Goal: Task Accomplishment & Management: Manage account settings

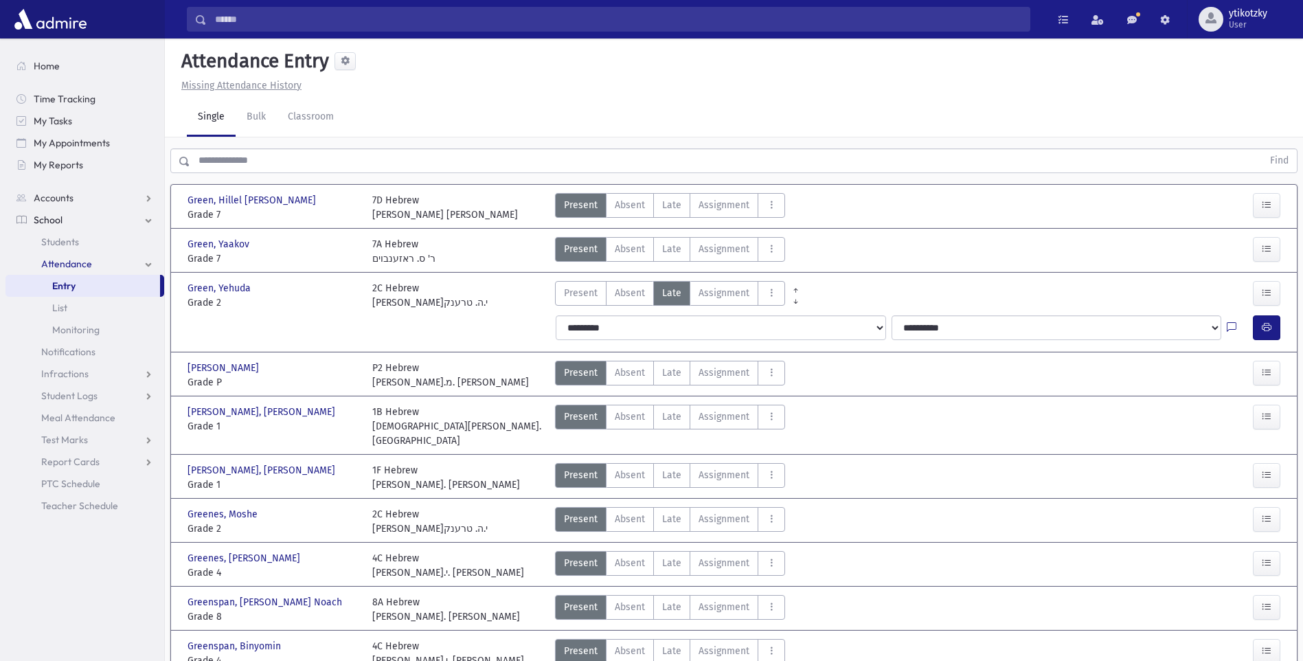
click at [243, 170] on input "text" at bounding box center [726, 160] width 1072 height 25
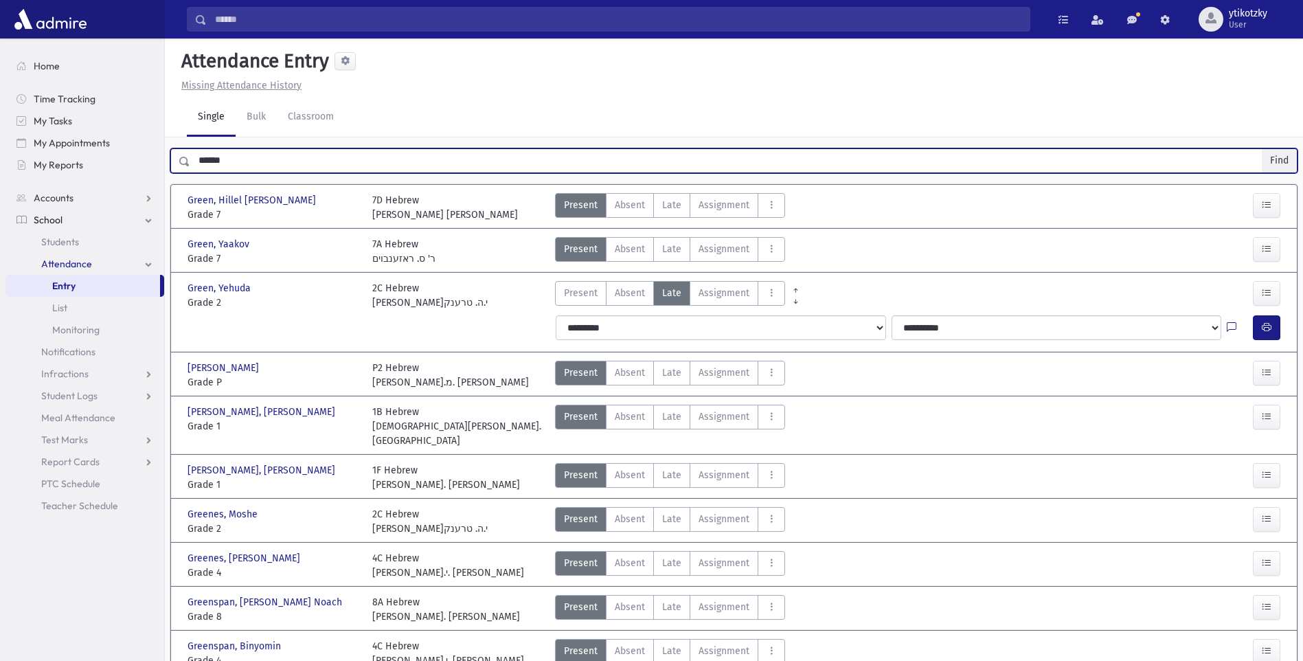
type input "******"
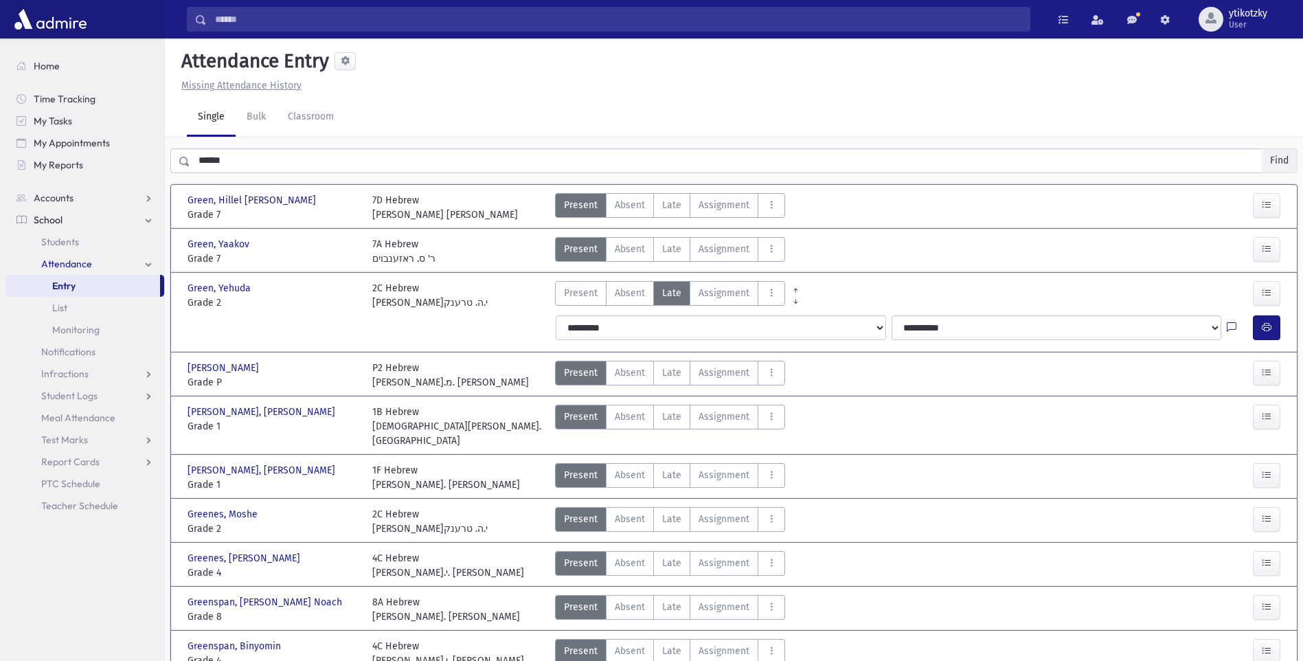
click at [1269, 156] on button "Find" at bounding box center [1279, 160] width 35 height 23
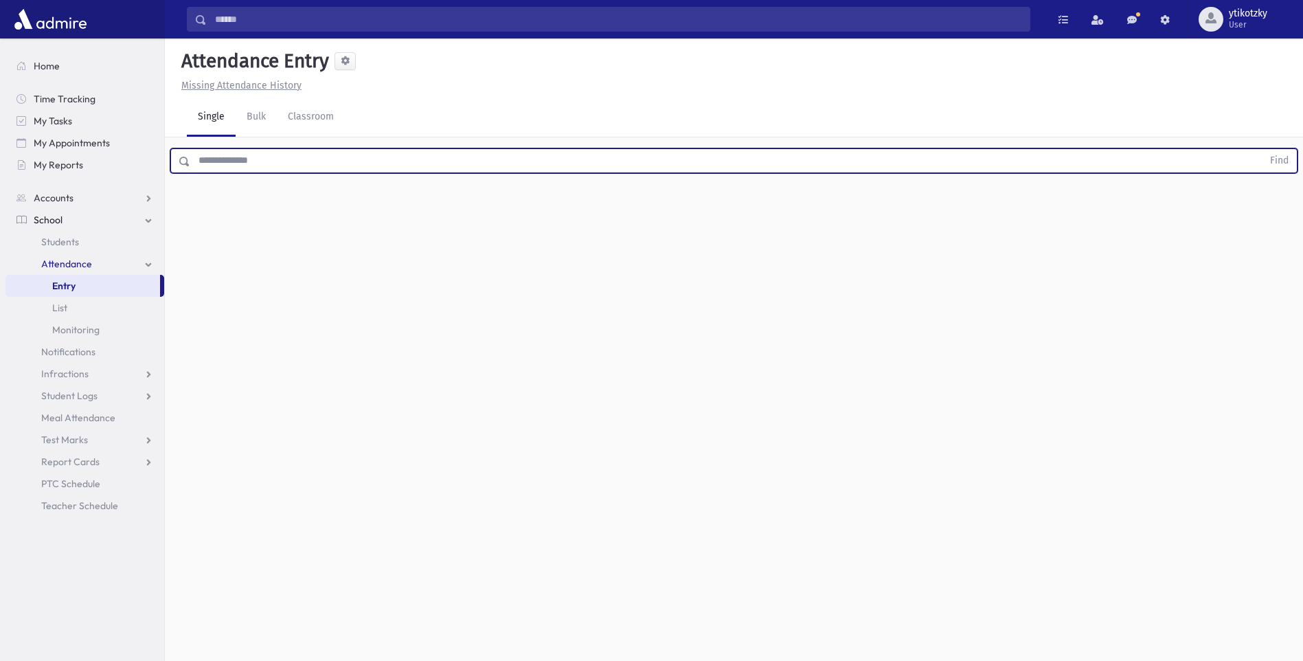
click at [192, 162] on input "text" at bounding box center [726, 160] width 1072 height 25
click at [1276, 160] on button "Find" at bounding box center [1279, 160] width 35 height 23
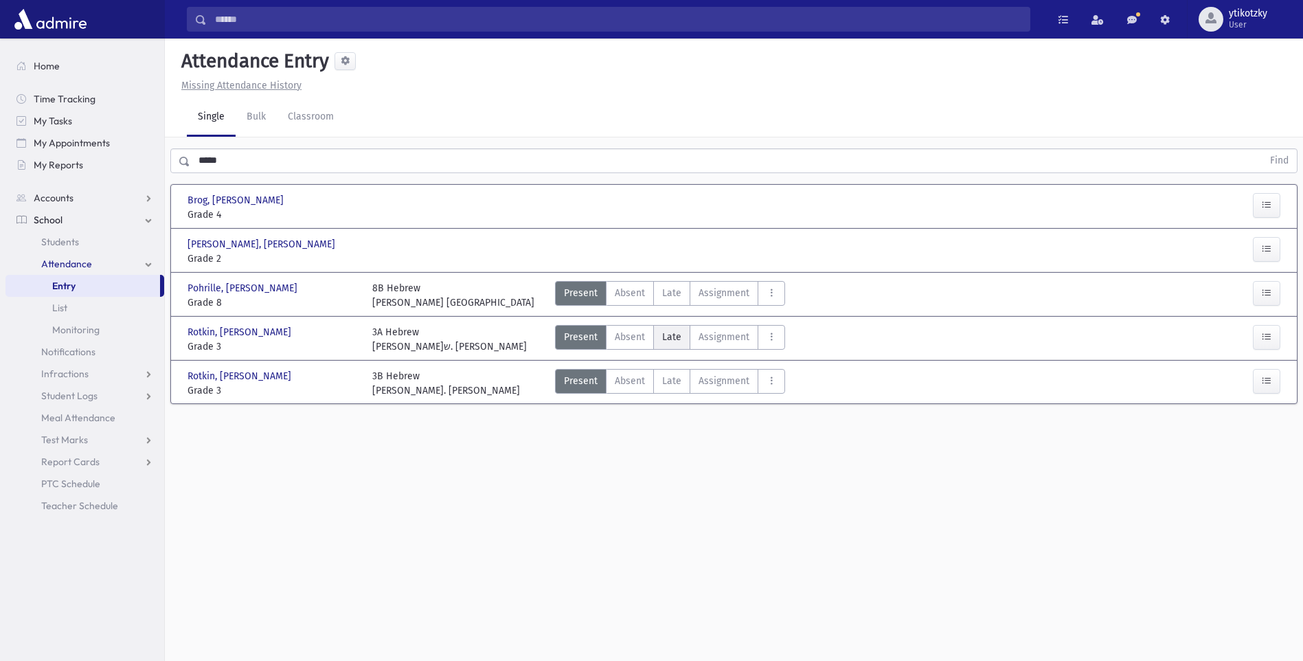
click at [679, 335] on span "Late" at bounding box center [671, 337] width 19 height 14
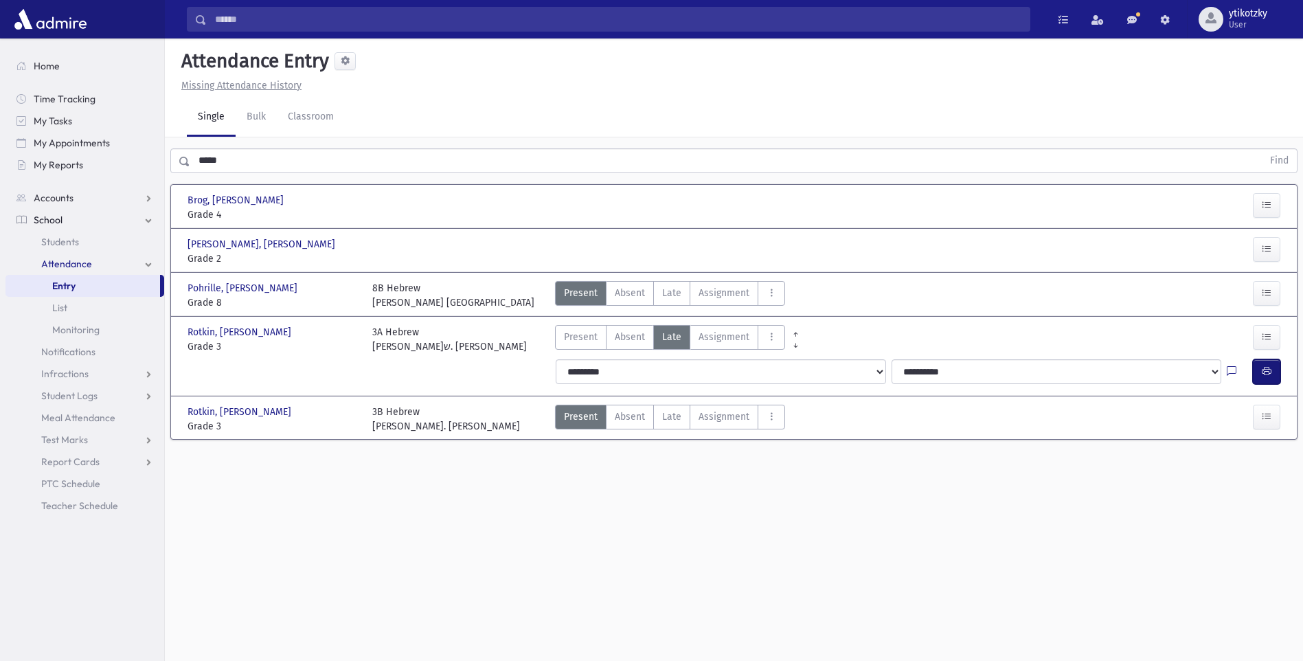
click at [1262, 372] on icon "button" at bounding box center [1267, 371] width 10 height 12
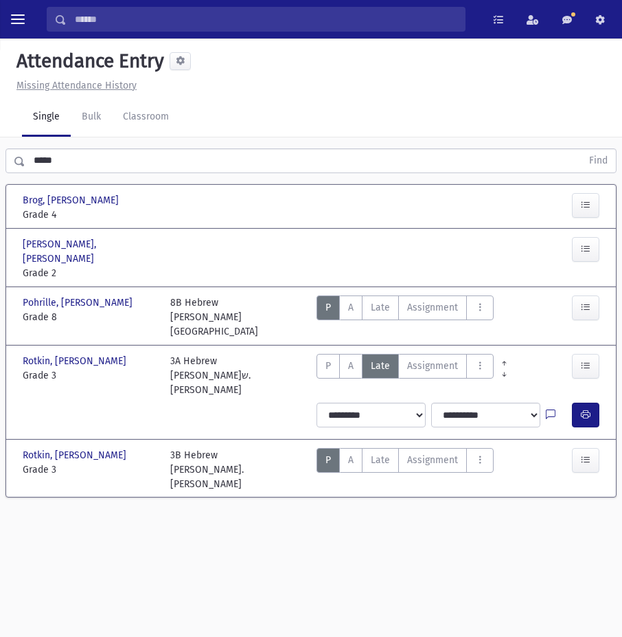
click at [80, 153] on input "*****" at bounding box center [303, 160] width 556 height 25
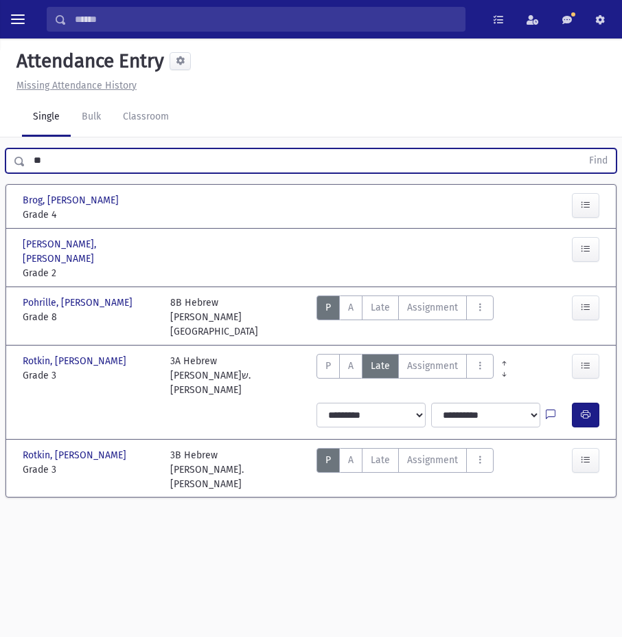
type input "*"
click at [606, 164] on button "Find" at bounding box center [598, 160] width 35 height 23
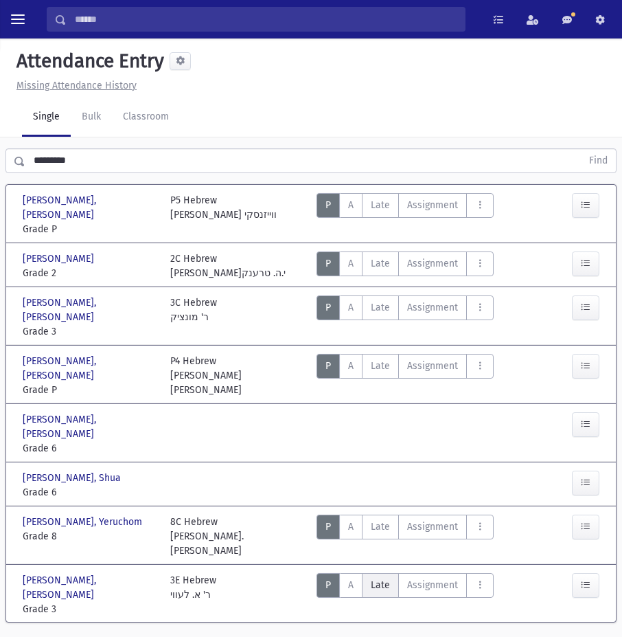
click at [381, 573] on label "Late Late" at bounding box center [380, 585] width 37 height 25
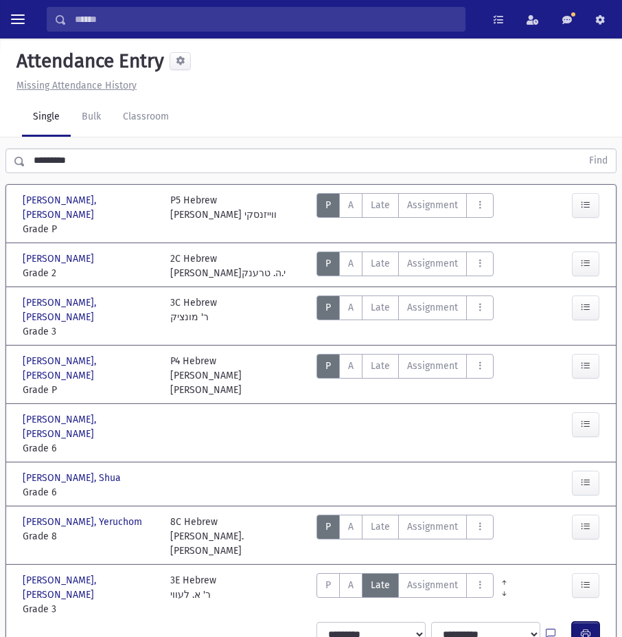
click at [580, 622] on button "button" at bounding box center [585, 634] width 27 height 25
click at [82, 165] on input "*********" at bounding box center [303, 160] width 556 height 25
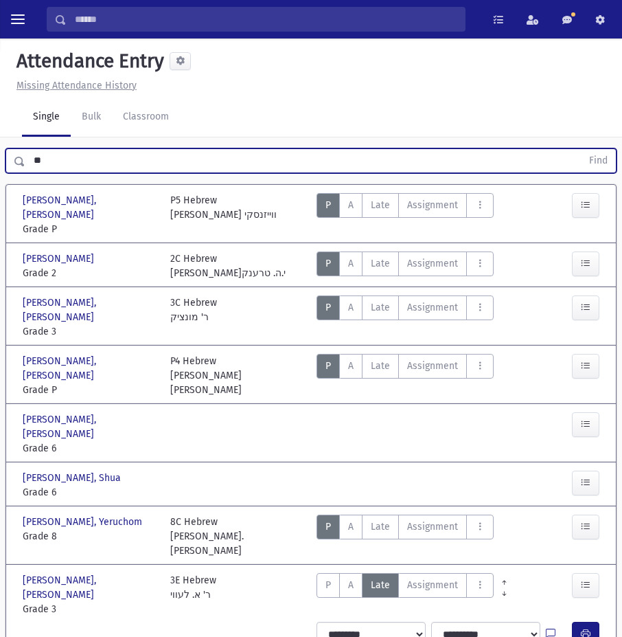
type input "*"
click at [587, 163] on button "Find" at bounding box center [598, 160] width 35 height 23
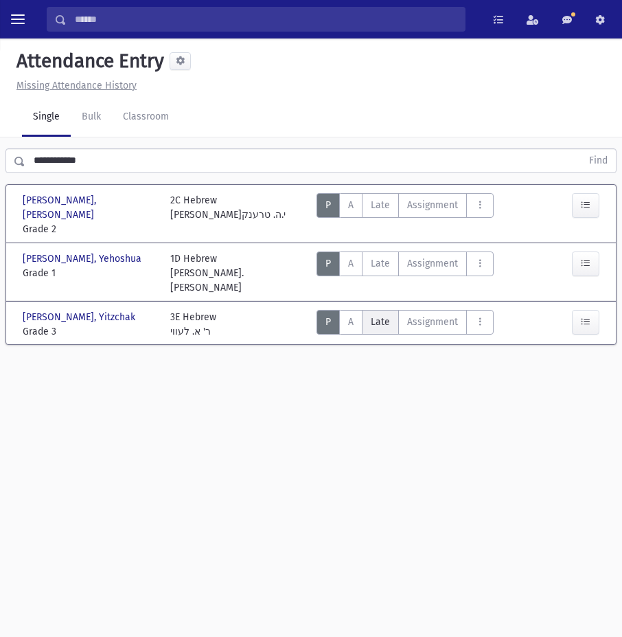
click at [384, 316] on span "Late" at bounding box center [380, 322] width 19 height 12
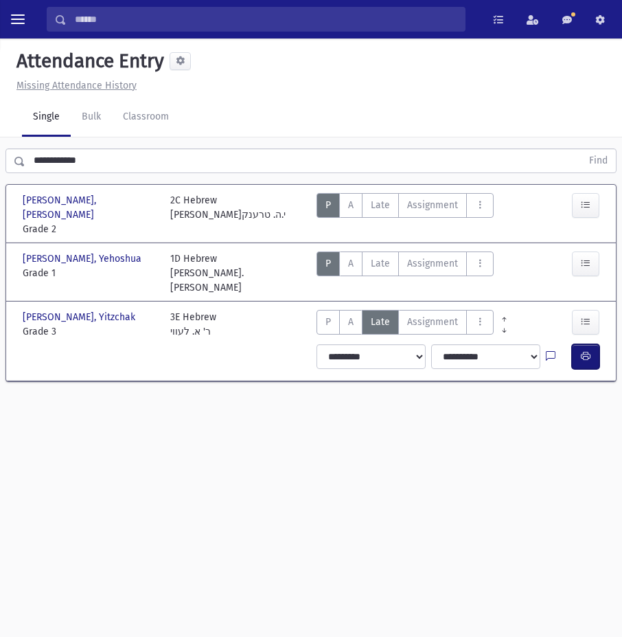
click at [592, 344] on button "button" at bounding box center [585, 356] width 27 height 25
click at [96, 157] on input "**********" at bounding box center [303, 160] width 556 height 25
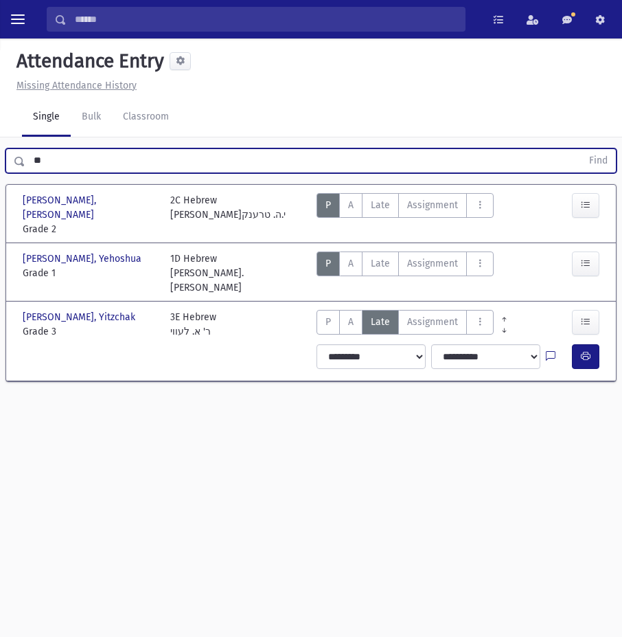
type input "*"
click at [14, 25] on span "toggle menu" at bounding box center [18, 19] width 14 height 14
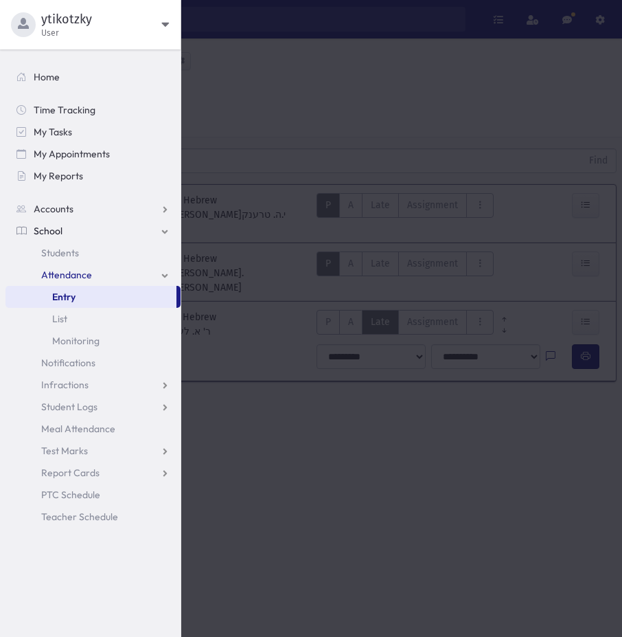
click at [54, 230] on span "School" at bounding box center [48, 231] width 29 height 12
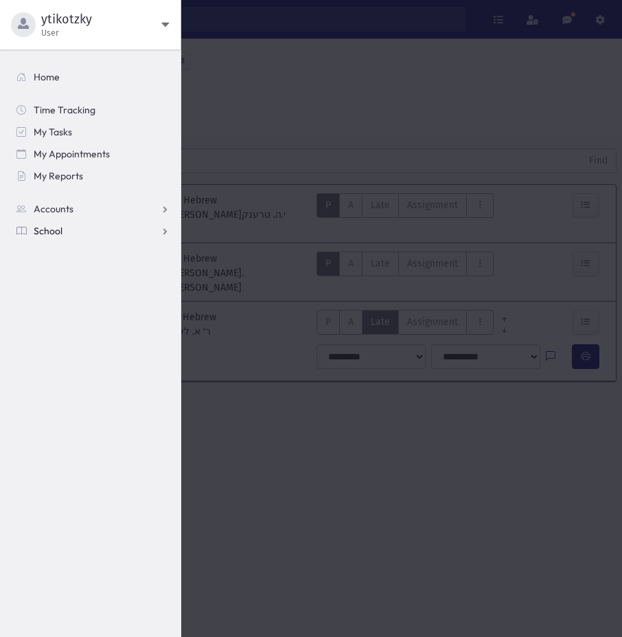
click at [54, 230] on span "School" at bounding box center [48, 231] width 29 height 12
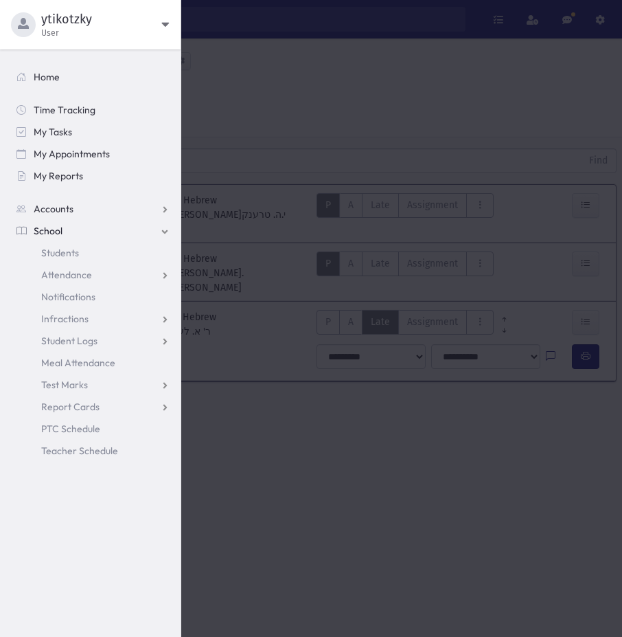
click at [375, 416] on div at bounding box center [311, 318] width 622 height 637
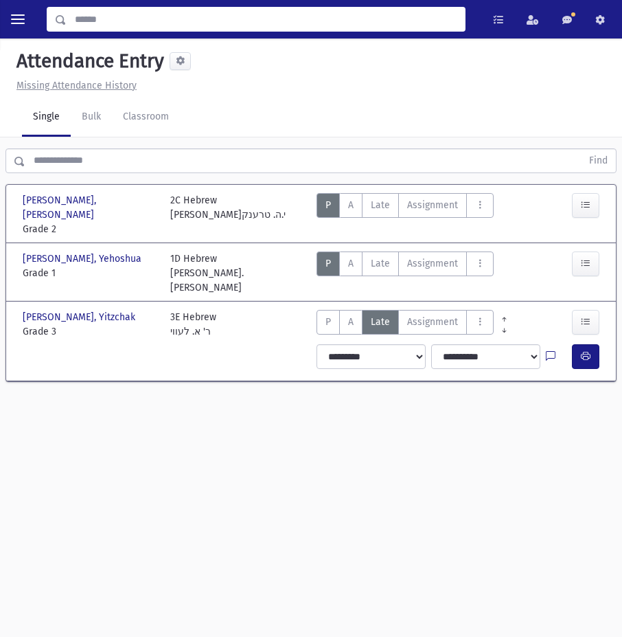
click at [80, 17] on input "Search" at bounding box center [266, 19] width 398 height 25
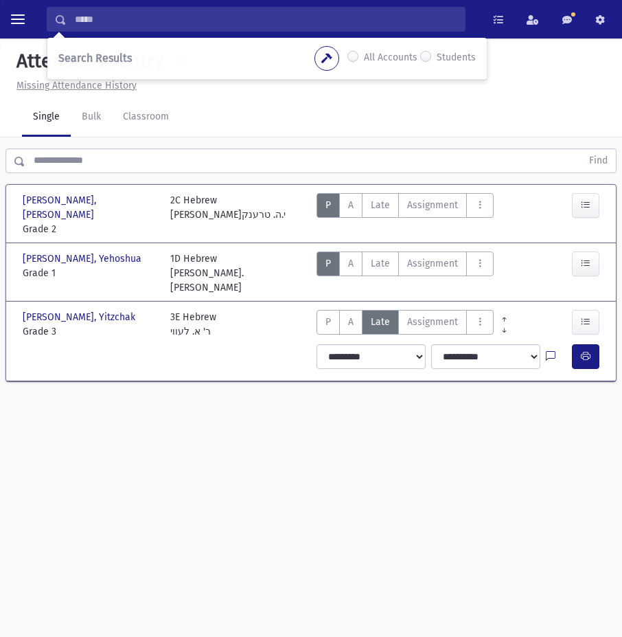
click at [56, 16] on span at bounding box center [61, 20] width 11 height 10
click at [170, 38] on div "Search Results All Accounts Students" at bounding box center [267, 59] width 440 height 42
click at [182, 30] on input "*****" at bounding box center [266, 19] width 398 height 25
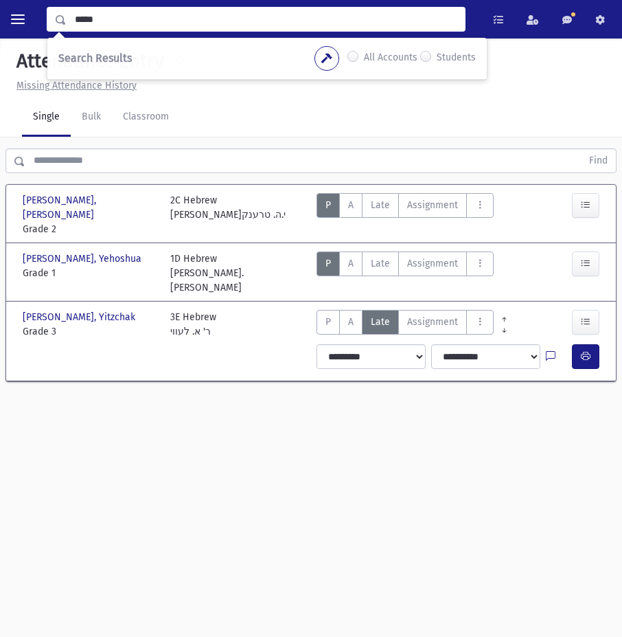
click at [94, 56] on span "Search Results" at bounding box center [95, 58] width 74 height 13
click at [107, 19] on input "*****" at bounding box center [266, 19] width 398 height 25
type input "*"
click at [178, 11] on input "*********" at bounding box center [266, 19] width 398 height 25
type input "*********"
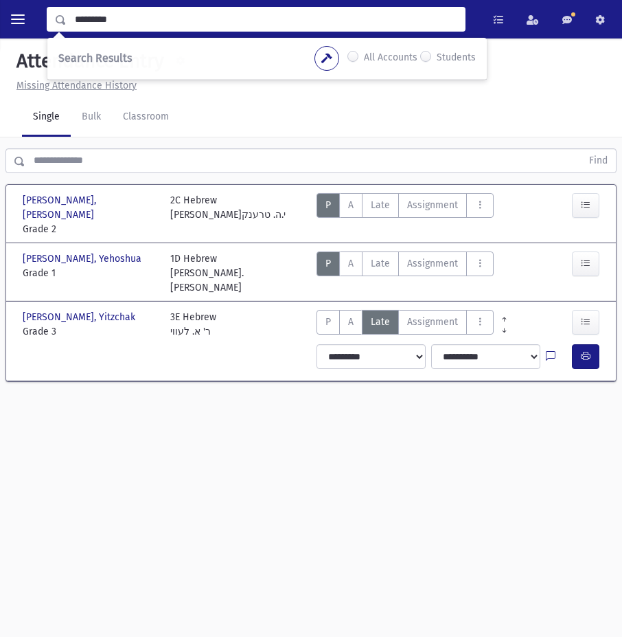
click at [75, 150] on input "text" at bounding box center [303, 160] width 556 height 25
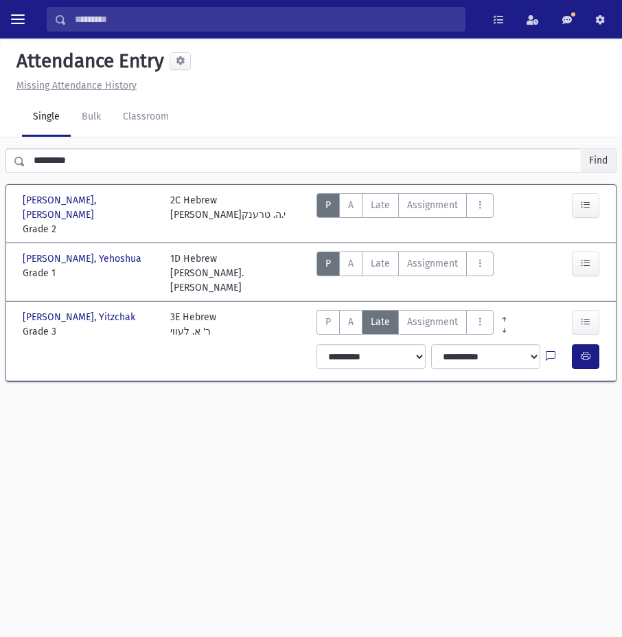
click at [585, 155] on button "Find" at bounding box center [598, 160] width 35 height 23
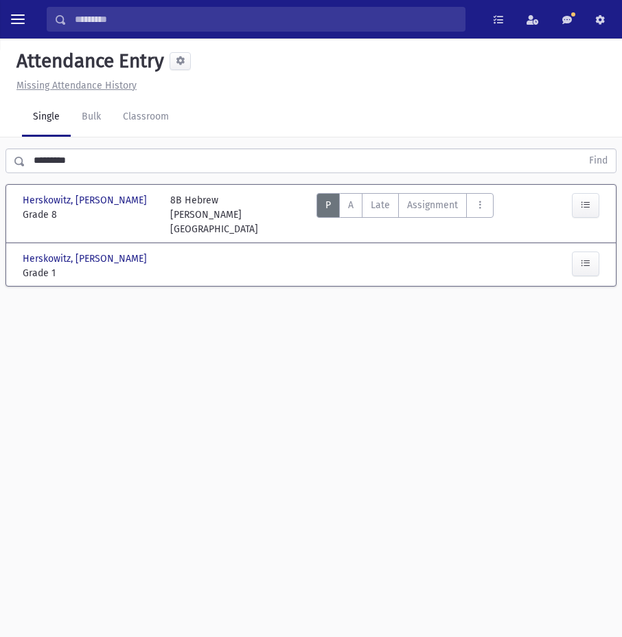
click at [87, 159] on input "*********" at bounding box center [303, 160] width 556 height 25
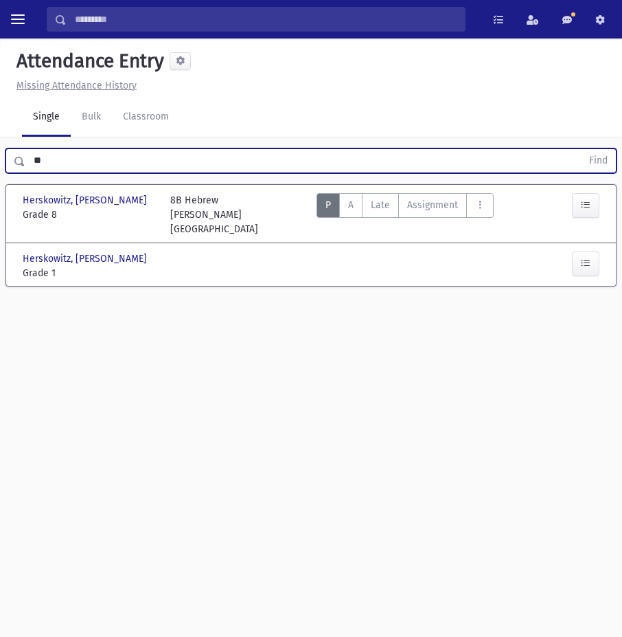
type input "*"
type input "**********"
click at [598, 155] on button "Find" at bounding box center [598, 160] width 35 height 23
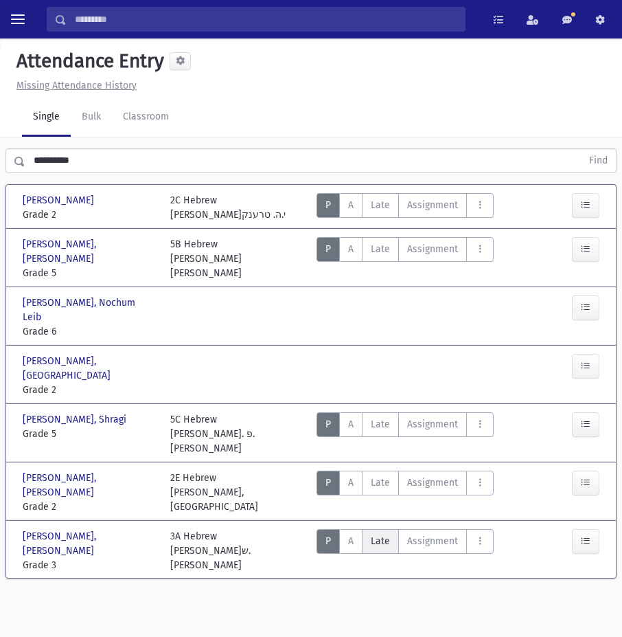
click at [379, 535] on span "Late" at bounding box center [380, 541] width 19 height 12
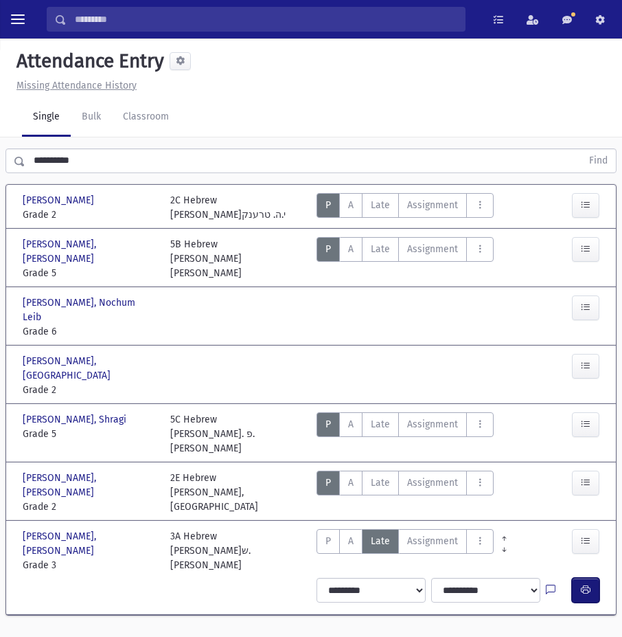
click at [587, 584] on icon "button" at bounding box center [586, 590] width 10 height 12
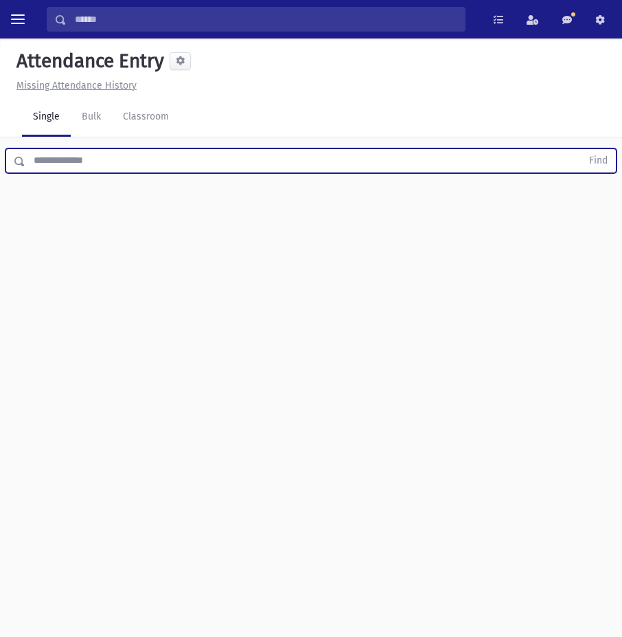
click at [166, 168] on input "text" at bounding box center [303, 160] width 556 height 25
type input "*"
type input "*****"
click at [600, 162] on button "Find" at bounding box center [598, 160] width 35 height 23
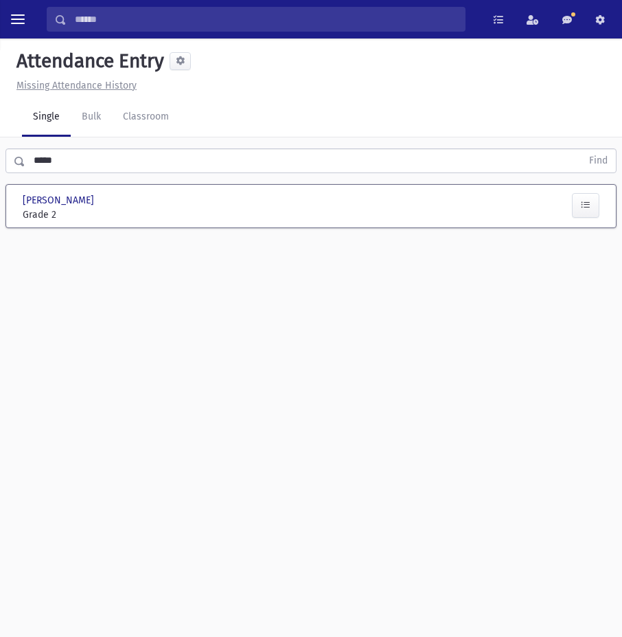
click at [229, 212] on div at bounding box center [237, 207] width 148 height 29
click at [246, 214] on div at bounding box center [237, 207] width 148 height 29
click at [253, 214] on div at bounding box center [237, 207] width 148 height 29
click at [584, 211] on button "button" at bounding box center [585, 205] width 27 height 25
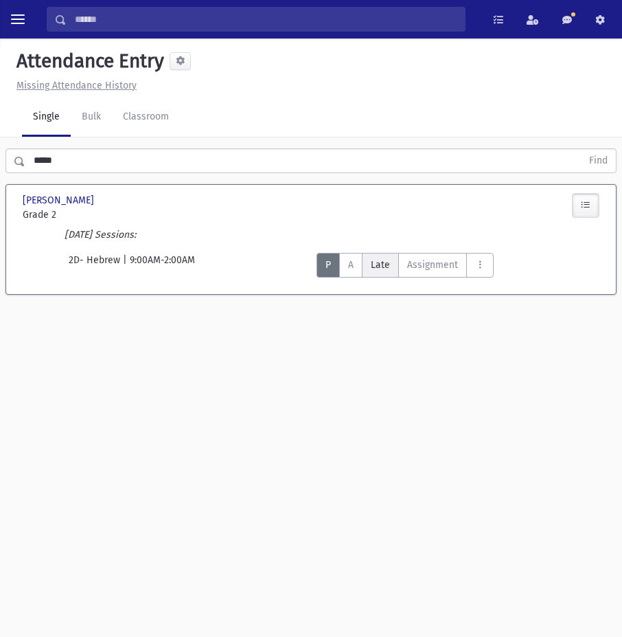
click at [389, 265] on span "Late" at bounding box center [380, 265] width 19 height 12
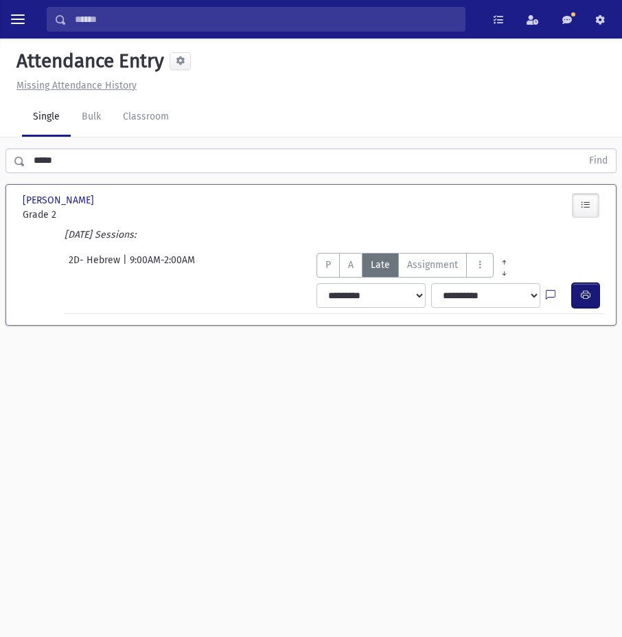
click at [578, 293] on button "button" at bounding box center [585, 295] width 27 height 25
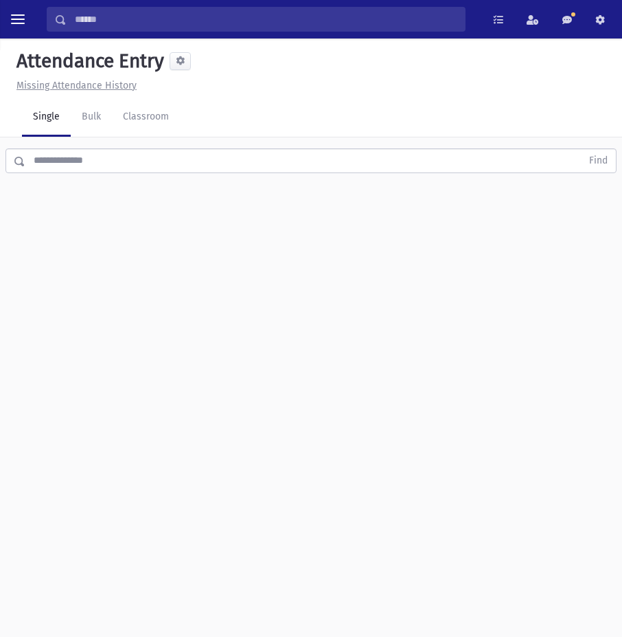
drag, startPoint x: 121, startPoint y: 175, endPoint x: 118, endPoint y: 162, distance: 13.3
click at [120, 166] on div "Find" at bounding box center [311, 157] width 622 height 41
click at [118, 162] on input "text" at bounding box center [303, 160] width 556 height 25
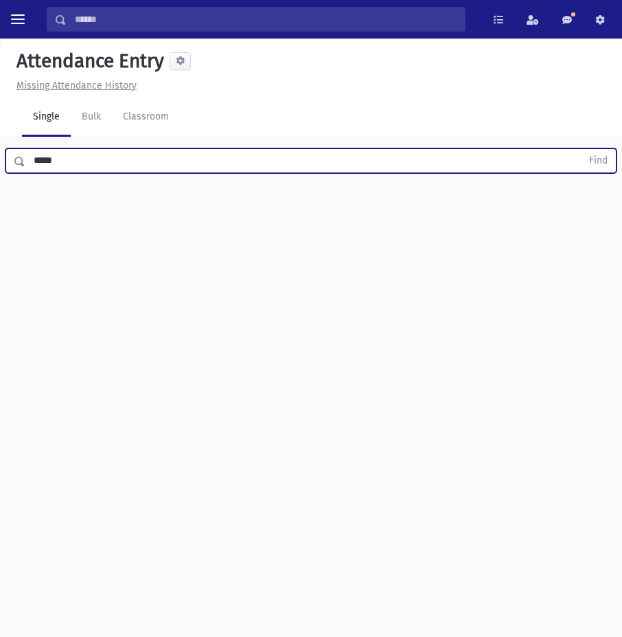
click at [43, 160] on input "*****" at bounding box center [303, 160] width 556 height 25
click at [593, 157] on button "Find" at bounding box center [598, 160] width 35 height 23
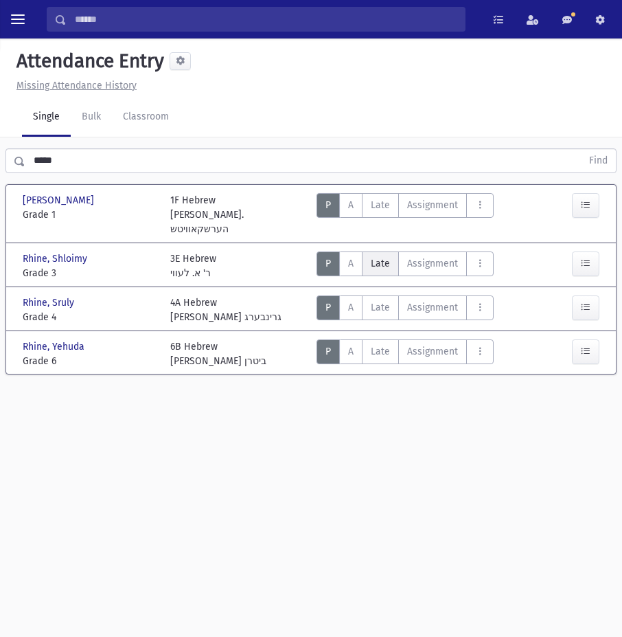
click at [385, 258] on span "Late" at bounding box center [380, 264] width 19 height 12
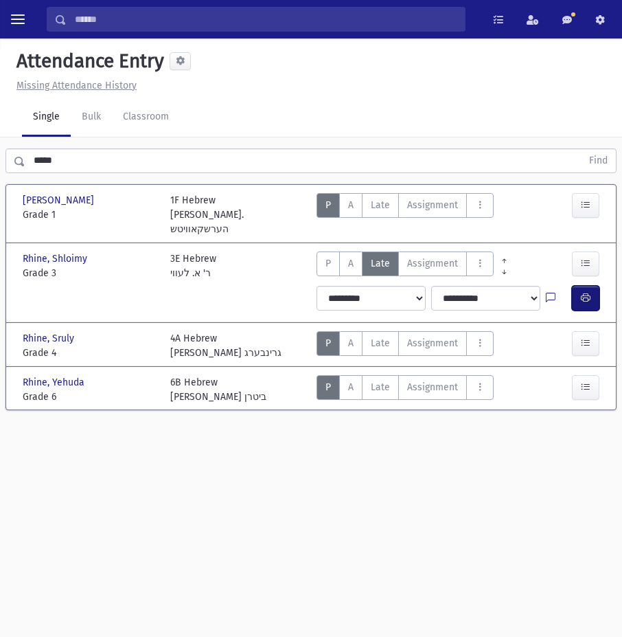
click at [583, 292] on icon "button" at bounding box center [586, 298] width 10 height 12
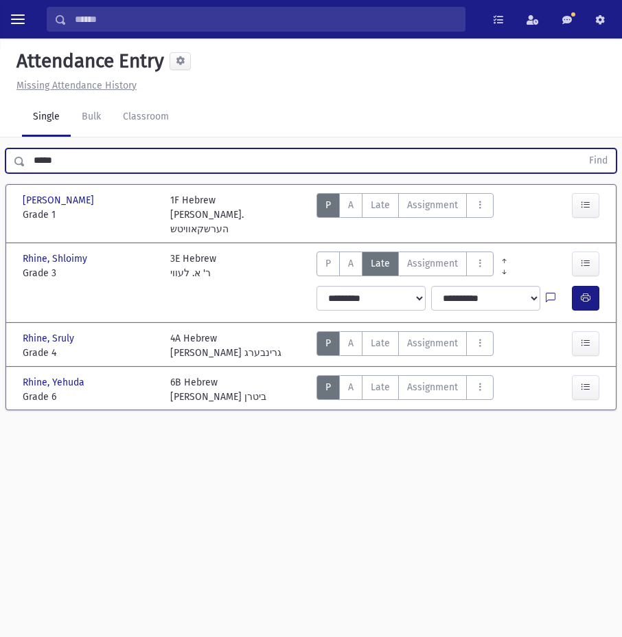
click at [76, 166] on input "*****" at bounding box center [303, 160] width 556 height 25
type input "*"
click at [601, 162] on button "Find" at bounding box center [598, 160] width 35 height 23
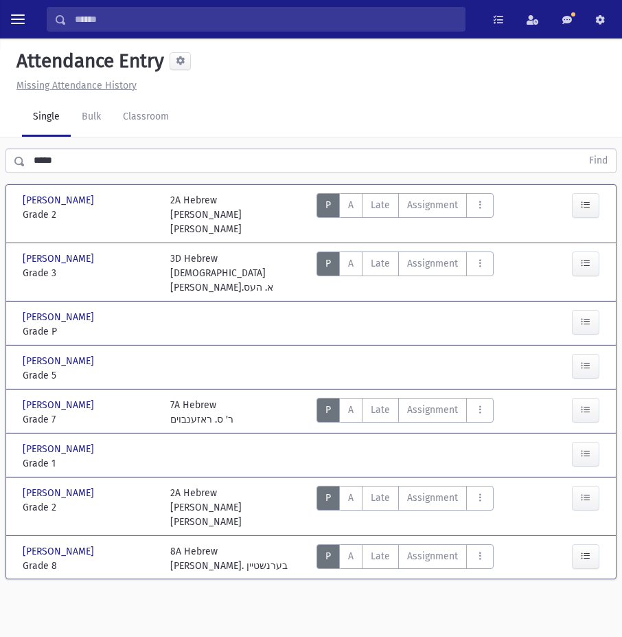
click at [280, 442] on div at bounding box center [237, 456] width 148 height 29
click at [585, 442] on button "button" at bounding box center [585, 454] width 27 height 25
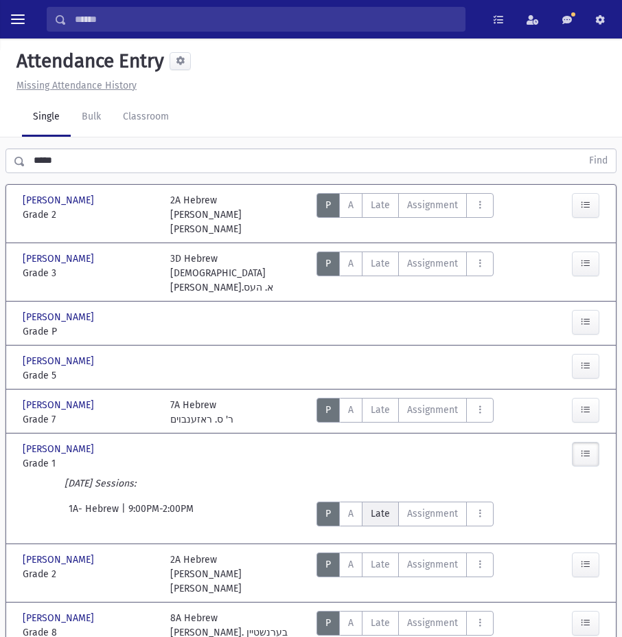
click at [383, 508] on span "Late" at bounding box center [380, 514] width 19 height 12
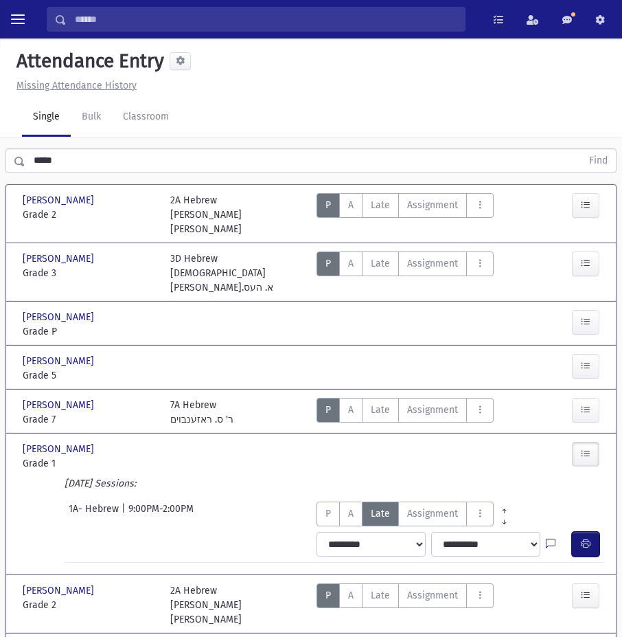
click at [574, 532] on button "button" at bounding box center [585, 544] width 27 height 25
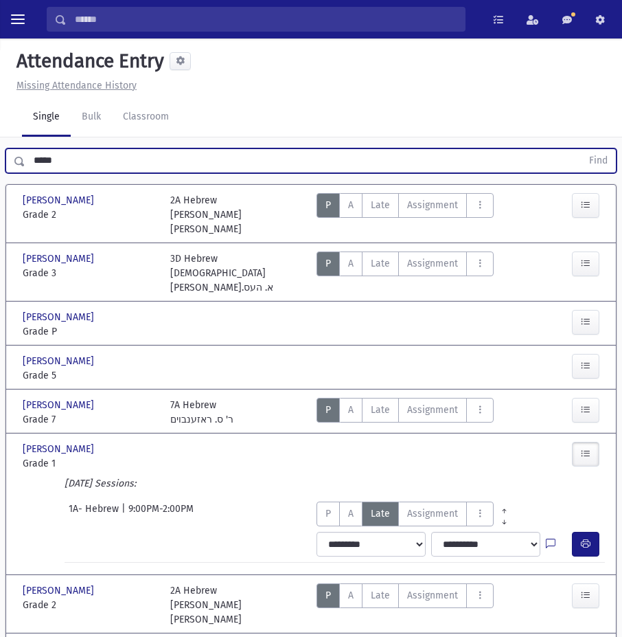
click at [63, 167] on input "*****" at bounding box center [303, 160] width 556 height 25
type input "*"
click at [122, 153] on input "text" at bounding box center [303, 160] width 556 height 25
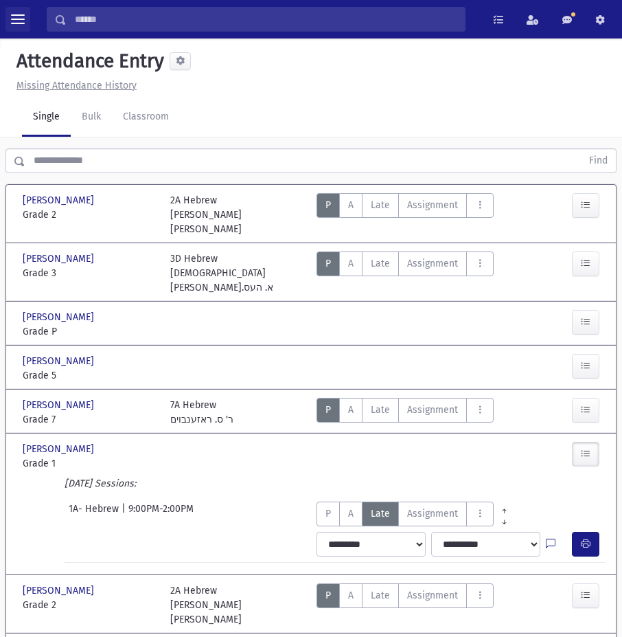
click at [17, 20] on span "toggle menu" at bounding box center [18, 19] width 14 height 14
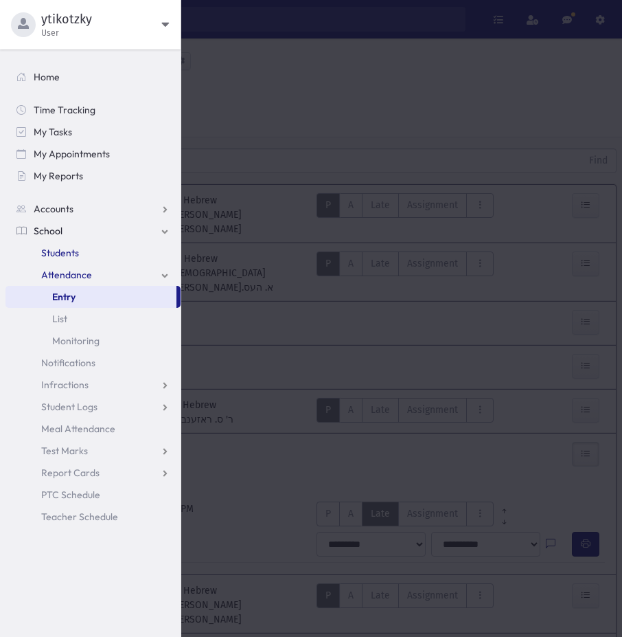
click at [65, 252] on span "Students" at bounding box center [60, 253] width 38 height 12
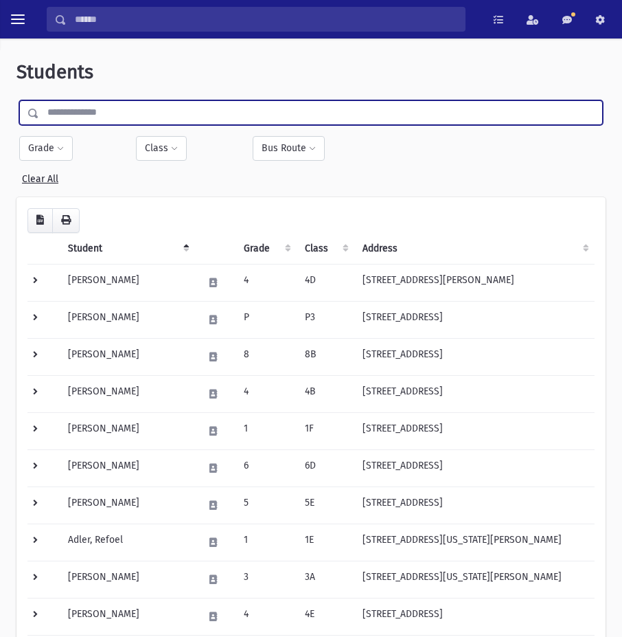
click at [140, 108] on input "text" at bounding box center [320, 112] width 563 height 25
drag, startPoint x: 21, startPoint y: 117, endPoint x: 35, endPoint y: 115, distance: 14.5
click at [26, 117] on span at bounding box center [30, 113] width 20 height 25
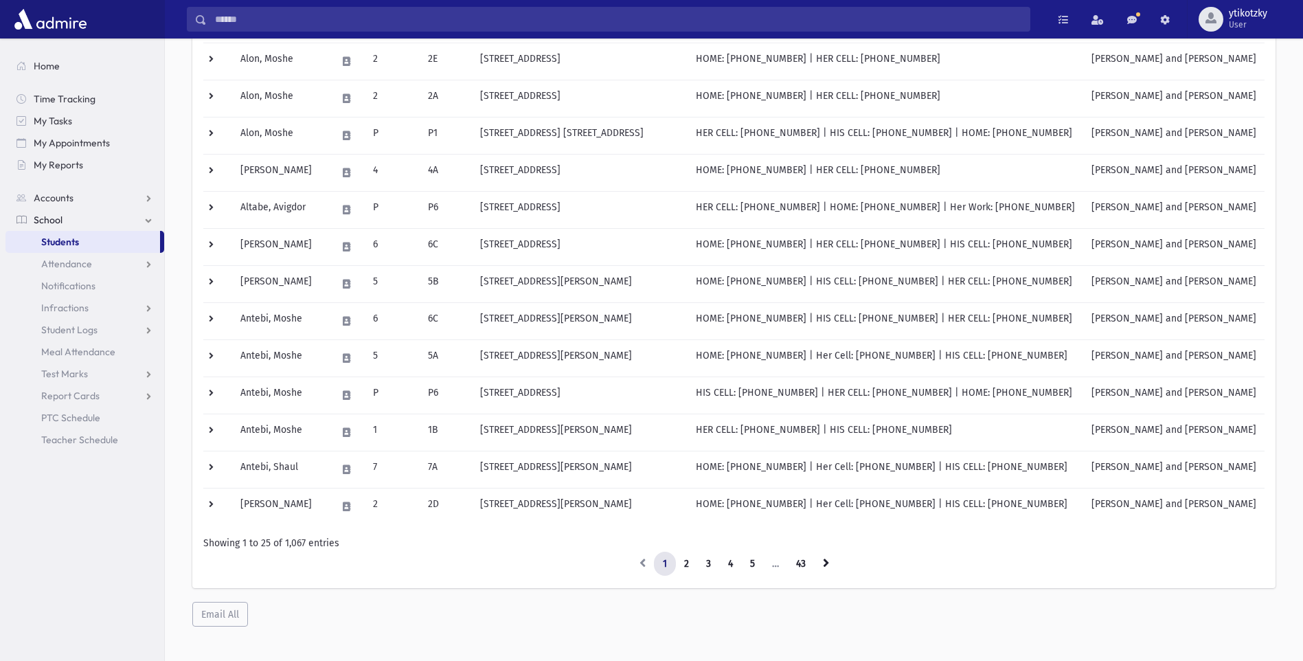
scroll to position [654, 0]
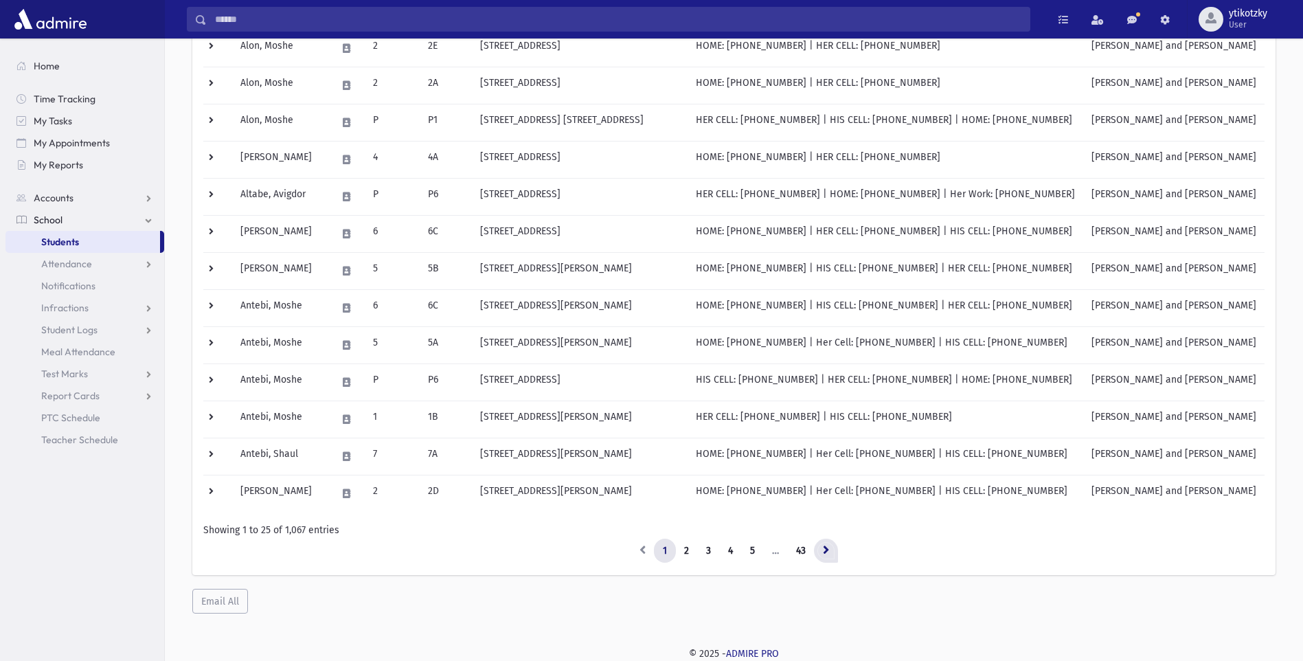
click at [622, 553] on icon at bounding box center [826, 550] width 6 height 10
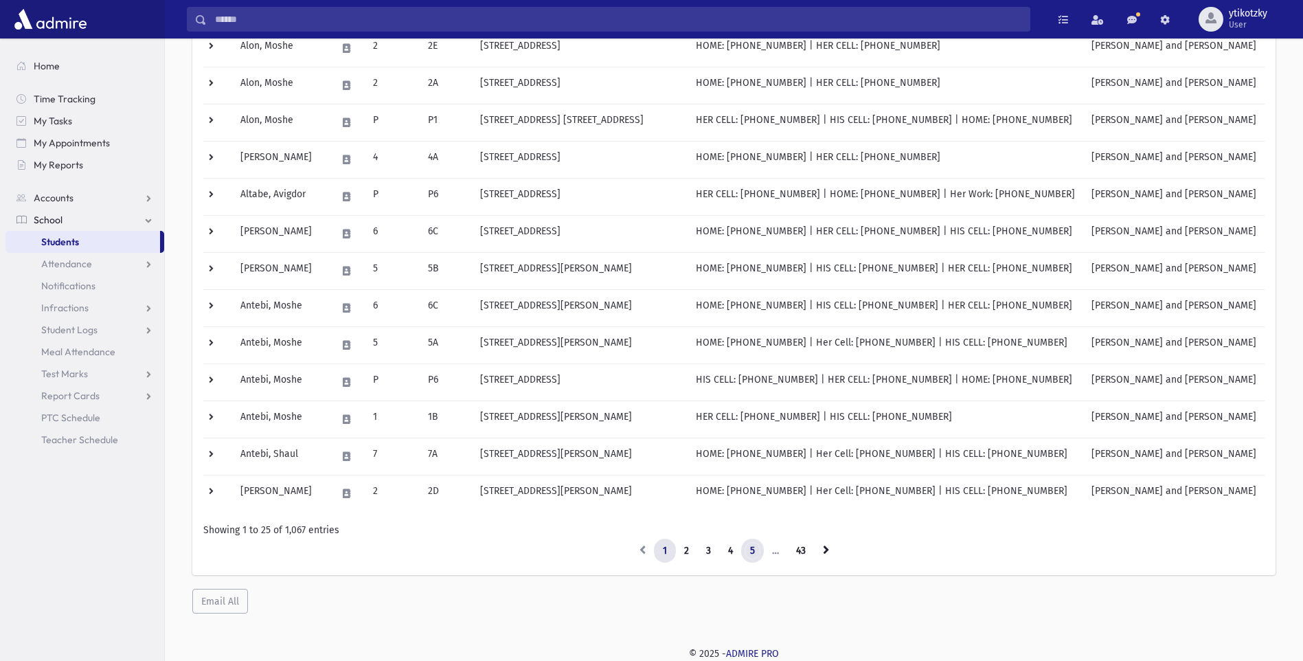
click at [622, 543] on link "5" at bounding box center [752, 551] width 23 height 25
click at [622, 551] on icon at bounding box center [826, 550] width 6 height 10
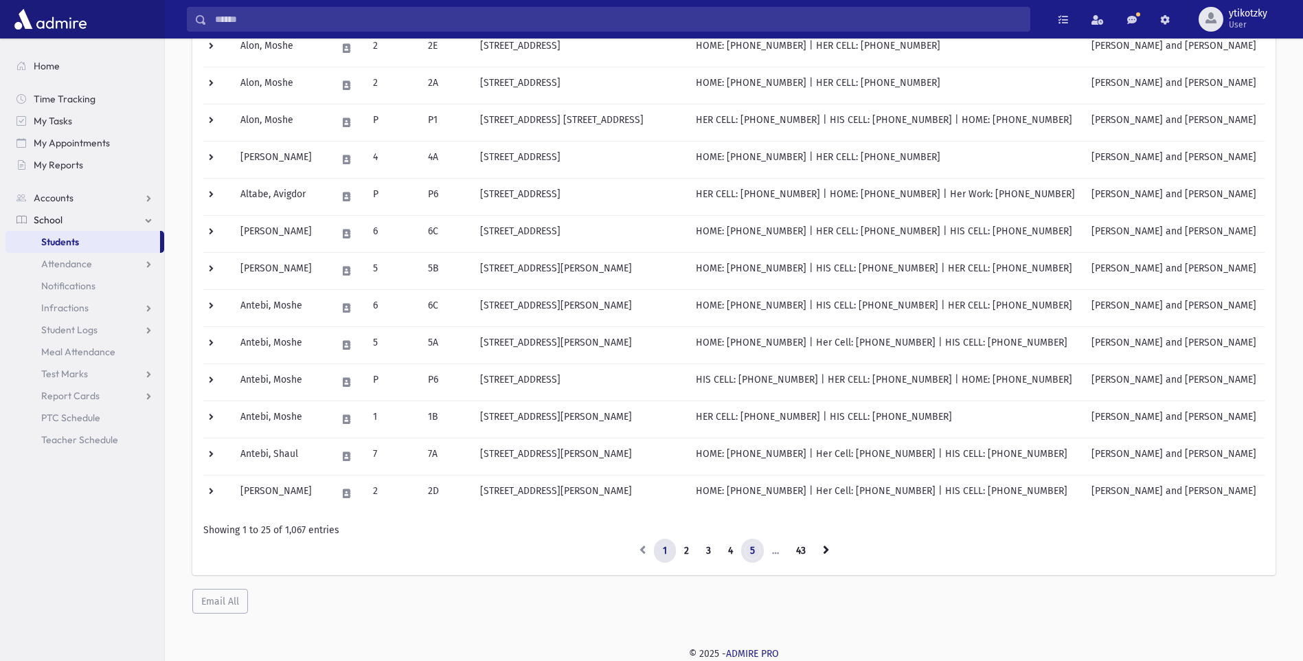
click at [622, 545] on link "5" at bounding box center [752, 551] width 23 height 25
click at [622, 541] on link "4" at bounding box center [730, 551] width 23 height 25
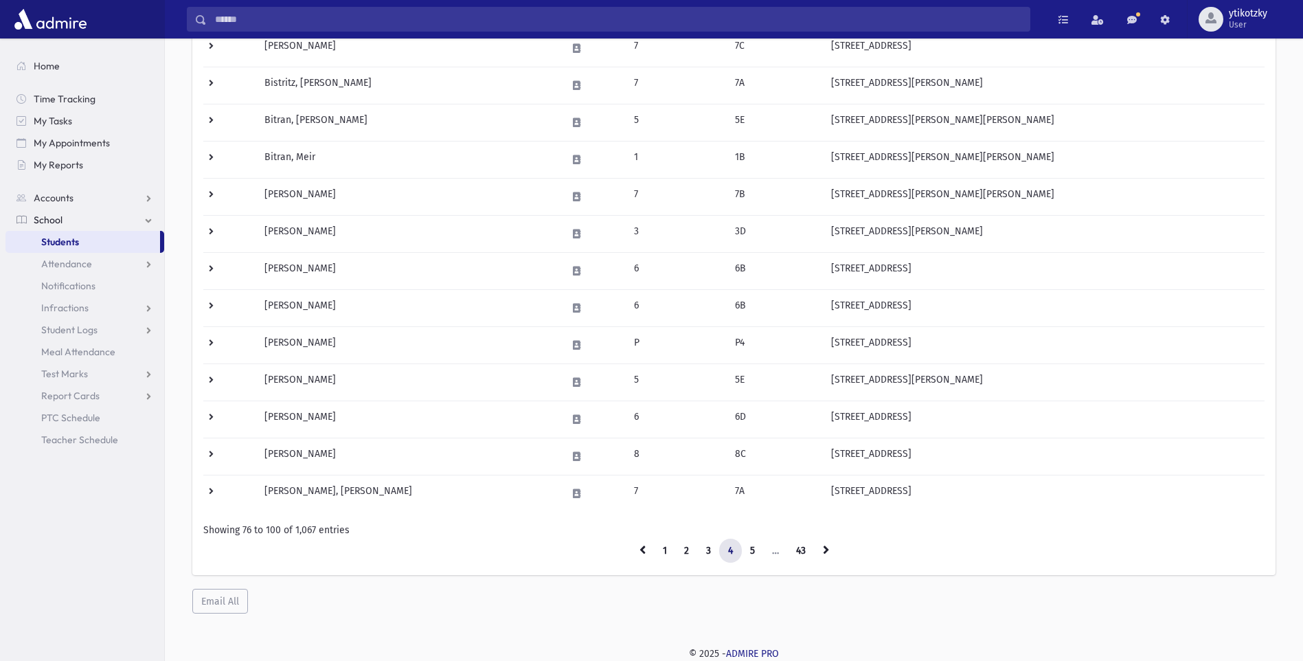
click at [622, 551] on ul "1 2 3 4 5 … 43" at bounding box center [733, 551] width 1061 height 25
click at [622, 551] on link at bounding box center [826, 551] width 24 height 25
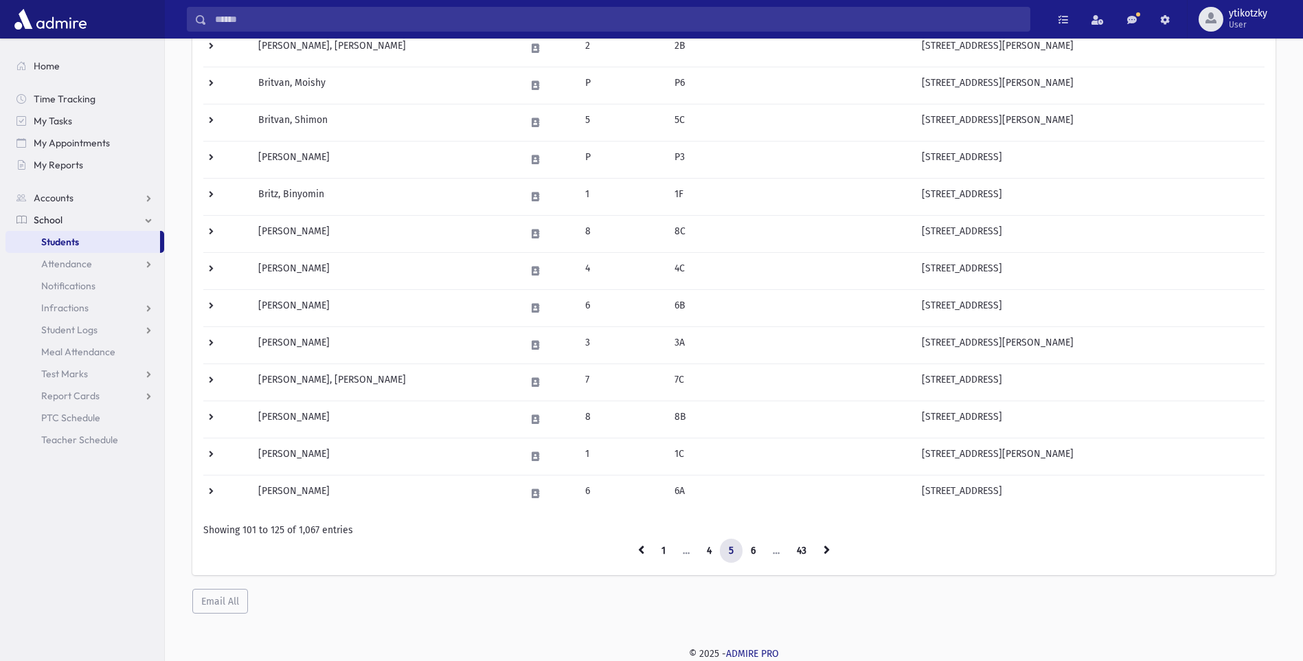
click at [622, 551] on link at bounding box center [827, 551] width 24 height 25
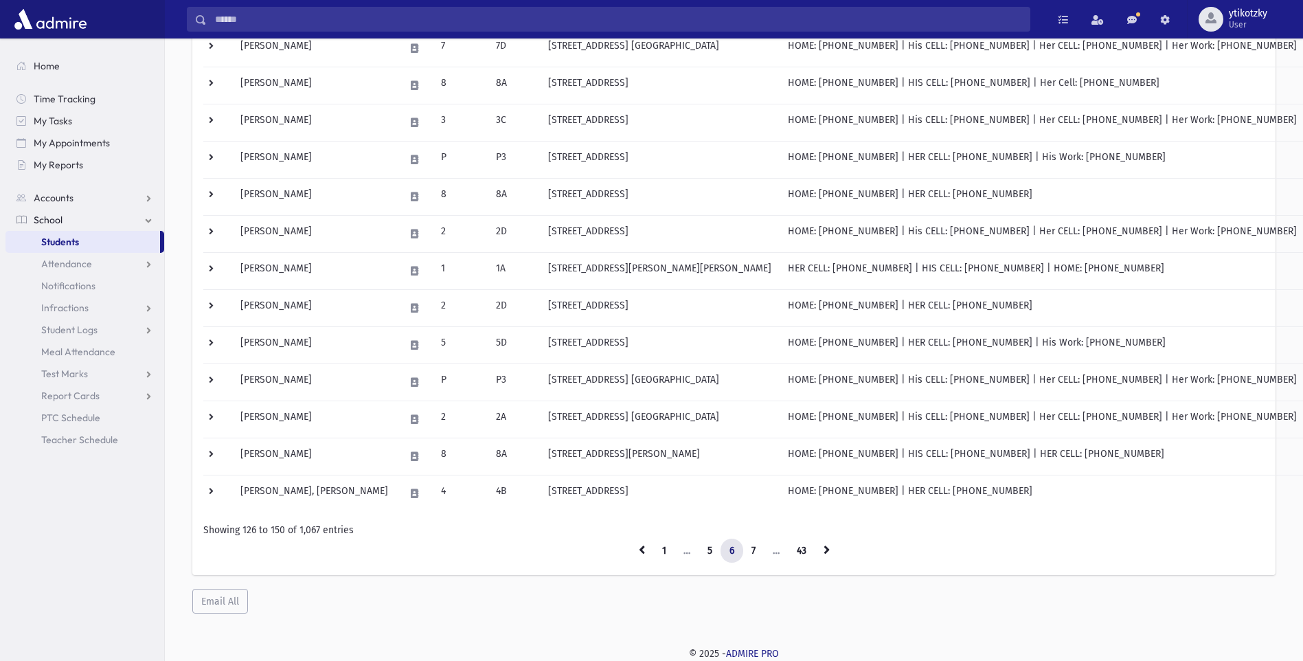
click at [622, 551] on link at bounding box center [827, 551] width 24 height 25
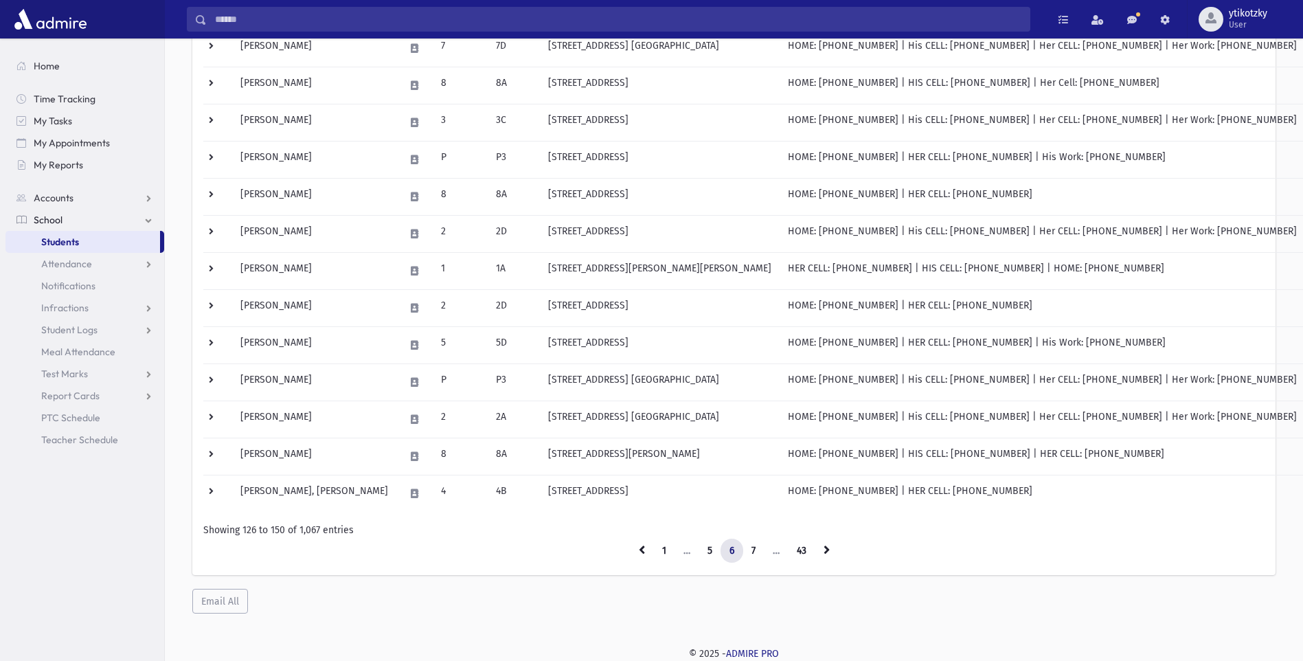
click at [622, 551] on link at bounding box center [827, 551] width 24 height 25
click at [622, 547] on icon at bounding box center [827, 550] width 6 height 10
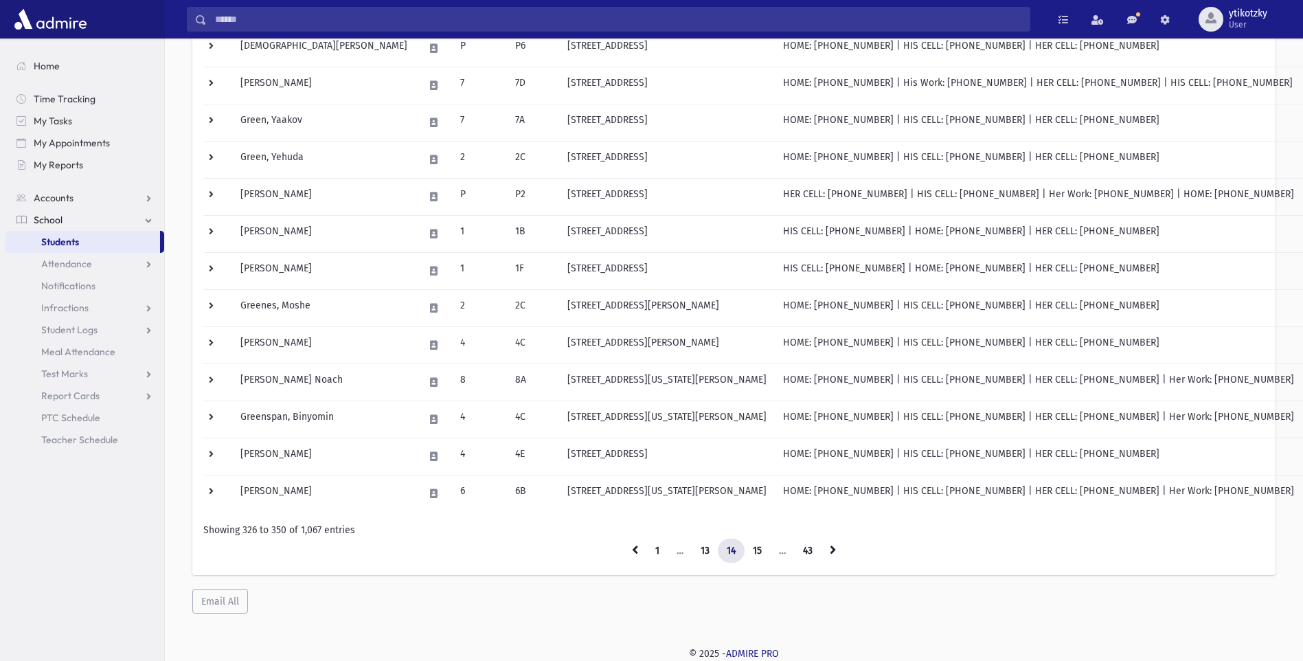
click at [622, 547] on link at bounding box center [833, 551] width 24 height 25
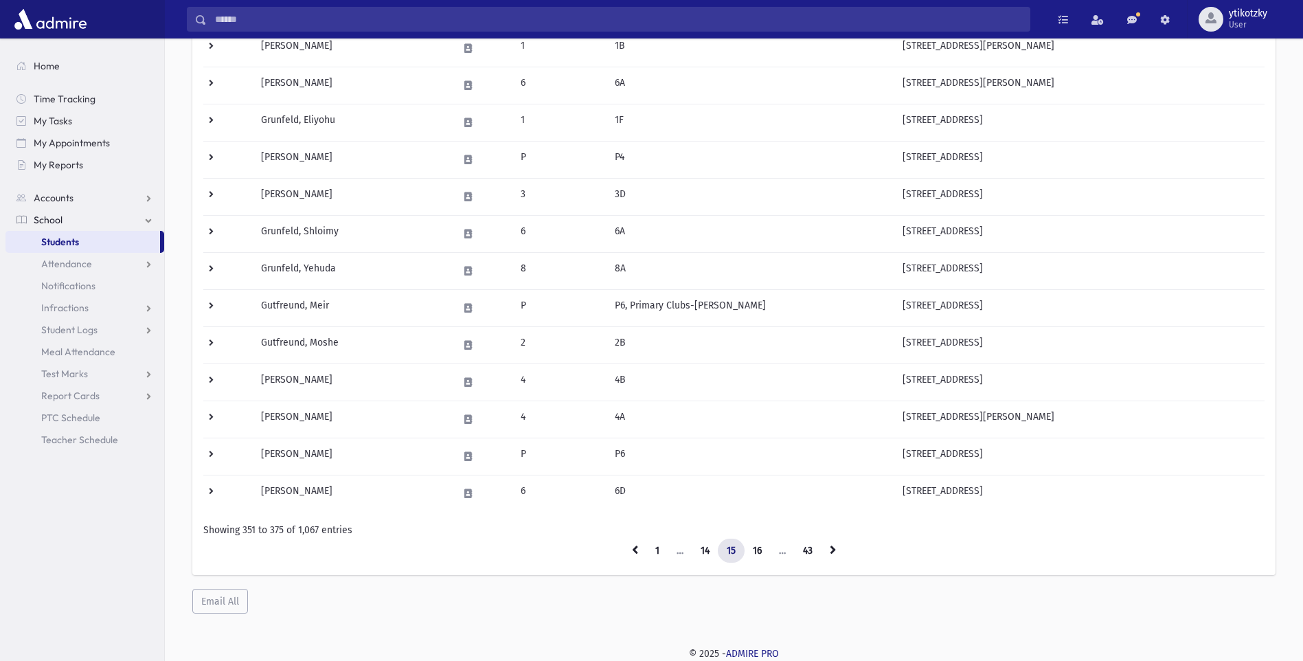
click at [622, 547] on link at bounding box center [833, 551] width 24 height 25
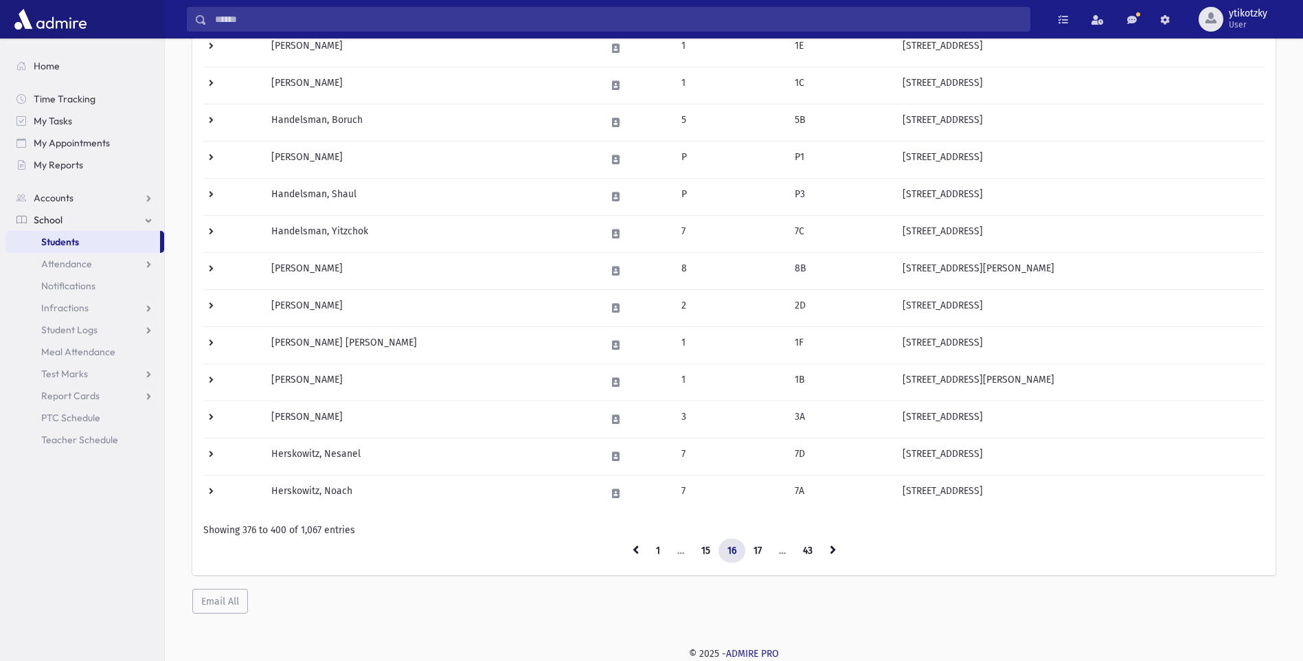
click at [622, 547] on link at bounding box center [833, 551] width 24 height 25
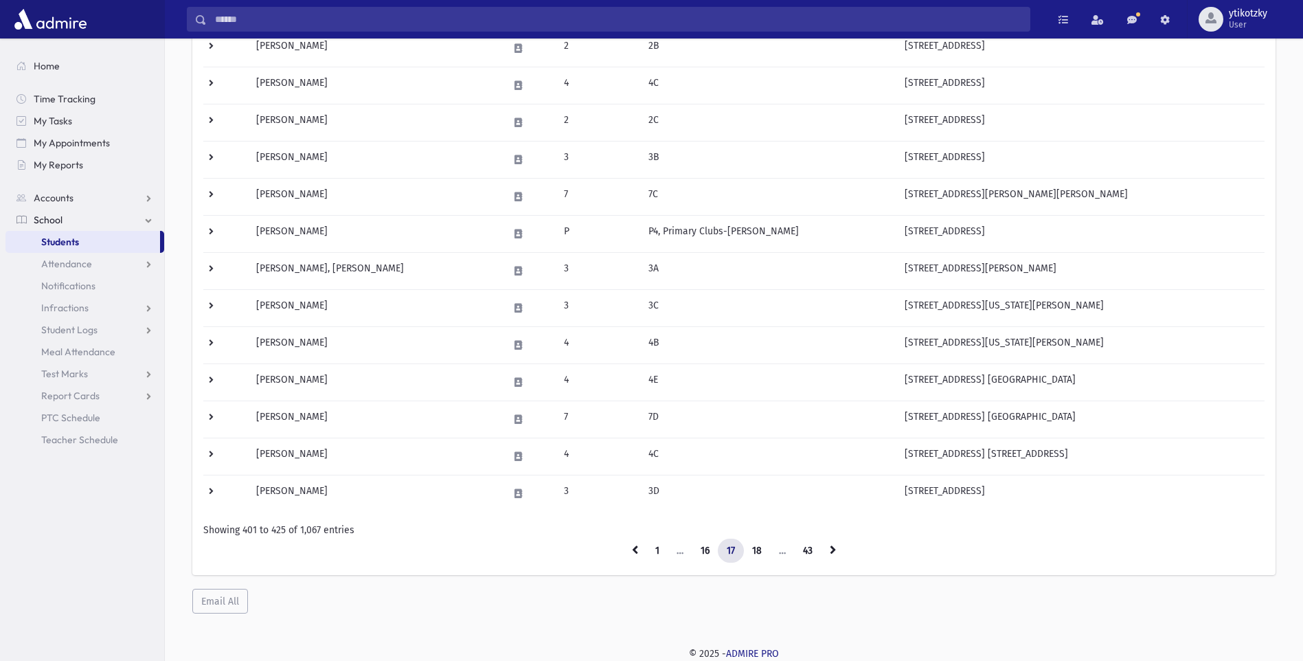
click at [622, 547] on link at bounding box center [833, 551] width 24 height 25
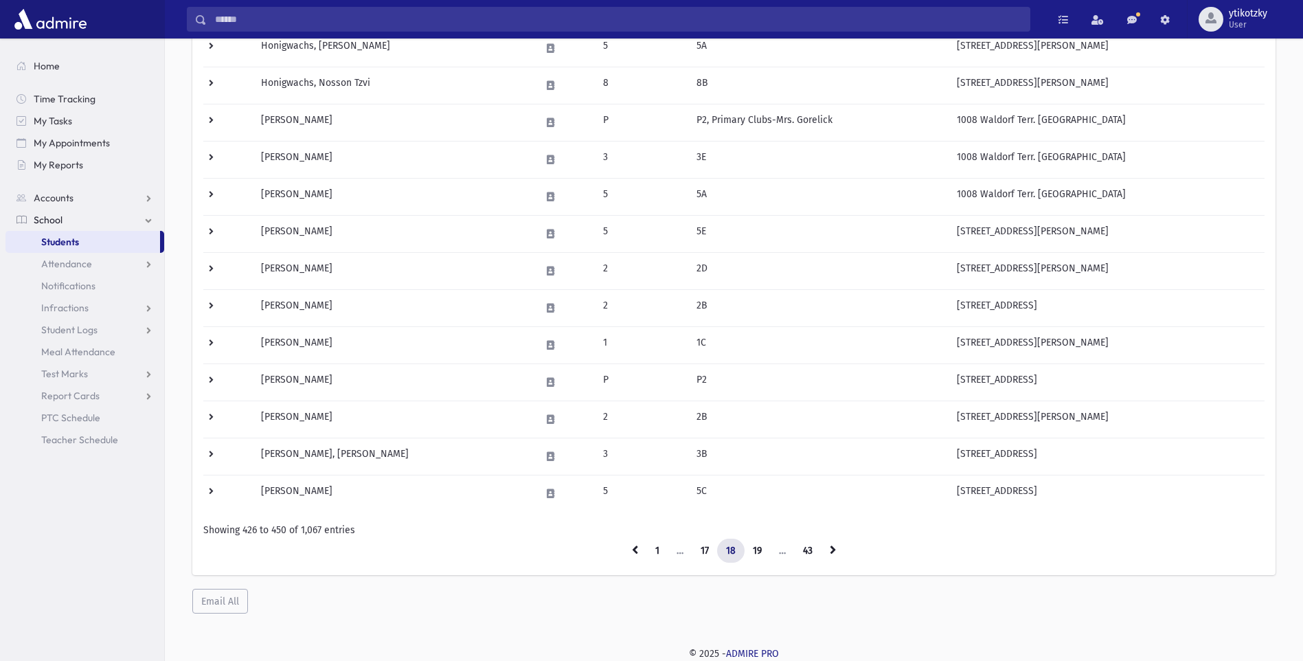
click at [622, 547] on link at bounding box center [833, 551] width 24 height 25
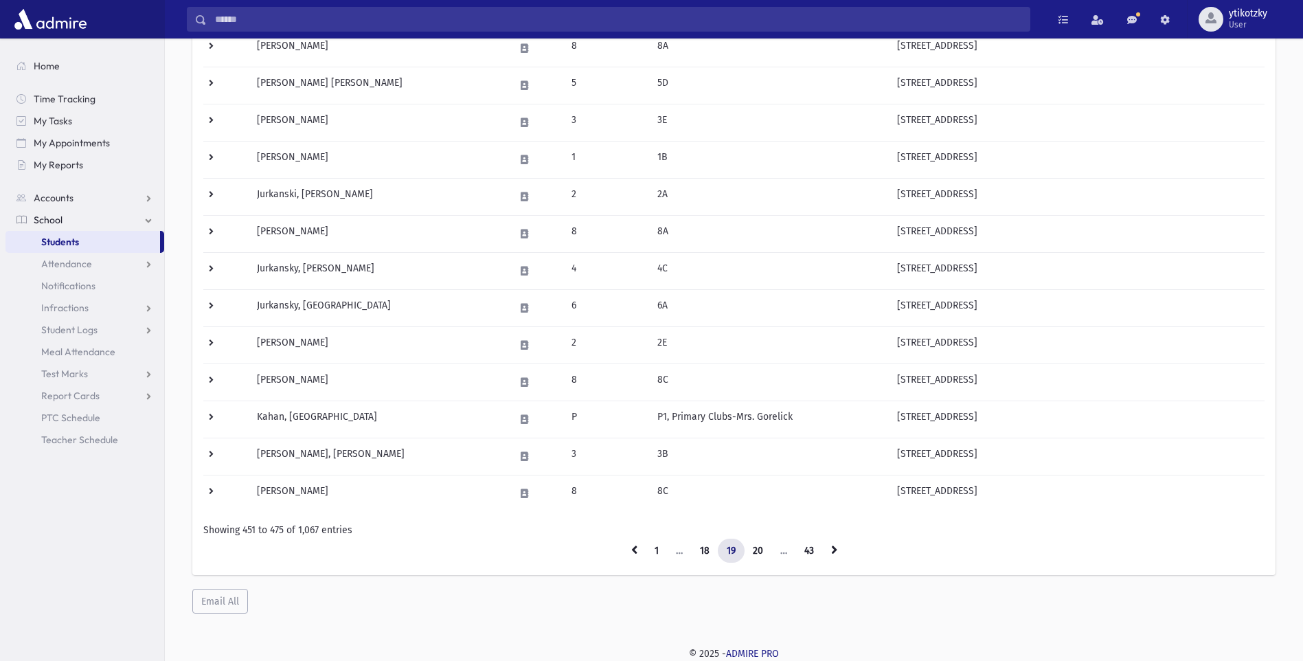
click at [622, 547] on link at bounding box center [834, 551] width 24 height 25
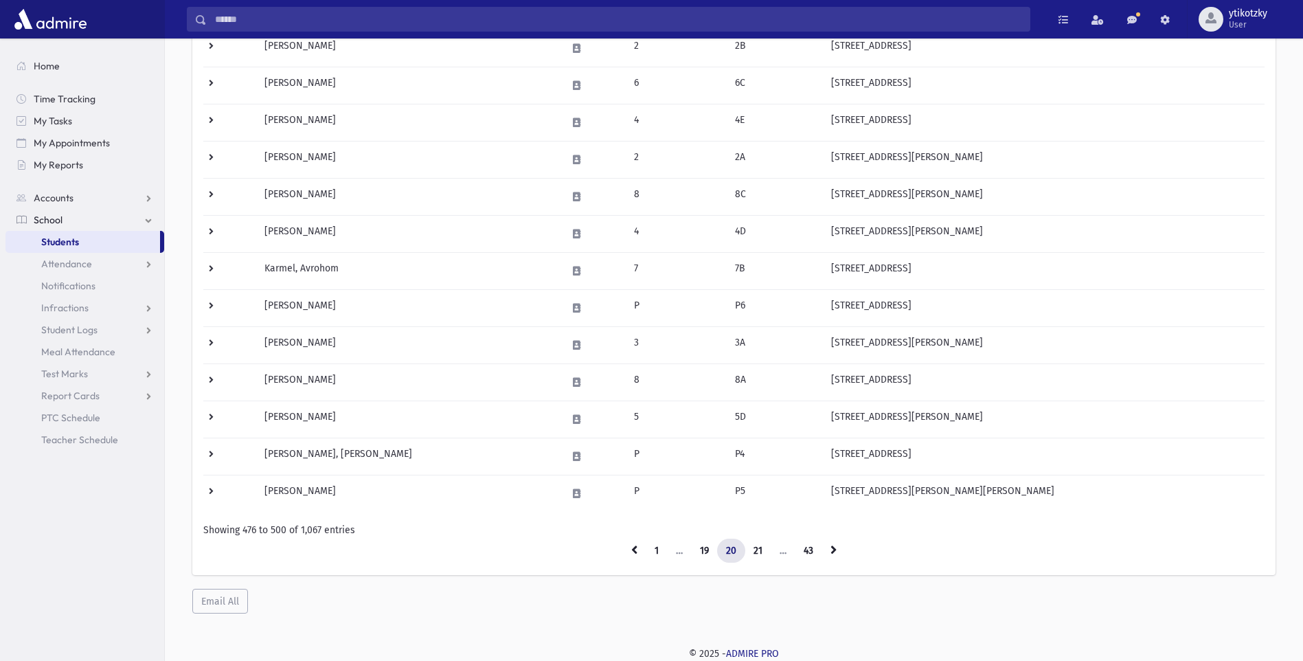
click at [622, 547] on link at bounding box center [834, 551] width 24 height 25
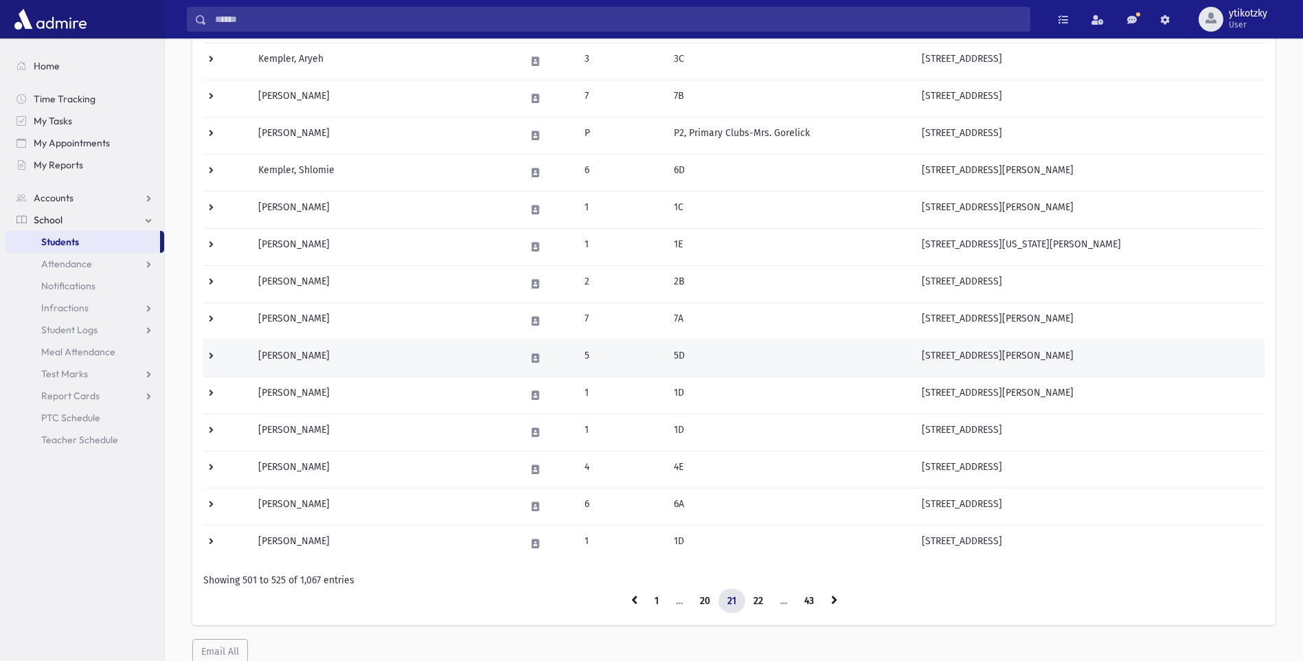
scroll to position [654, 0]
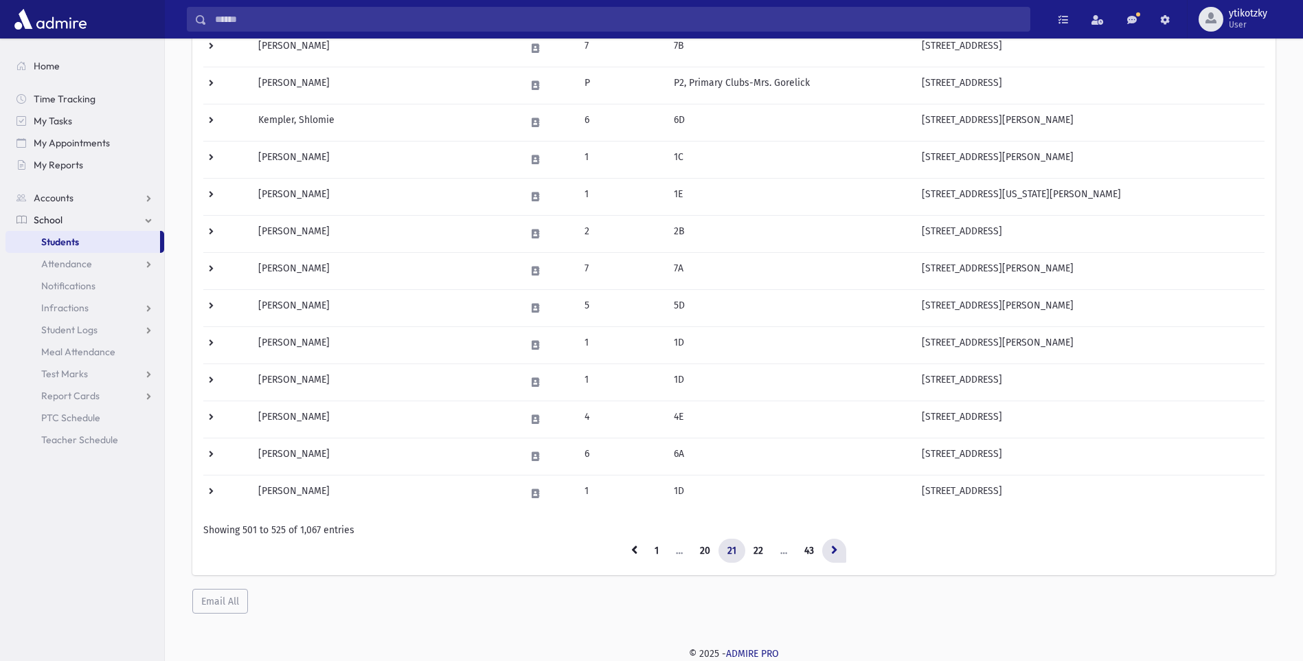
click at [622, 551] on link at bounding box center [834, 551] width 24 height 25
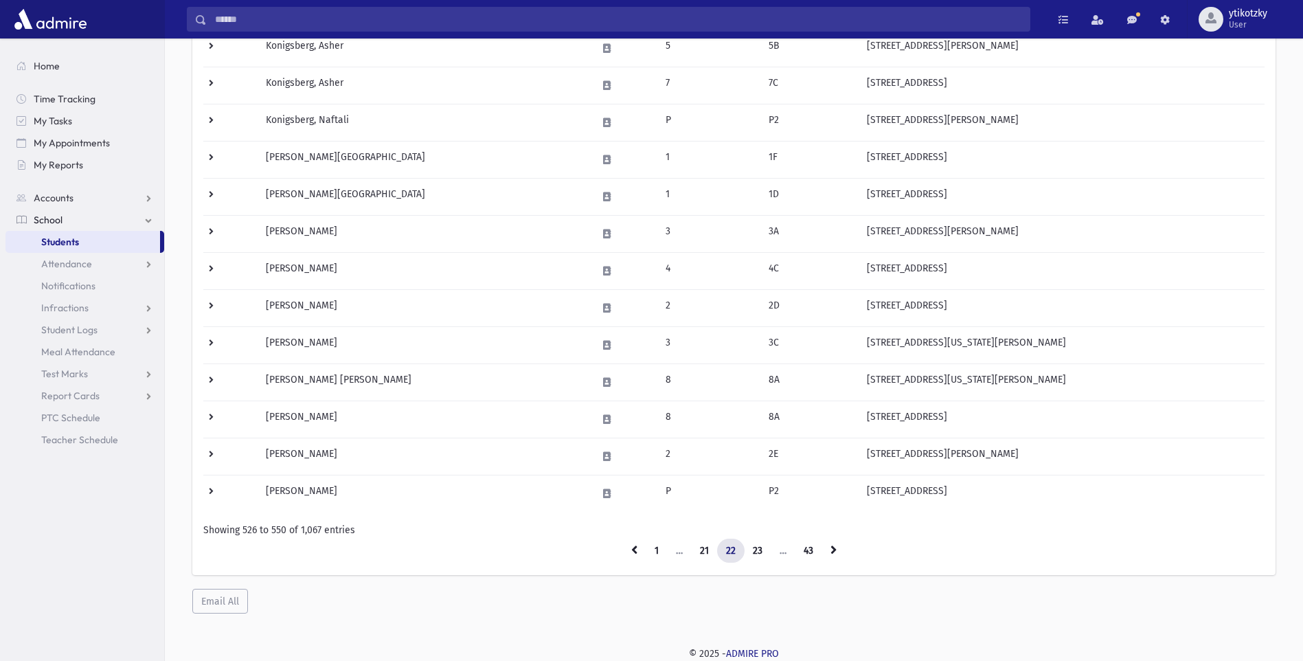
click at [622, 550] on link at bounding box center [834, 551] width 24 height 25
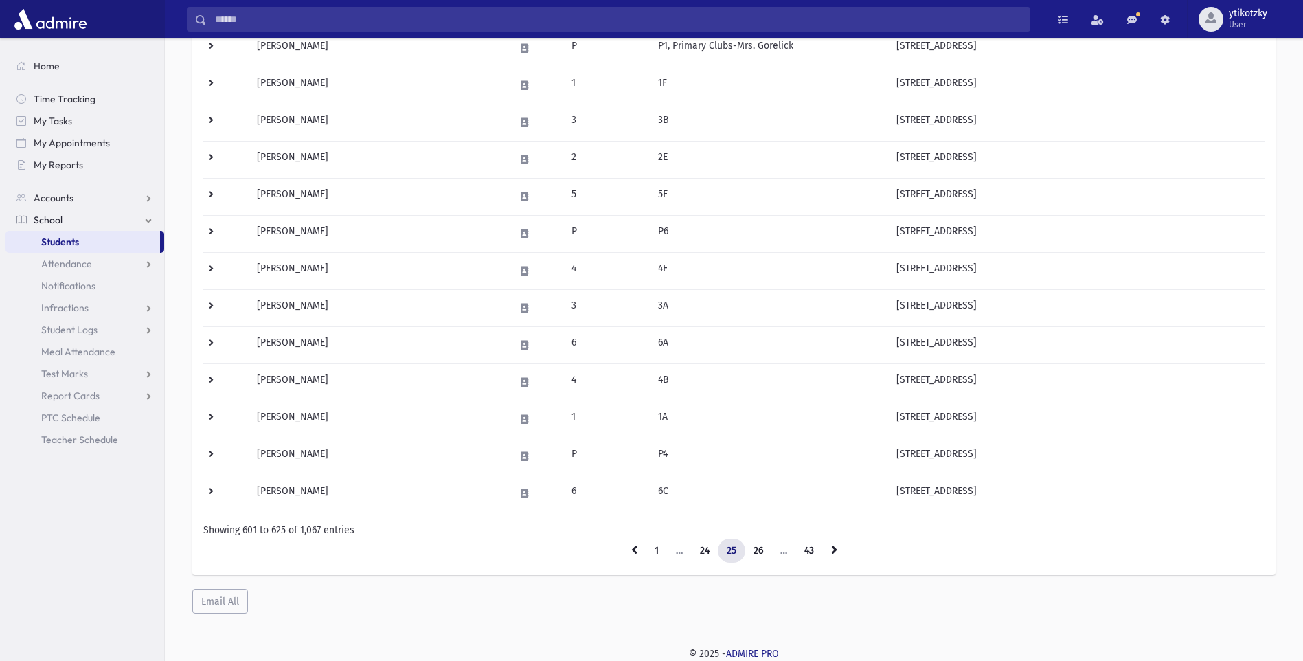
click at [622, 550] on link at bounding box center [834, 551] width 24 height 25
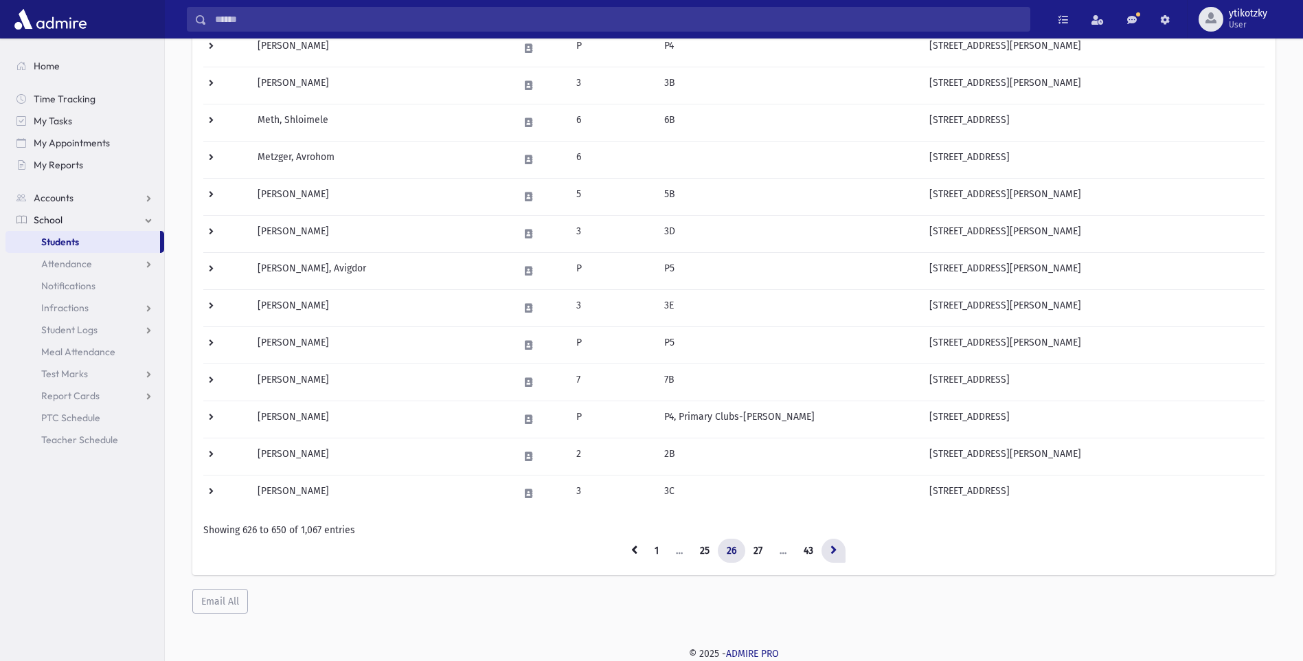
click at [622, 539] on link at bounding box center [834, 551] width 24 height 25
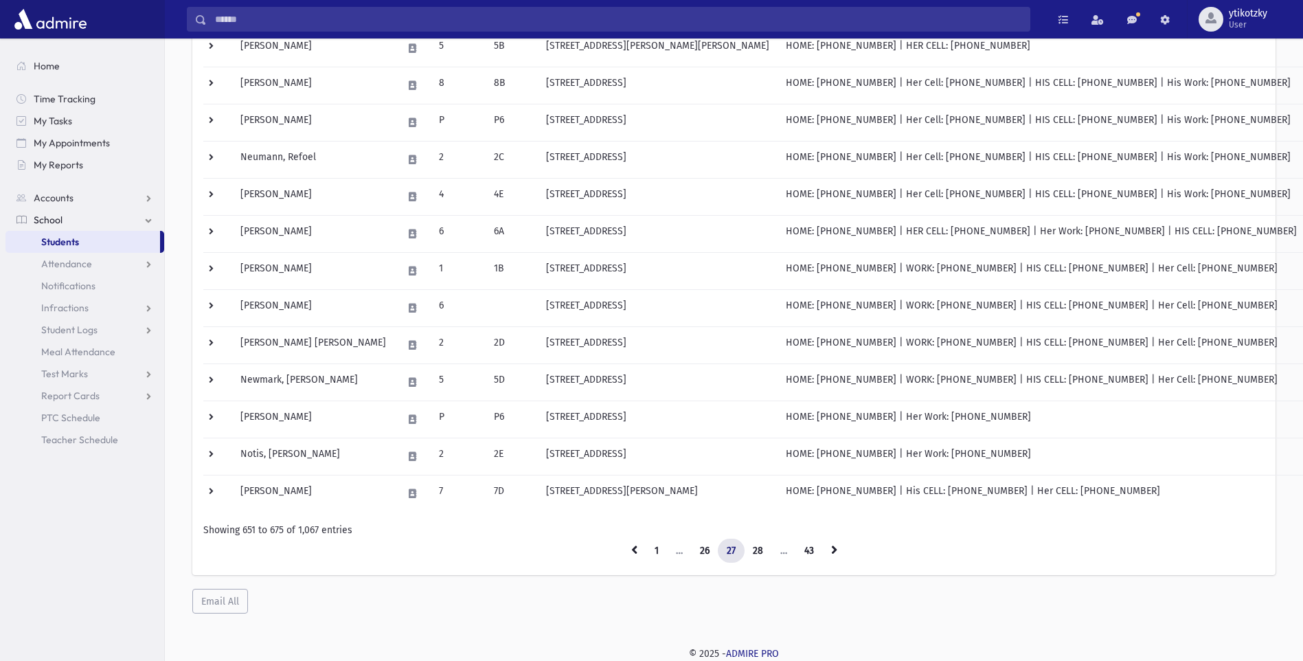
click at [622, 539] on link at bounding box center [834, 551] width 24 height 25
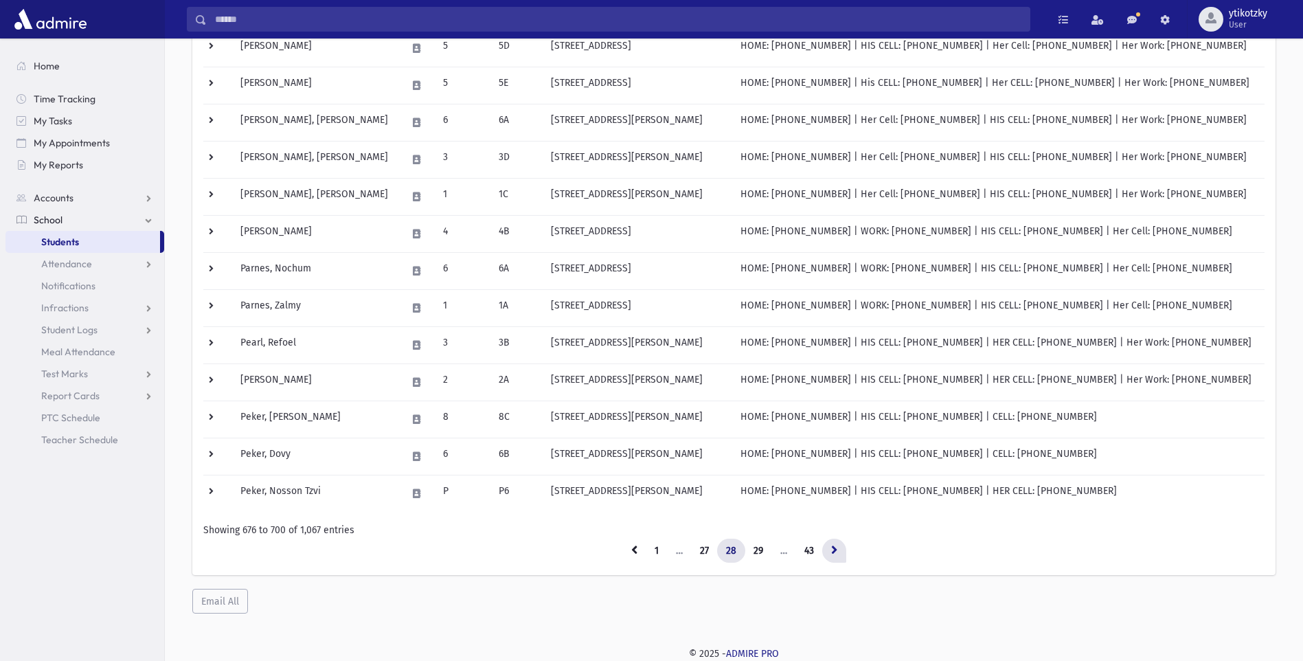
click at [622, 555] on link at bounding box center [834, 551] width 24 height 25
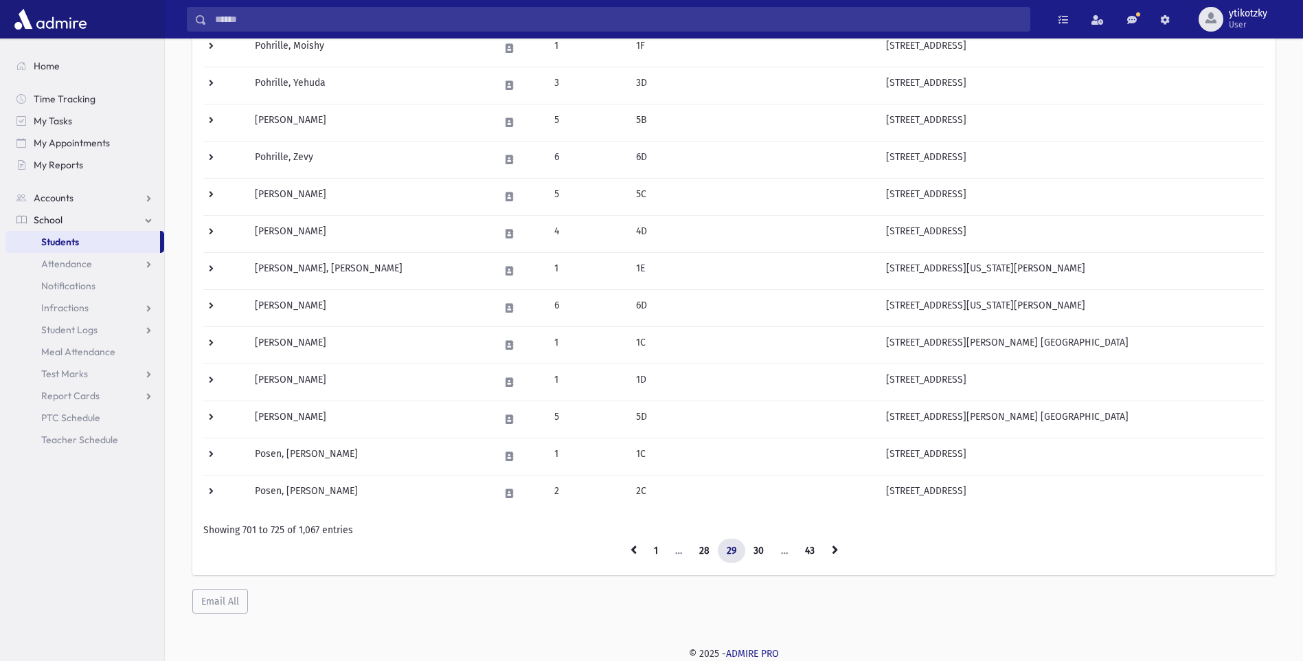
click at [622, 555] on link at bounding box center [835, 551] width 24 height 25
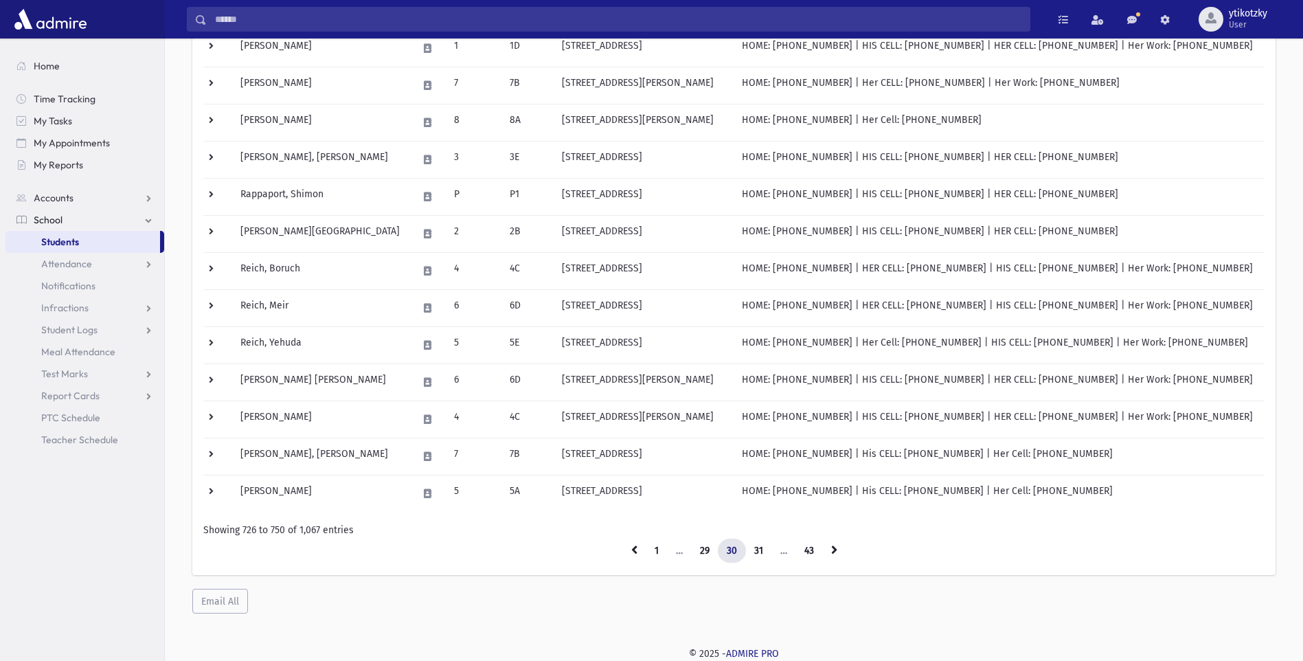
click at [622, 555] on link at bounding box center [834, 551] width 24 height 25
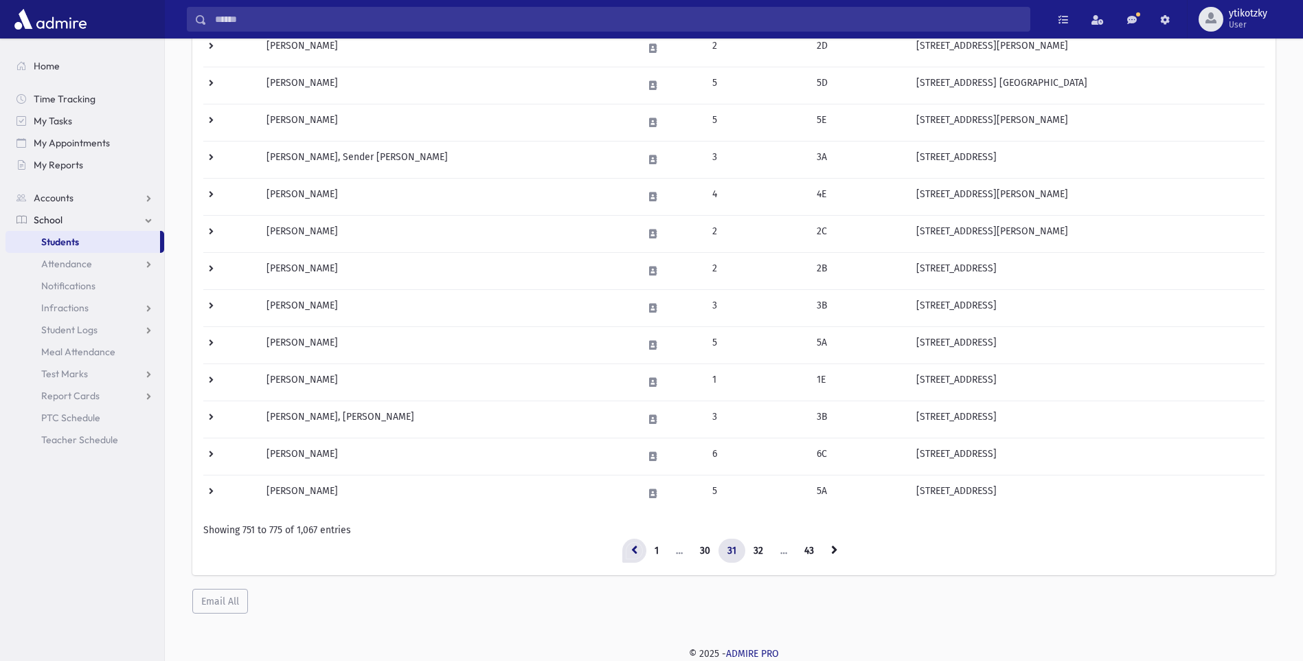
click at [622, 548] on link at bounding box center [634, 551] width 24 height 25
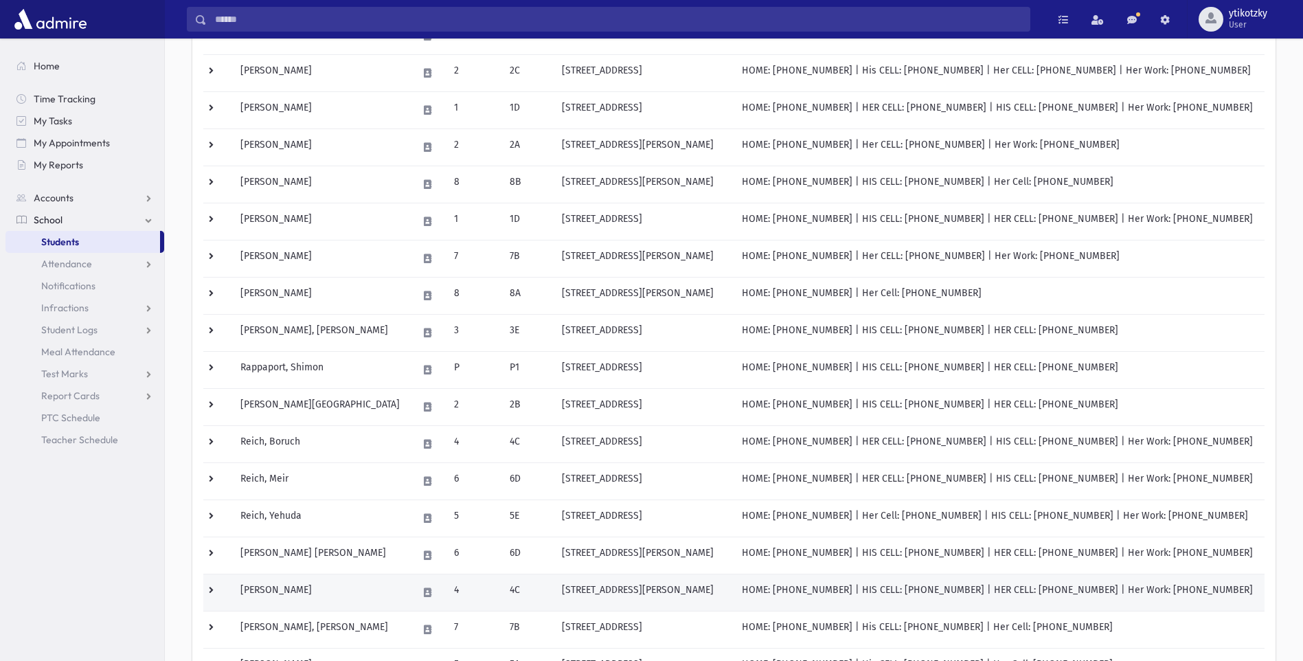
scroll to position [654, 0]
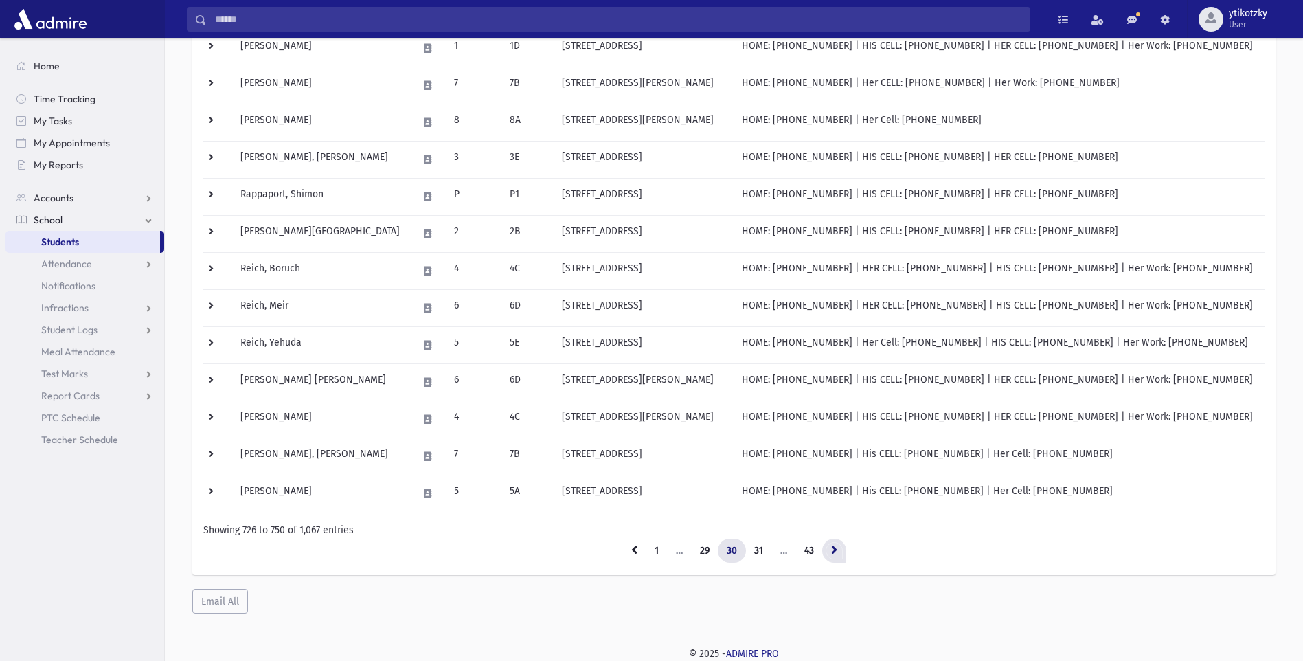
click at [622, 550] on icon at bounding box center [834, 550] width 6 height 10
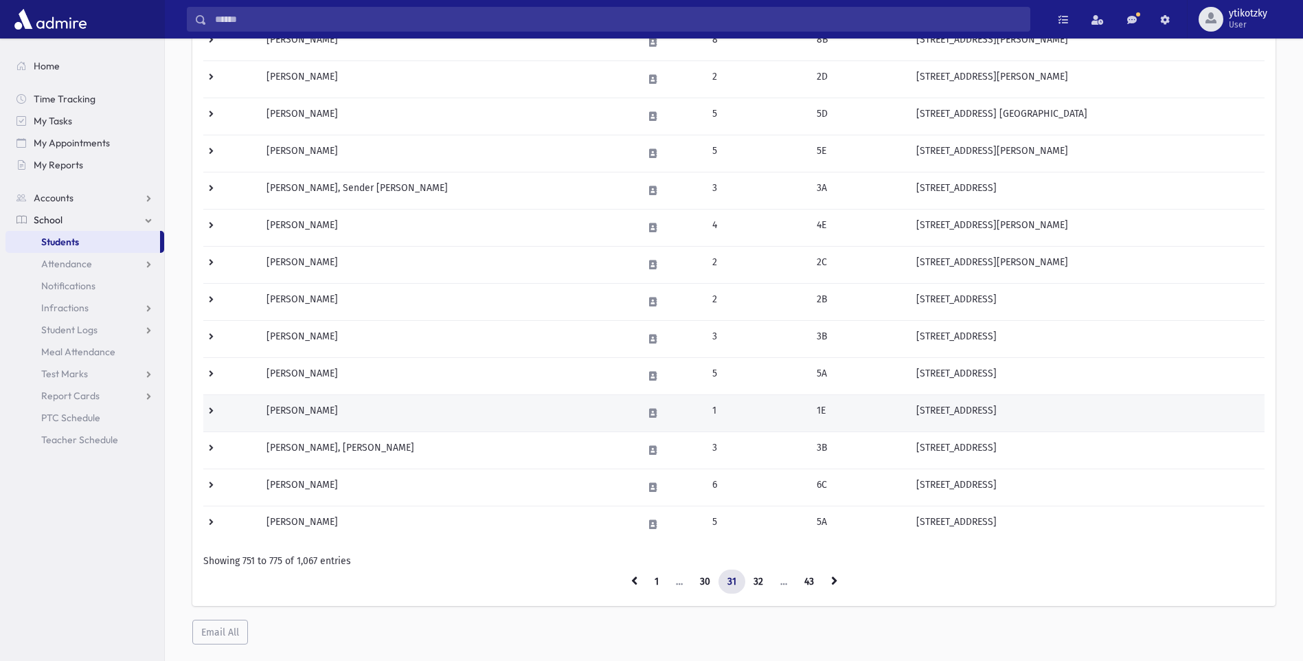
scroll to position [654, 0]
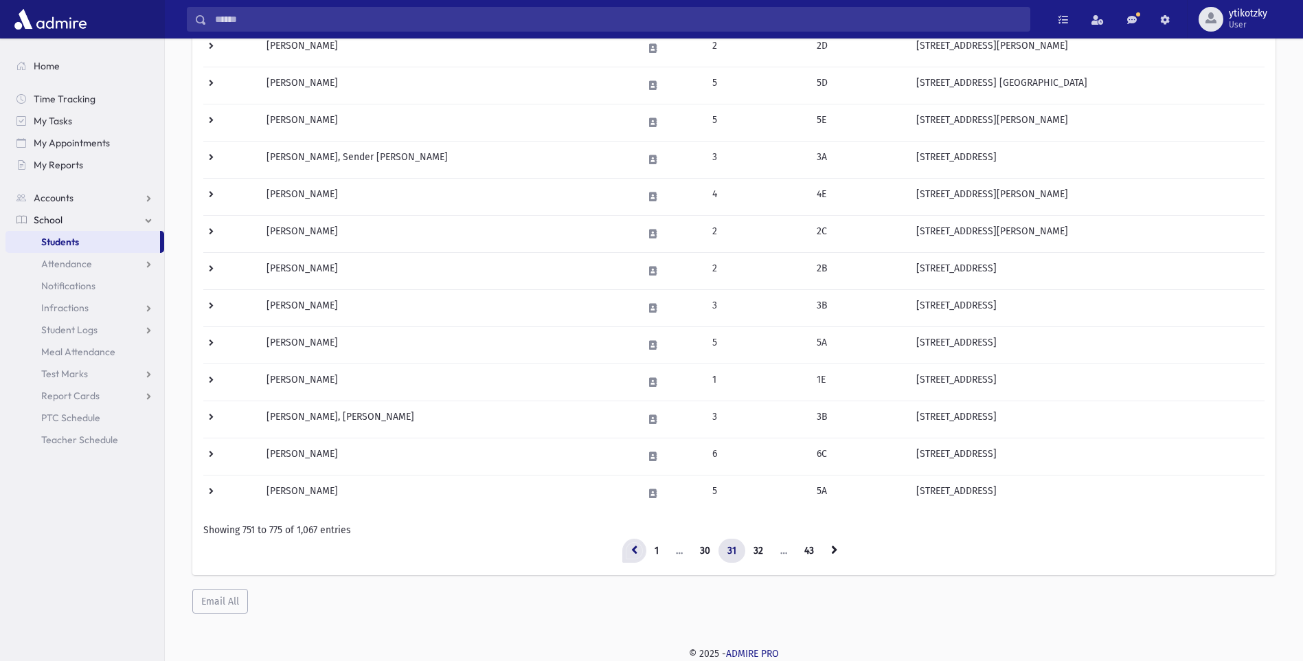
click at [622, 545] on icon at bounding box center [634, 550] width 6 height 10
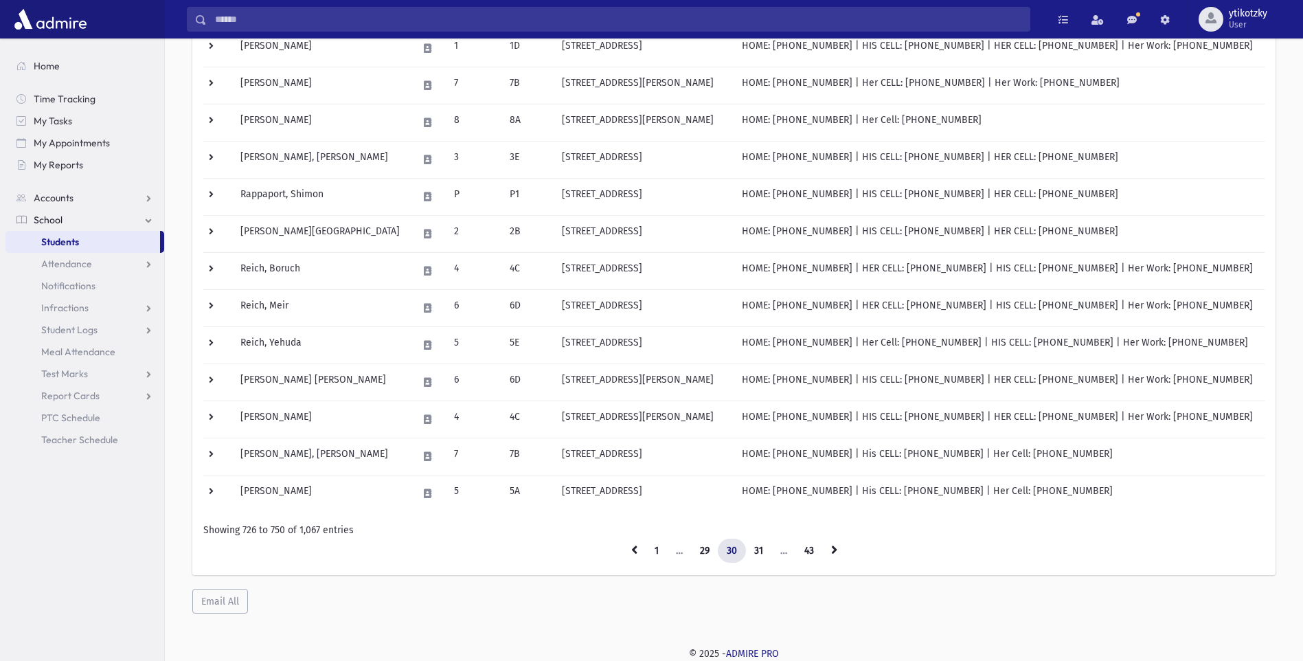
click at [622, 545] on icon at bounding box center [634, 550] width 6 height 10
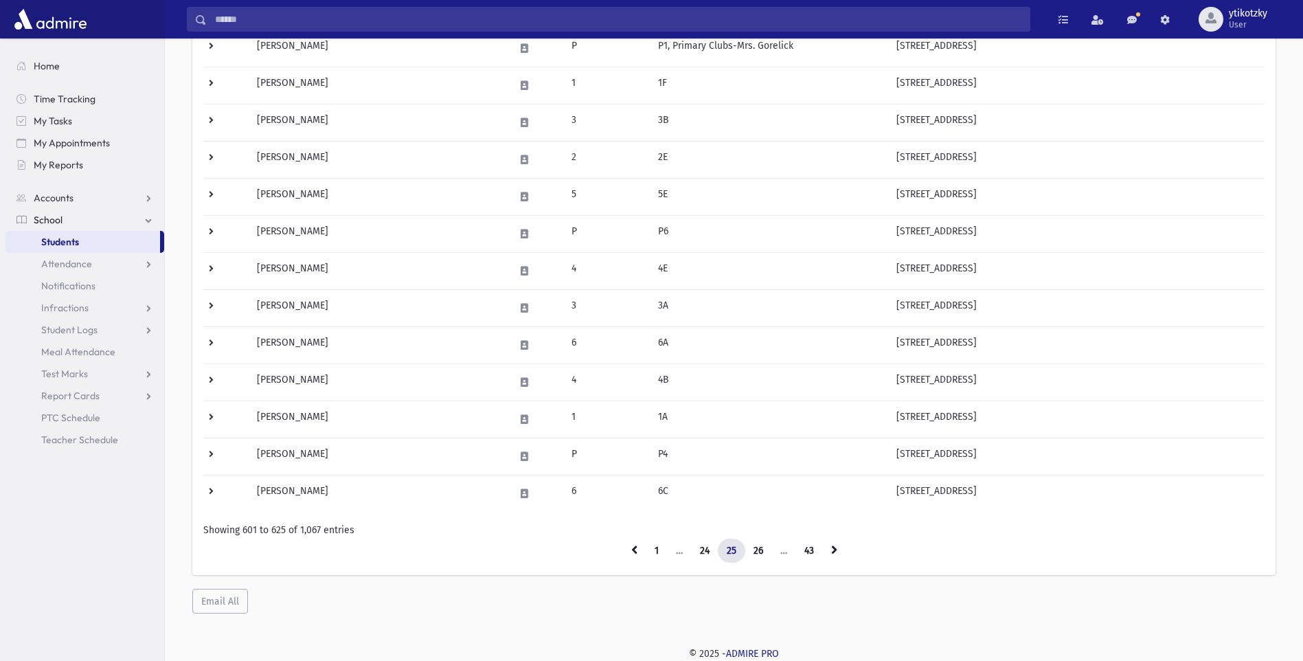
click at [622, 545] on icon at bounding box center [634, 550] width 6 height 10
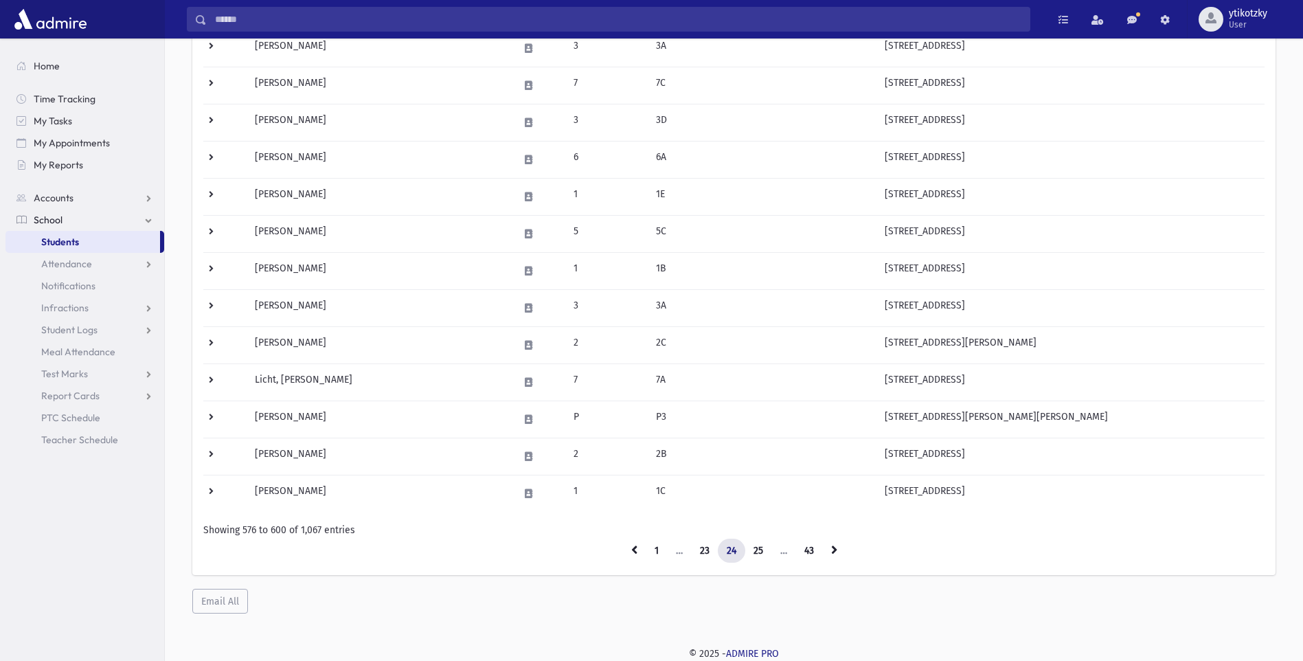
click at [622, 543] on link at bounding box center [634, 551] width 24 height 25
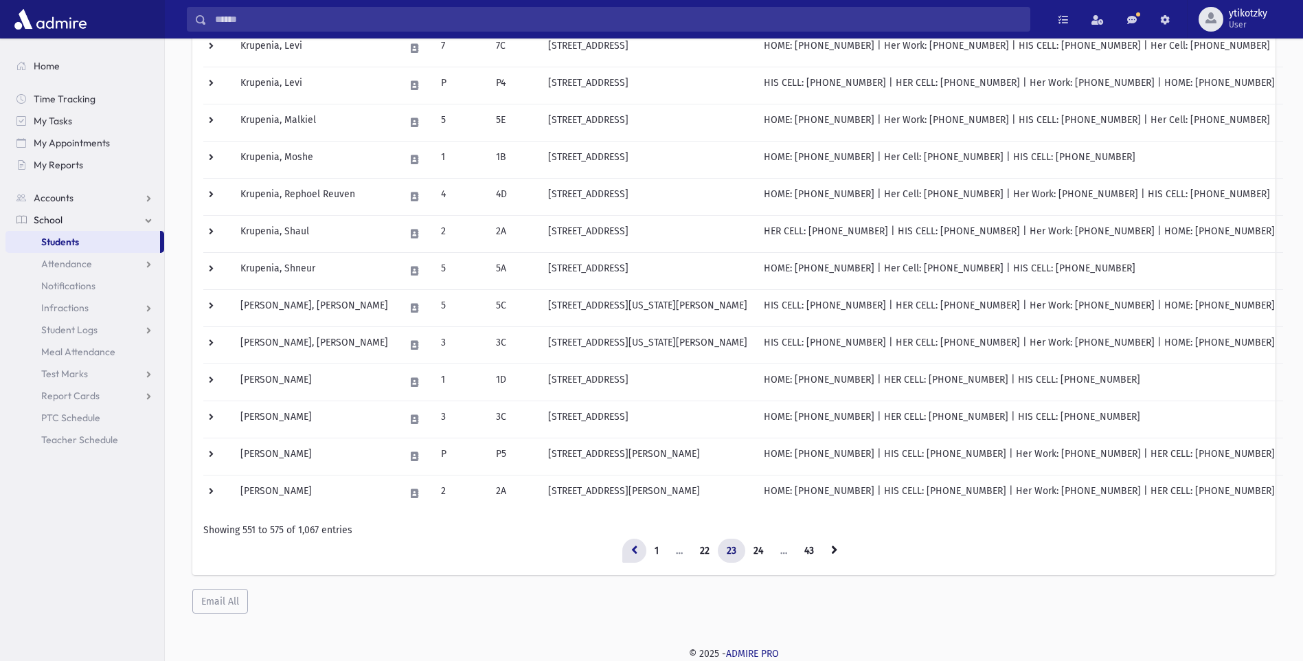
click at [622, 542] on link at bounding box center [634, 551] width 24 height 25
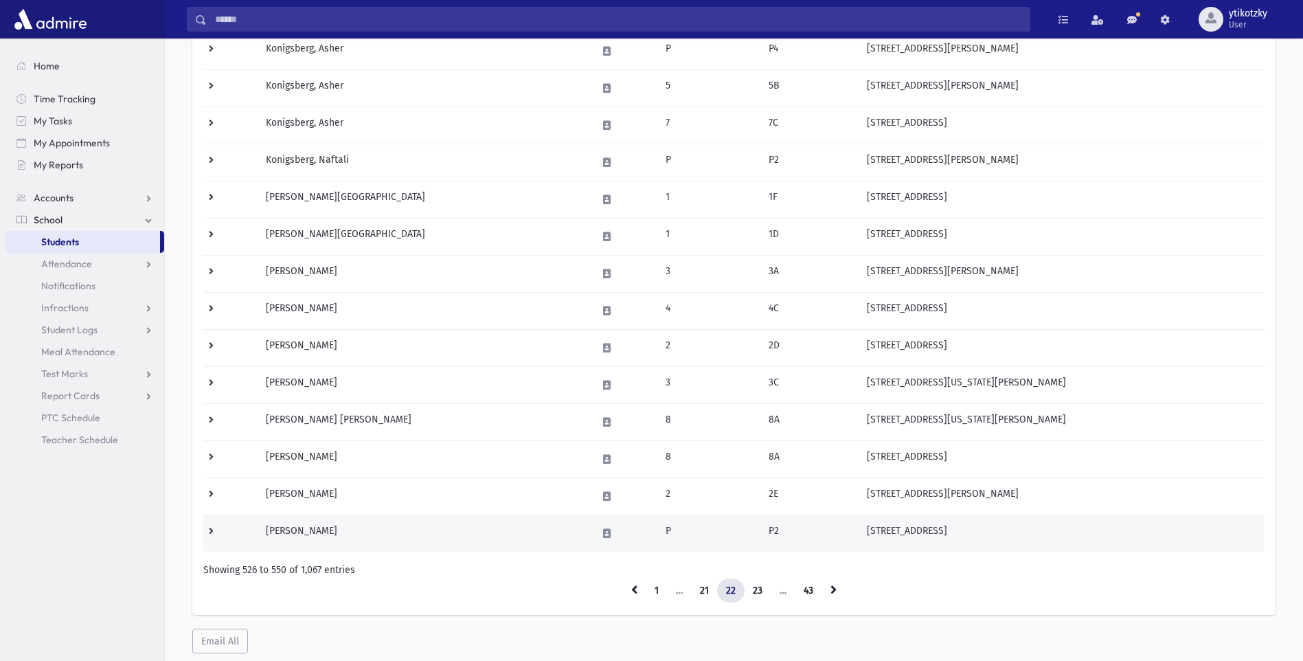
scroll to position [618, 0]
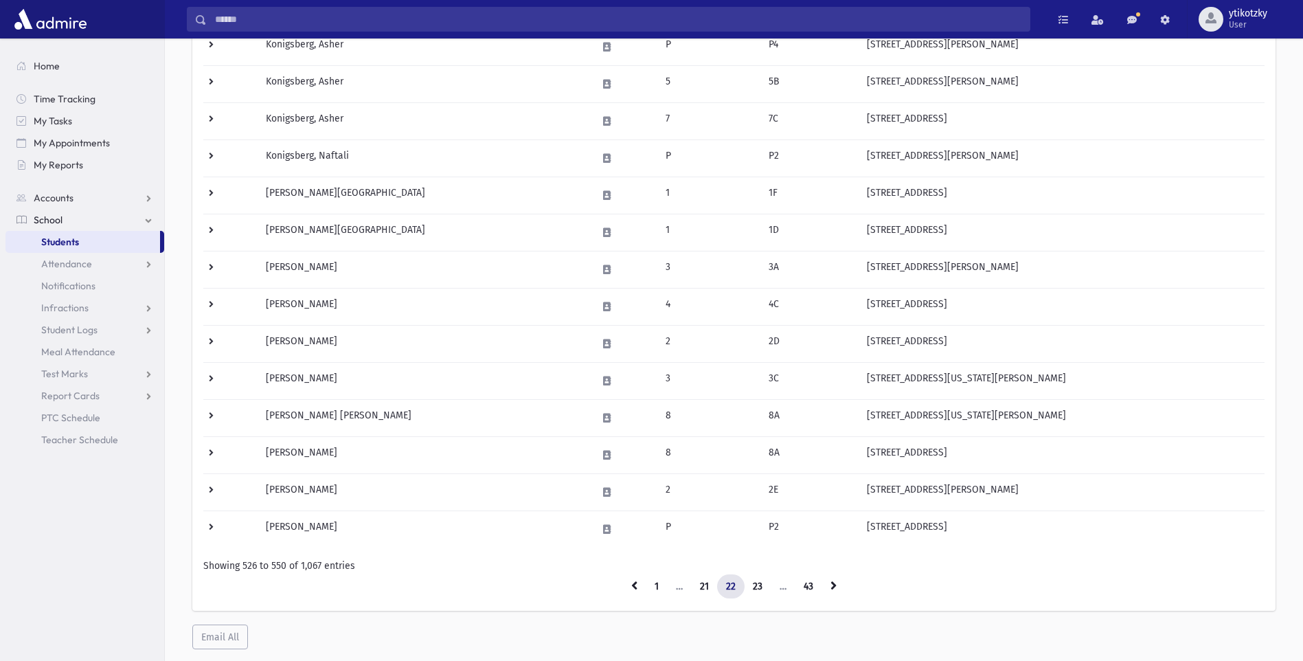
click at [622, 569] on div "Showing 526 to 550 of 1,067 entries" at bounding box center [733, 566] width 1061 height 14
click at [622, 594] on link at bounding box center [634, 586] width 24 height 25
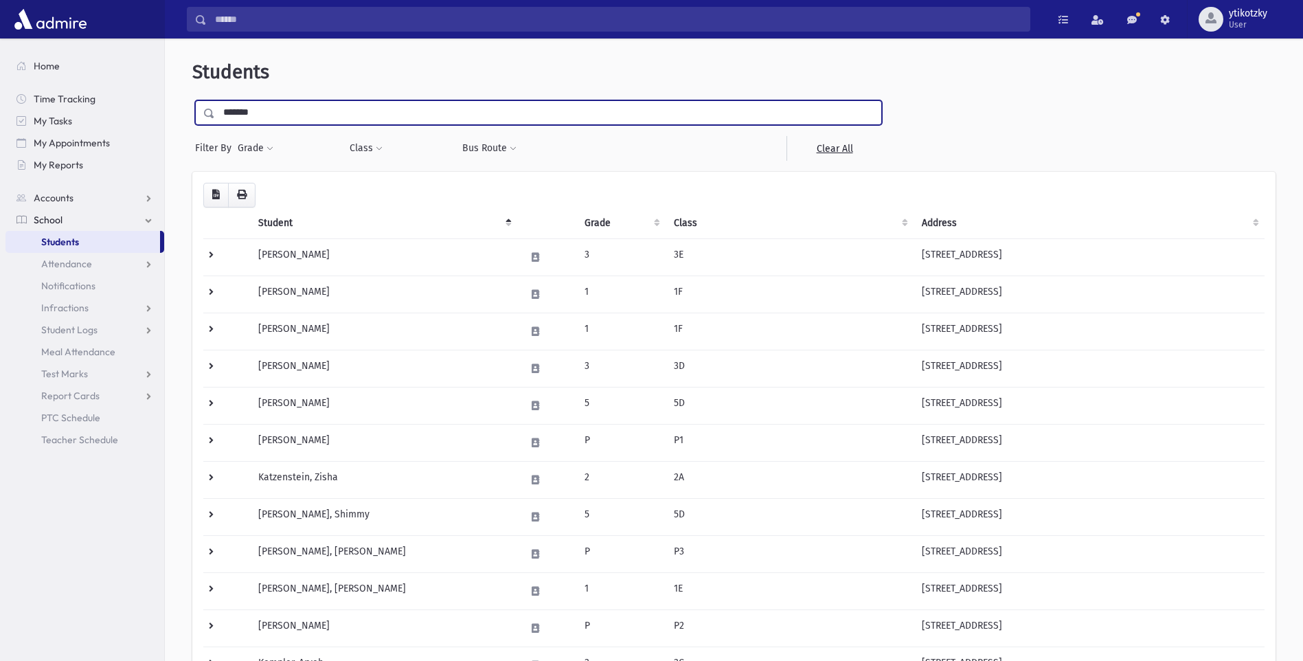
click at [270, 119] on input "*******" at bounding box center [548, 112] width 666 height 25
type input "*"
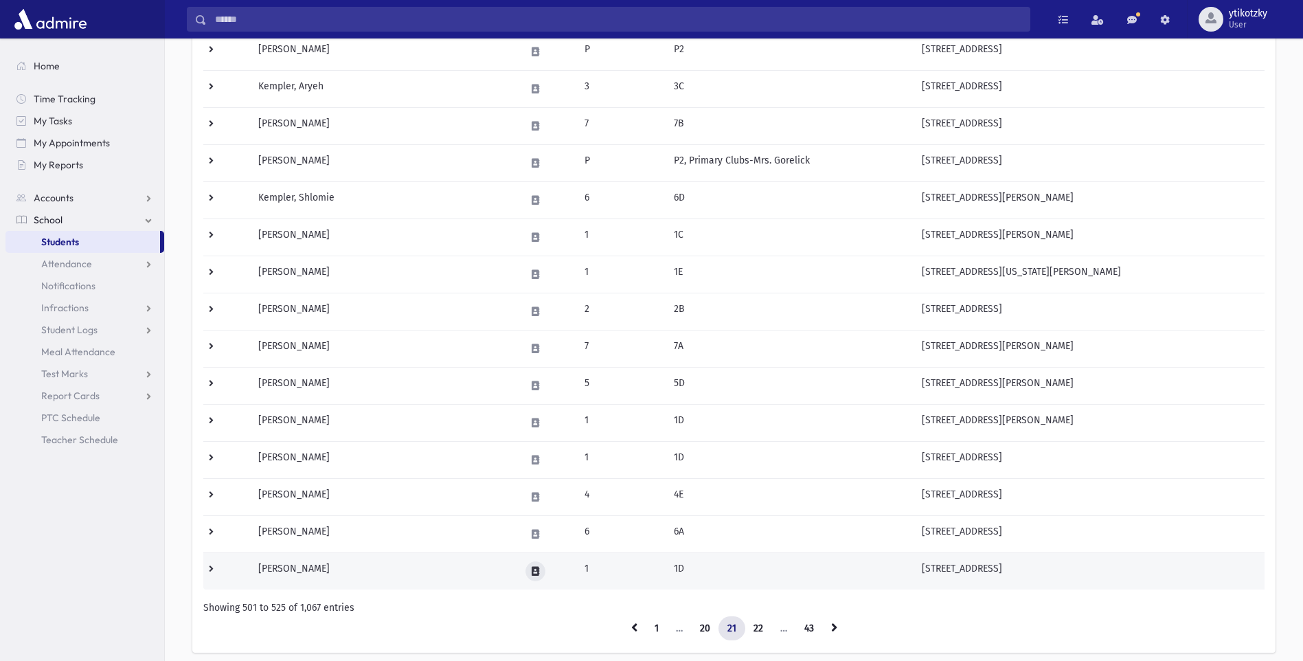
scroll to position [654, 0]
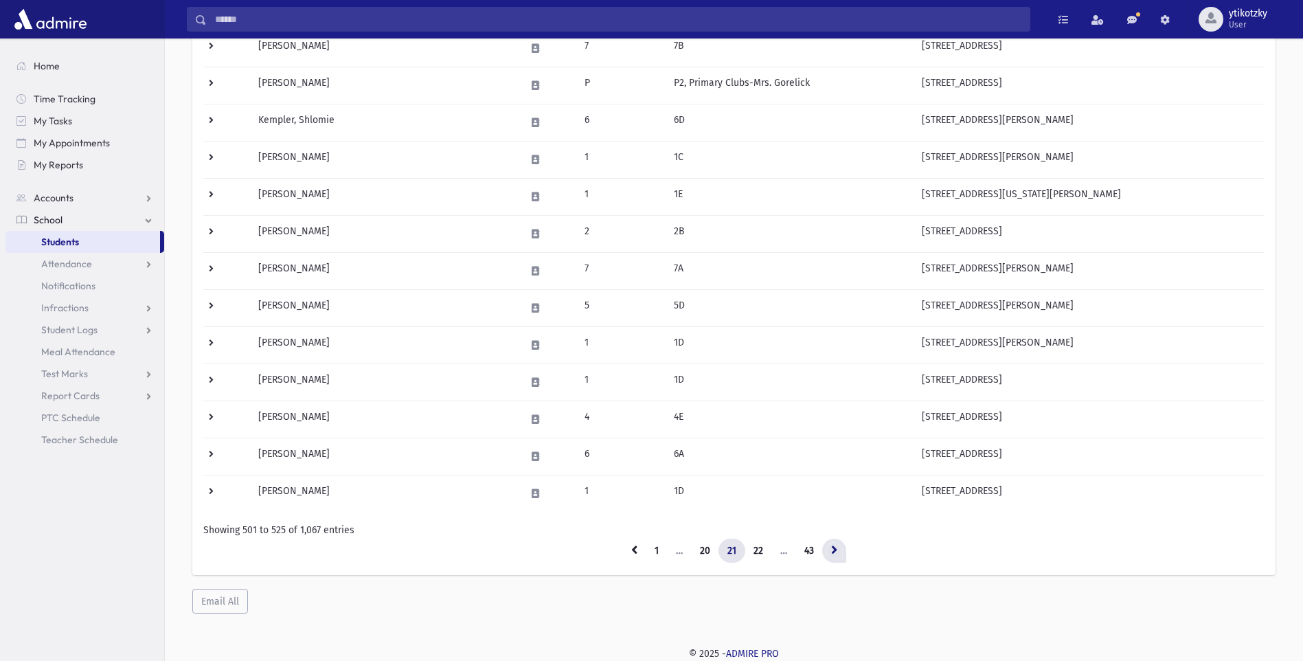
click at [622, 541] on link at bounding box center [834, 551] width 24 height 25
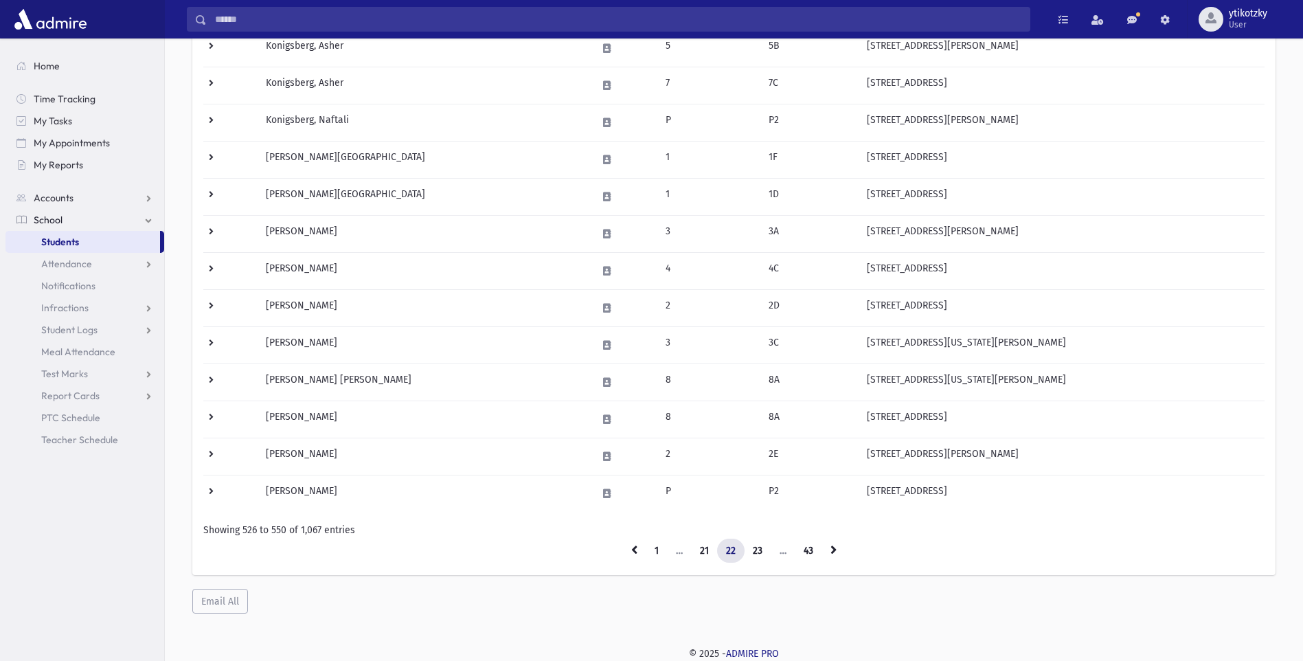
click at [622, 541] on link at bounding box center [834, 551] width 24 height 25
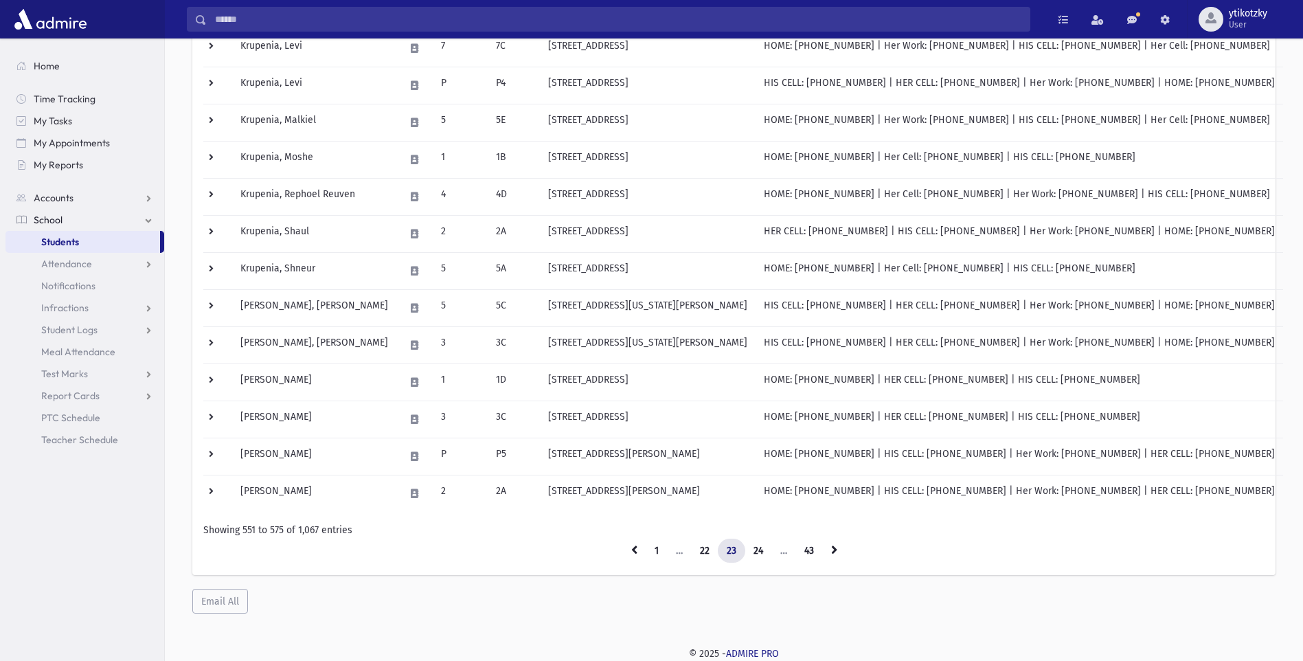
click at [622, 541] on link at bounding box center [834, 551] width 24 height 25
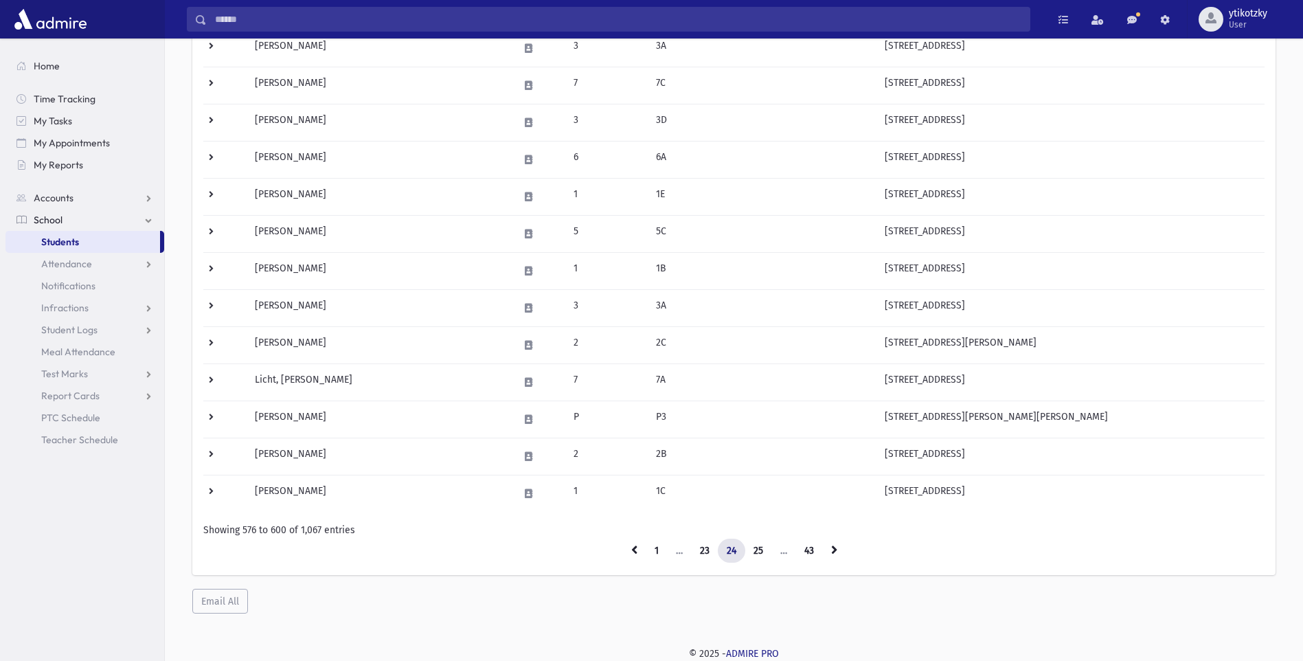
click at [622, 541] on link at bounding box center [834, 551] width 24 height 25
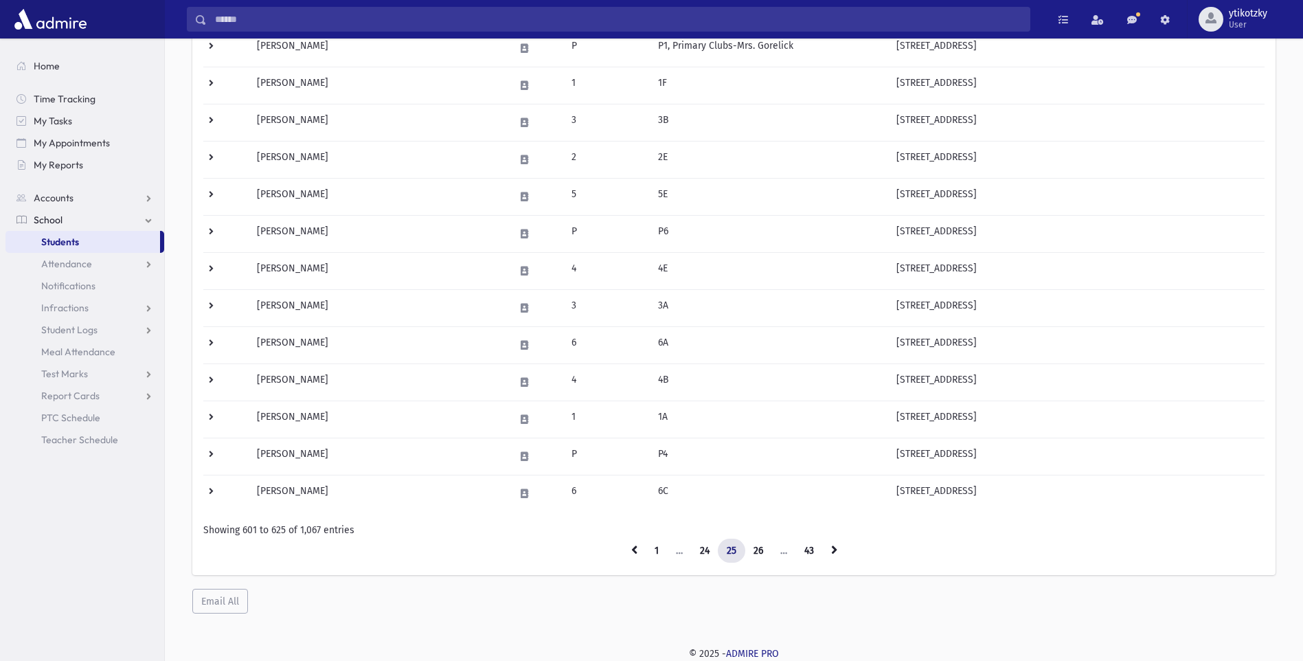
click at [622, 541] on link at bounding box center [834, 551] width 24 height 25
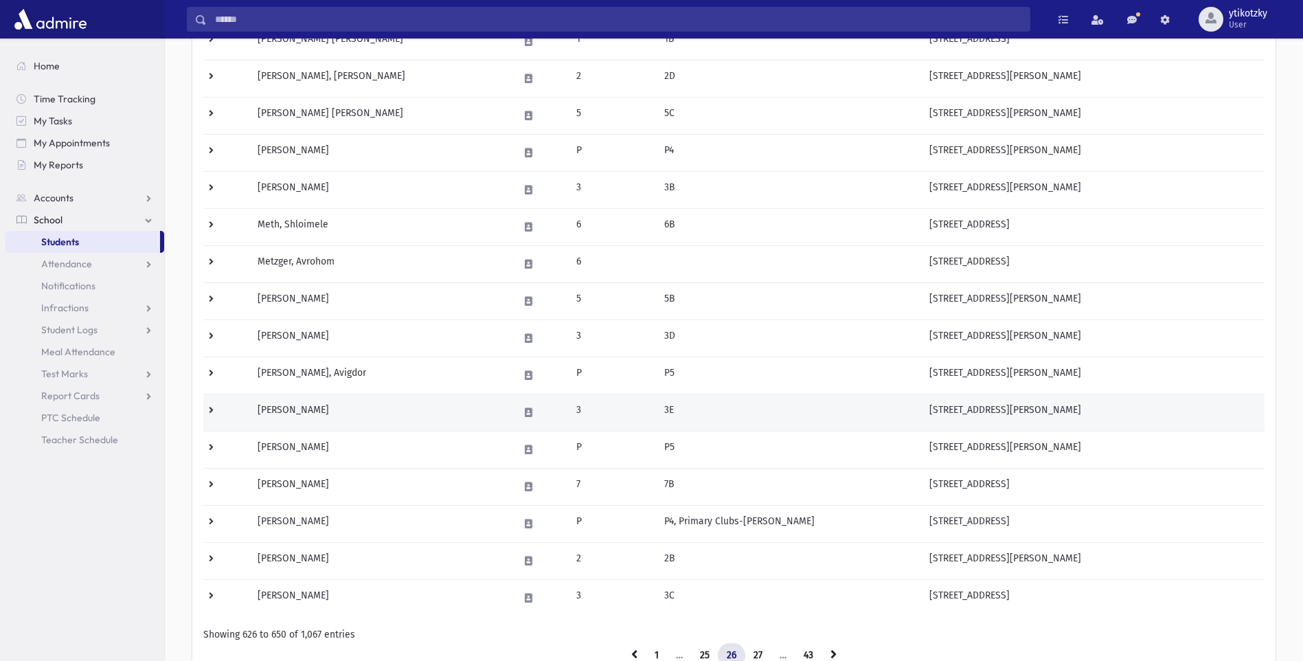
scroll to position [654, 0]
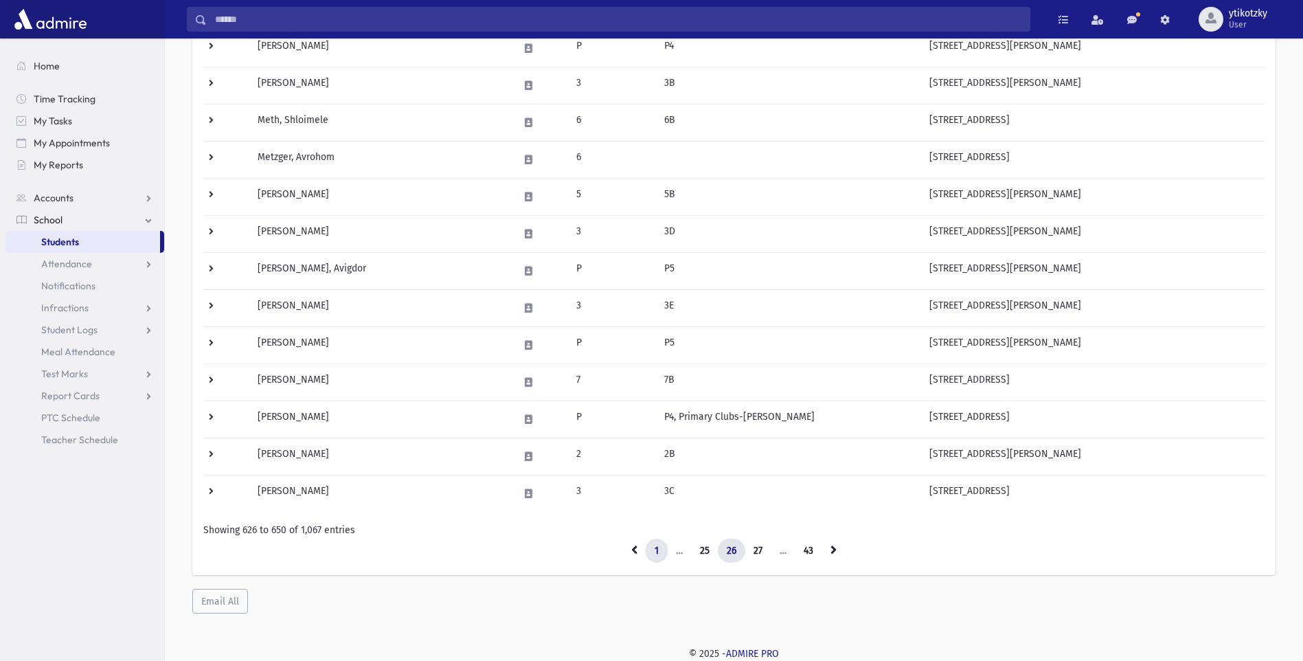
click at [622, 552] on link "1" at bounding box center [657, 551] width 22 height 25
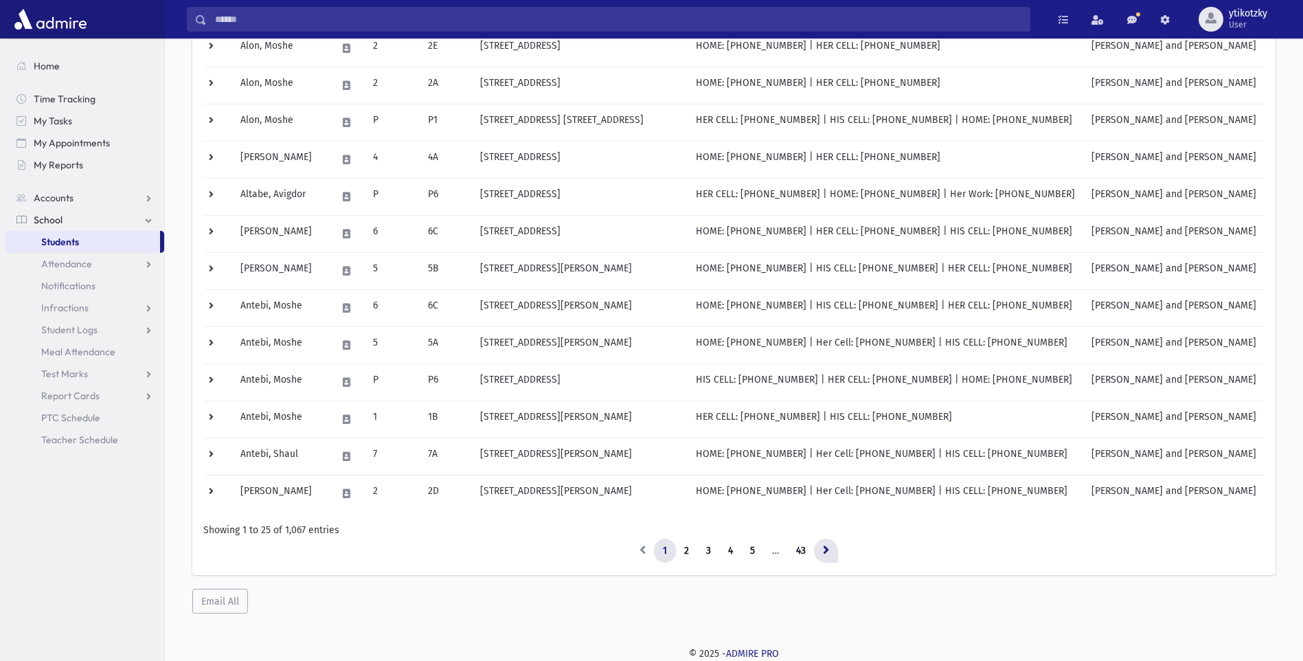
click at [622, 545] on icon at bounding box center [826, 550] width 6 height 10
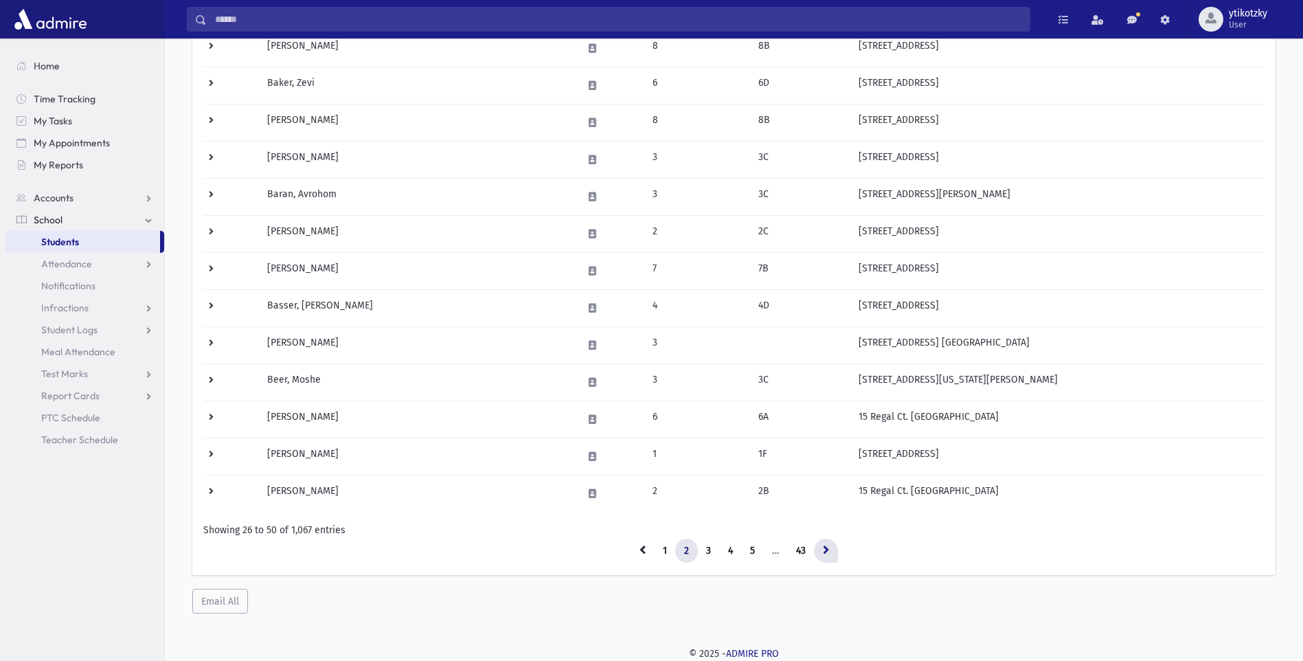
click at [622, 542] on link at bounding box center [826, 551] width 24 height 25
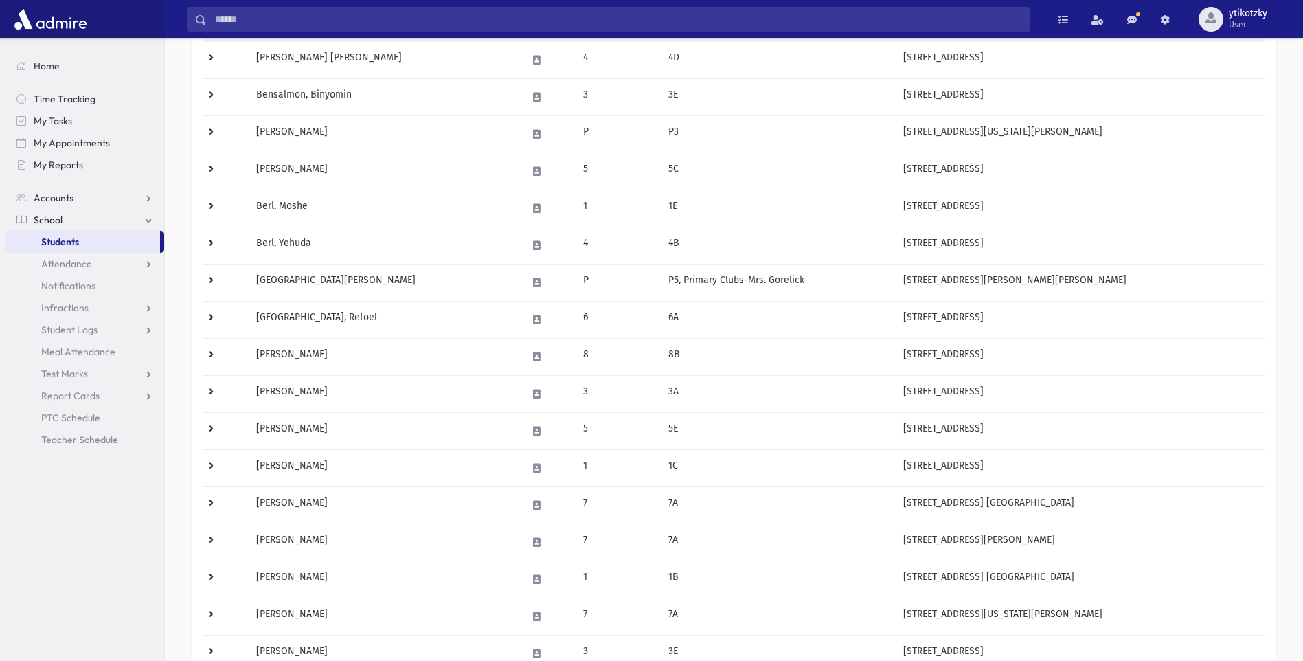
scroll to position [242, 0]
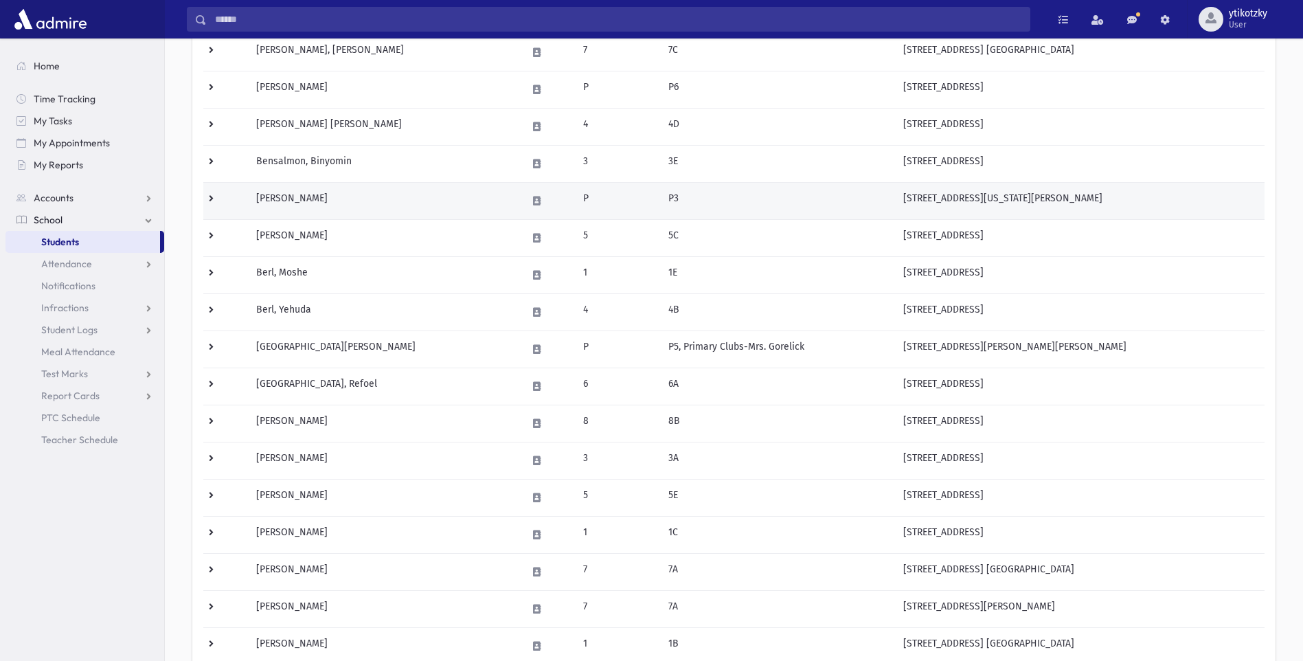
click at [622, 207] on td "P3" at bounding box center [777, 200] width 235 height 37
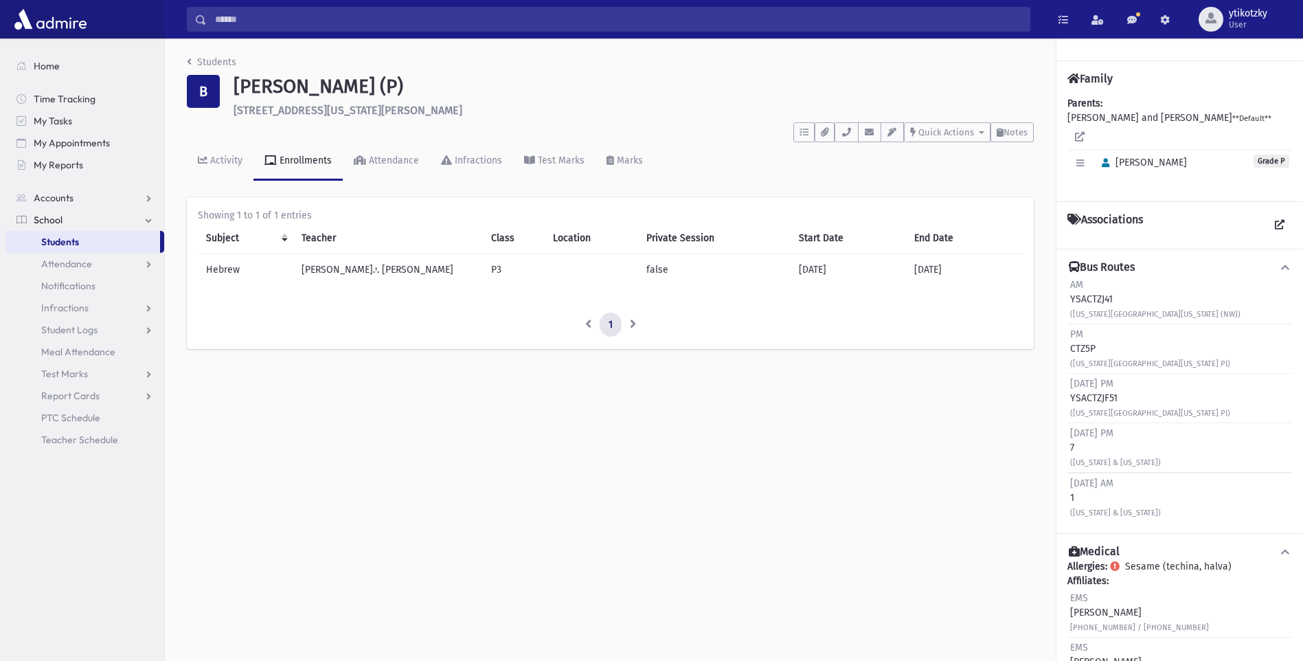
click at [63, 212] on link "School" at bounding box center [84, 220] width 159 height 22
click at [59, 210] on link "School" at bounding box center [84, 220] width 159 height 22
click at [84, 264] on span "Attendance" at bounding box center [66, 264] width 51 height 12
click at [75, 281] on span "Entry" at bounding box center [63, 286] width 23 height 12
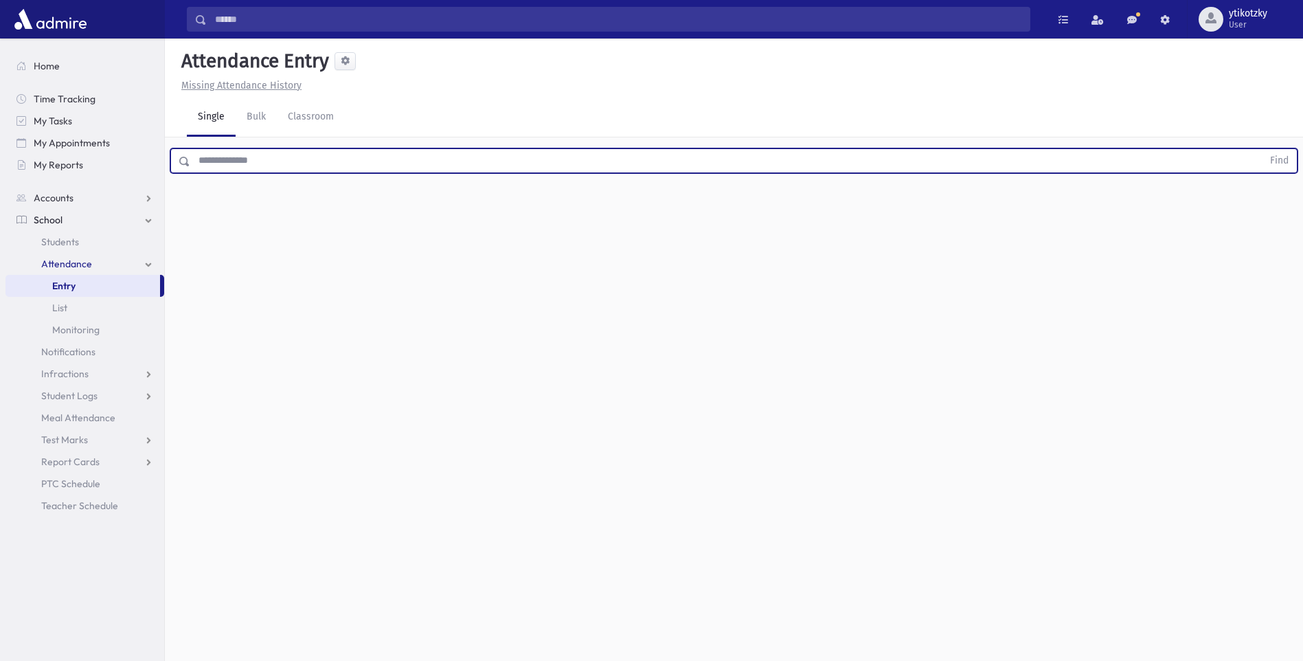
click at [245, 168] on input "text" at bounding box center [726, 160] width 1072 height 25
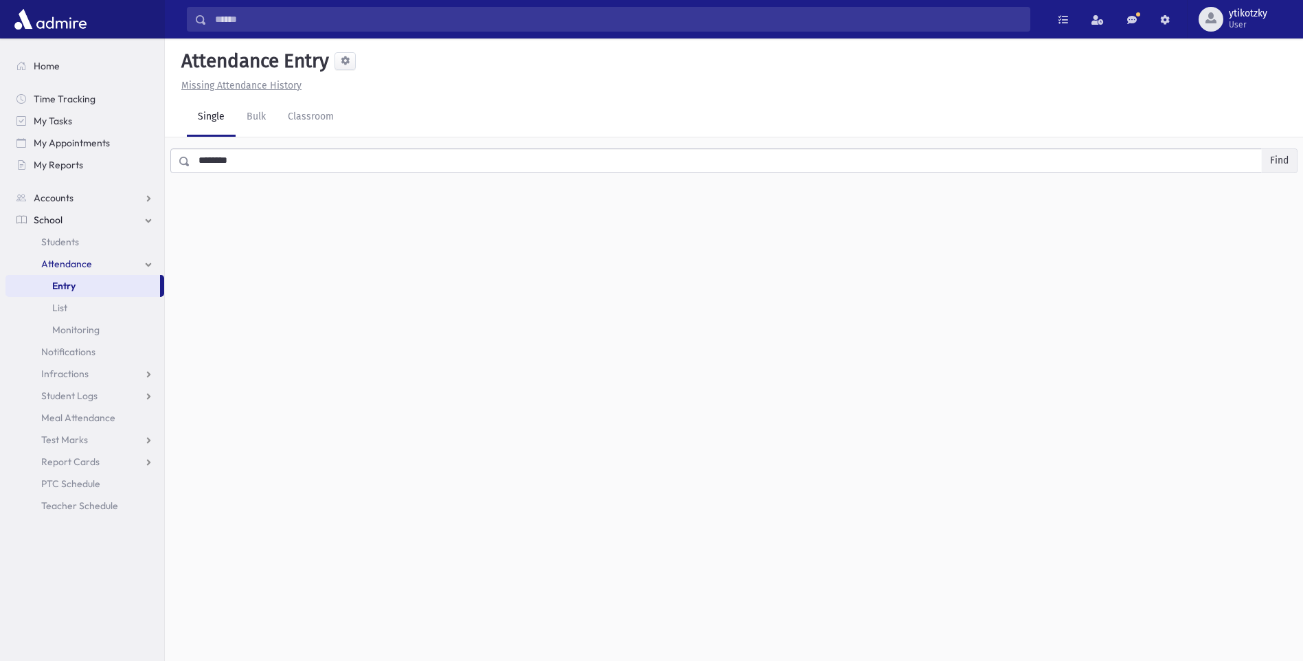
click at [1267, 150] on button "Find" at bounding box center [1279, 160] width 35 height 23
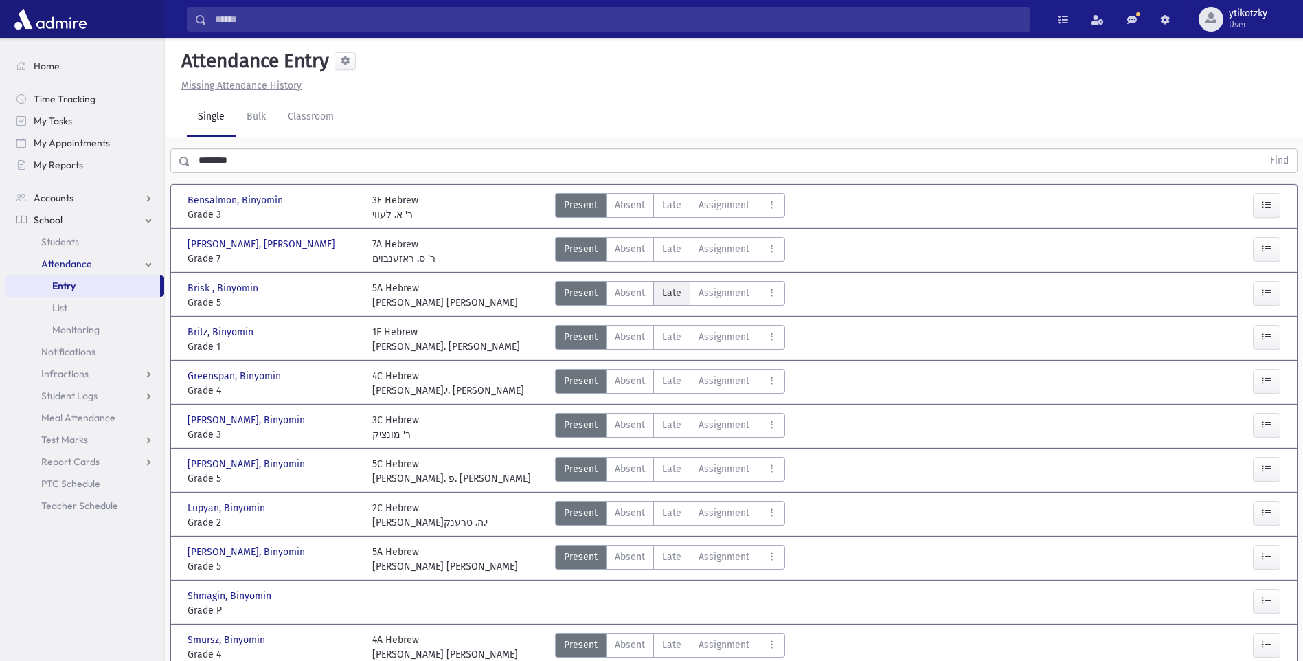
click at [662, 293] on span "Late" at bounding box center [671, 293] width 19 height 14
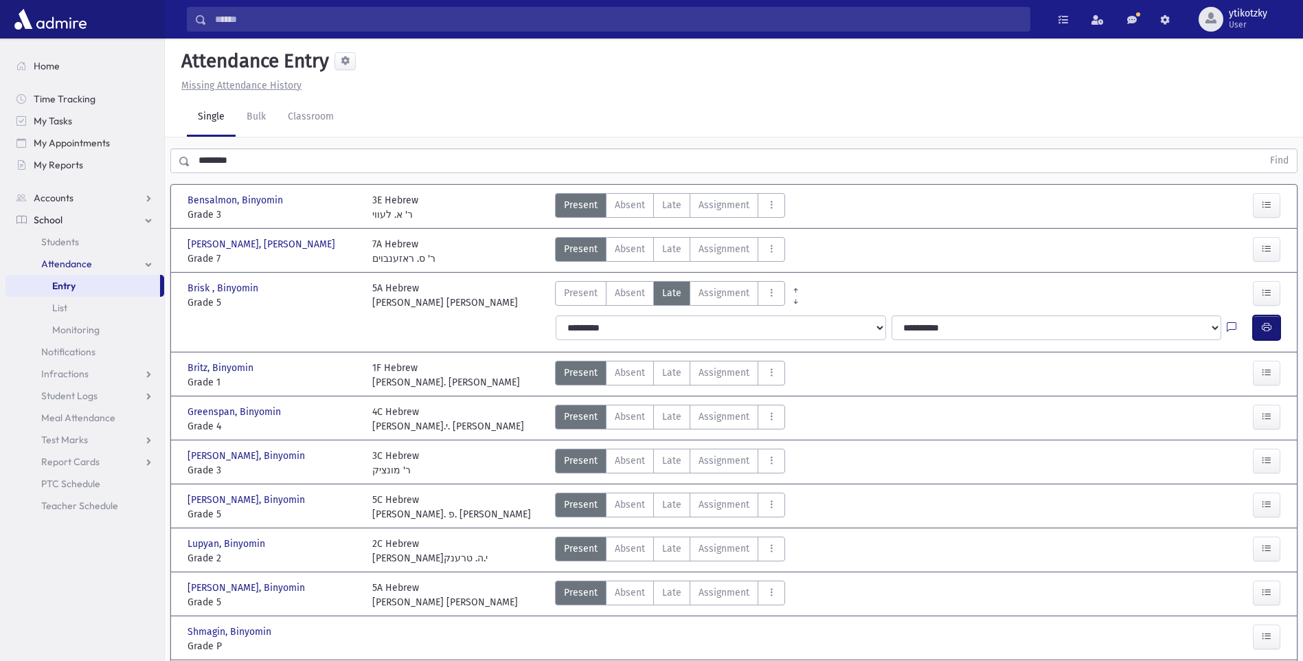
click at [1260, 333] on button "button" at bounding box center [1266, 327] width 27 height 25
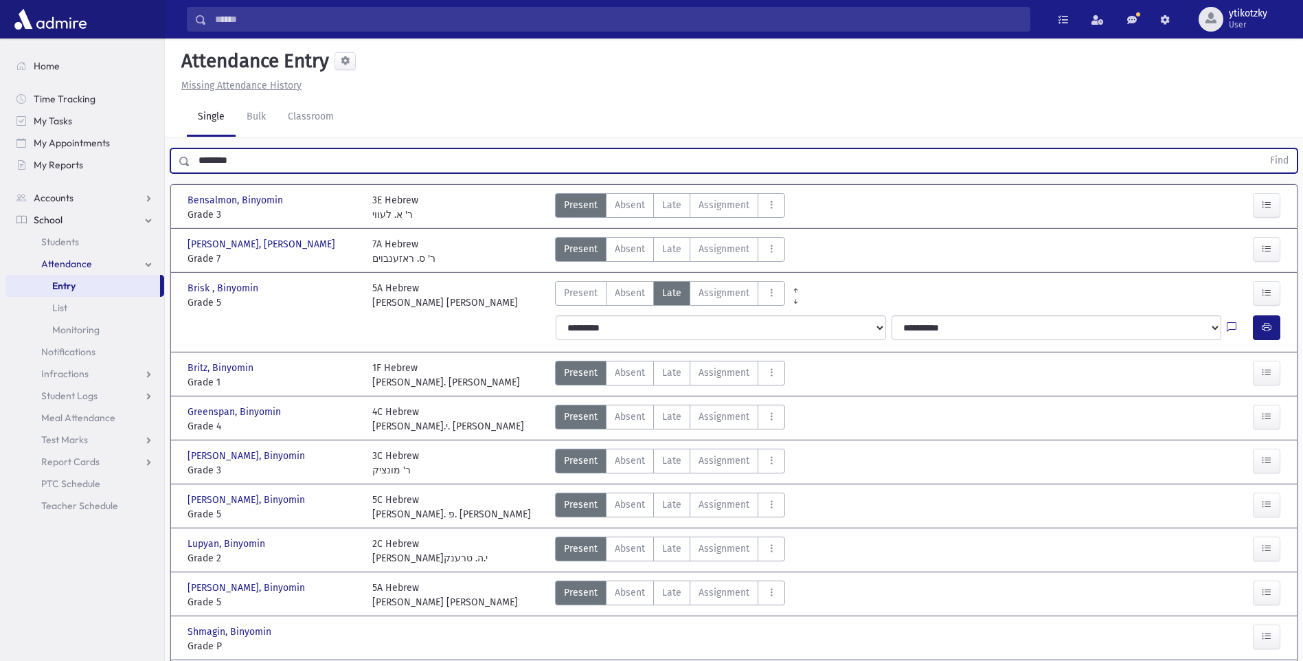
click at [258, 155] on input "********" at bounding box center [726, 160] width 1072 height 25
type input "*"
click at [53, 237] on span "Students" at bounding box center [60, 242] width 38 height 12
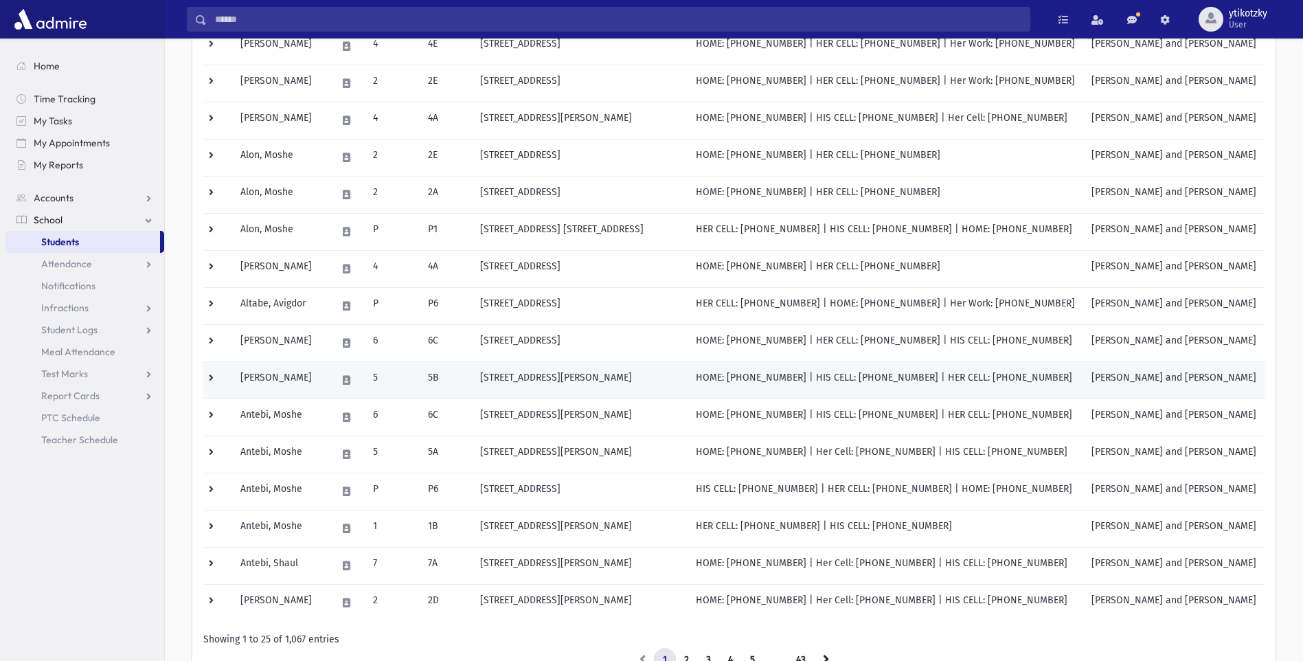
scroll to position [654, 0]
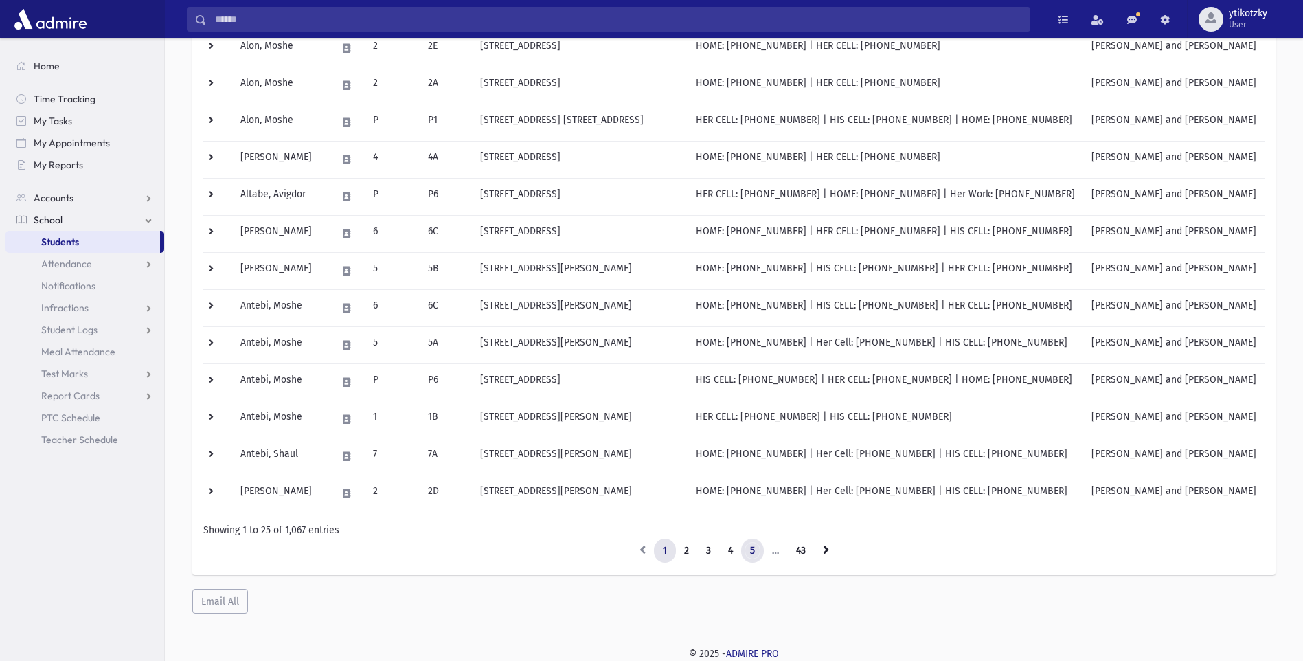
click at [757, 545] on link "5" at bounding box center [752, 551] width 23 height 25
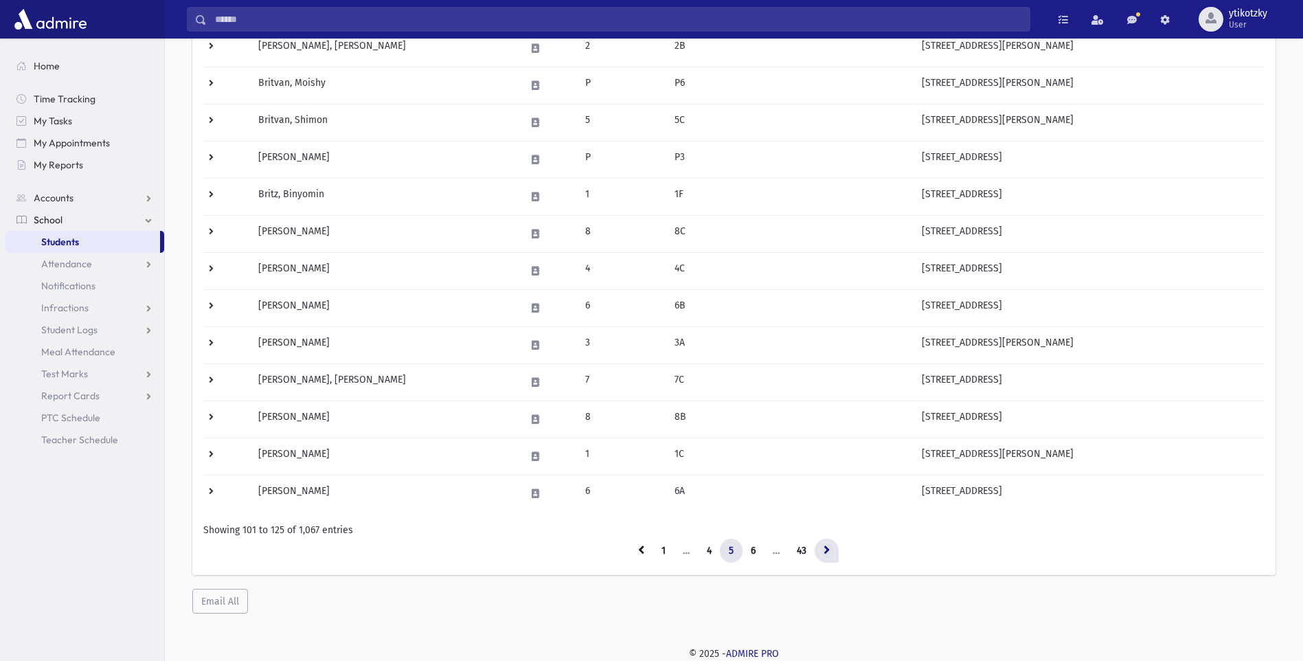
click at [820, 543] on link at bounding box center [827, 551] width 24 height 25
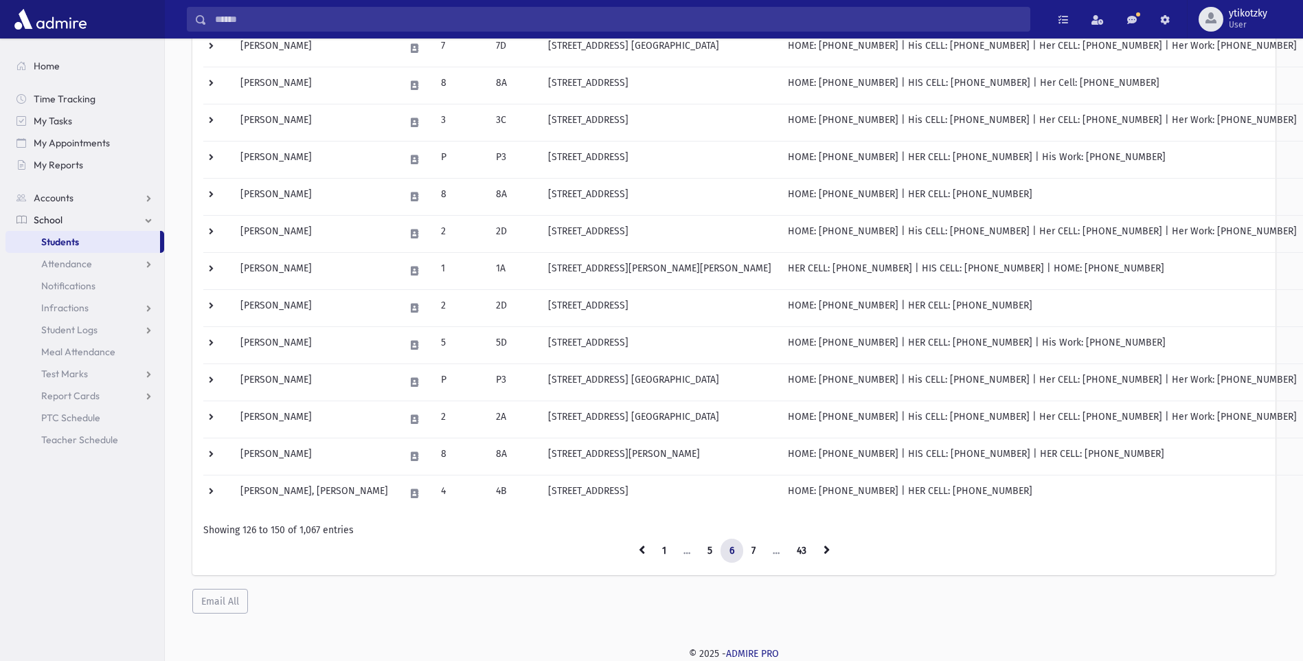
click at [820, 543] on link at bounding box center [827, 551] width 24 height 25
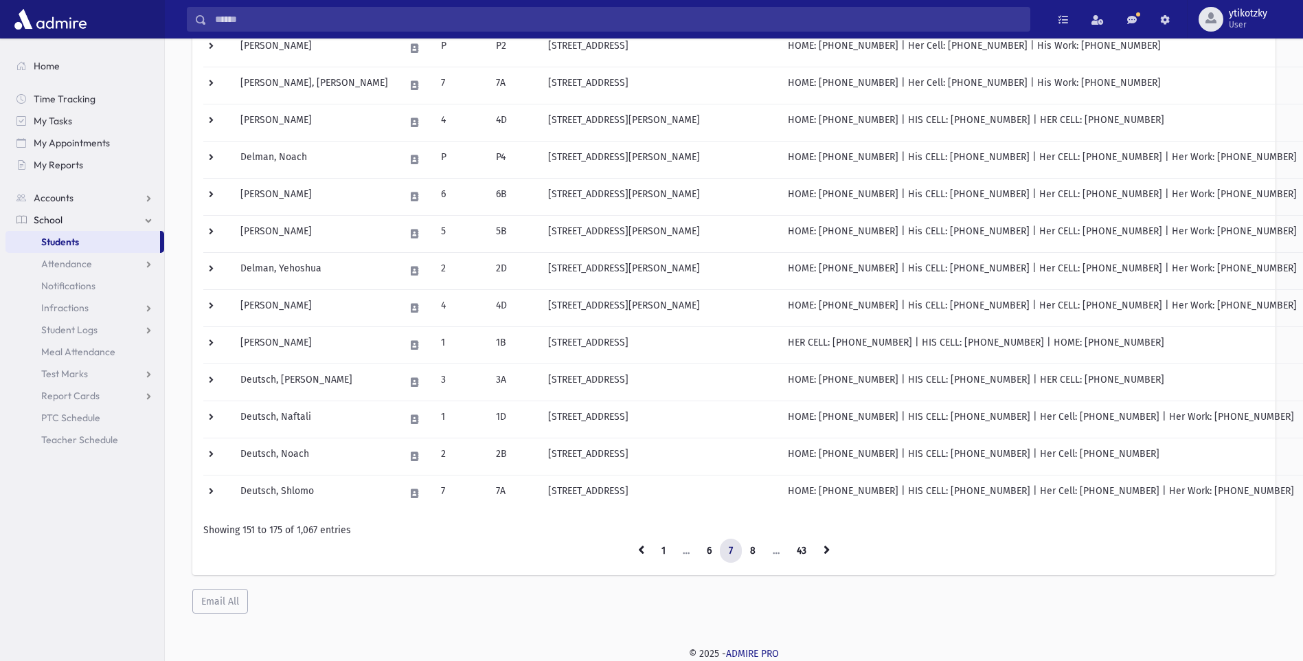
click at [820, 543] on link at bounding box center [827, 551] width 24 height 25
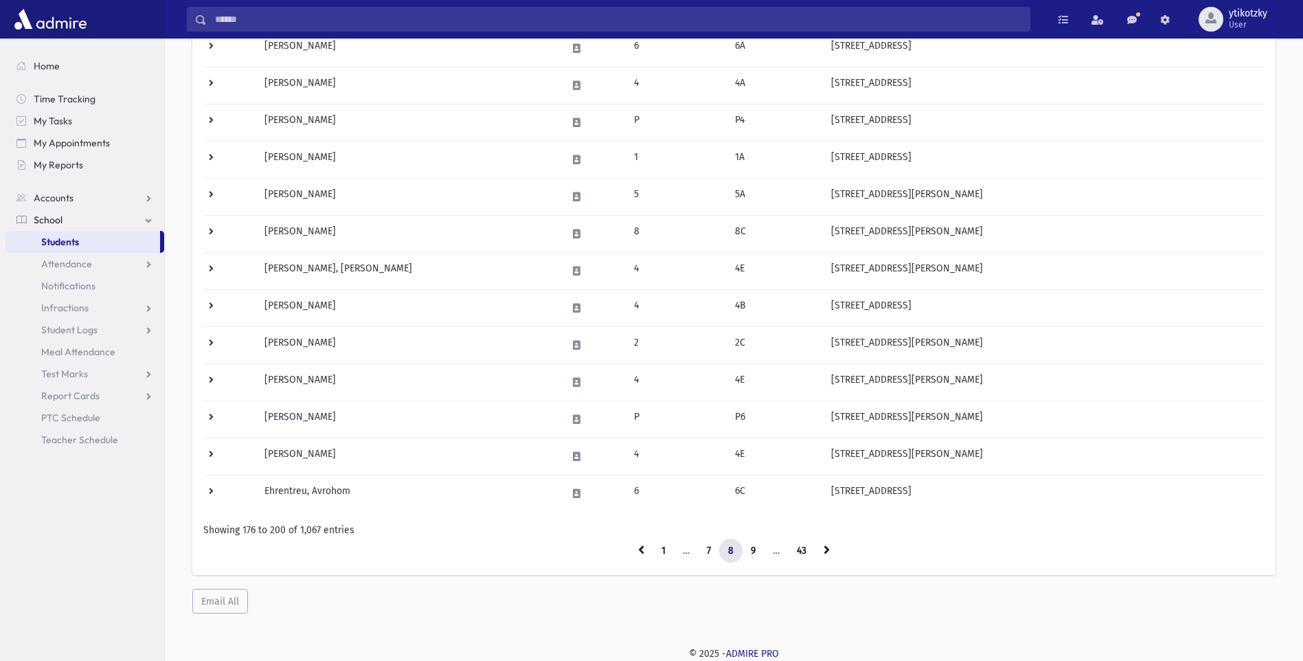
click at [820, 543] on link at bounding box center [827, 551] width 24 height 25
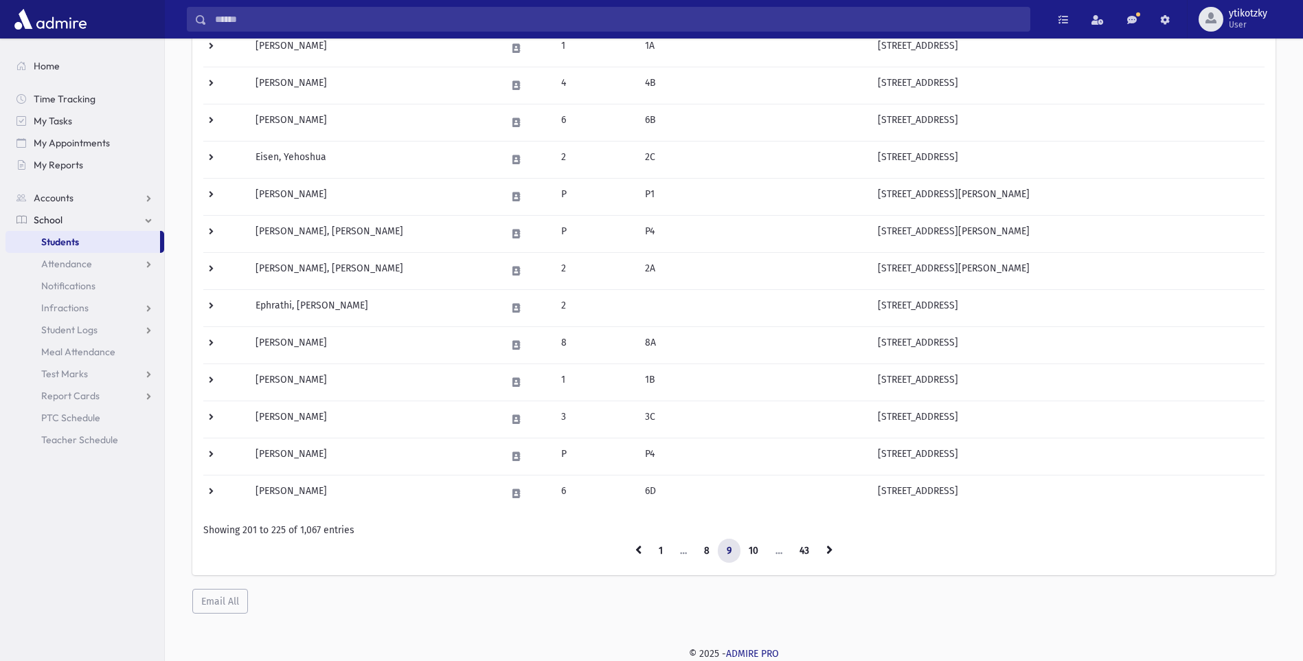
click at [820, 543] on link at bounding box center [829, 551] width 24 height 25
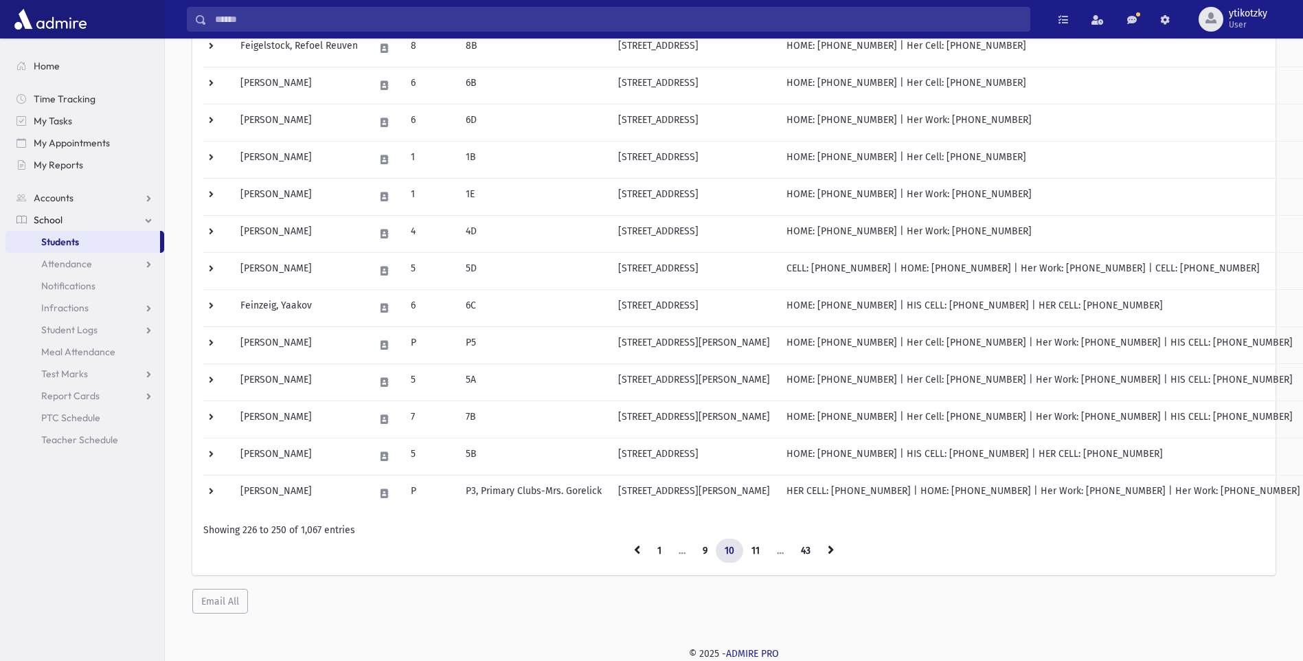
click at [820, 543] on li at bounding box center [831, 551] width 23 height 25
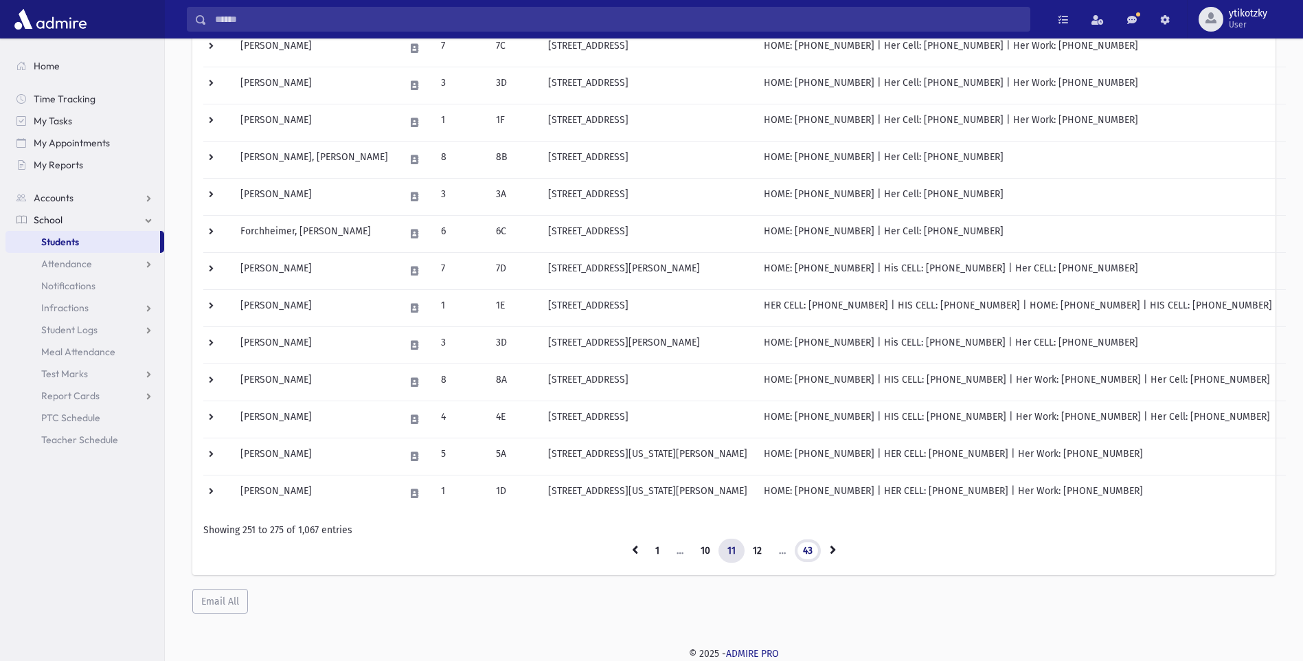
click at [820, 543] on link "43" at bounding box center [807, 551] width 27 height 25
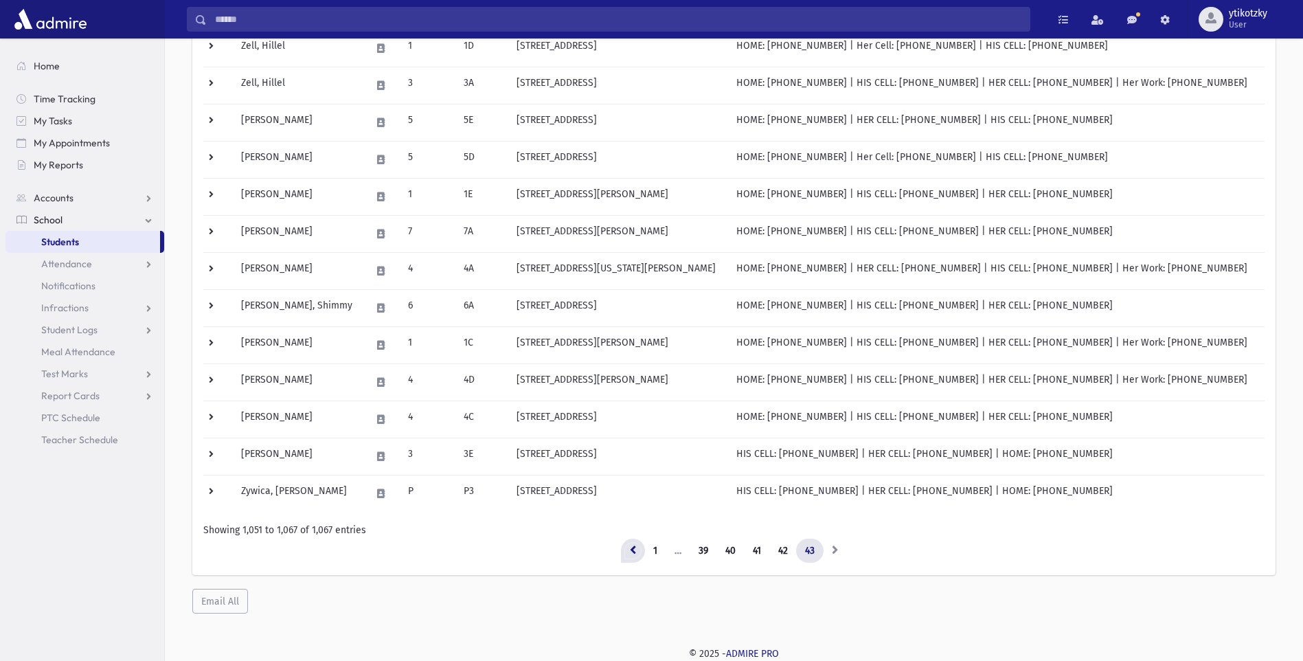
click at [633, 545] on icon at bounding box center [633, 550] width 6 height 10
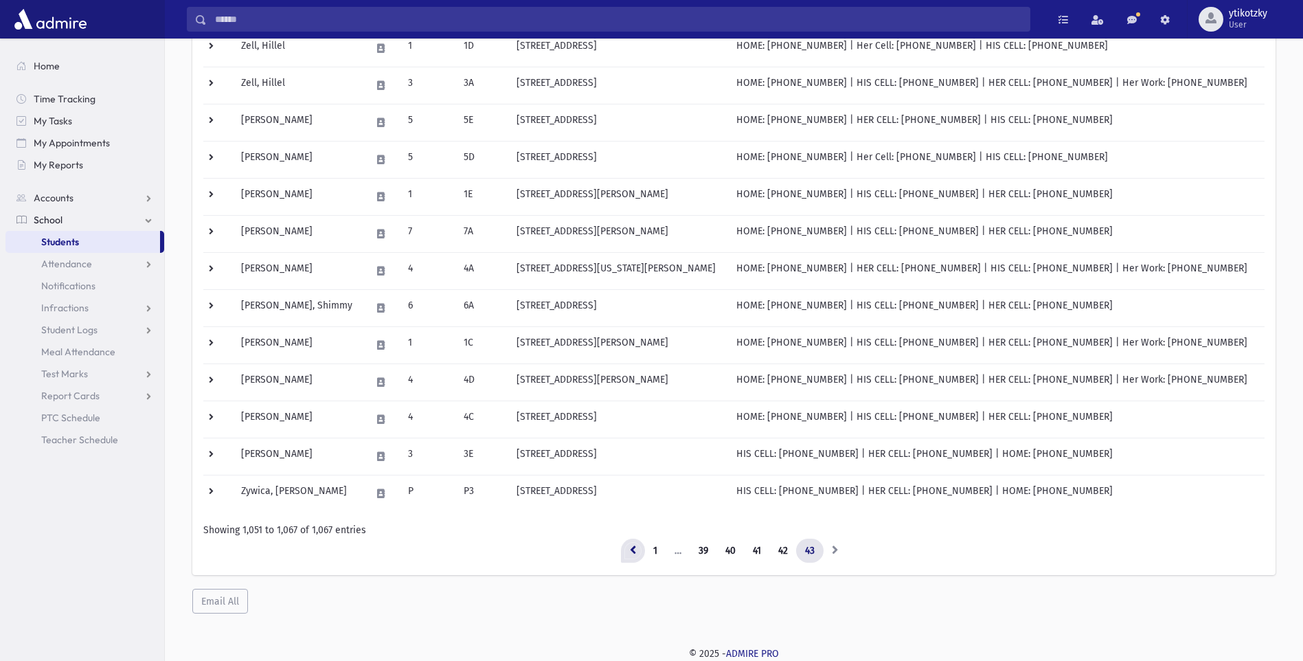
click at [633, 545] on icon at bounding box center [633, 550] width 6 height 10
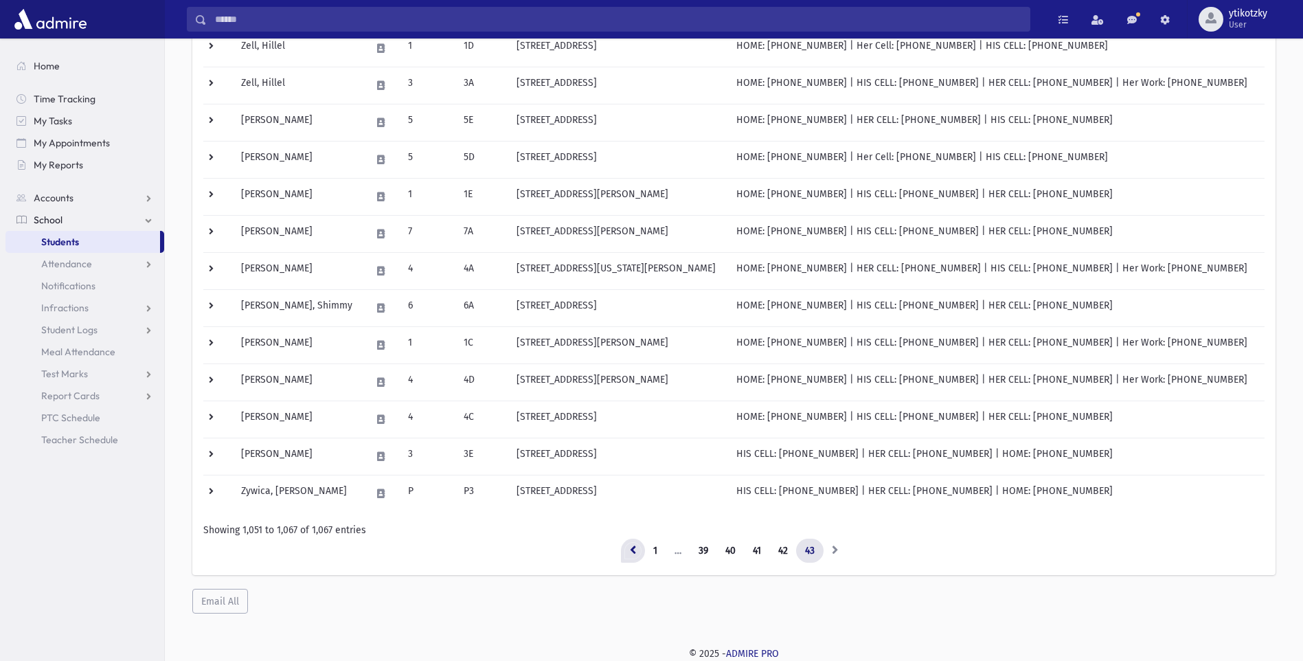
click at [633, 545] on icon at bounding box center [633, 550] width 6 height 10
click at [703, 551] on link "39" at bounding box center [703, 551] width 27 height 25
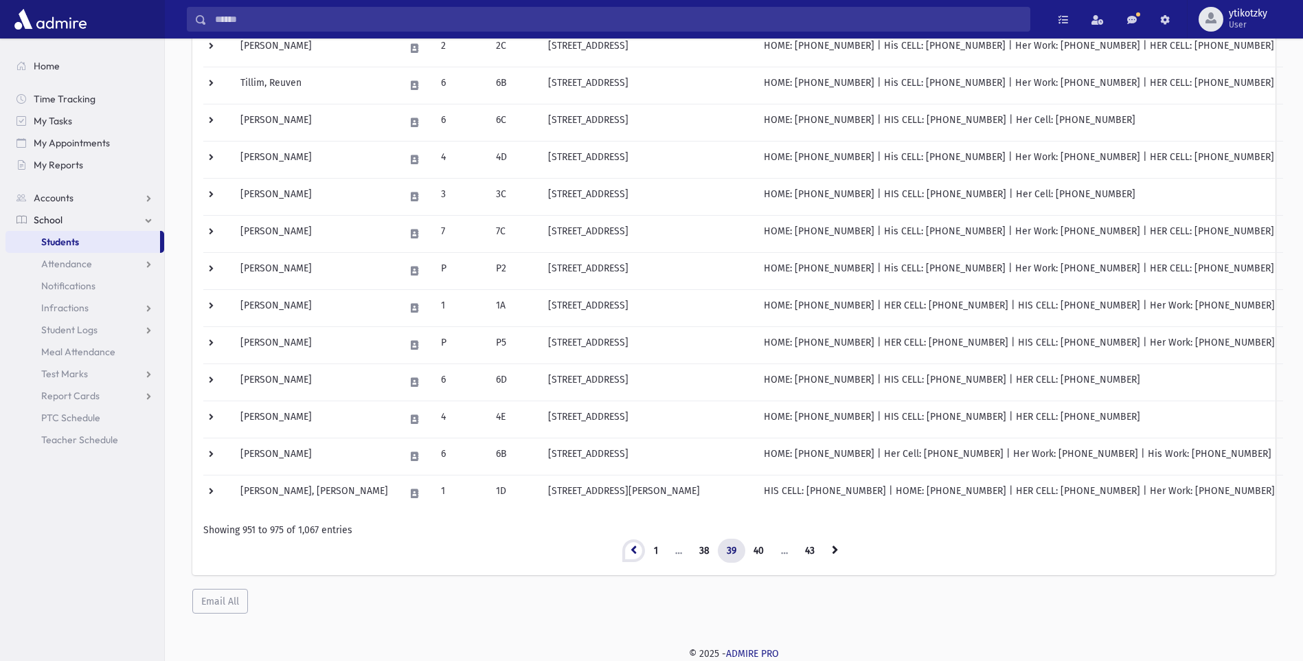
click at [637, 545] on link at bounding box center [634, 551] width 24 height 25
click at [633, 545] on icon at bounding box center [634, 550] width 6 height 10
click at [634, 545] on icon at bounding box center [634, 550] width 6 height 10
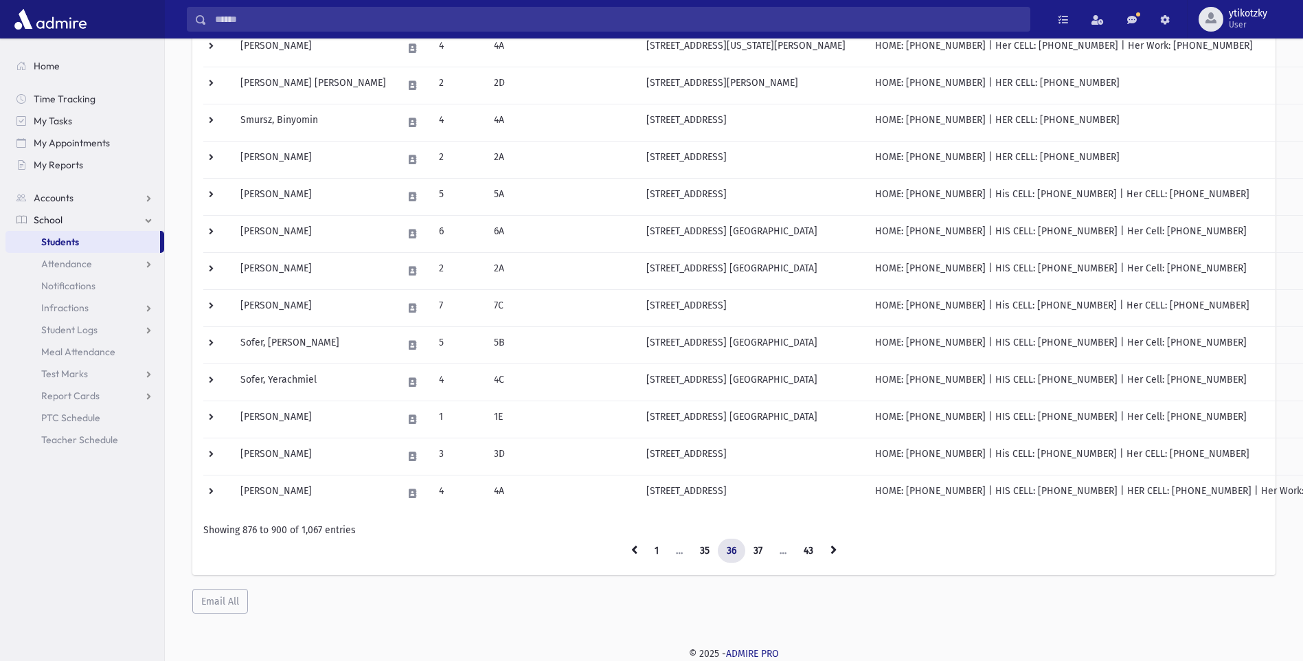
click at [632, 553] on icon at bounding box center [634, 550] width 6 height 10
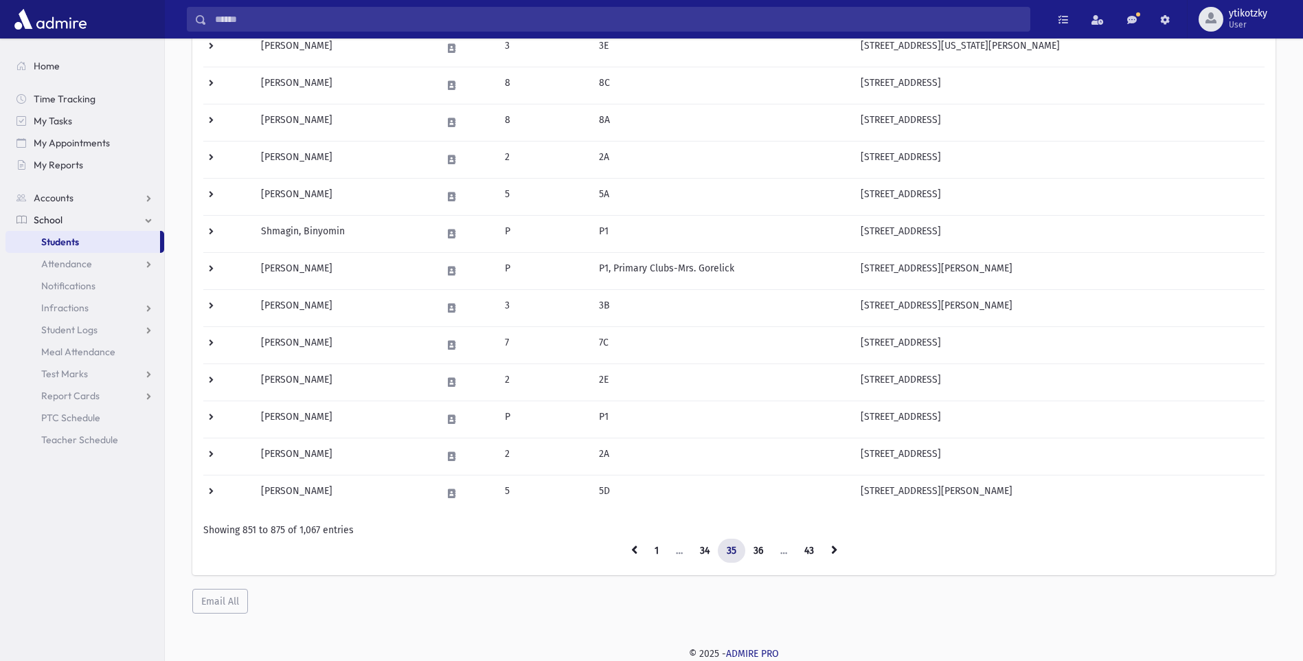
click at [632, 553] on icon at bounding box center [634, 550] width 6 height 10
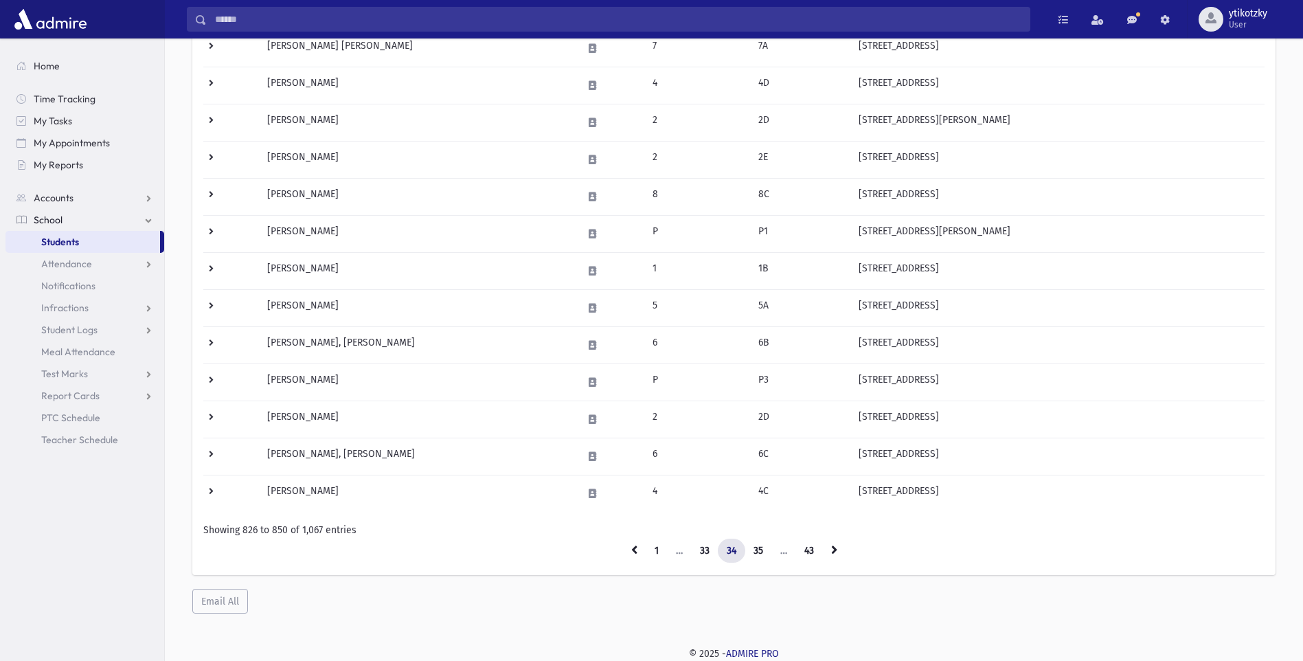
click at [633, 553] on icon at bounding box center [634, 550] width 6 height 10
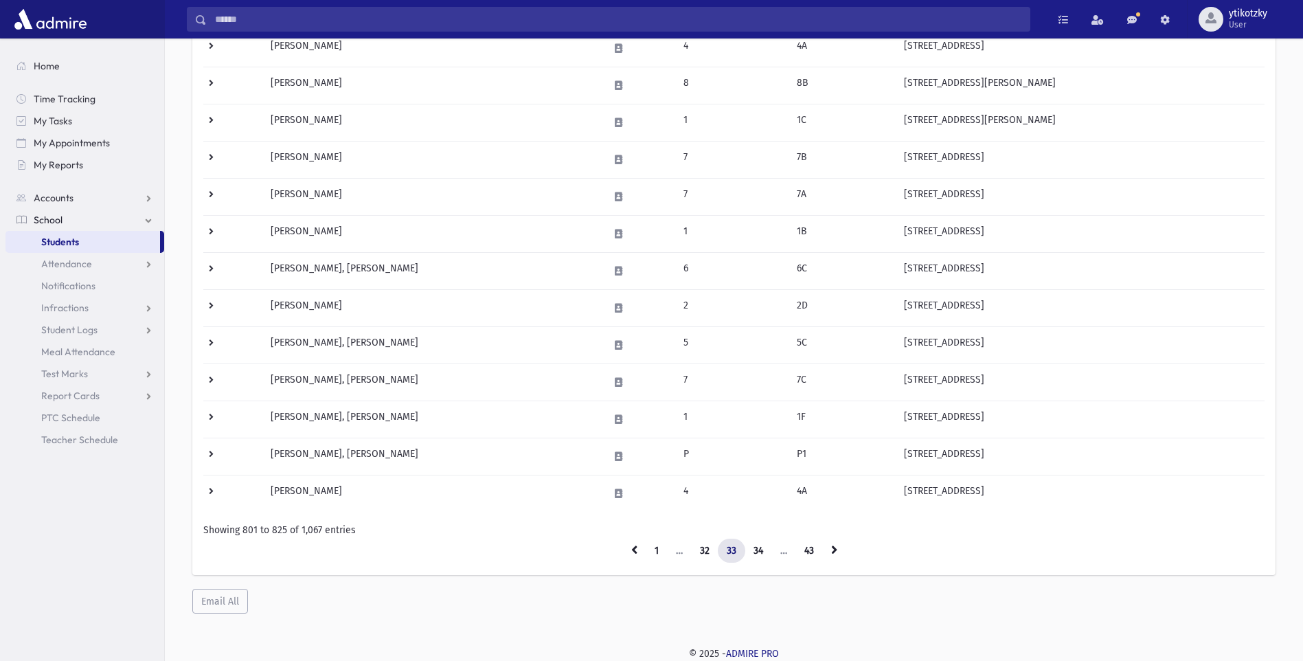
click at [633, 553] on icon at bounding box center [634, 550] width 6 height 10
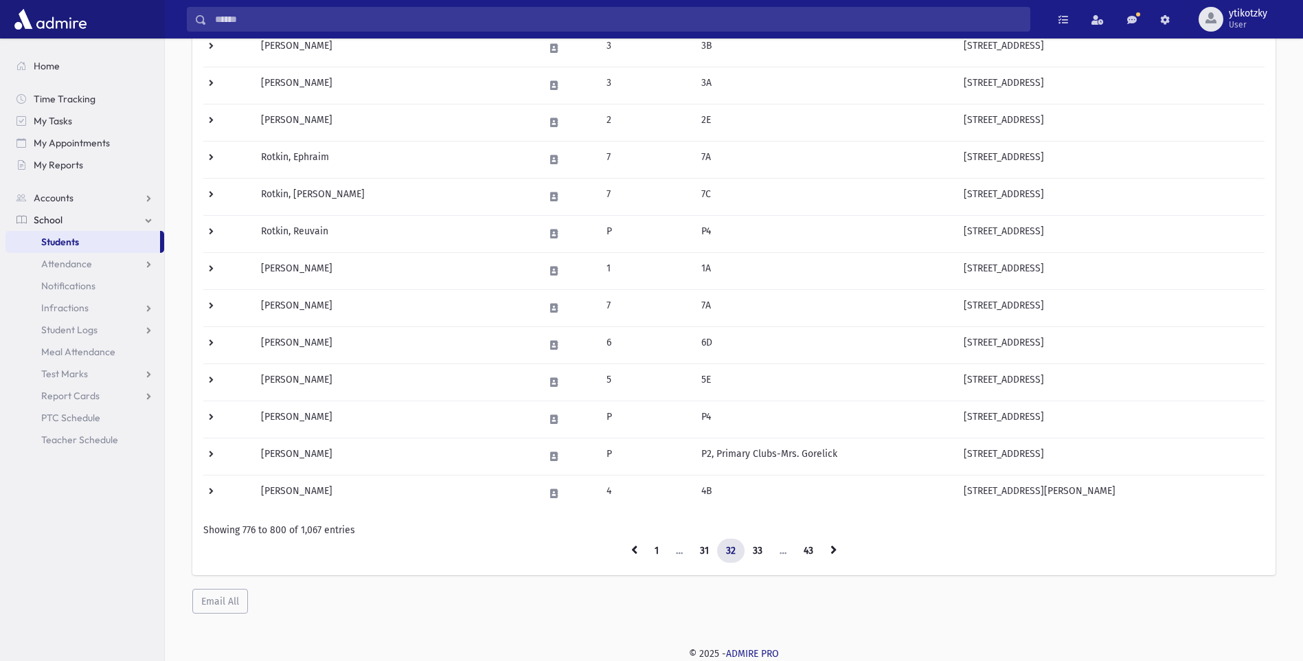
click at [633, 553] on icon at bounding box center [634, 550] width 6 height 10
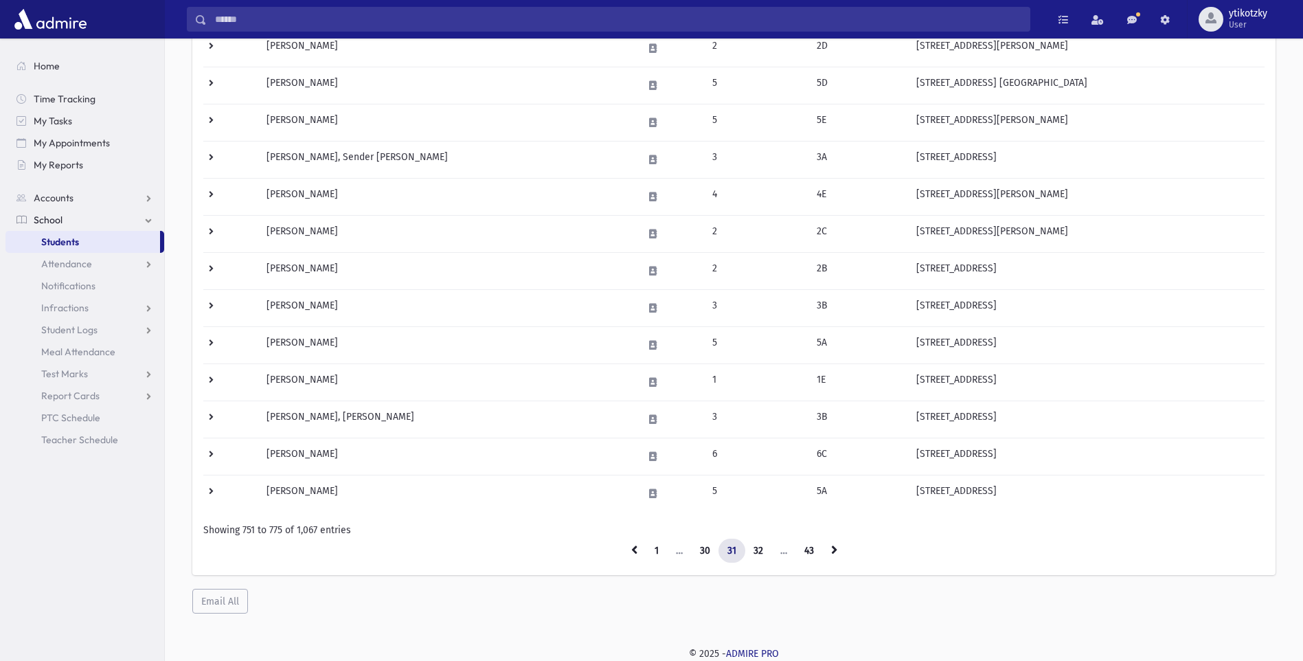
click at [633, 553] on icon at bounding box center [634, 550] width 6 height 10
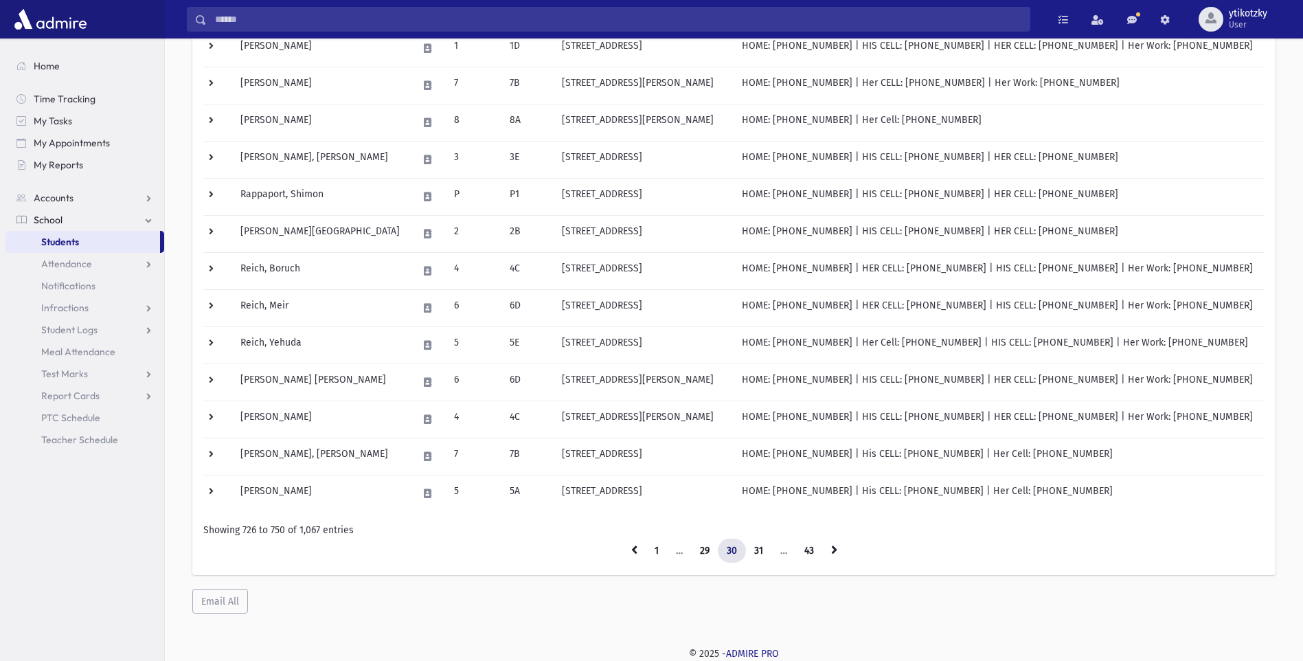
click at [633, 553] on icon at bounding box center [634, 550] width 6 height 10
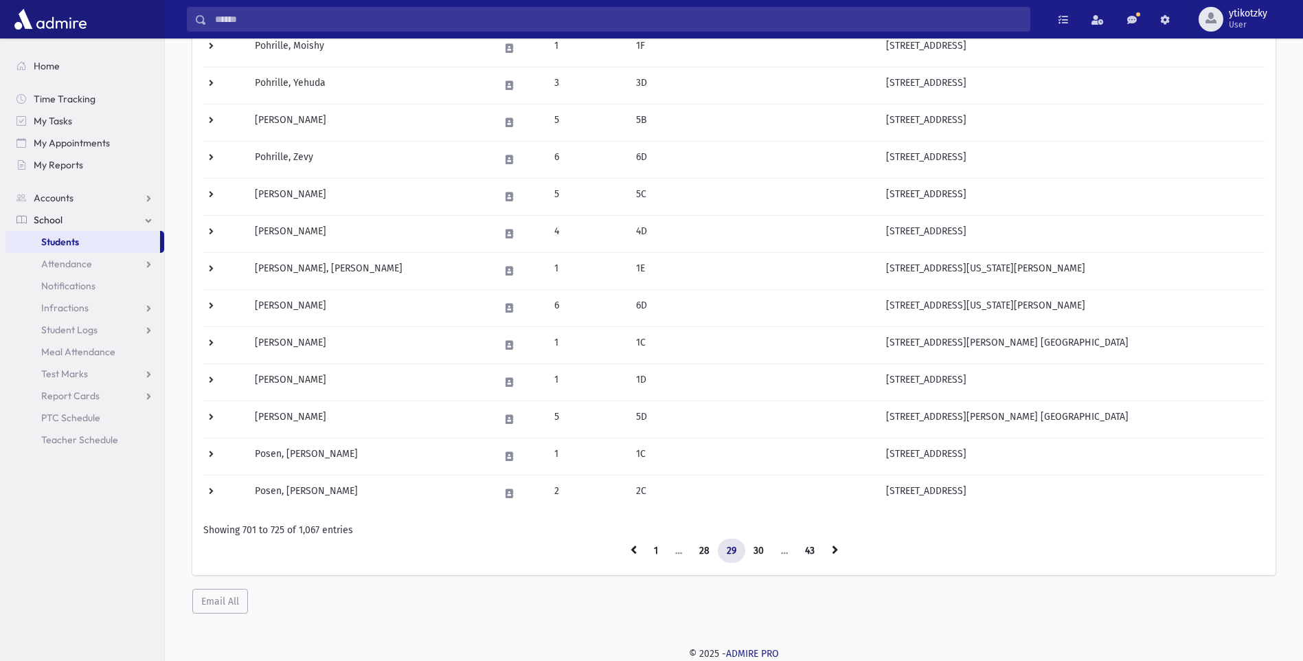
click at [633, 553] on icon at bounding box center [634, 550] width 6 height 10
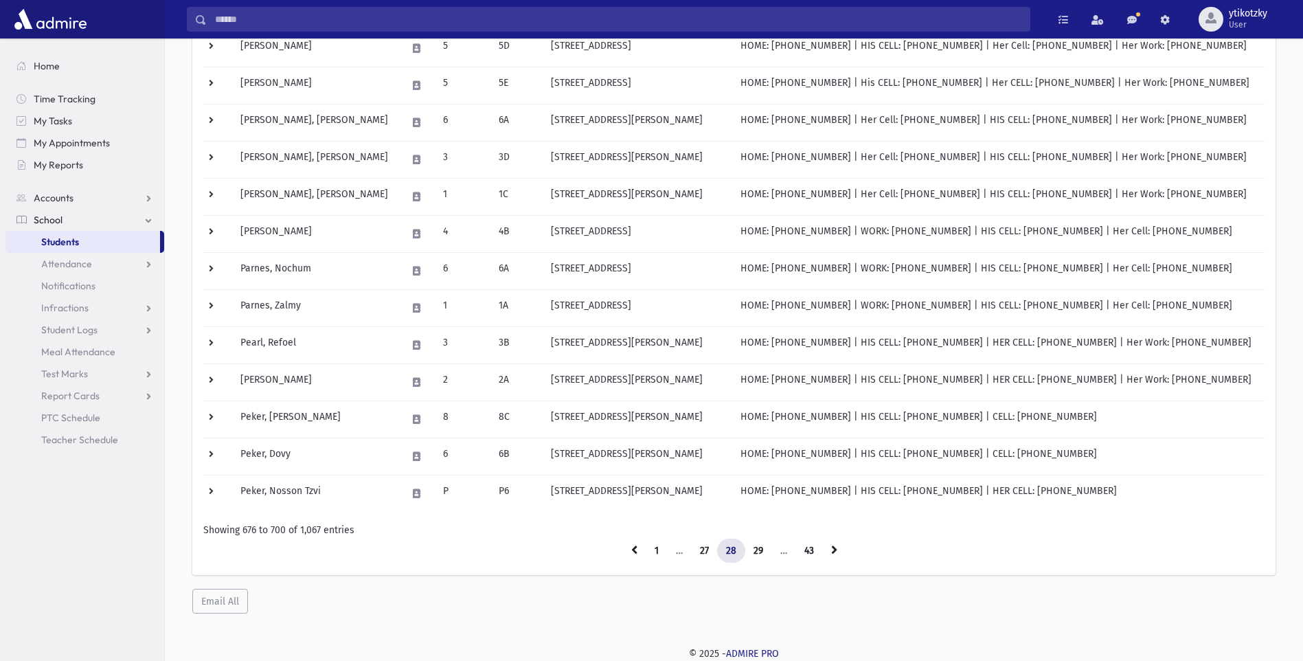
click at [633, 553] on icon at bounding box center [634, 550] width 6 height 10
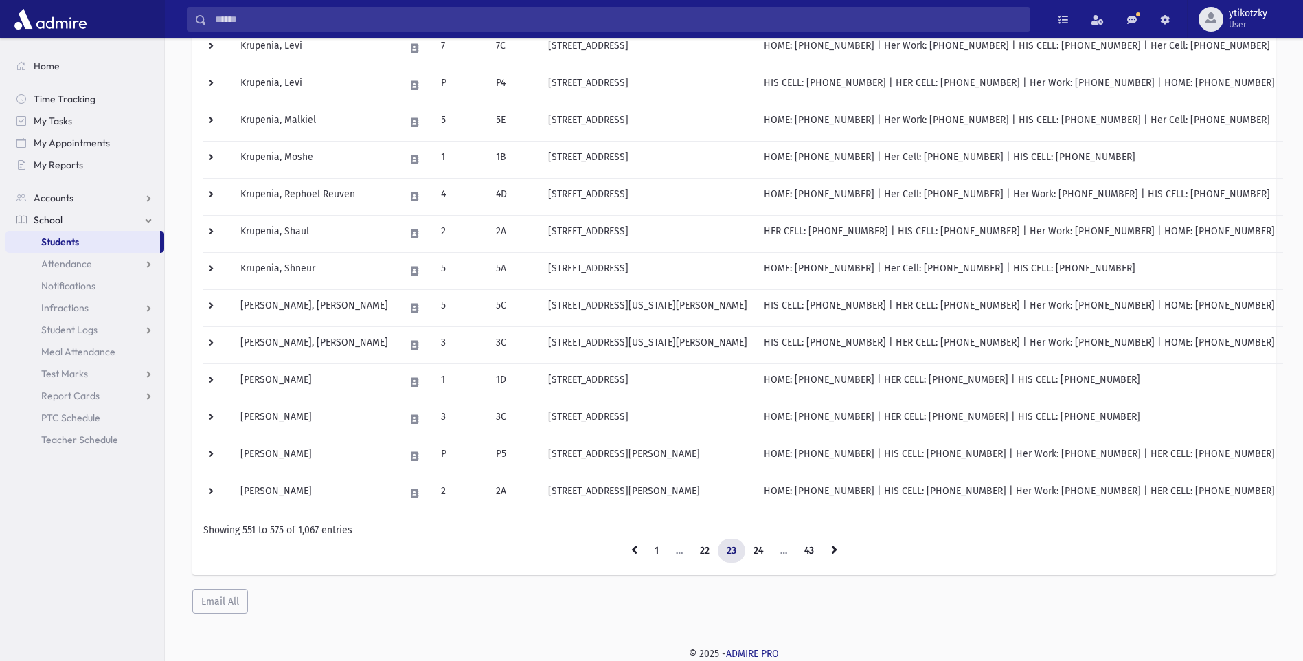
click at [633, 553] on icon at bounding box center [634, 550] width 6 height 10
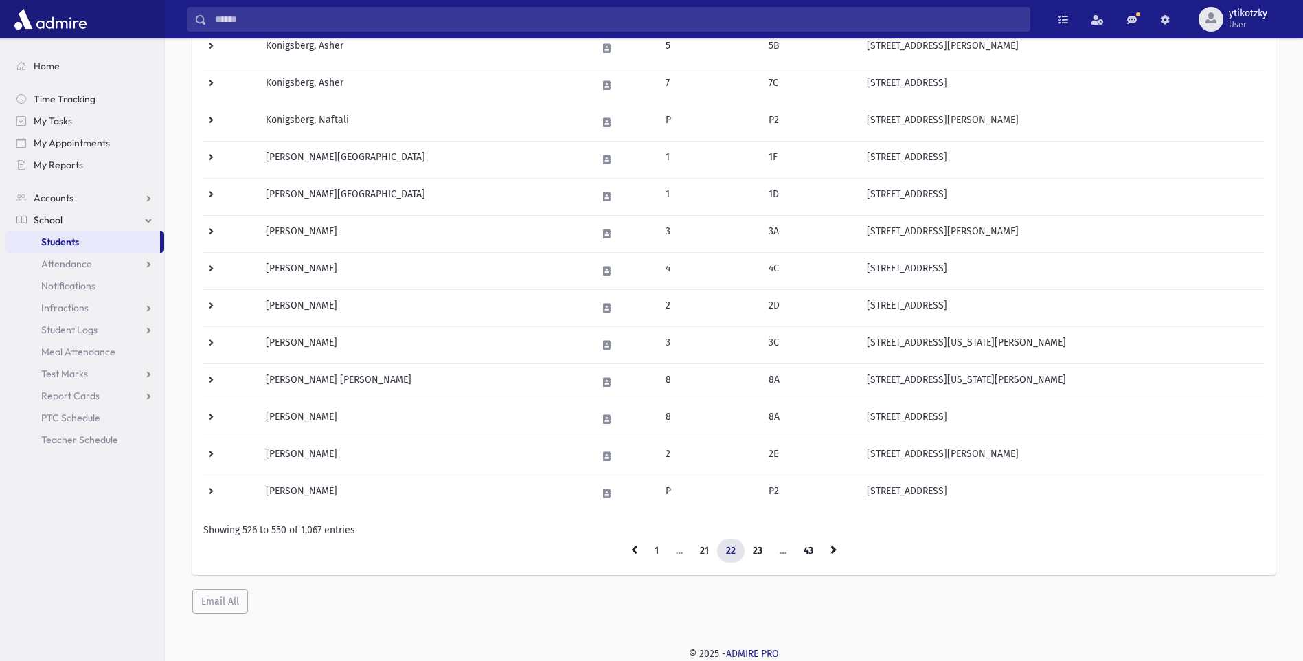
click at [633, 553] on icon at bounding box center [634, 550] width 6 height 10
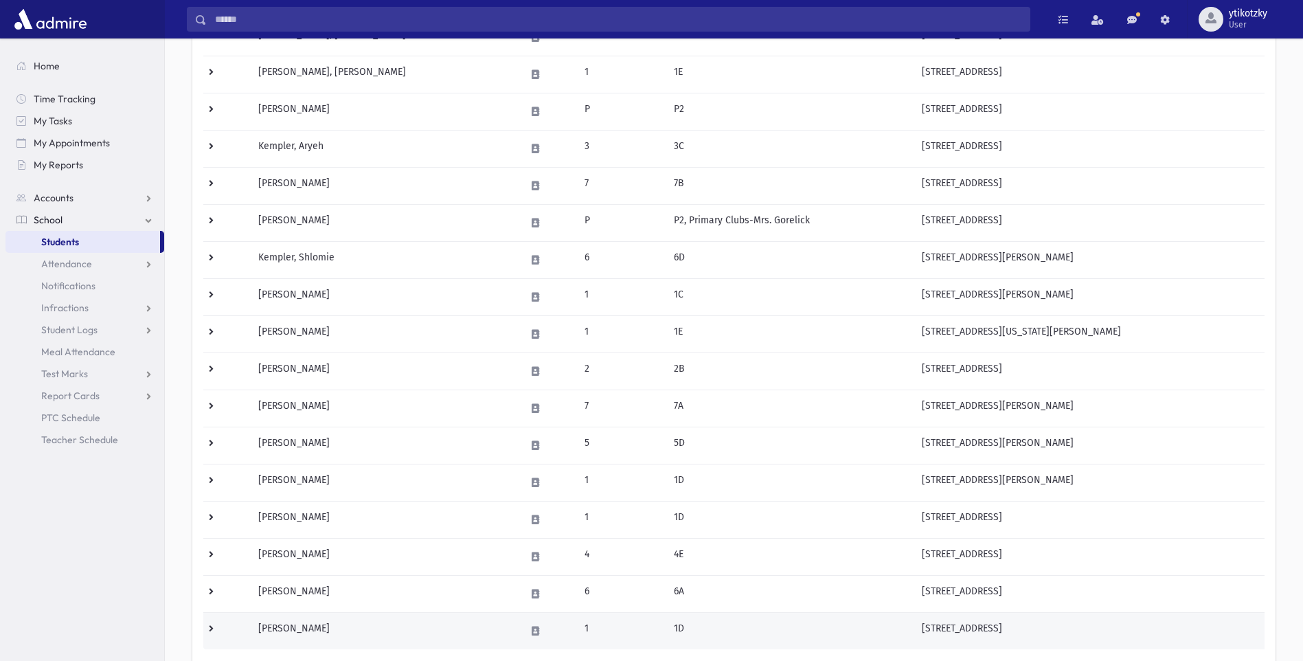
scroll to position [654, 0]
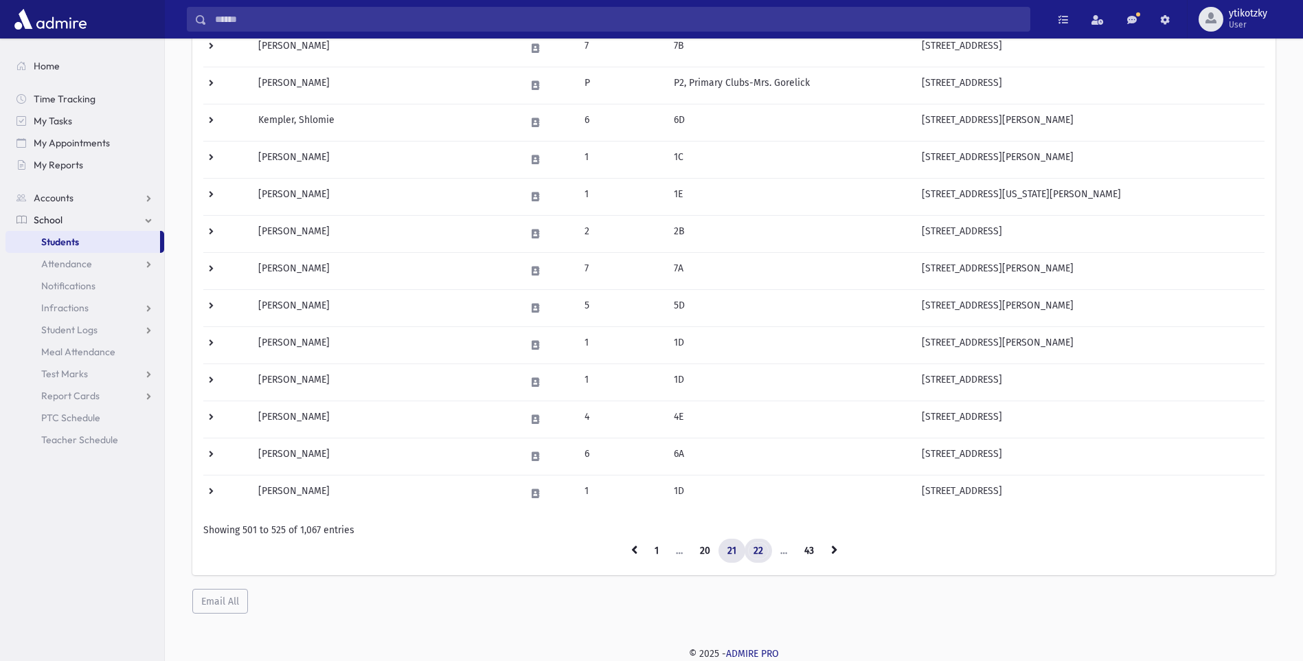
click at [753, 546] on link "22" at bounding box center [758, 551] width 27 height 25
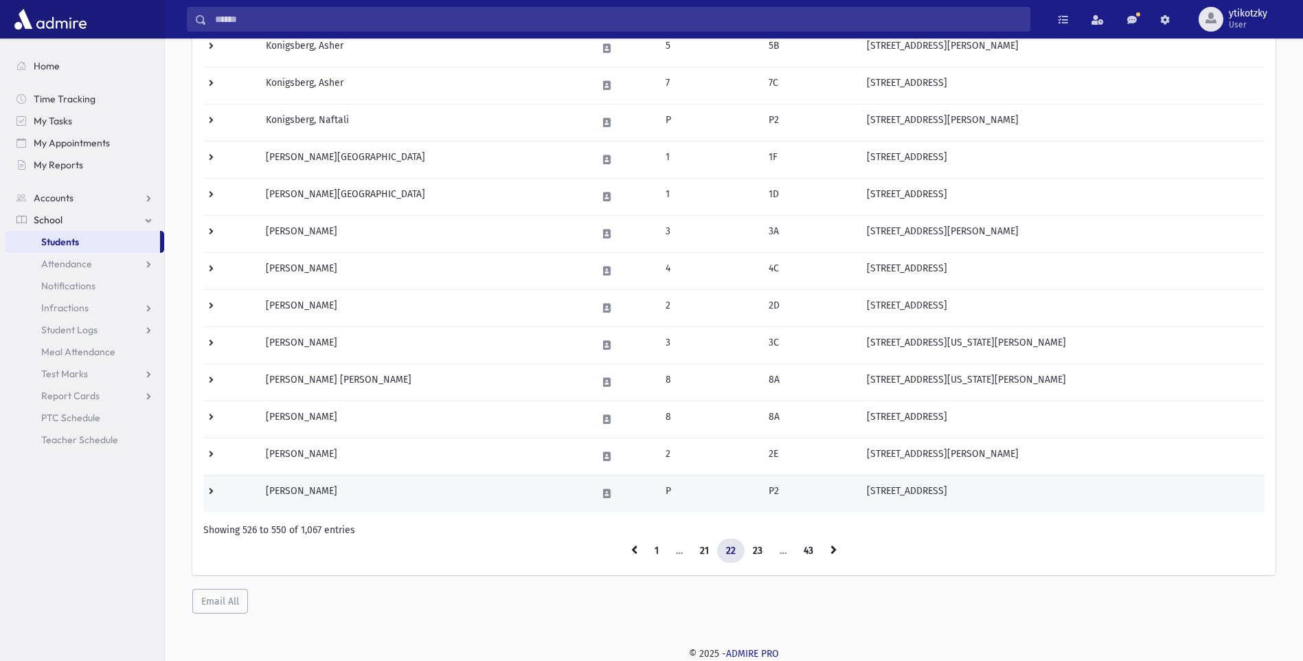
click at [1010, 492] on td "[STREET_ADDRESS]" at bounding box center [1062, 493] width 406 height 37
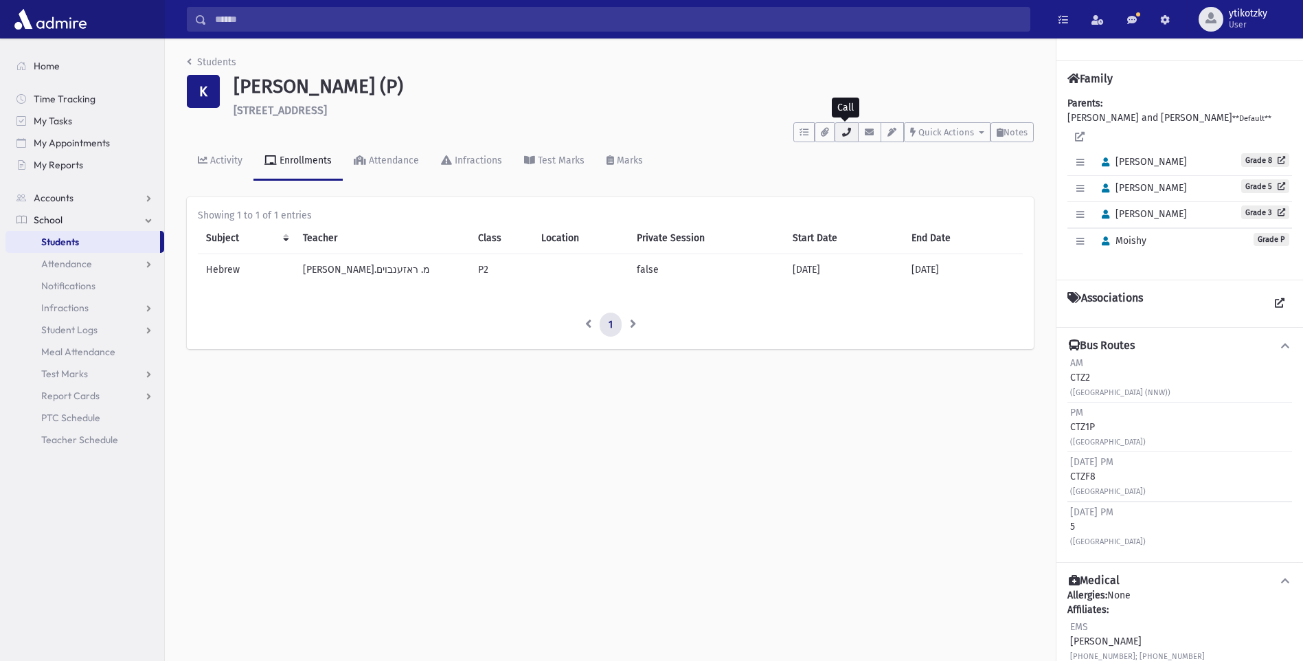
click at [845, 132] on icon "button" at bounding box center [846, 132] width 11 height 9
click at [762, 177] on div "Activity Enrollments Attendance Infractions Test Marks Marks" at bounding box center [610, 167] width 847 height 50
click at [192, 56] on link "Students" at bounding box center [211, 62] width 49 height 12
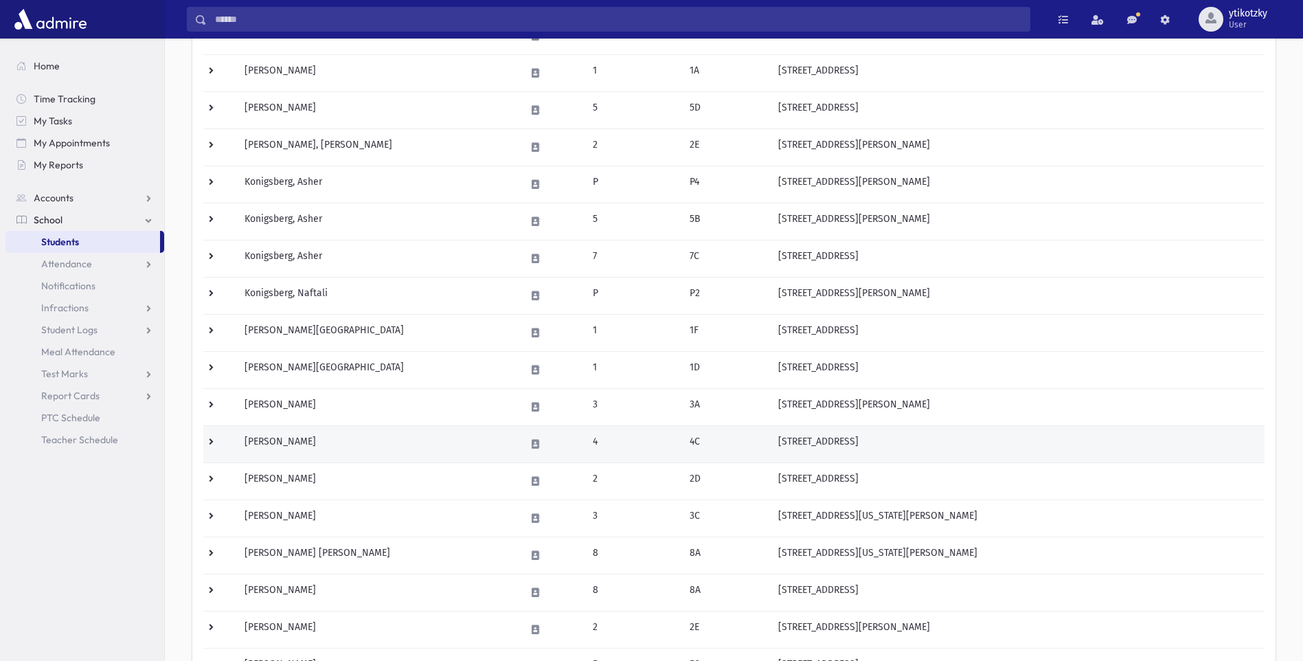
scroll to position [654, 0]
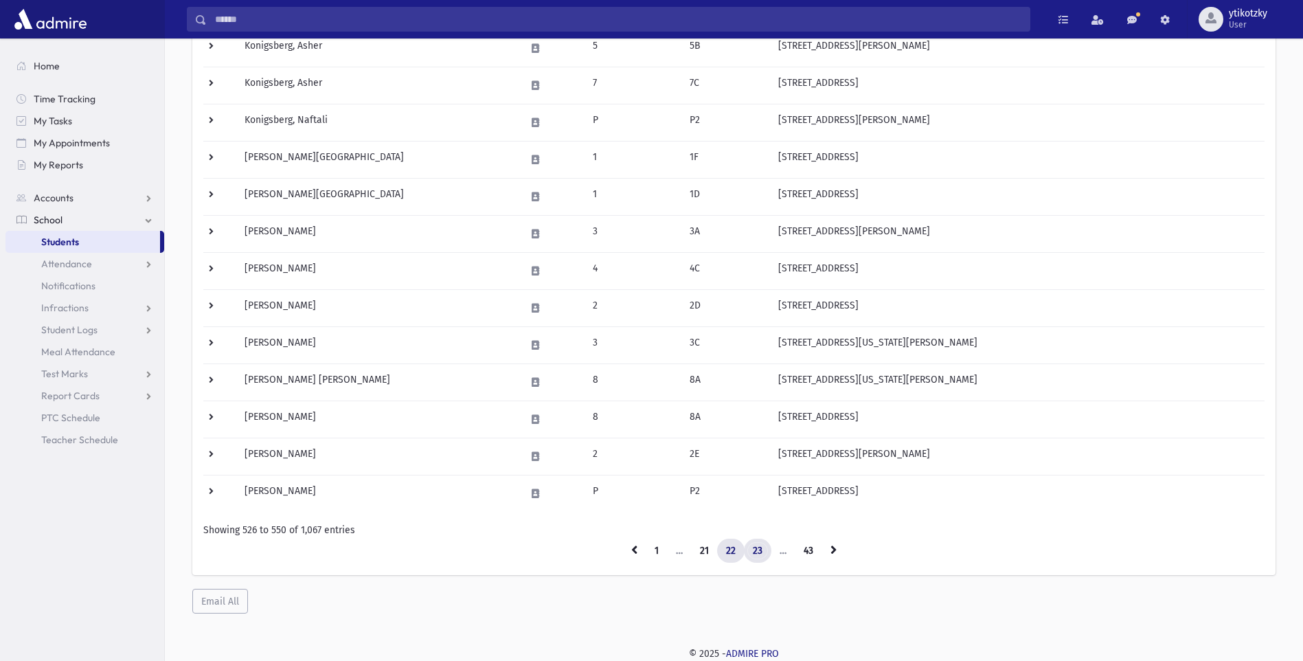
click at [754, 552] on link "23" at bounding box center [757, 551] width 27 height 25
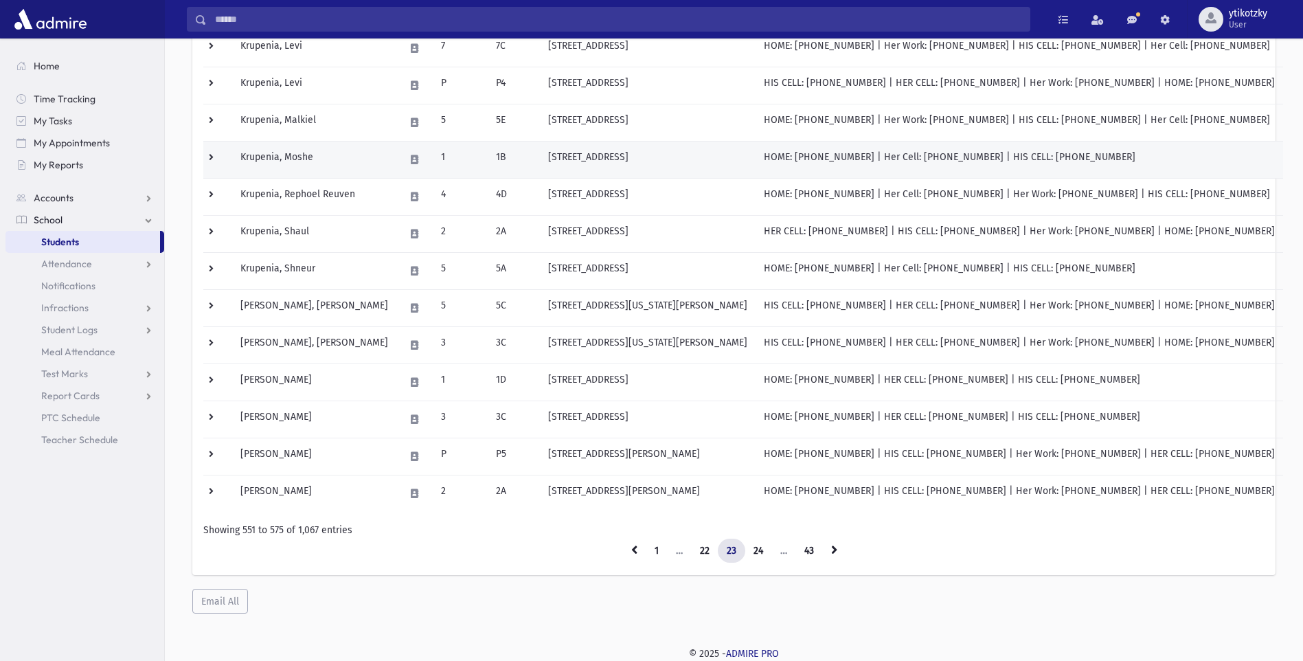
click at [732, 167] on td "[STREET_ADDRESS]" at bounding box center [648, 159] width 216 height 37
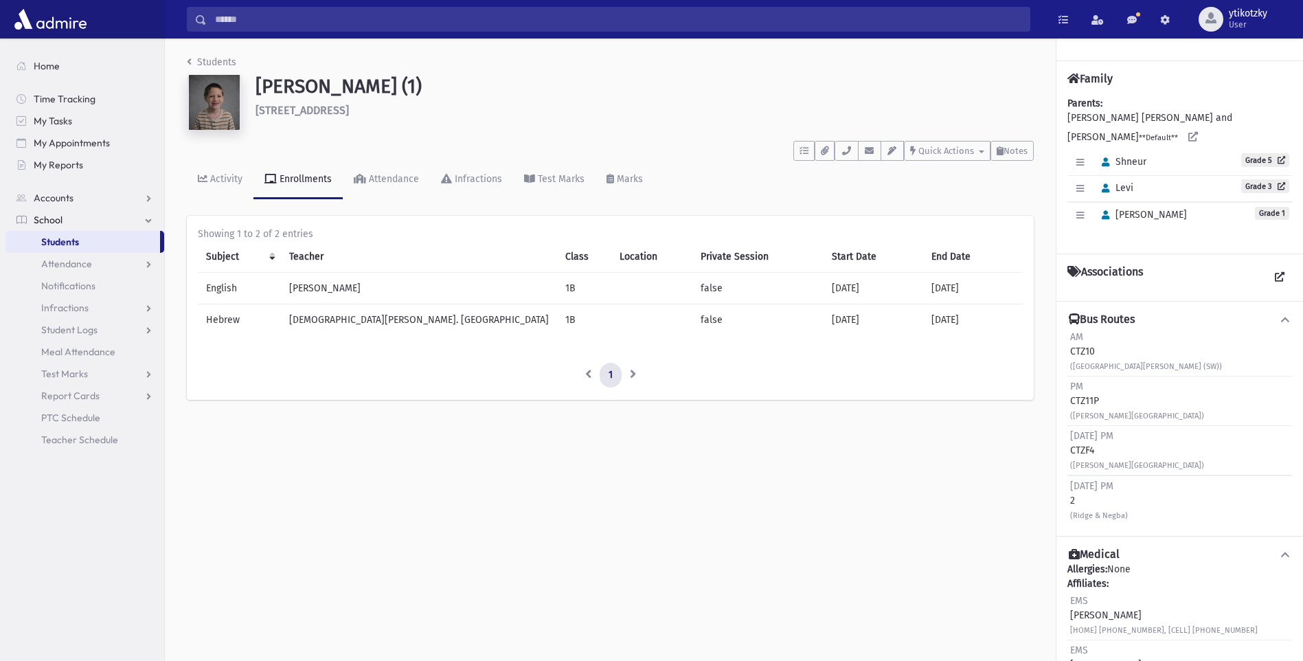
click at [189, 54] on div "Students [PERSON_NAME] (1) [STREET_ADDRESS] **** To Do's No open tasks Show Lis…" at bounding box center [610, 234] width 891 height 392
click at [191, 61] on icon "breadcrumb" at bounding box center [189, 62] width 5 height 10
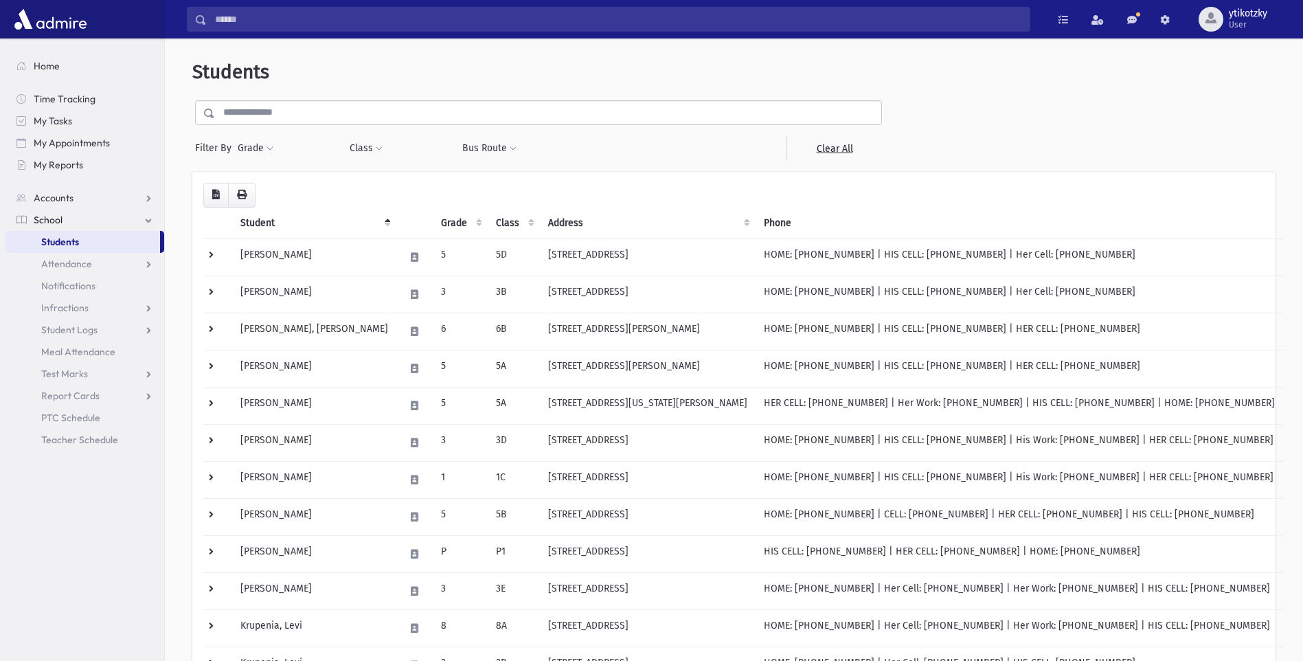
click at [53, 214] on span "School" at bounding box center [48, 220] width 29 height 12
click at [153, 223] on link "School" at bounding box center [84, 220] width 159 height 22
click at [109, 257] on link "Attendance" at bounding box center [84, 264] width 159 height 22
click at [106, 234] on link "Students" at bounding box center [82, 242] width 155 height 22
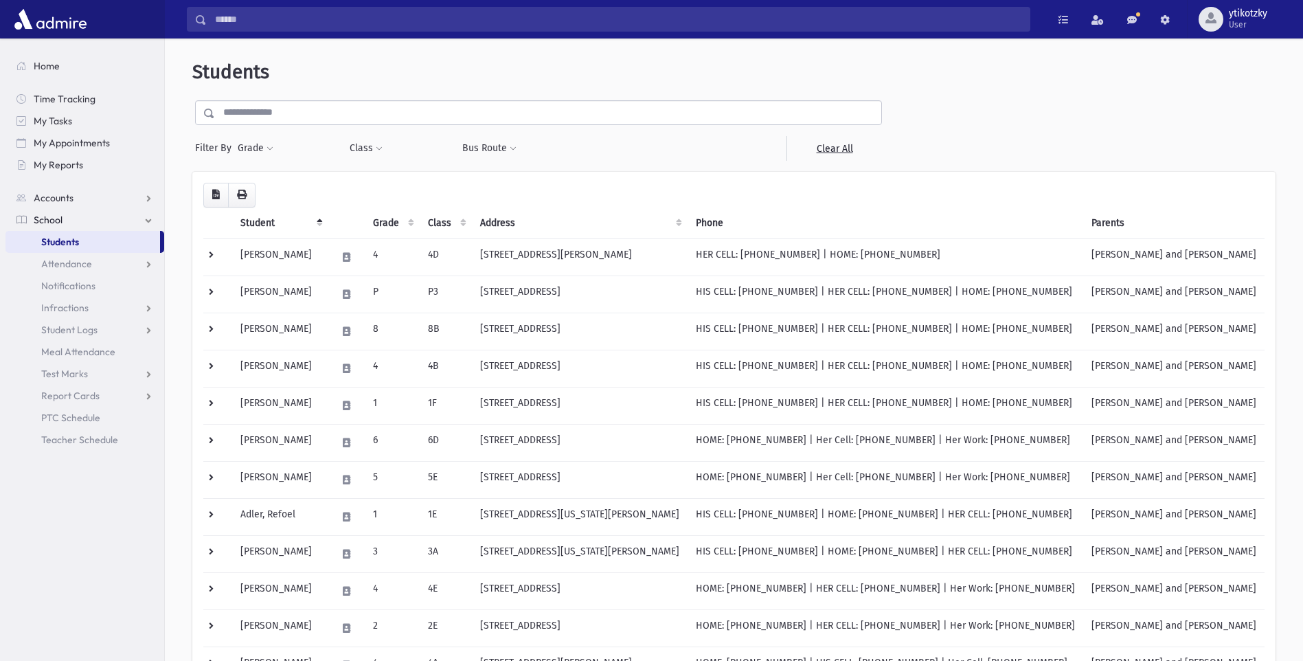
click at [295, 122] on input "text" at bounding box center [548, 112] width 666 height 25
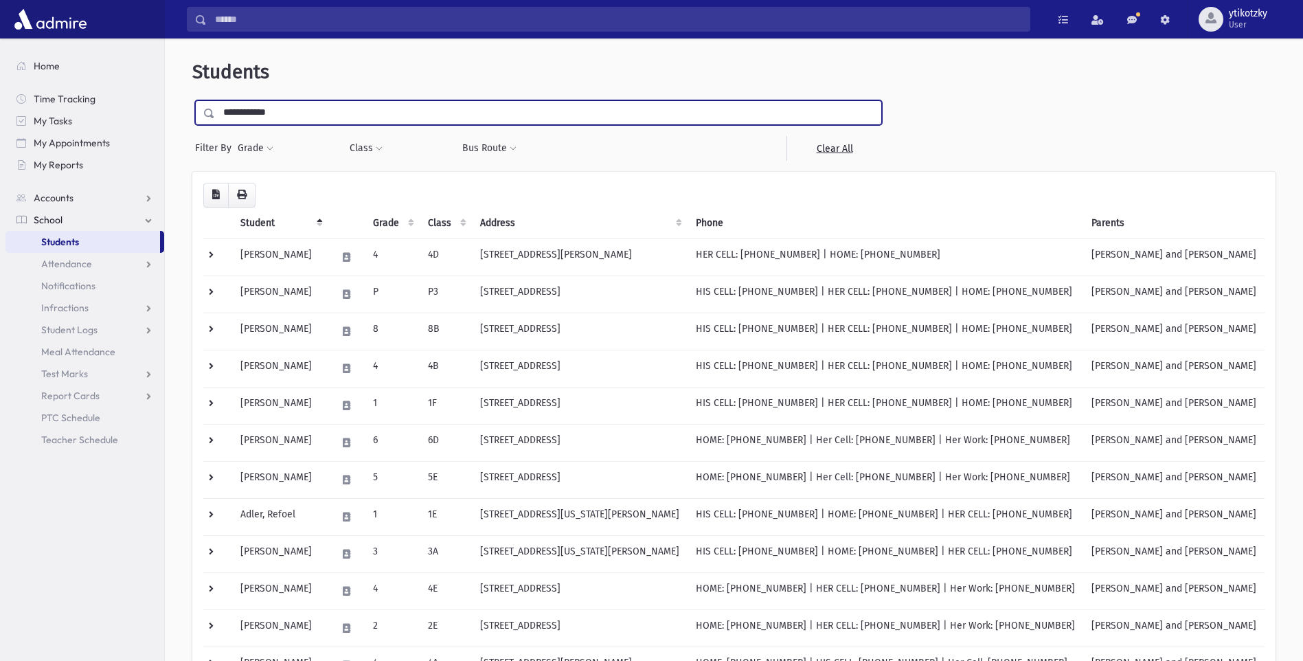
type input "**********"
click at [192, 100] on input "submit" at bounding box center [211, 109] width 38 height 19
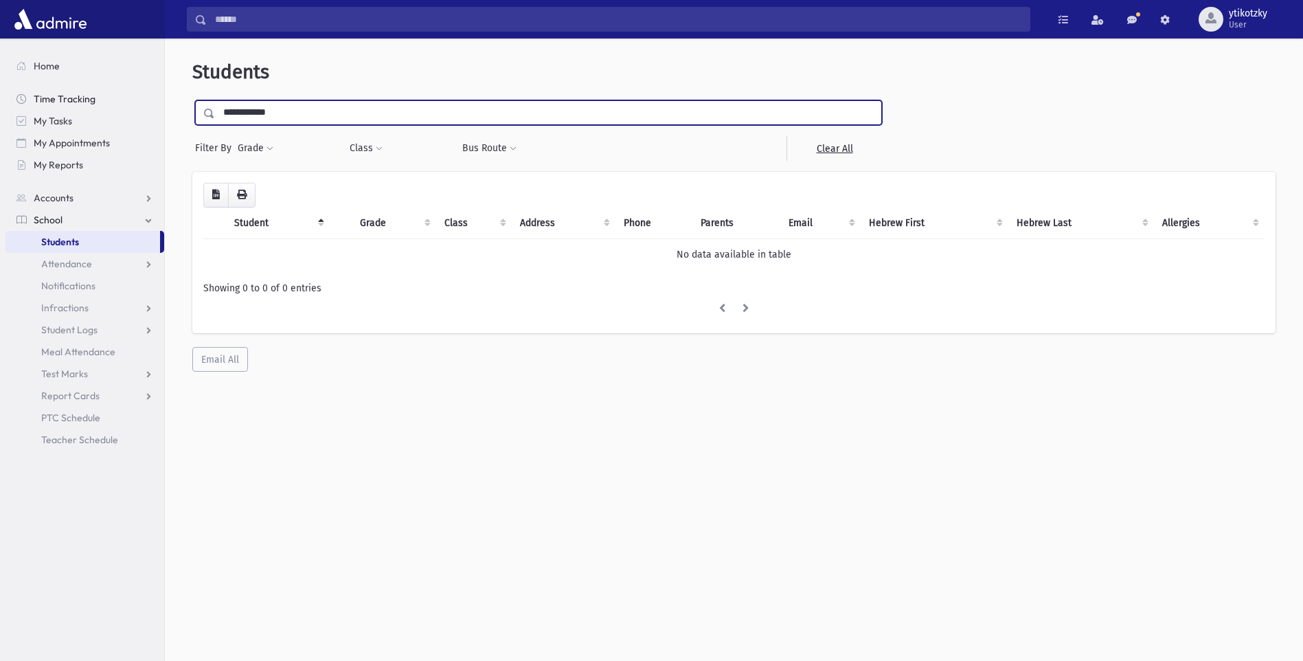
drag, startPoint x: 288, startPoint y: 117, endPoint x: 156, endPoint y: 109, distance: 132.2
click at [156, 109] on div "Search Results All Accounts" at bounding box center [651, 348] width 1303 height 697
type input "*****"
click at [192, 100] on input "submit" at bounding box center [211, 109] width 38 height 19
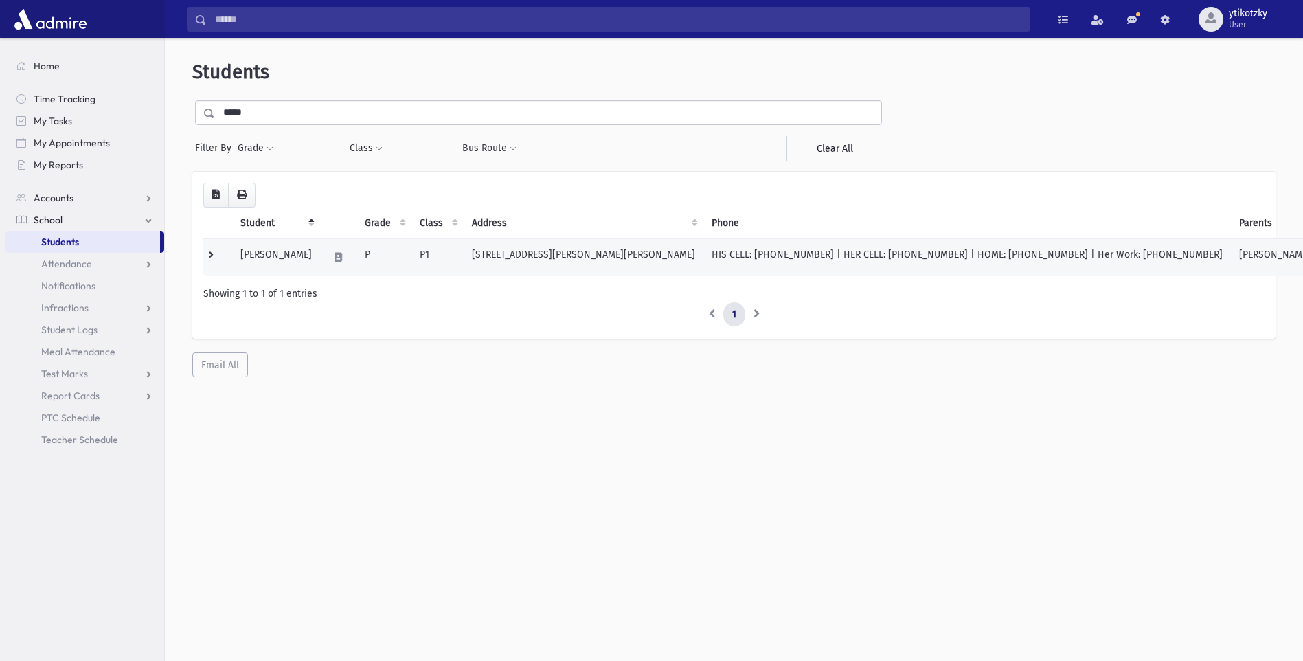
click at [1231, 260] on td "[PERSON_NAME] and [PERSON_NAME]" at bounding box center [1321, 256] width 181 height 37
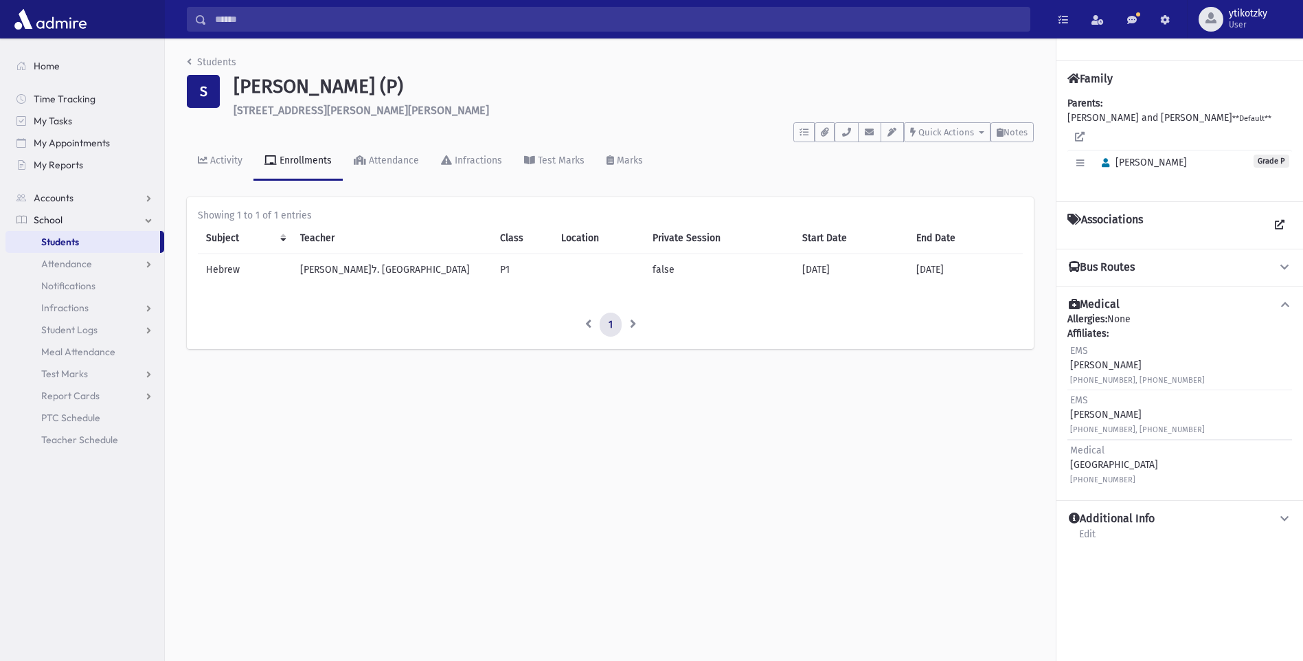
click at [1152, 260] on button "Bus Routes" at bounding box center [1180, 267] width 225 height 14
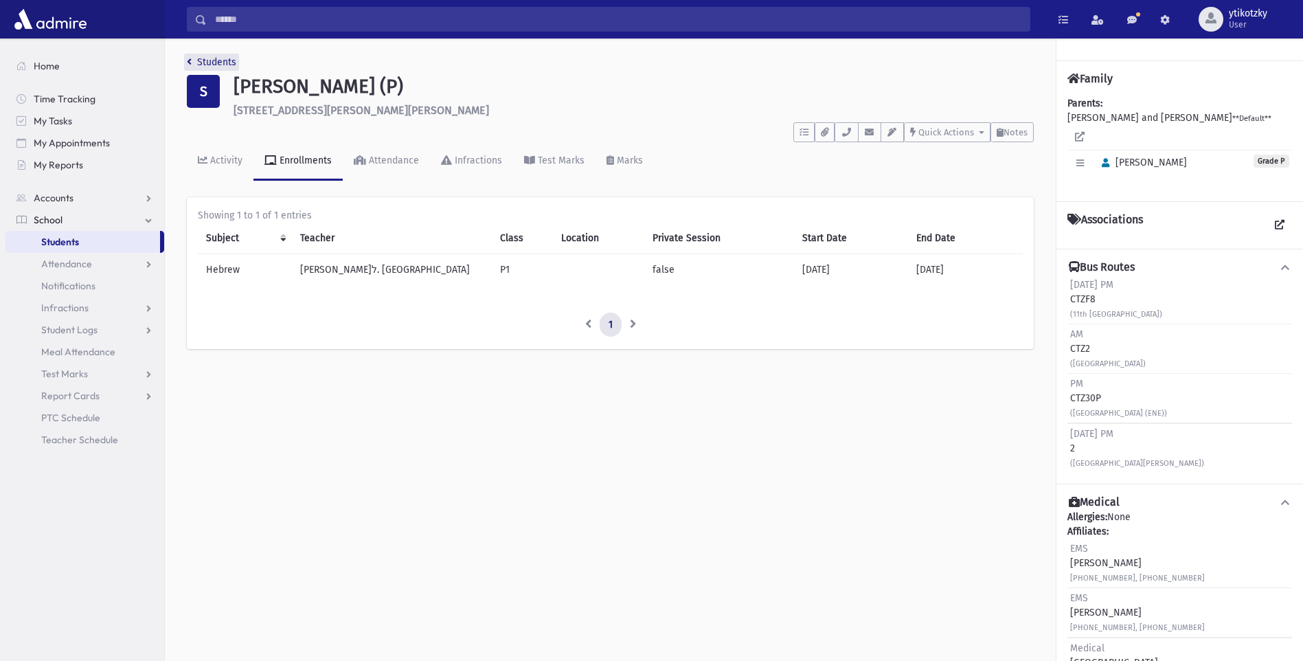
click at [187, 63] on icon "breadcrumb" at bounding box center [189, 62] width 5 height 10
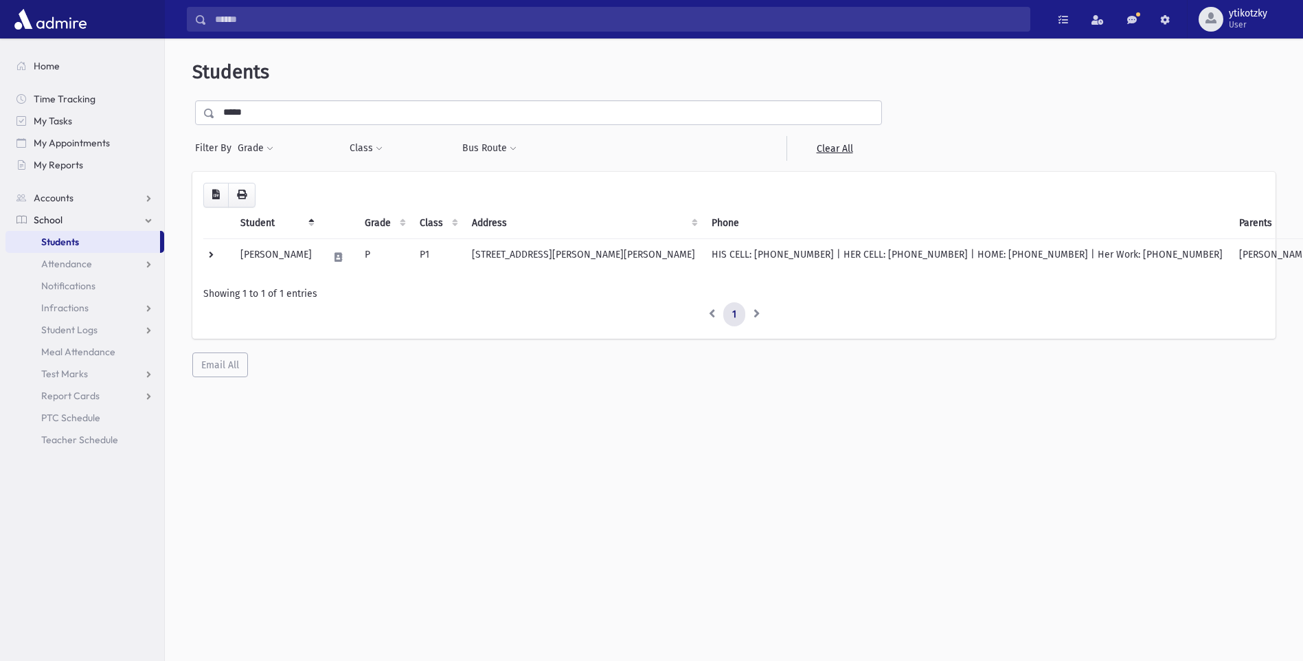
click at [263, 116] on input "*****" at bounding box center [548, 112] width 666 height 25
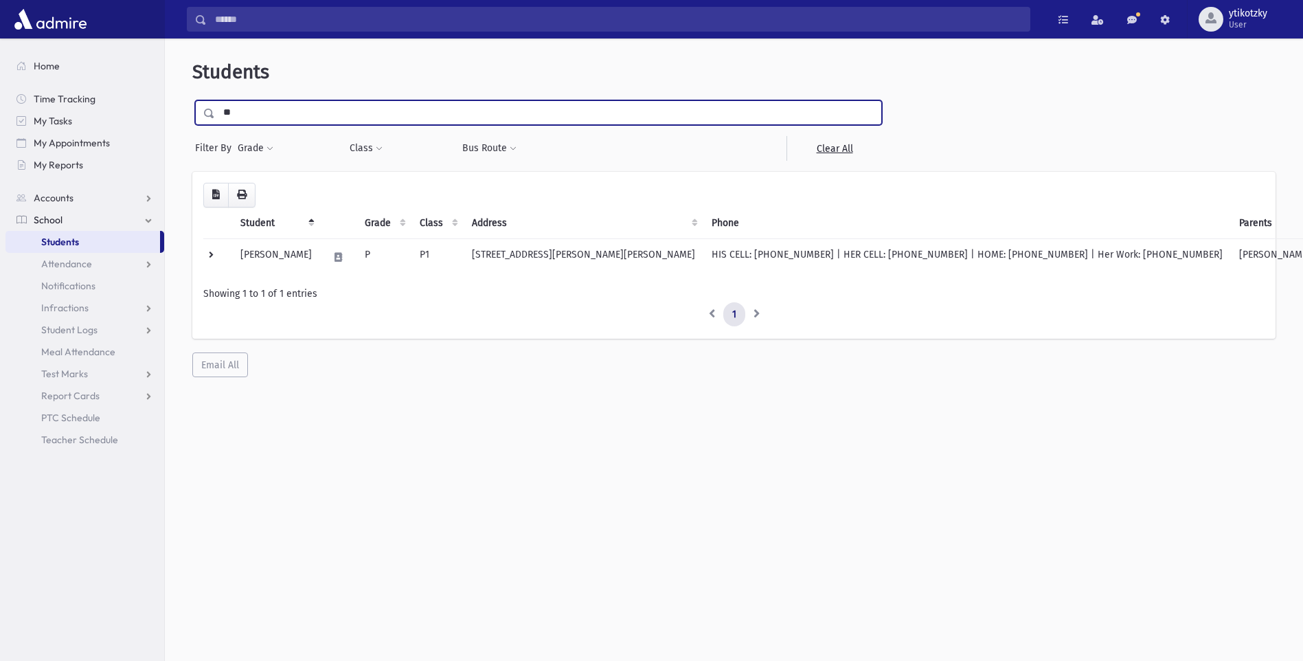
type input "*"
type input "*******"
click at [205, 111] on span at bounding box center [209, 114] width 11 height 10
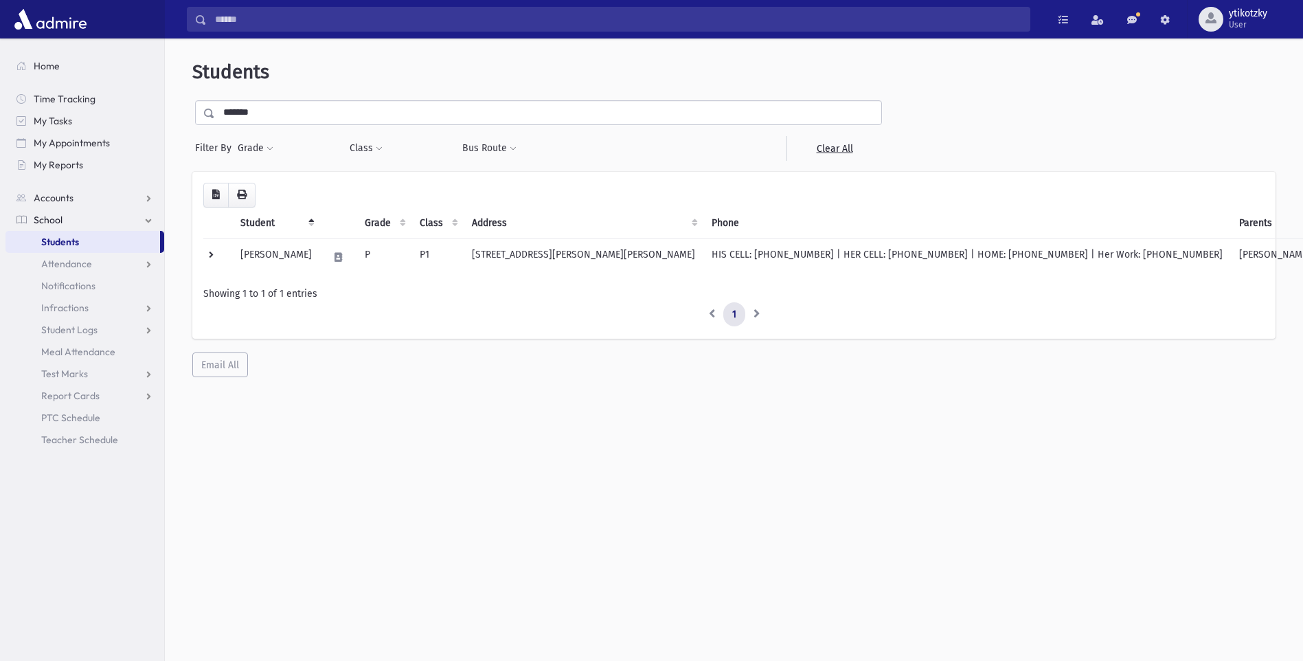
click at [212, 111] on span at bounding box center [209, 114] width 11 height 10
click at [49, 225] on span "School" at bounding box center [48, 220] width 29 height 12
click at [71, 219] on link "School" at bounding box center [84, 220] width 159 height 22
click at [85, 252] on link "Students" at bounding box center [82, 242] width 155 height 22
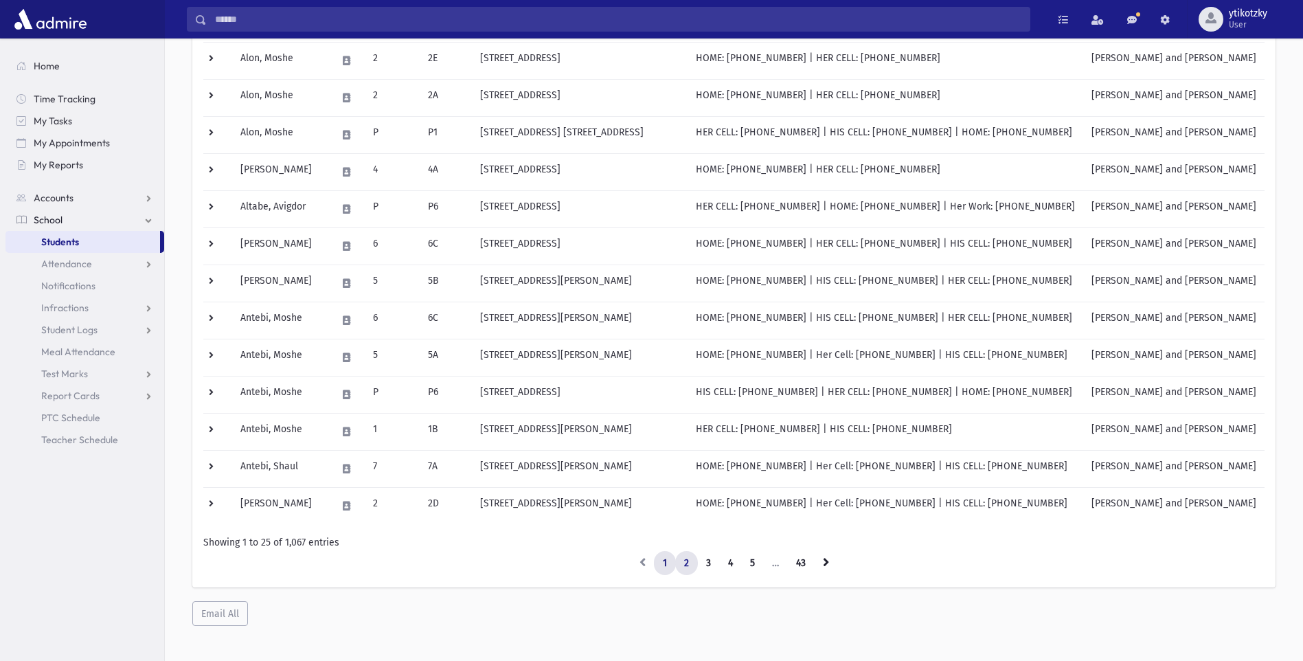
scroll to position [654, 0]
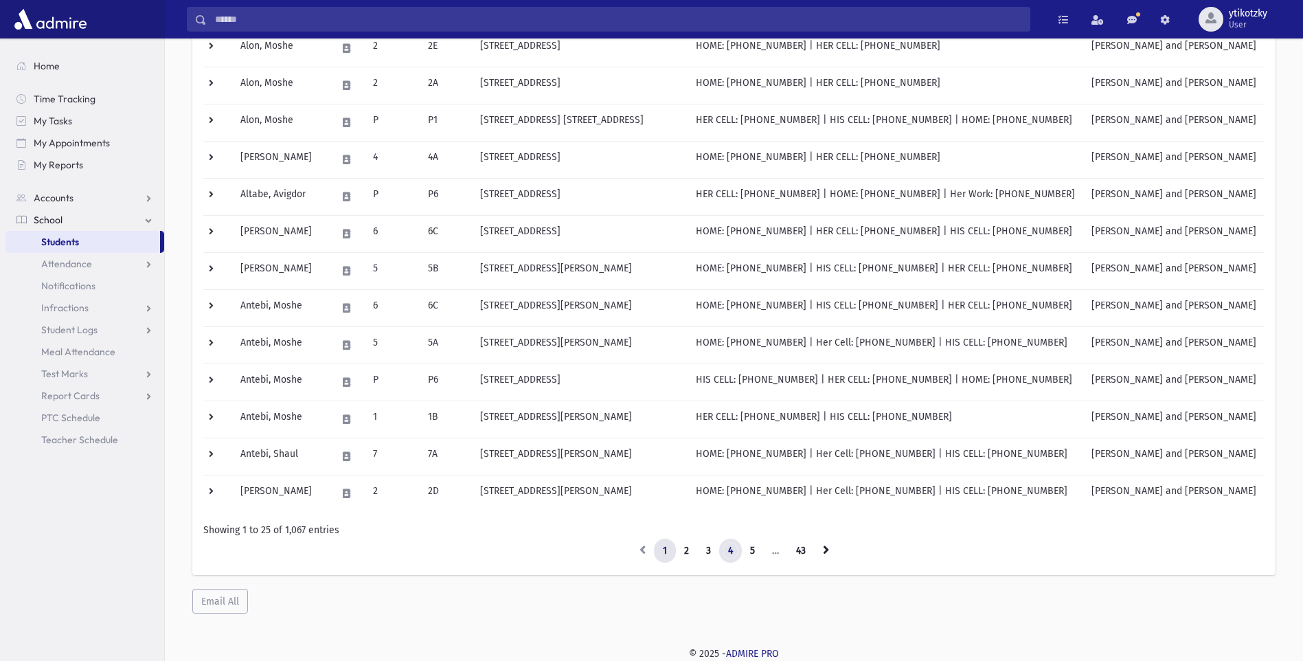
click at [728, 559] on link "4" at bounding box center [730, 551] width 23 height 25
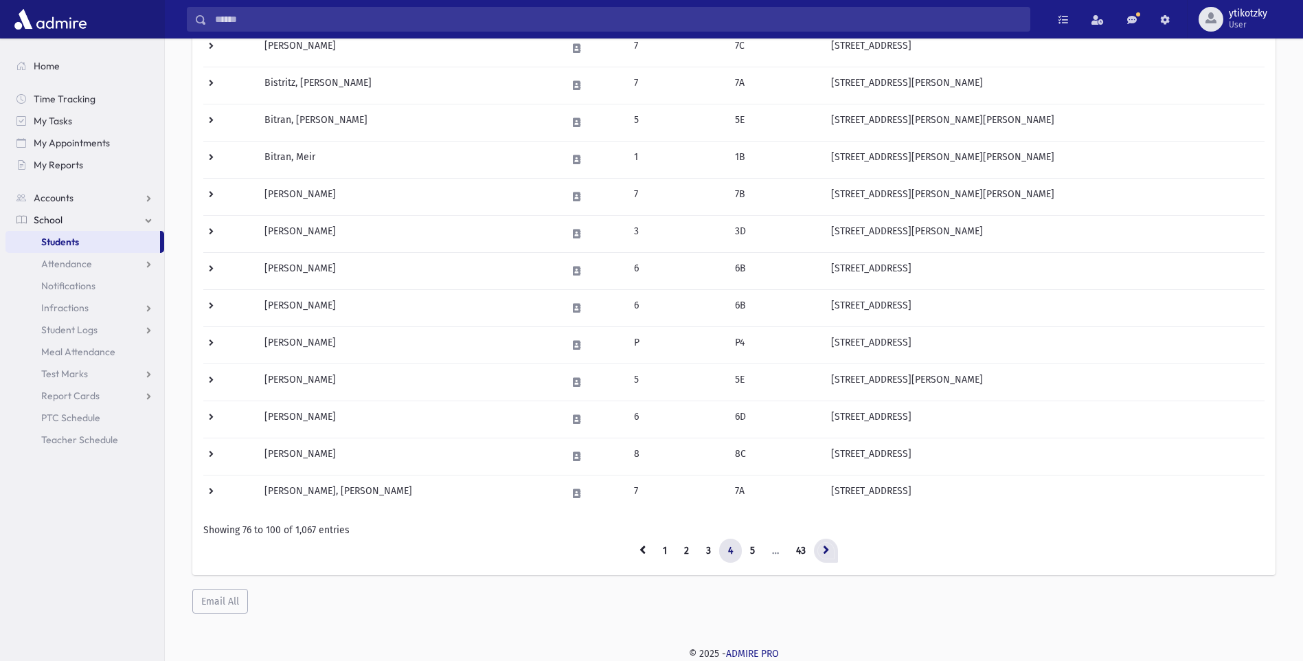
click at [824, 552] on icon at bounding box center [826, 550] width 6 height 10
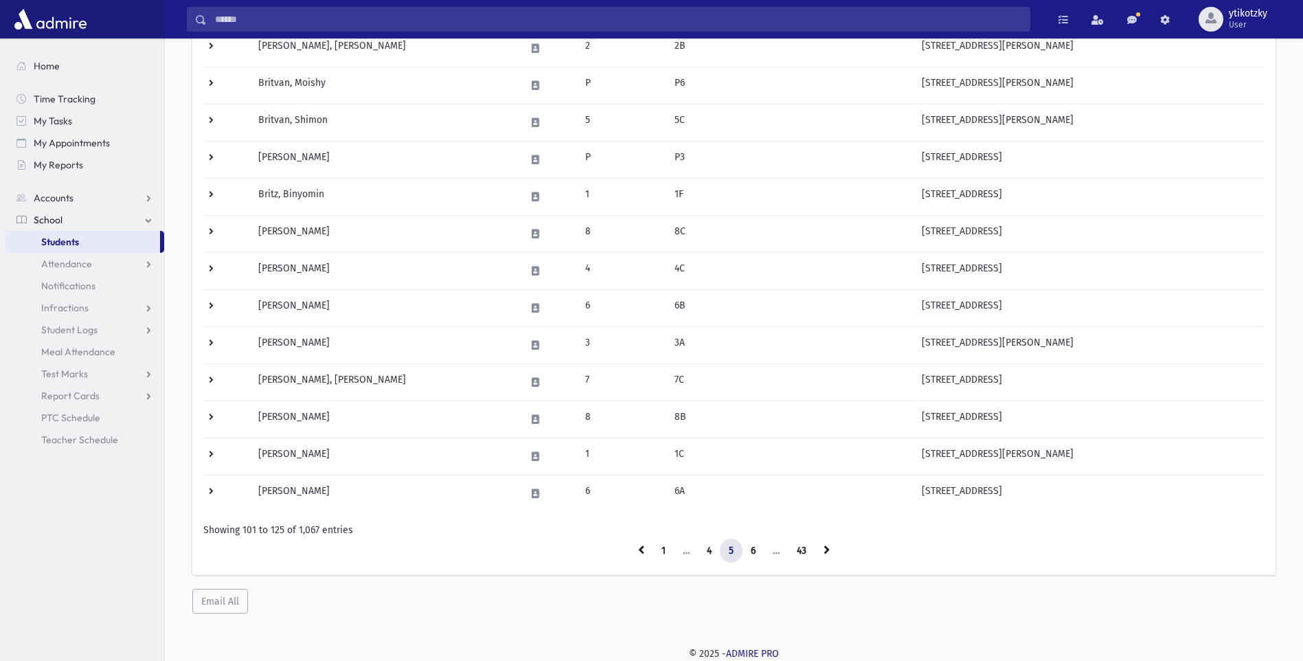
click at [824, 552] on icon at bounding box center [827, 550] width 6 height 10
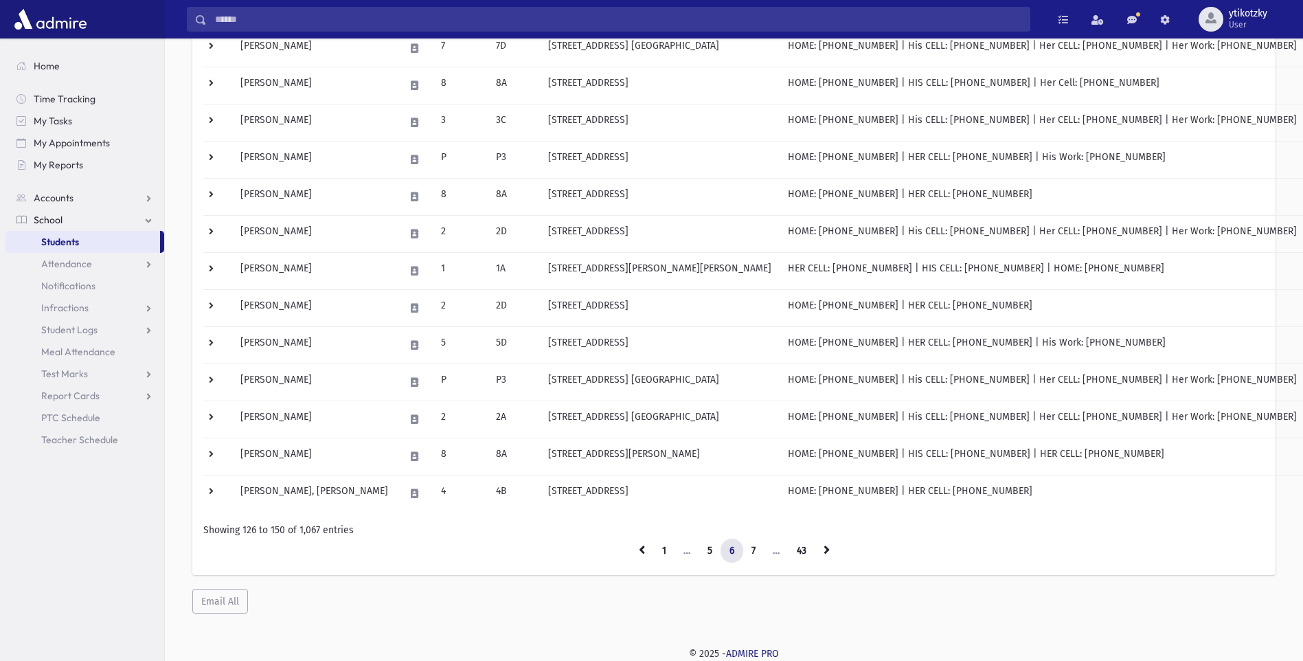
click at [824, 552] on icon at bounding box center [827, 550] width 6 height 10
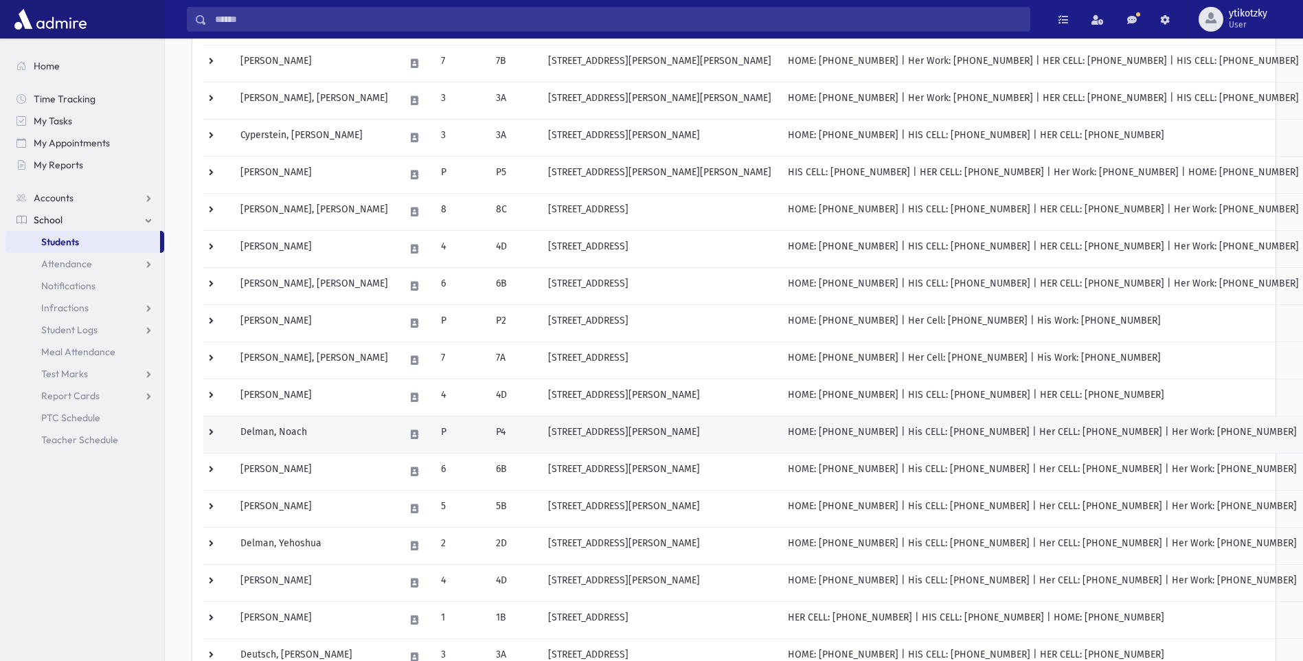
scroll to position [173, 0]
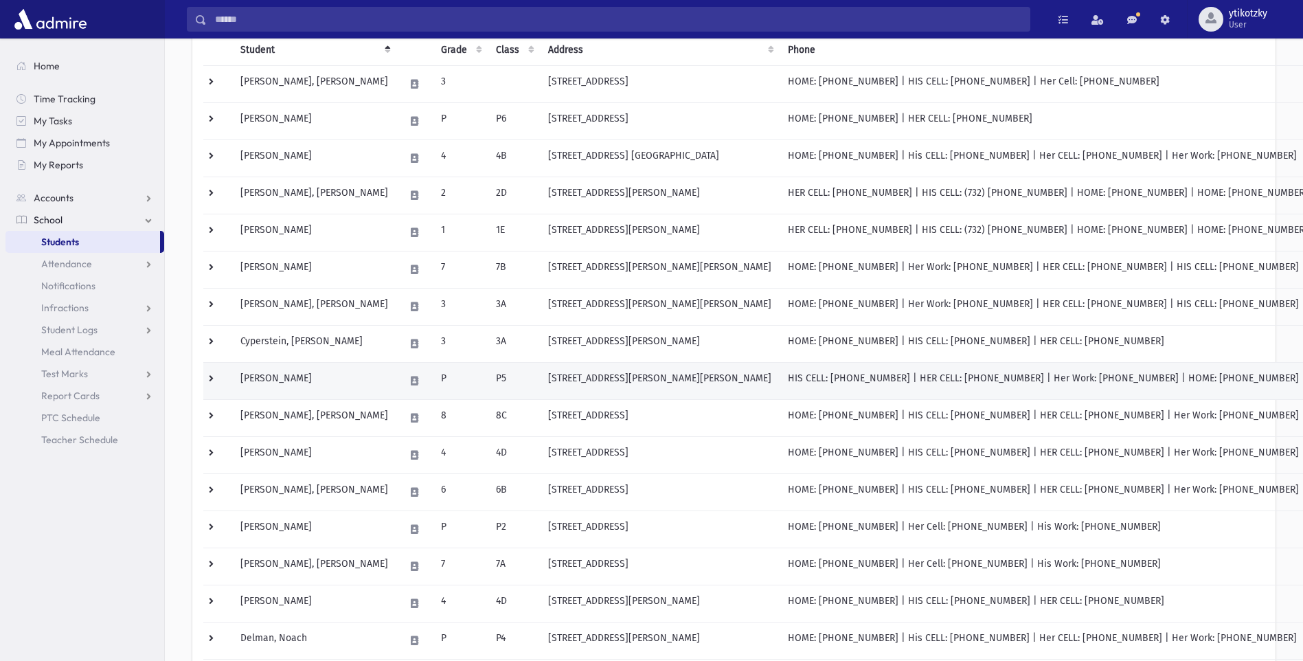
click at [716, 383] on td "28 Markwood Dr. Howell, 07731" at bounding box center [660, 380] width 240 height 37
click at [707, 373] on td "28 Markwood Dr. Howell, 07731" at bounding box center [660, 380] width 240 height 37
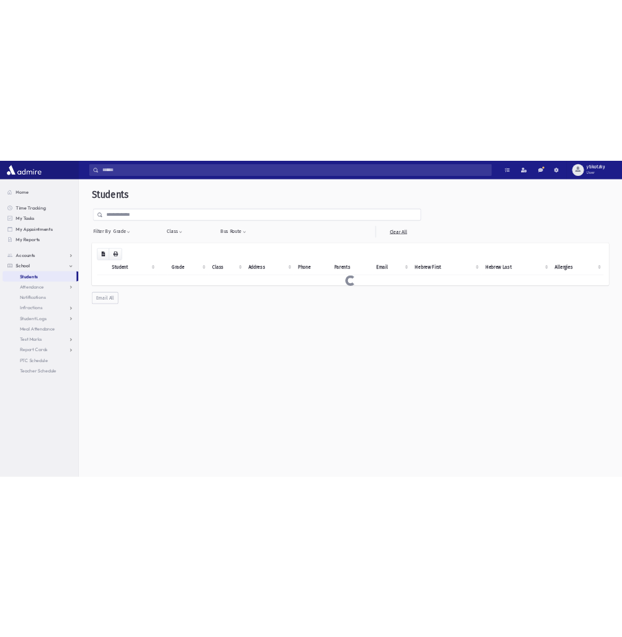
scroll to position [36, 0]
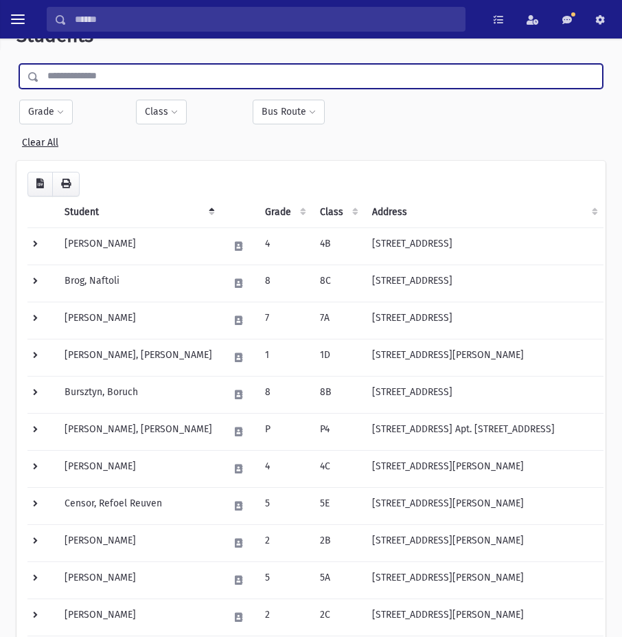
click at [123, 70] on input "text" at bounding box center [320, 76] width 563 height 25
type input "******"
click at [16, 64] on input "submit" at bounding box center [35, 73] width 38 height 19
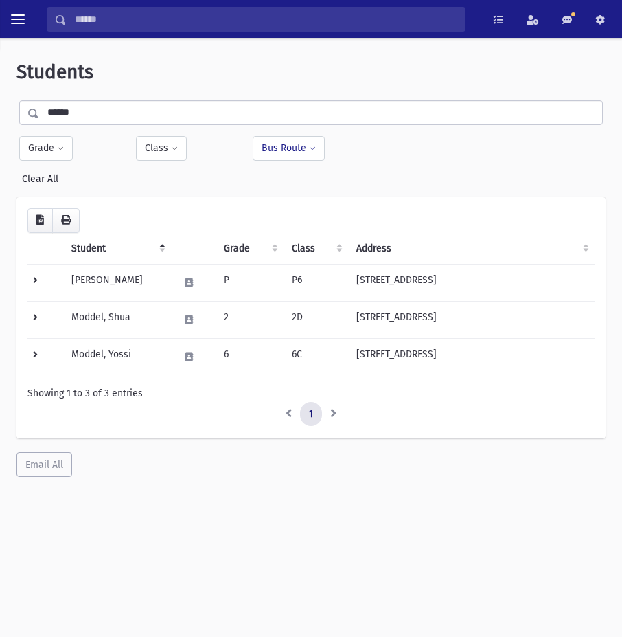
click at [304, 148] on button "Bus Route" at bounding box center [289, 148] width 72 height 25
click at [306, 185] on ul at bounding box center [335, 184] width 153 height 21
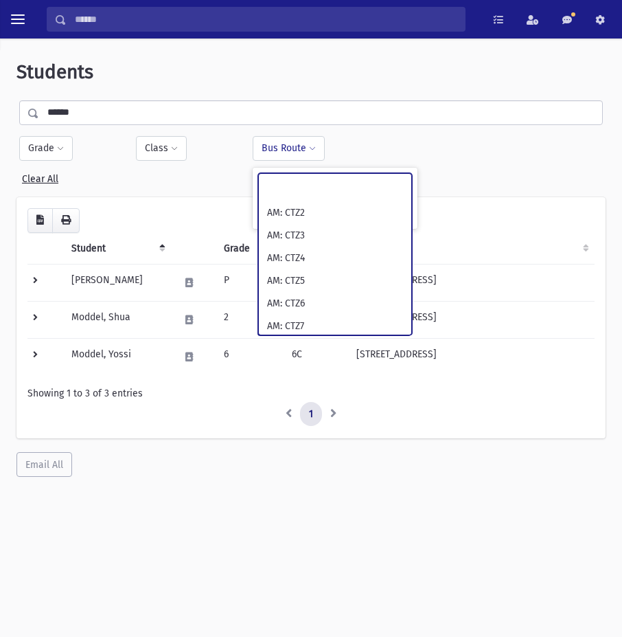
scroll to position [206, 0]
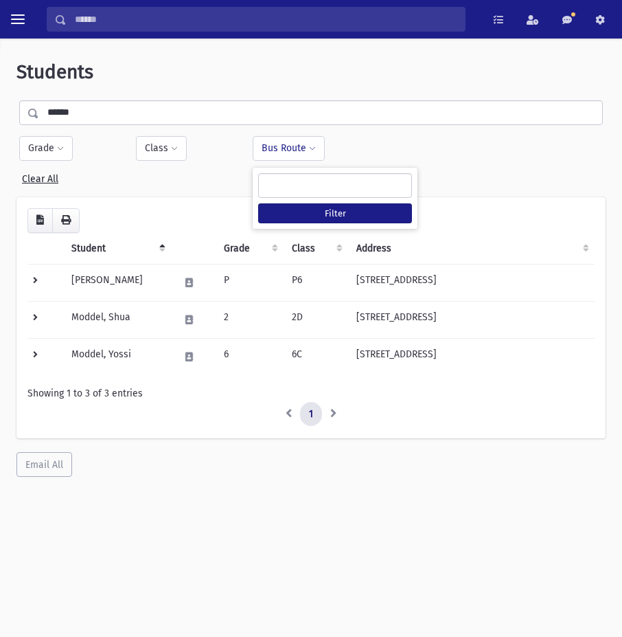
click at [464, 183] on div "**********" at bounding box center [311, 161] width 584 height 50
click at [166, 146] on button "Class" at bounding box center [161, 148] width 51 height 25
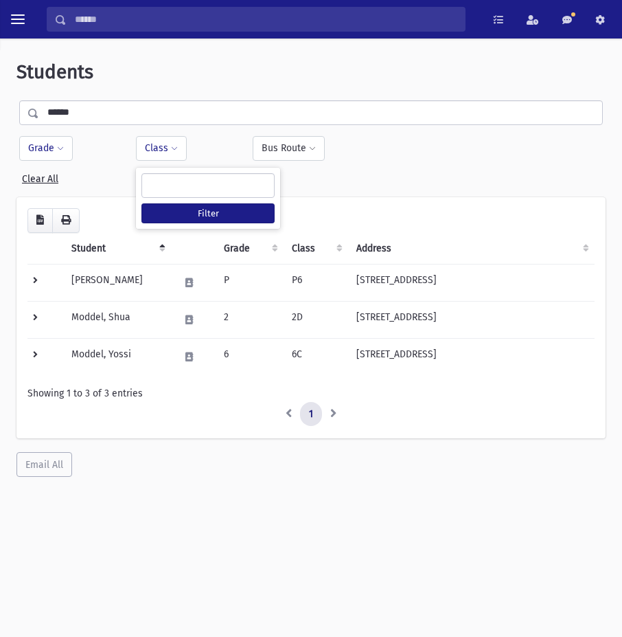
click at [59, 150] on span at bounding box center [60, 149] width 7 height 8
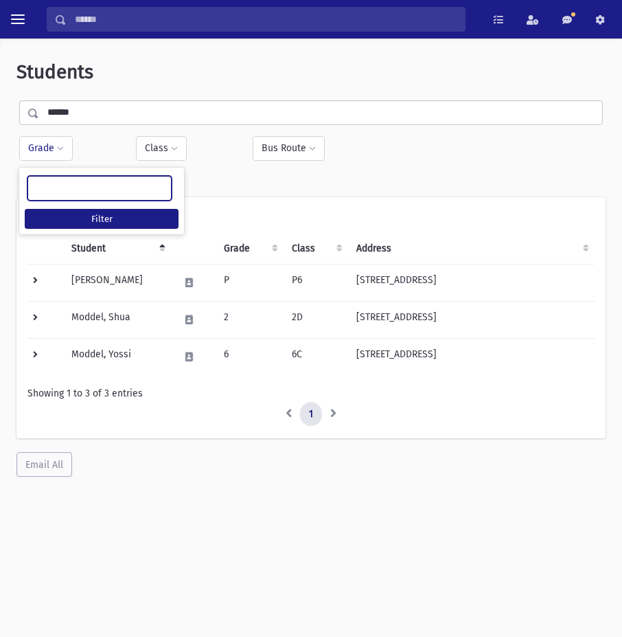
click at [142, 184] on ul at bounding box center [99, 187] width 143 height 21
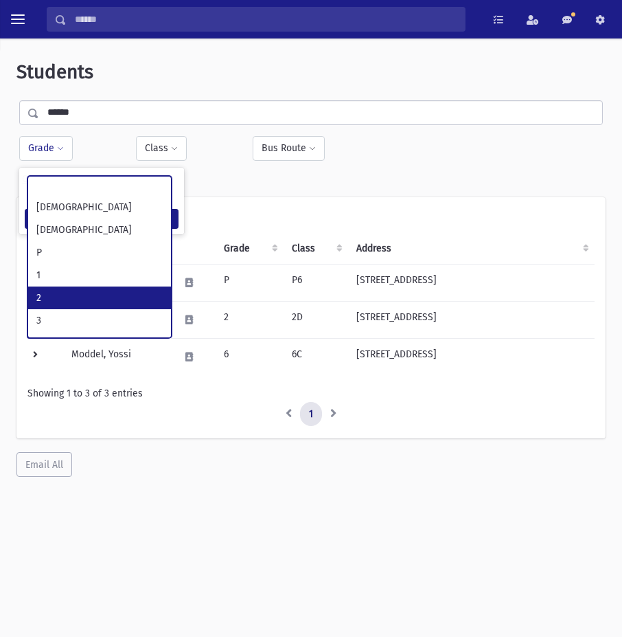
scroll to position [69, 0]
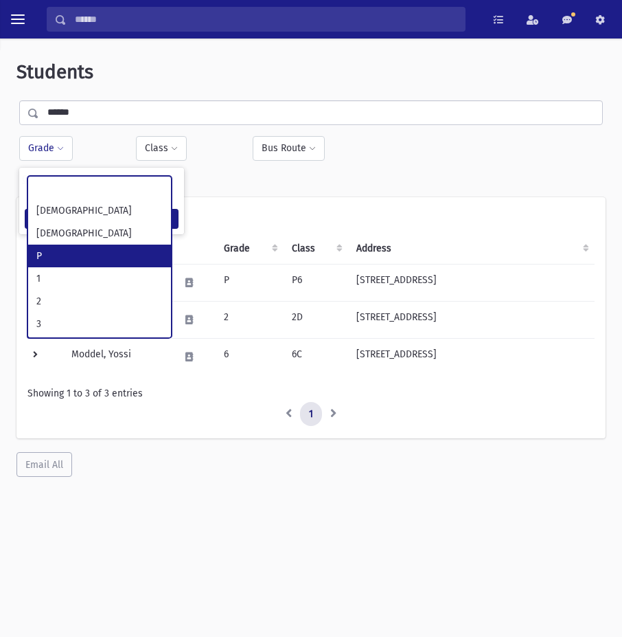
select select "*"
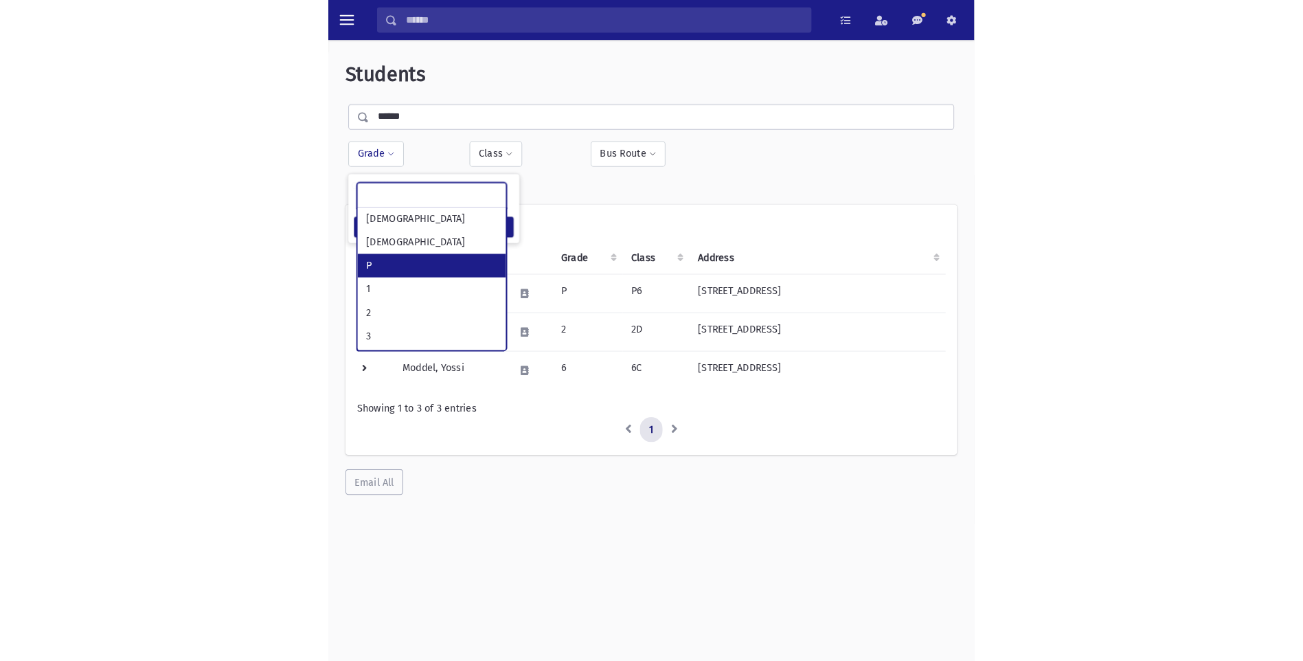
scroll to position [62, 0]
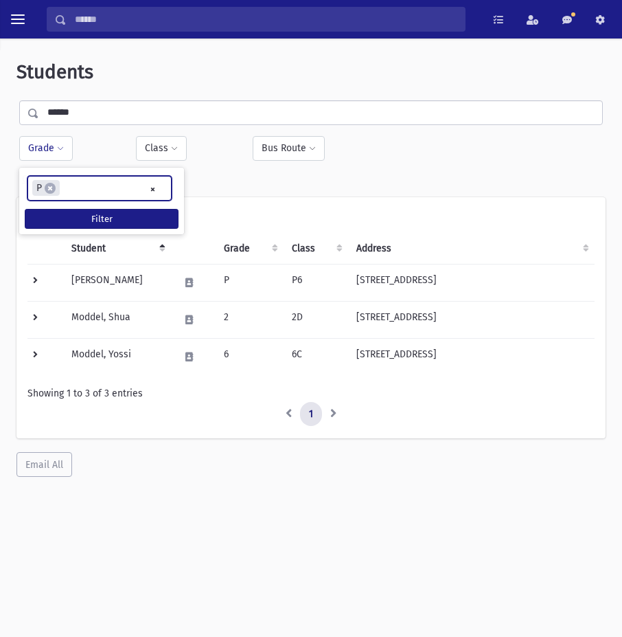
click at [113, 22] on input "Search" at bounding box center [266, 19] width 398 height 25
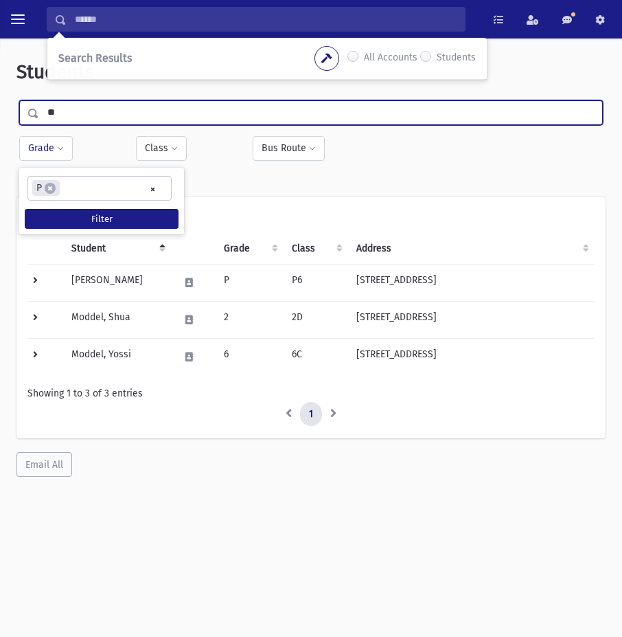
type input "*"
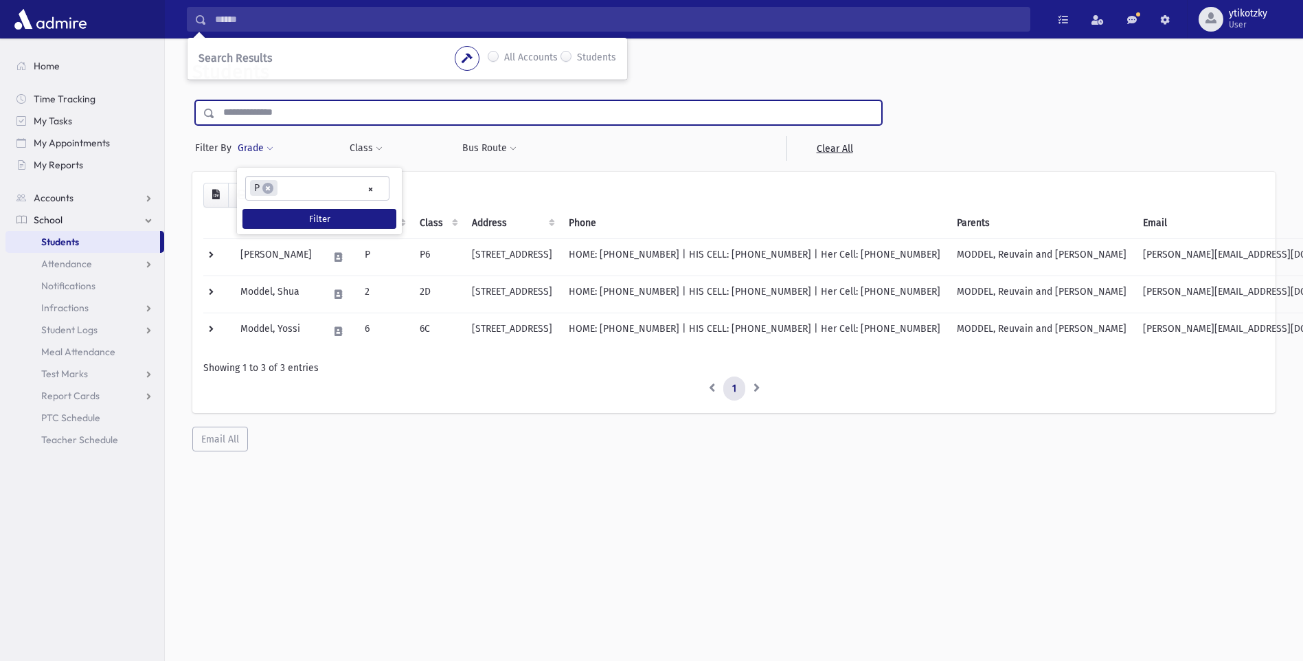
click at [130, 240] on link "Students" at bounding box center [82, 242] width 155 height 22
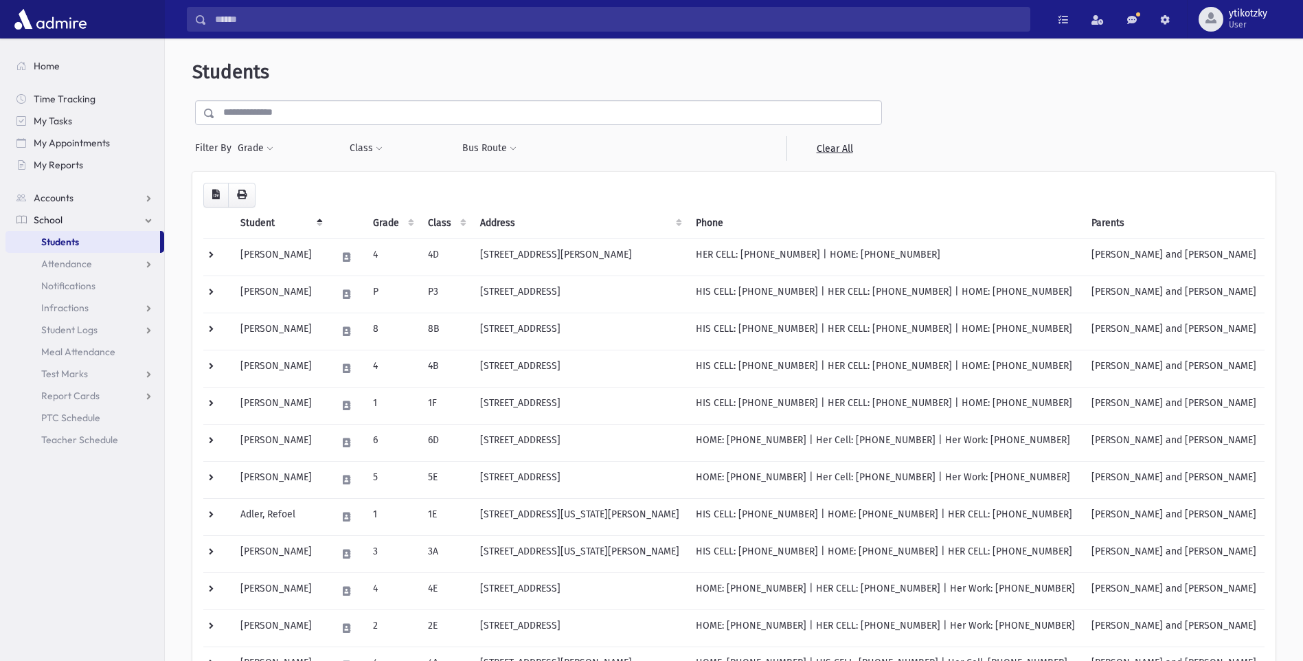
click at [63, 222] on span "School" at bounding box center [48, 220] width 29 height 12
click at [131, 223] on link "School" at bounding box center [84, 220] width 159 height 22
click at [365, 106] on input "text" at bounding box center [548, 112] width 666 height 25
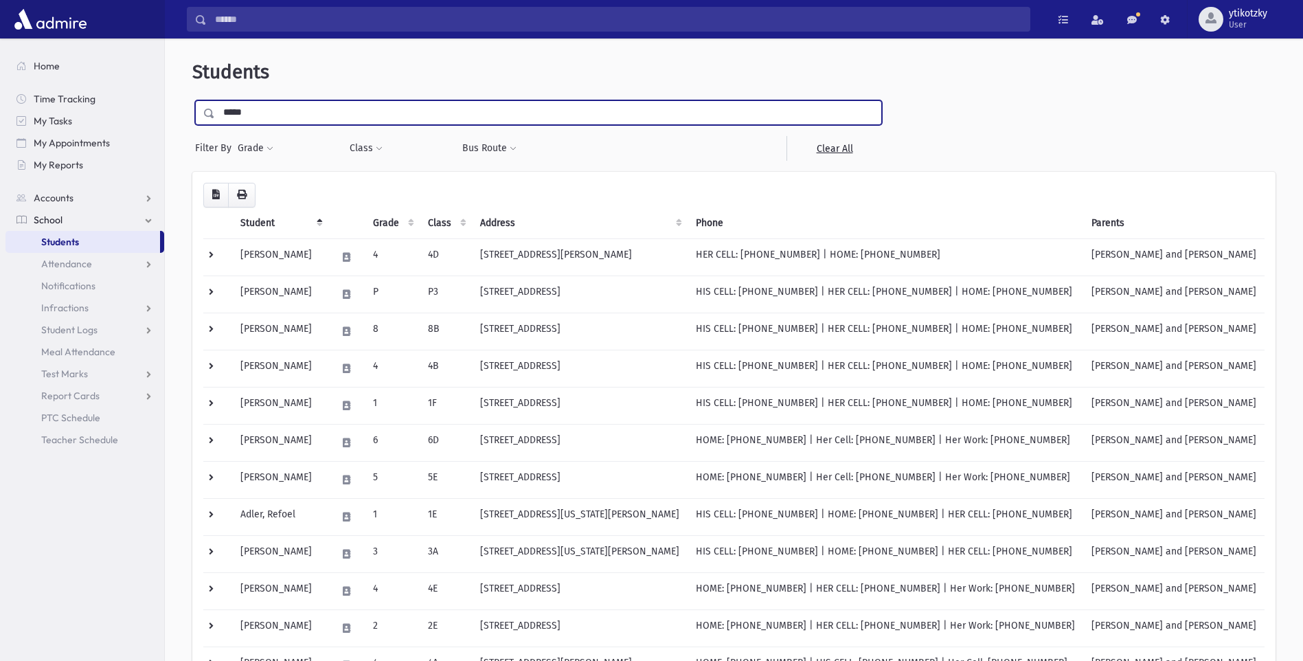
type input "*****"
click at [192, 100] on input "submit" at bounding box center [211, 109] width 38 height 19
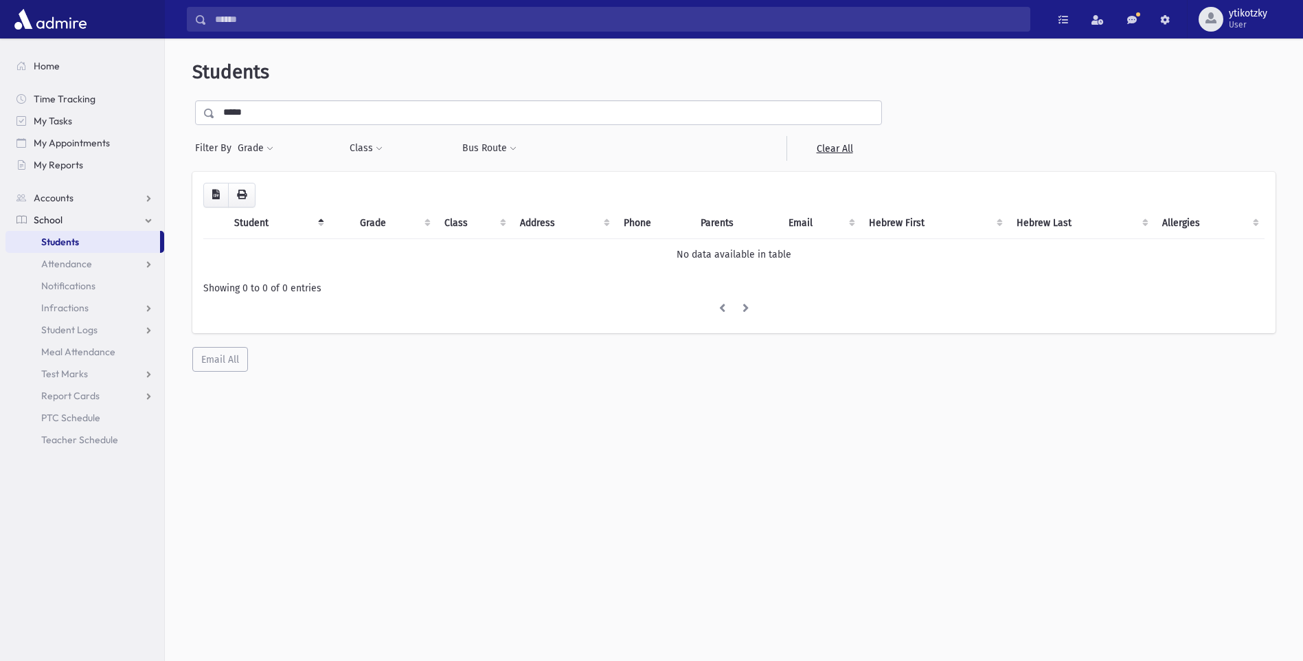
click at [279, 109] on input "*****" at bounding box center [548, 112] width 666 height 25
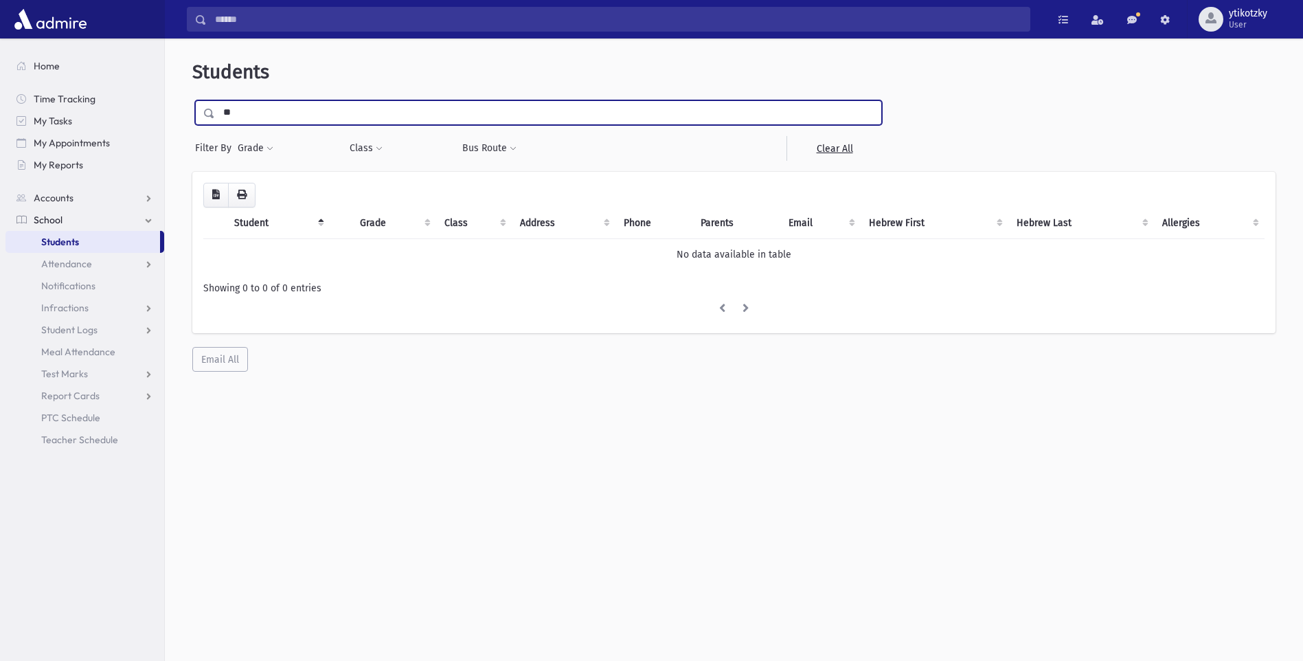
type input "*"
type input "*****"
click at [192, 100] on input "submit" at bounding box center [211, 109] width 38 height 19
click at [300, 102] on input "*****" at bounding box center [548, 112] width 666 height 25
type input "*"
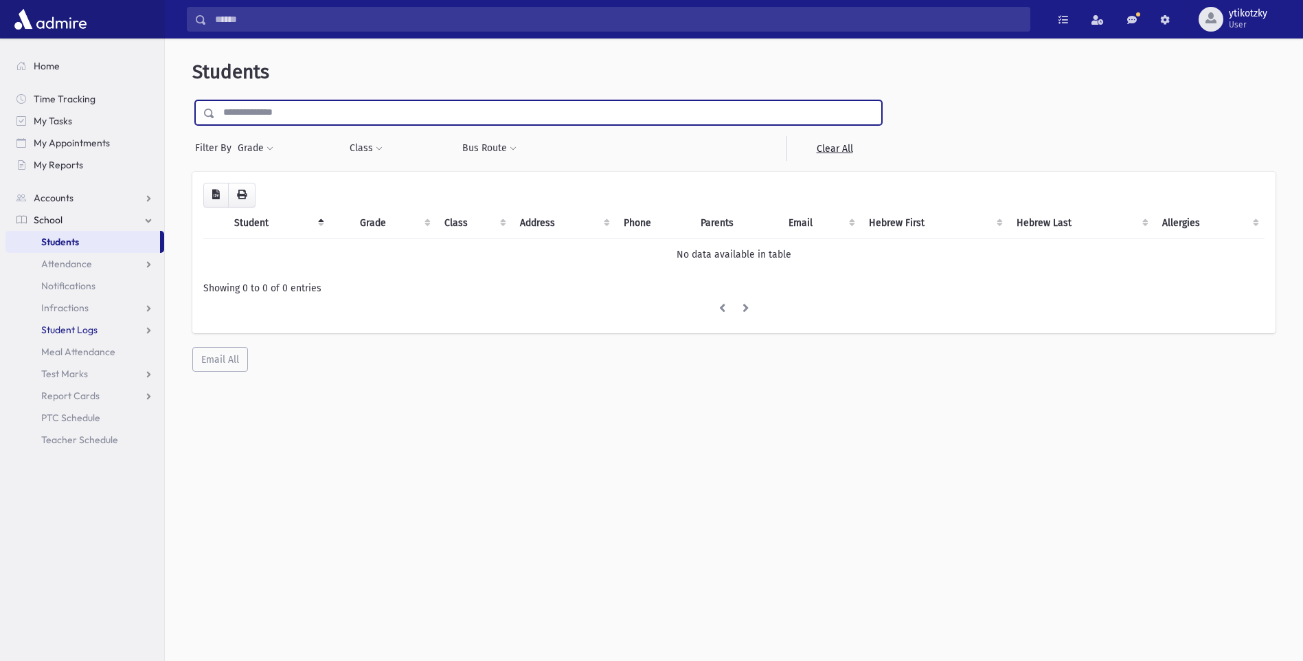
click at [62, 330] on span "Student Logs" at bounding box center [69, 330] width 56 height 12
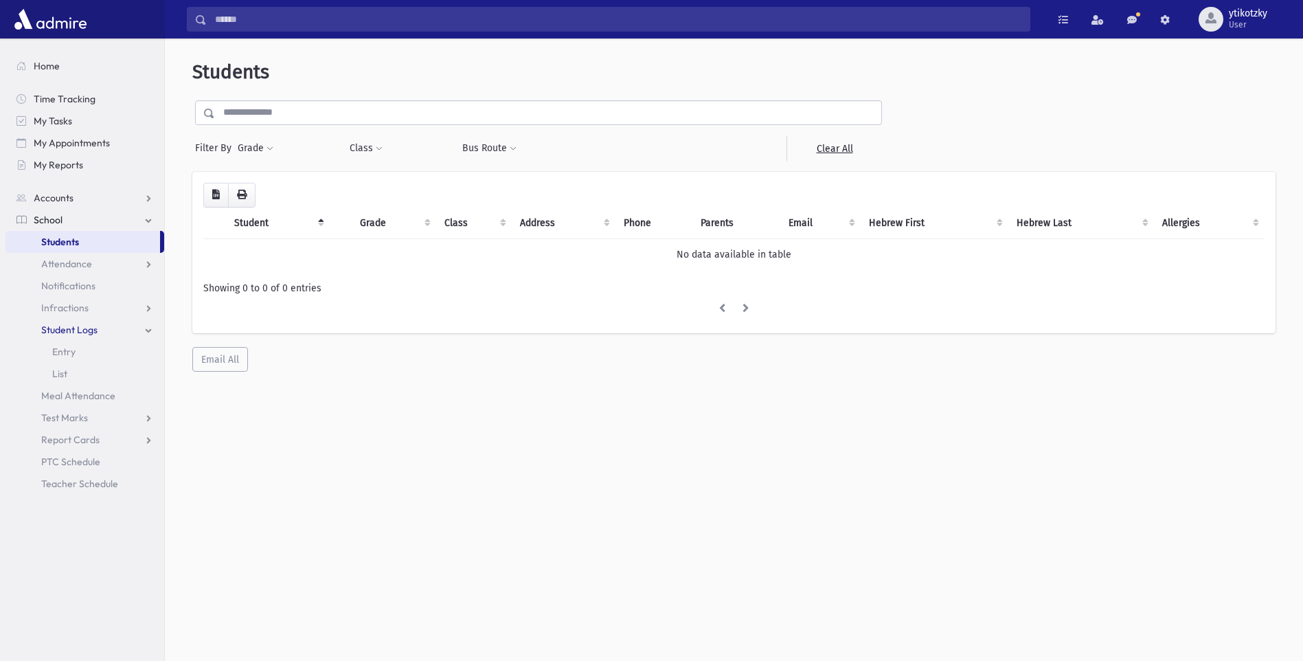
click at [62, 330] on span "Student Logs" at bounding box center [69, 330] width 56 height 12
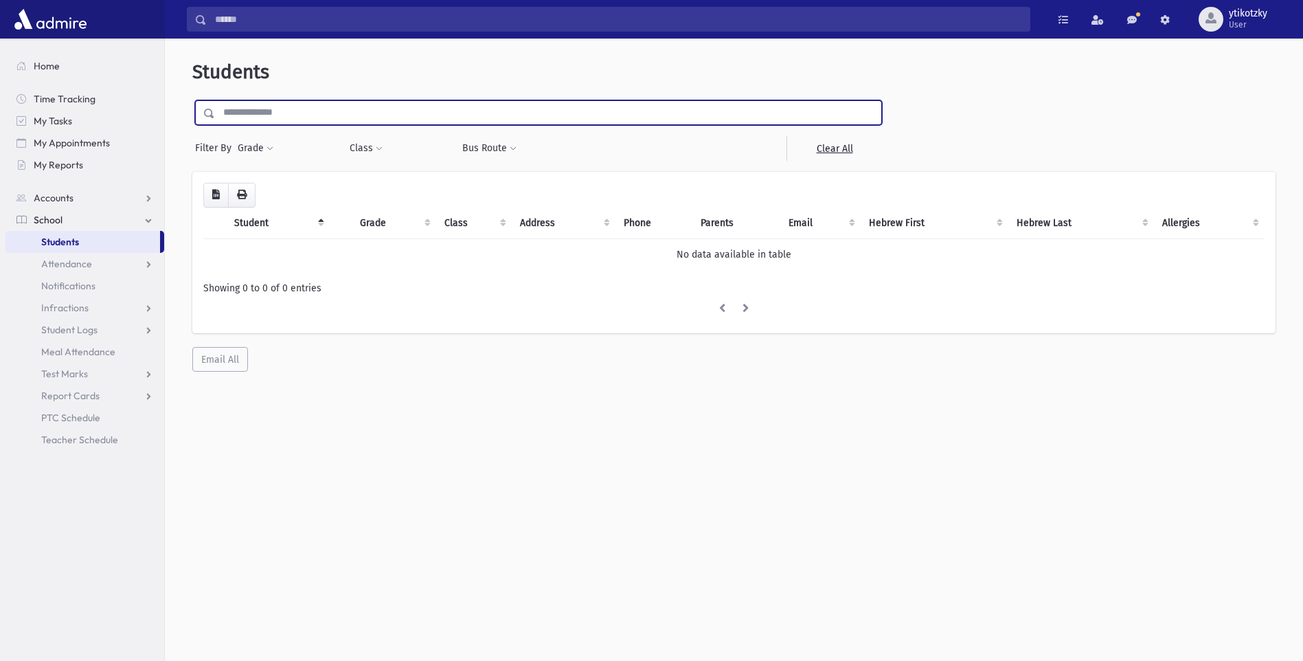
click at [372, 115] on input "text" at bounding box center [548, 112] width 666 height 25
type input "*"
click at [238, 19] on input "Search" at bounding box center [618, 19] width 823 height 25
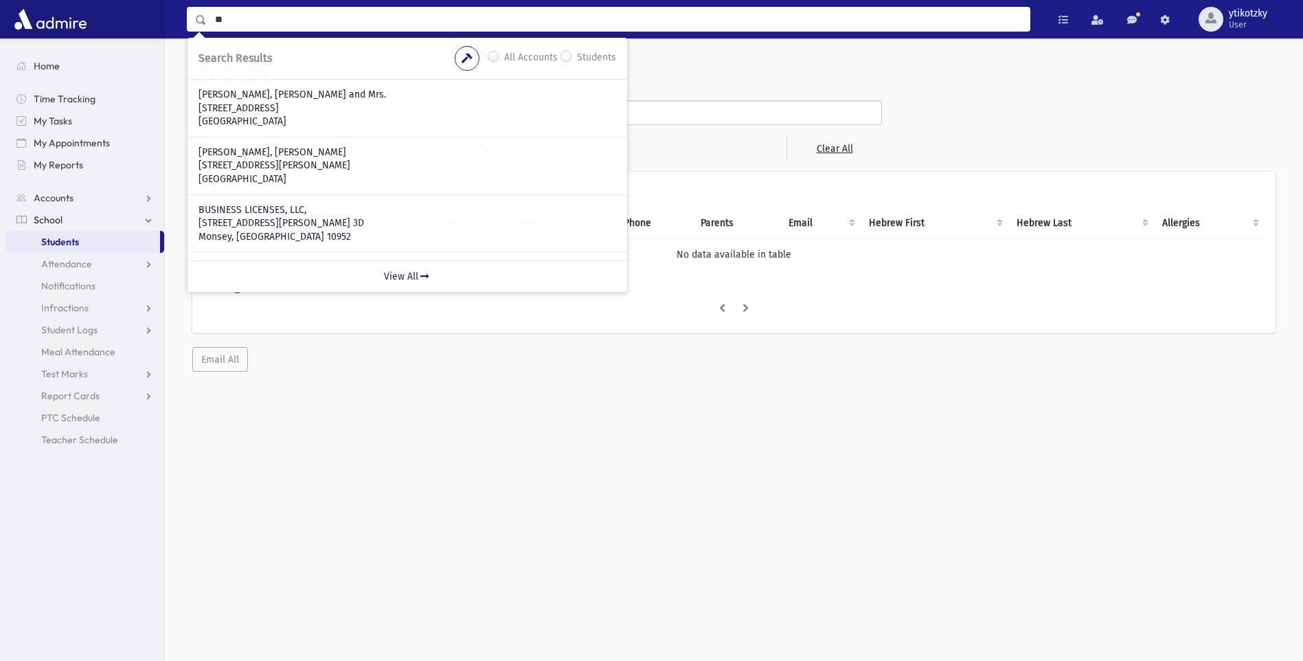
type input "*"
click at [602, 444] on div "**********" at bounding box center [734, 355] width 1138 height 622
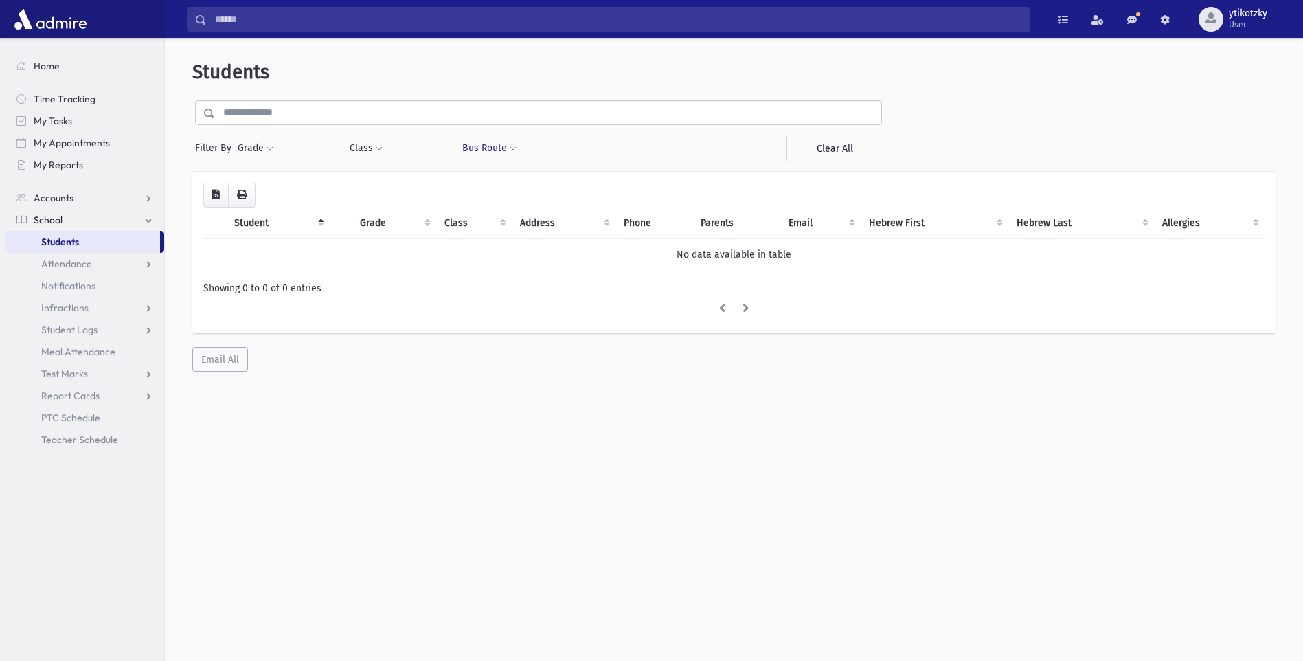
click at [495, 146] on button "Bus Route" at bounding box center [490, 148] width 56 height 25
click at [502, 178] on ul at bounding box center [544, 184] width 153 height 21
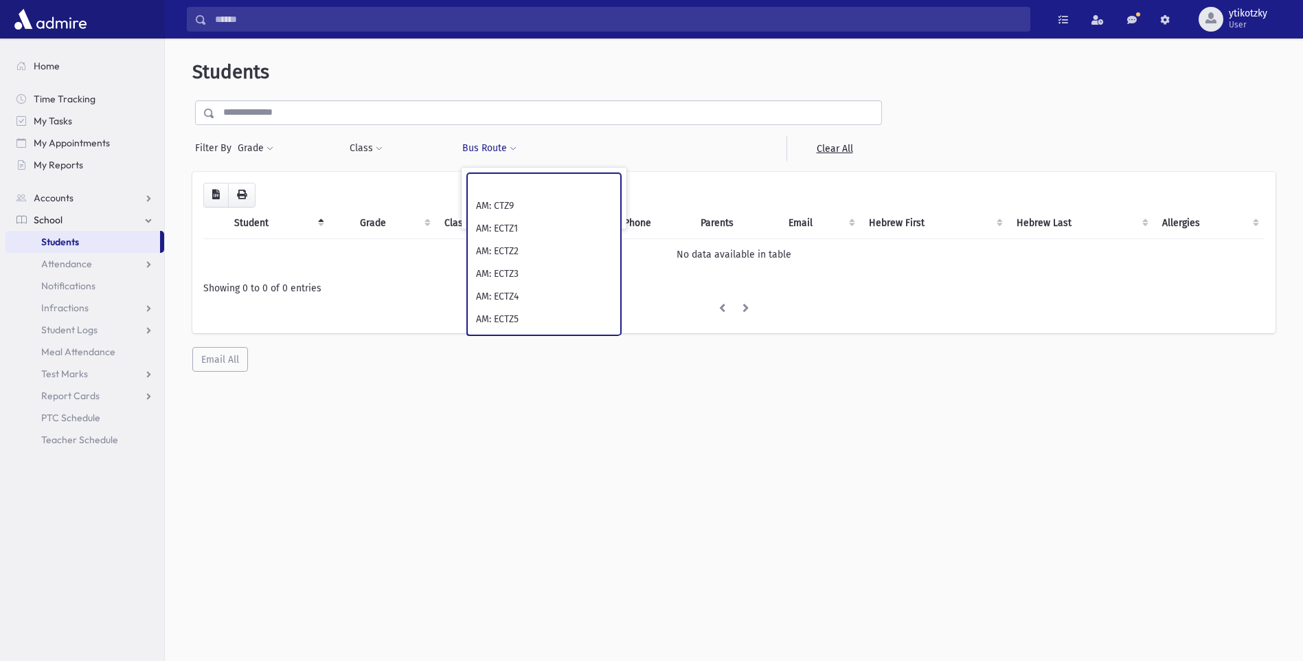
scroll to position [343, 0]
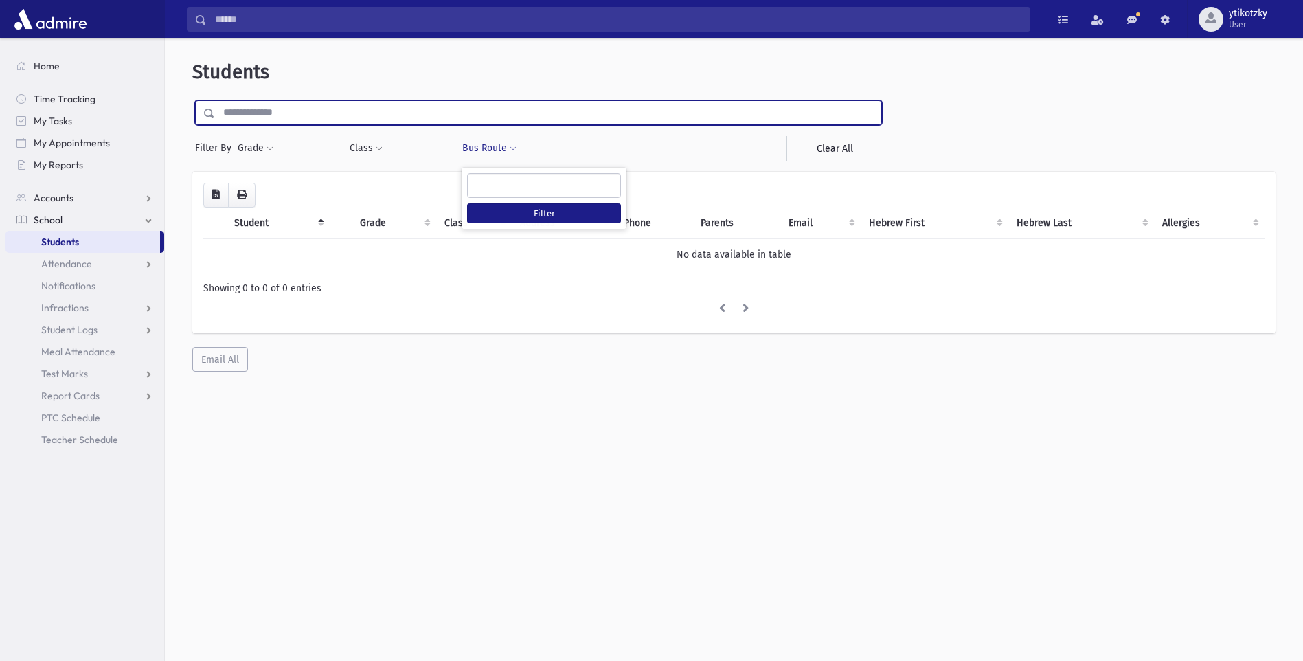
click at [266, 114] on input "text" at bounding box center [548, 112] width 666 height 25
type input "*****"
click at [192, 100] on input "submit" at bounding box center [211, 109] width 38 height 19
click at [253, 111] on input "*****" at bounding box center [548, 112] width 666 height 25
drag, startPoint x: 241, startPoint y: 106, endPoint x: 192, endPoint y: 97, distance: 50.3
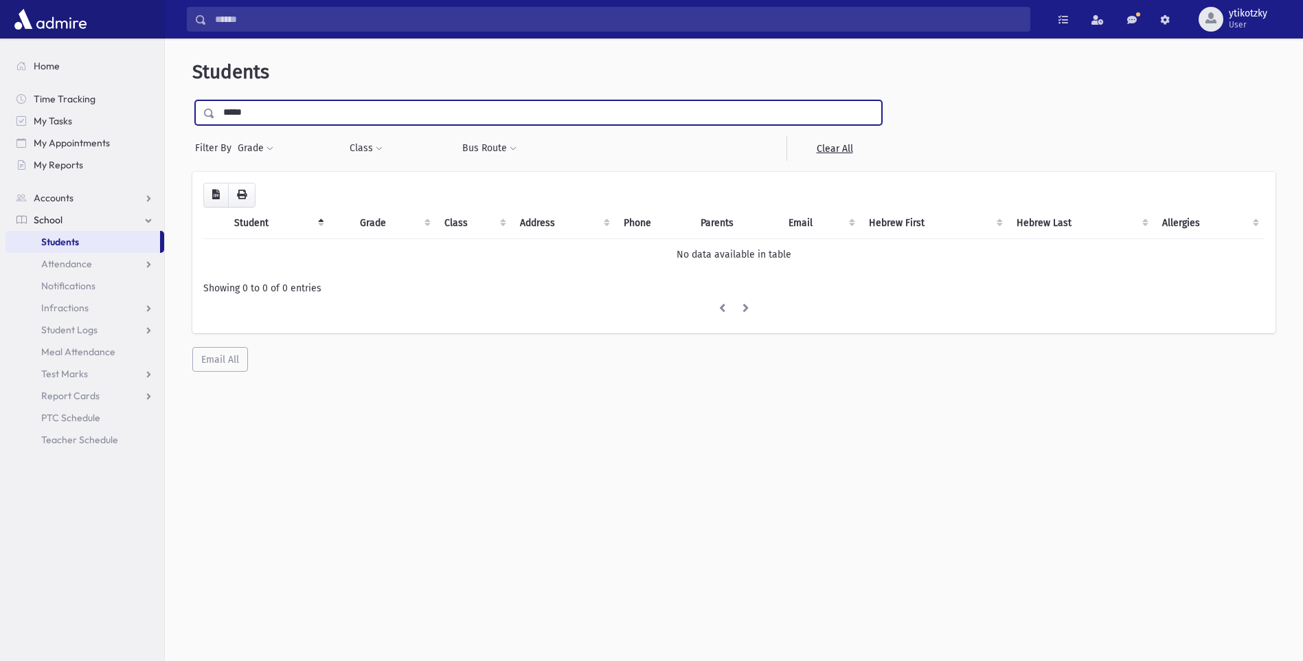
click at [192, 97] on div "**********" at bounding box center [733, 216] width 1127 height 344
click at [236, 109] on input "*" at bounding box center [548, 112] width 666 height 25
click at [304, 115] on input "**" at bounding box center [548, 112] width 666 height 25
type input "*"
type input "*******"
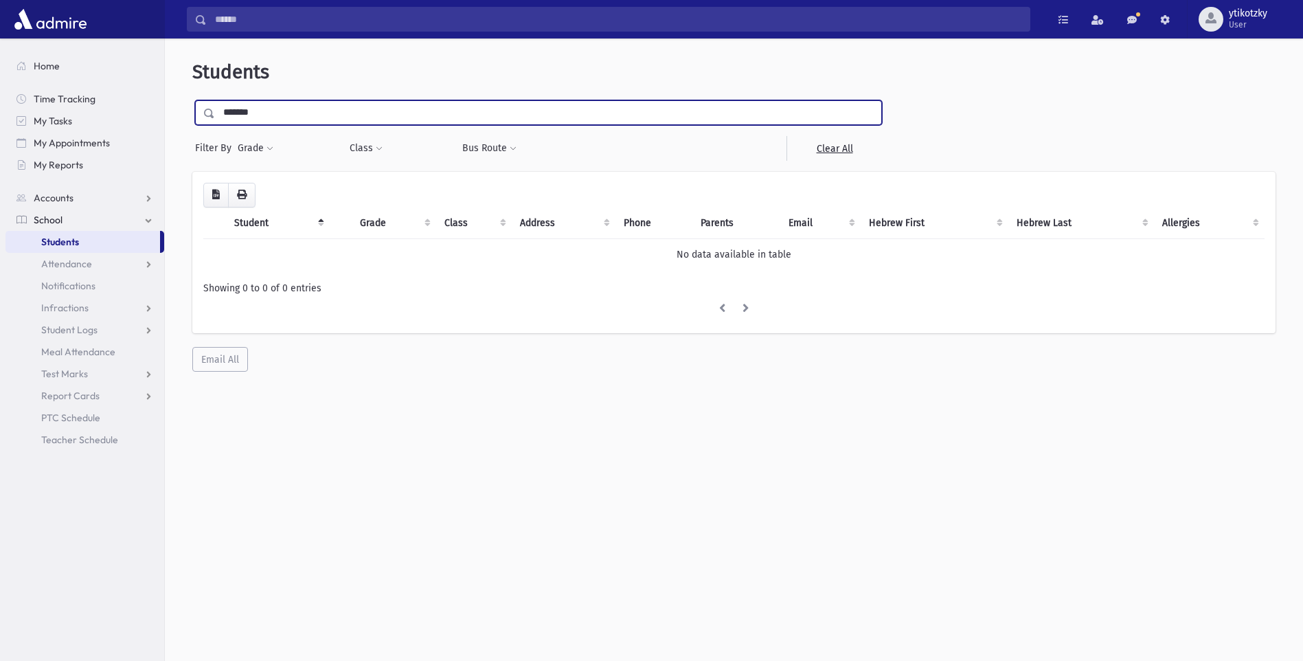
click at [192, 100] on input "submit" at bounding box center [211, 109] width 38 height 19
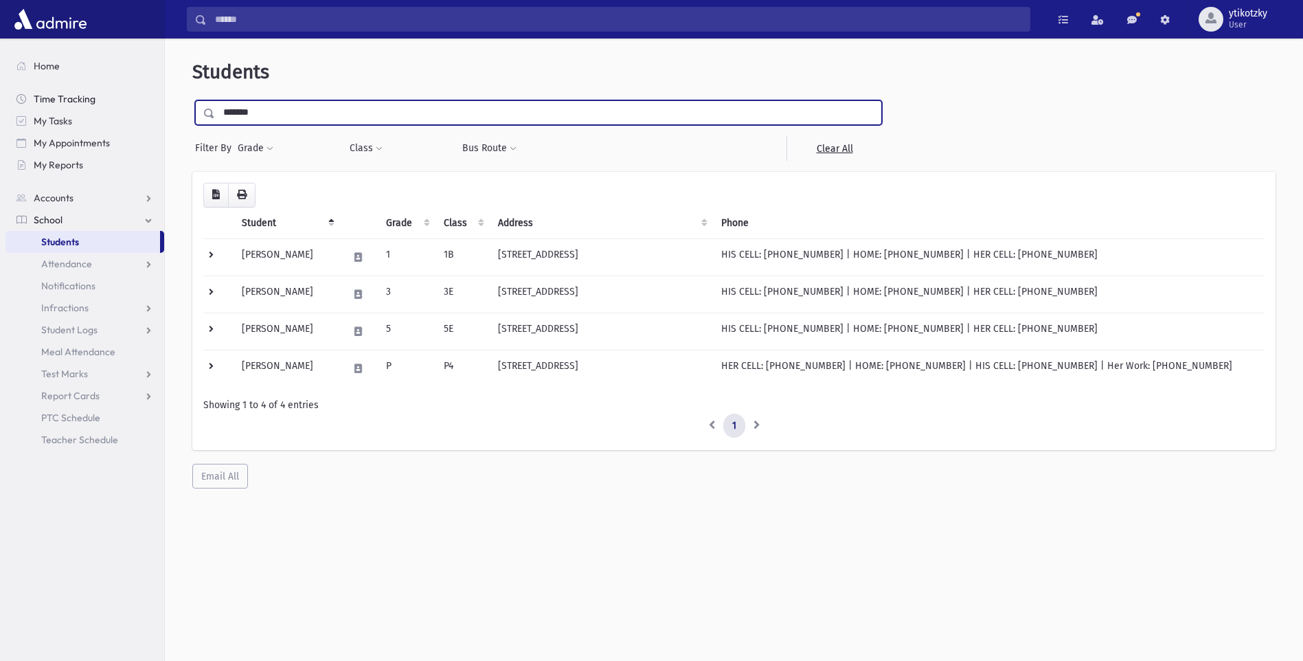
drag, startPoint x: 284, startPoint y: 115, endPoint x: 158, endPoint y: 100, distance: 126.7
click at [177, 104] on div "**********" at bounding box center [733, 274] width 1127 height 461
click at [158, 100] on link "Time Tracking" at bounding box center [84, 99] width 159 height 22
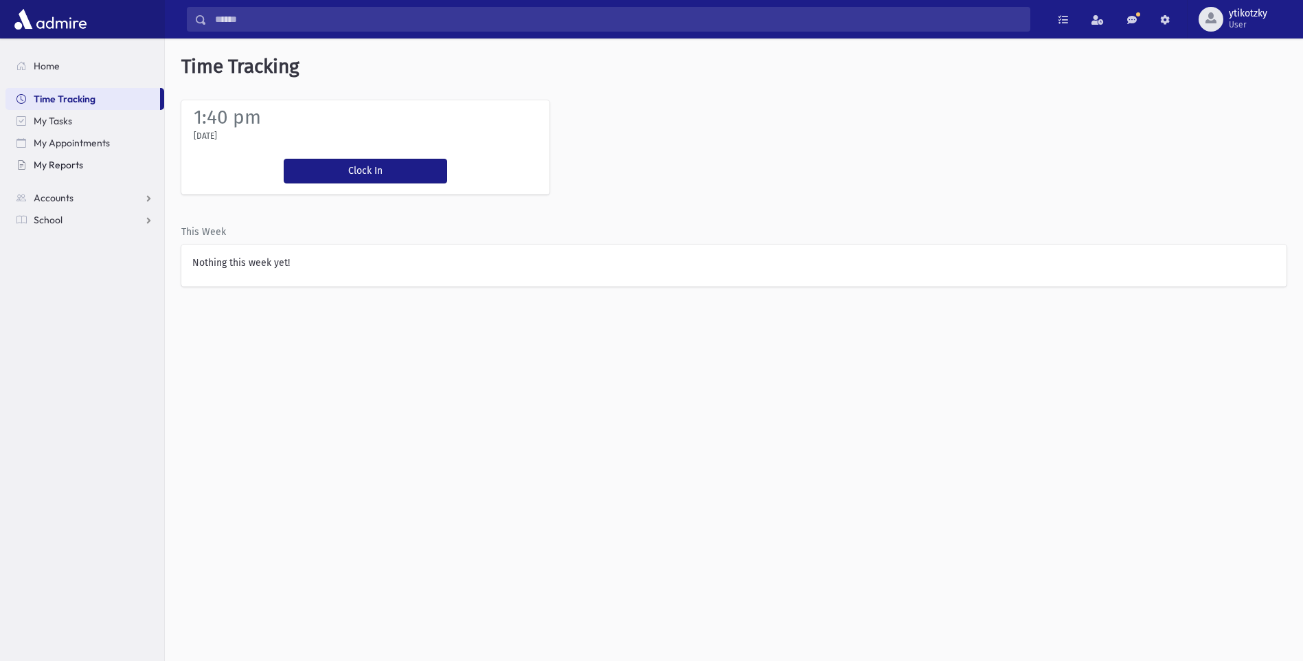
click at [62, 170] on span "My Reports" at bounding box center [58, 165] width 49 height 12
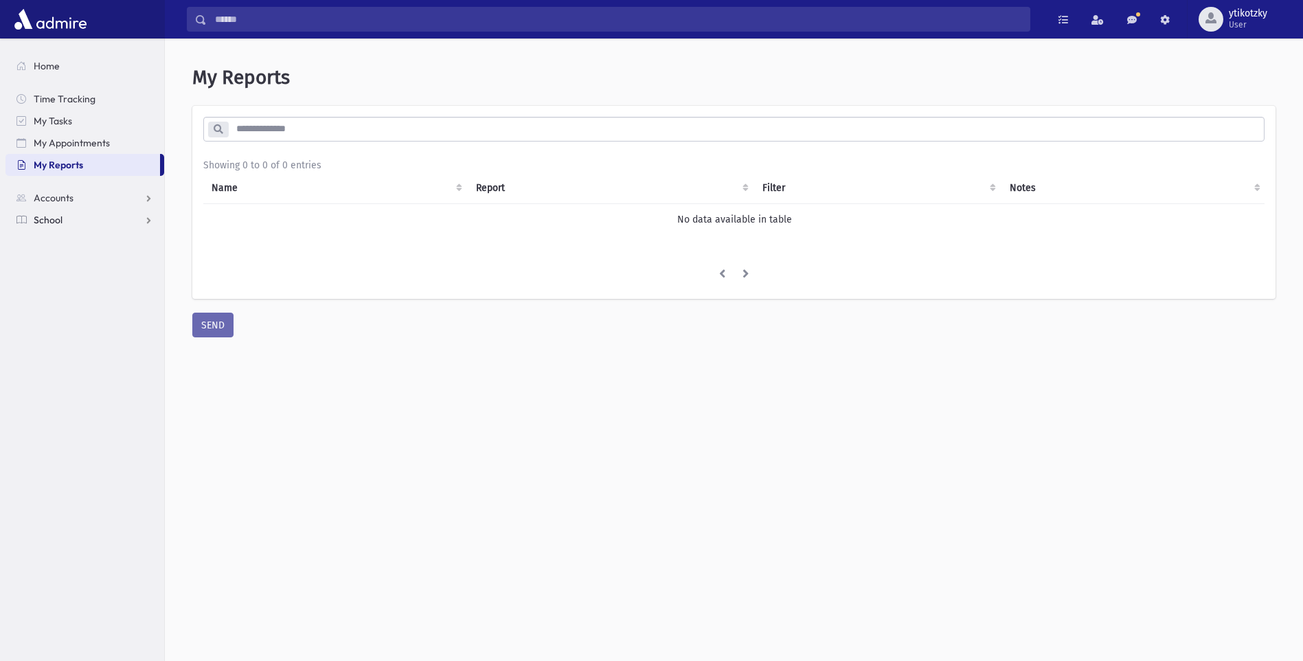
click at [58, 221] on span "School" at bounding box center [48, 220] width 29 height 12
click at [59, 241] on span "Students" at bounding box center [60, 242] width 38 height 12
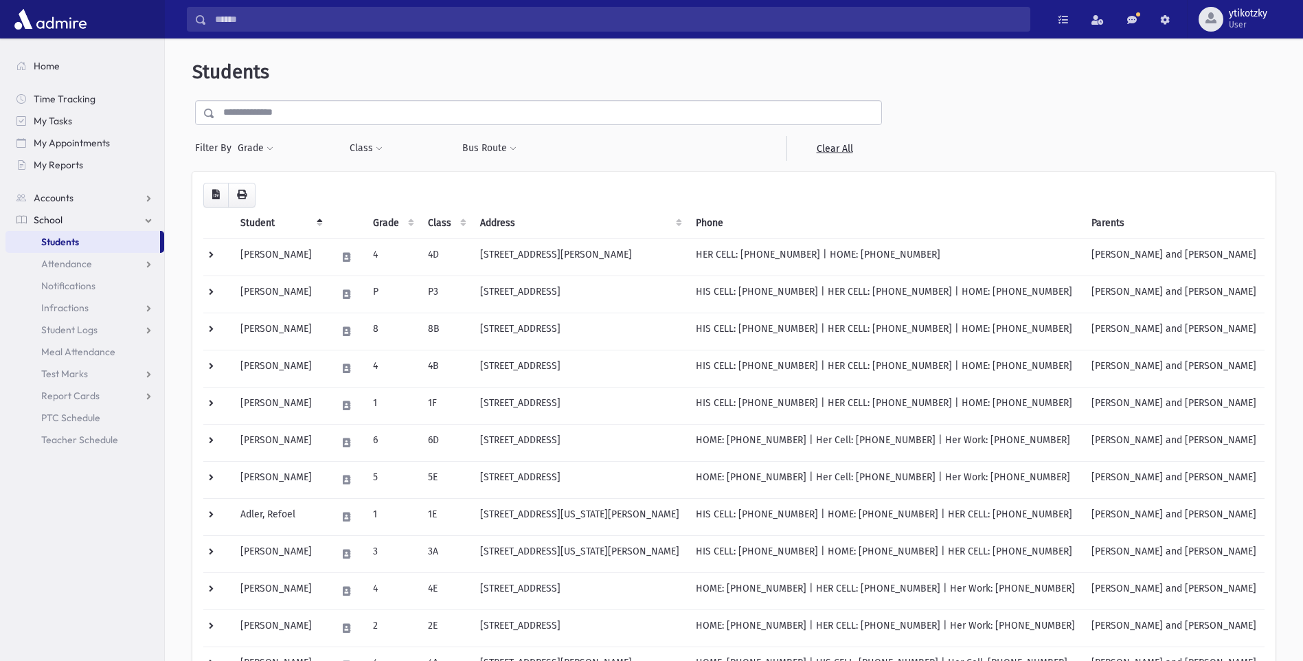
click at [319, 117] on input "text" at bounding box center [548, 112] width 666 height 25
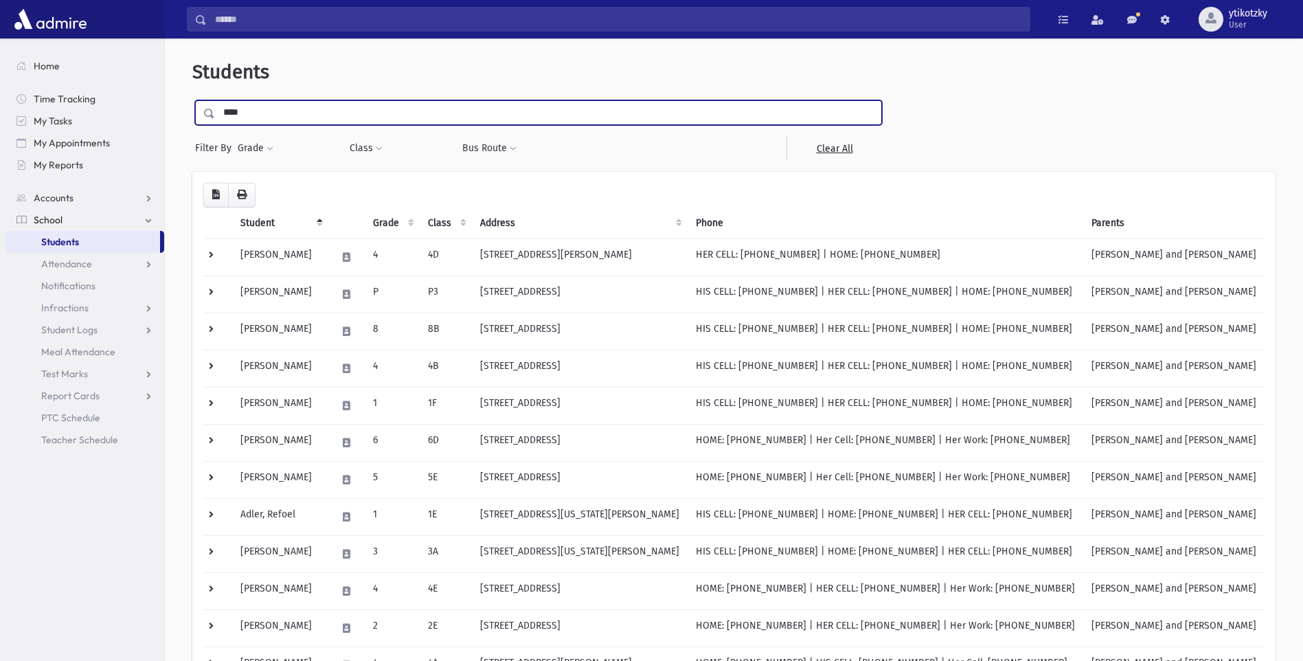
type input "****"
click at [192, 100] on input "submit" at bounding box center [211, 109] width 38 height 19
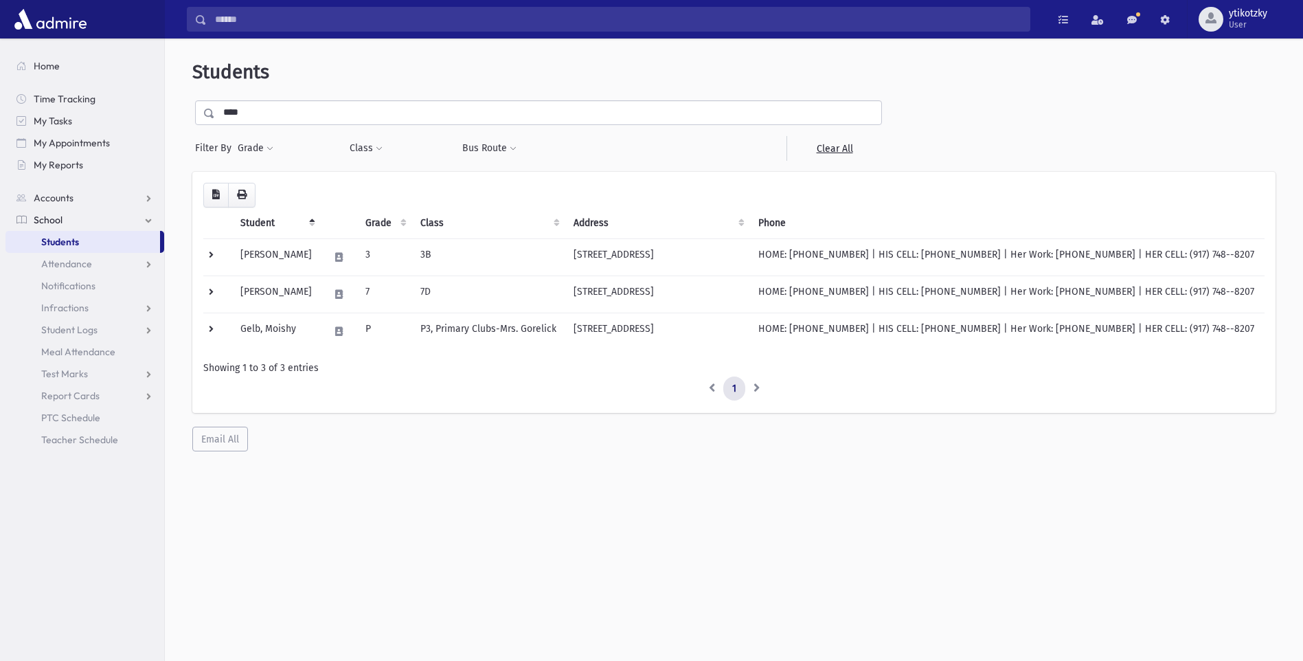
click at [286, 106] on input "****" at bounding box center [548, 112] width 666 height 25
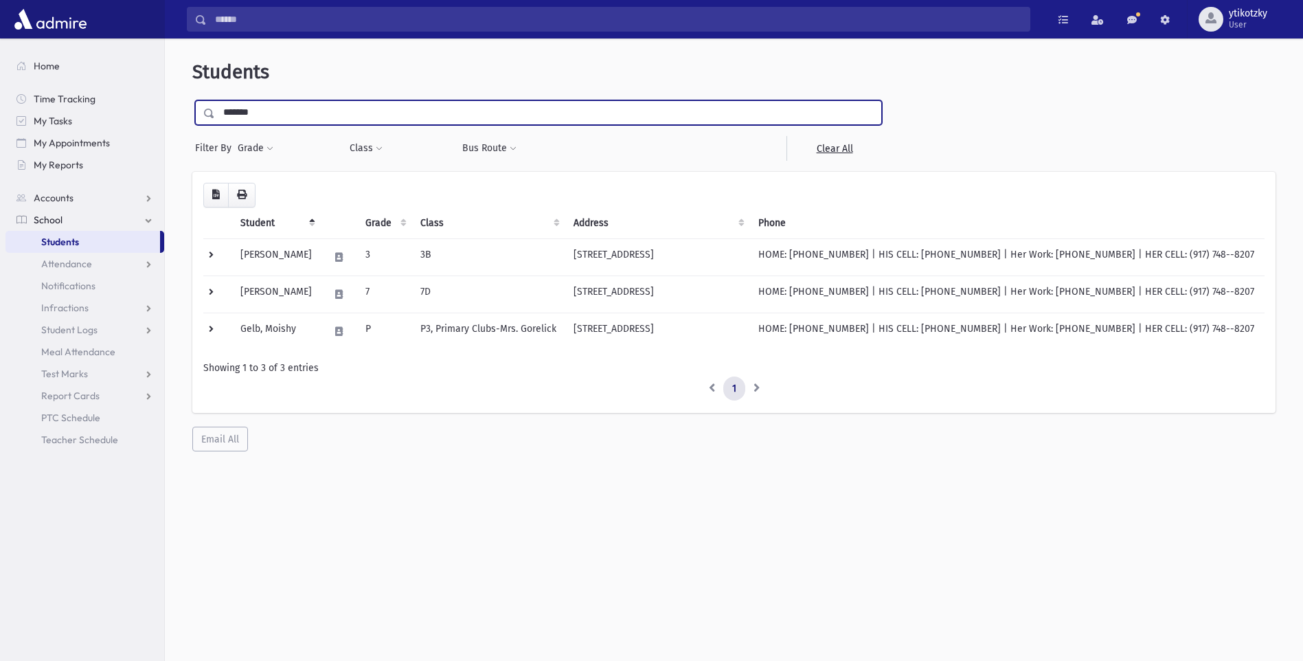
type input "*******"
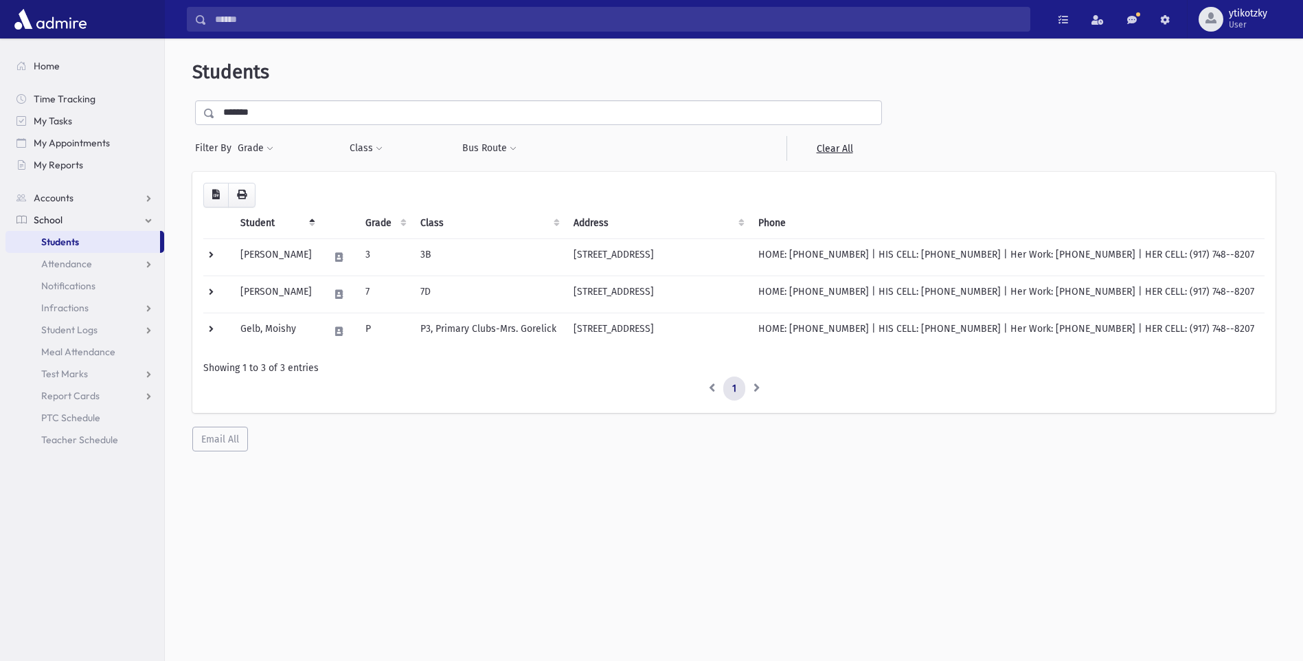
drag, startPoint x: 198, startPoint y: 110, endPoint x: 207, endPoint y: 113, distance: 9.6
click at [201, 111] on span at bounding box center [206, 113] width 20 height 25
click at [207, 113] on span at bounding box center [209, 114] width 11 height 10
click at [76, 214] on link "School" at bounding box center [84, 220] width 159 height 22
click at [42, 221] on span "School" at bounding box center [48, 220] width 29 height 12
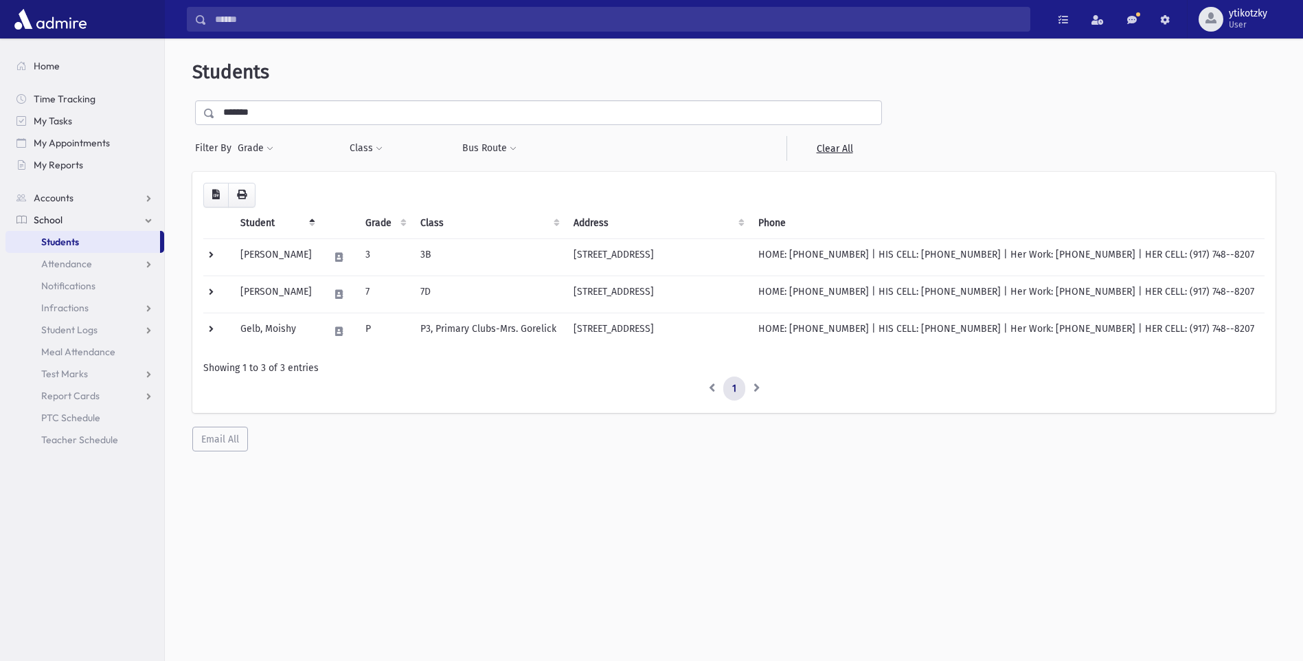
drag, startPoint x: 74, startPoint y: 229, endPoint x: 95, endPoint y: 213, distance: 27.1
click at [74, 229] on link "School" at bounding box center [84, 220] width 159 height 22
click at [52, 221] on span "School" at bounding box center [48, 220] width 29 height 12
click at [100, 241] on link "Students" at bounding box center [82, 242] width 155 height 22
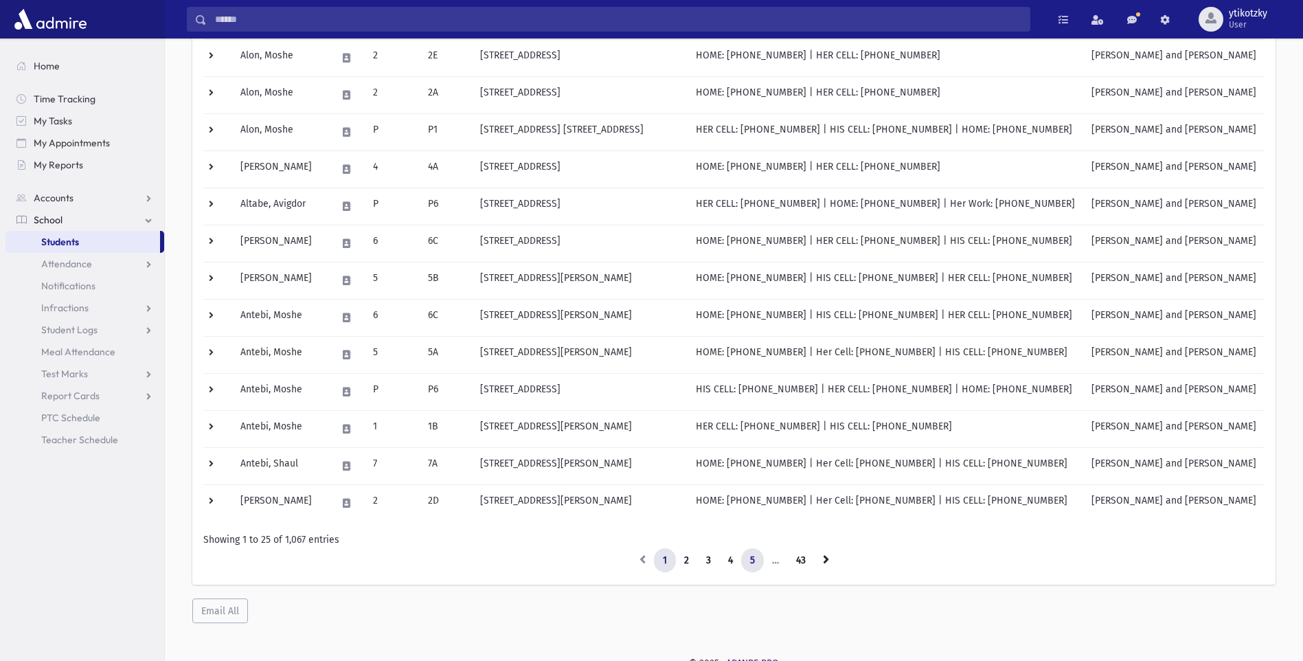
scroll to position [654, 0]
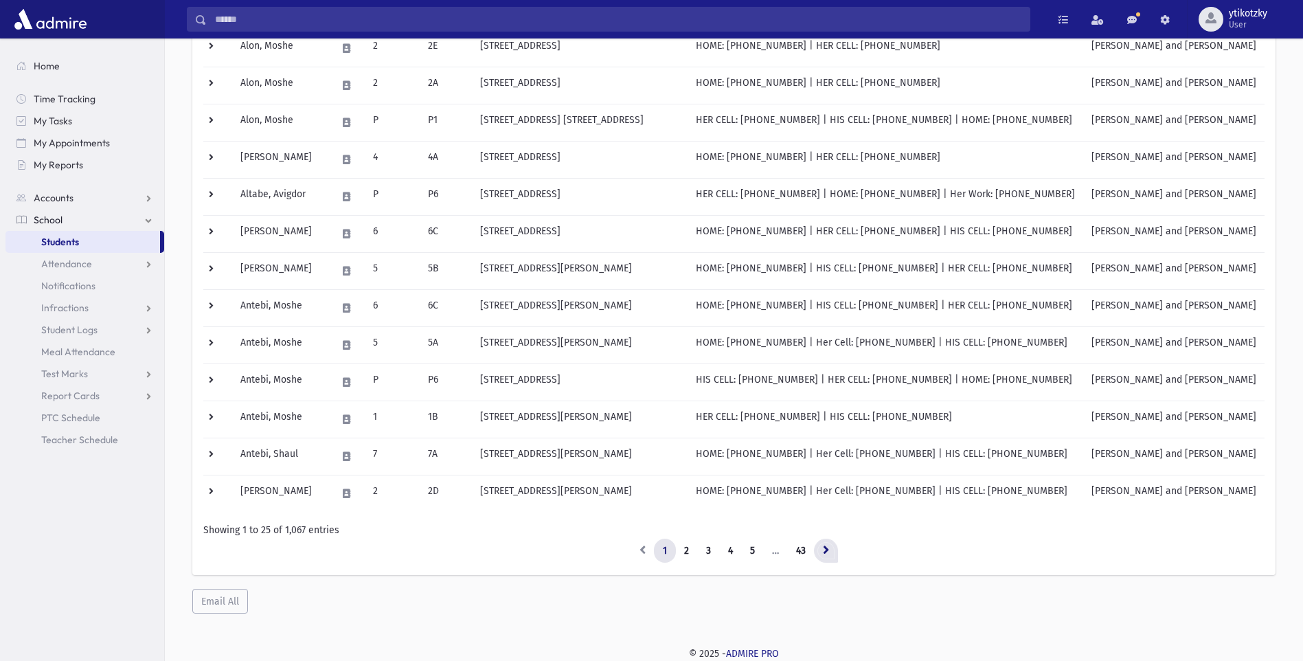
click at [832, 545] on link at bounding box center [826, 551] width 24 height 25
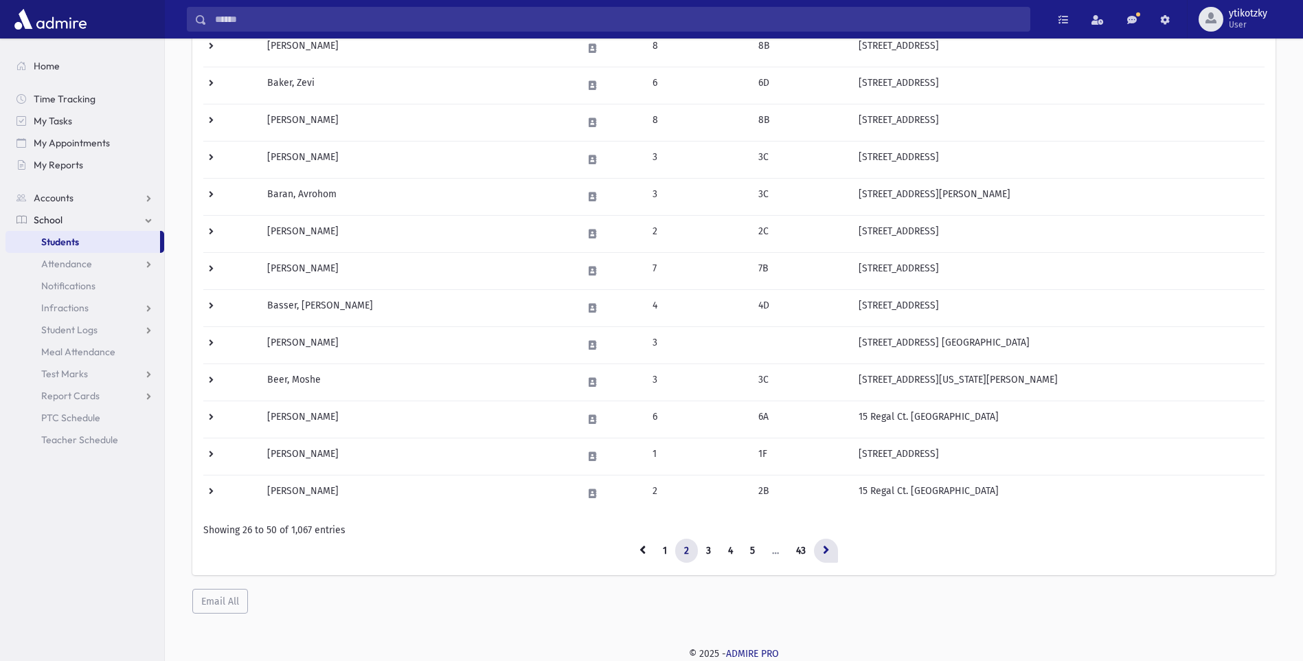
click at [831, 548] on link at bounding box center [826, 551] width 24 height 25
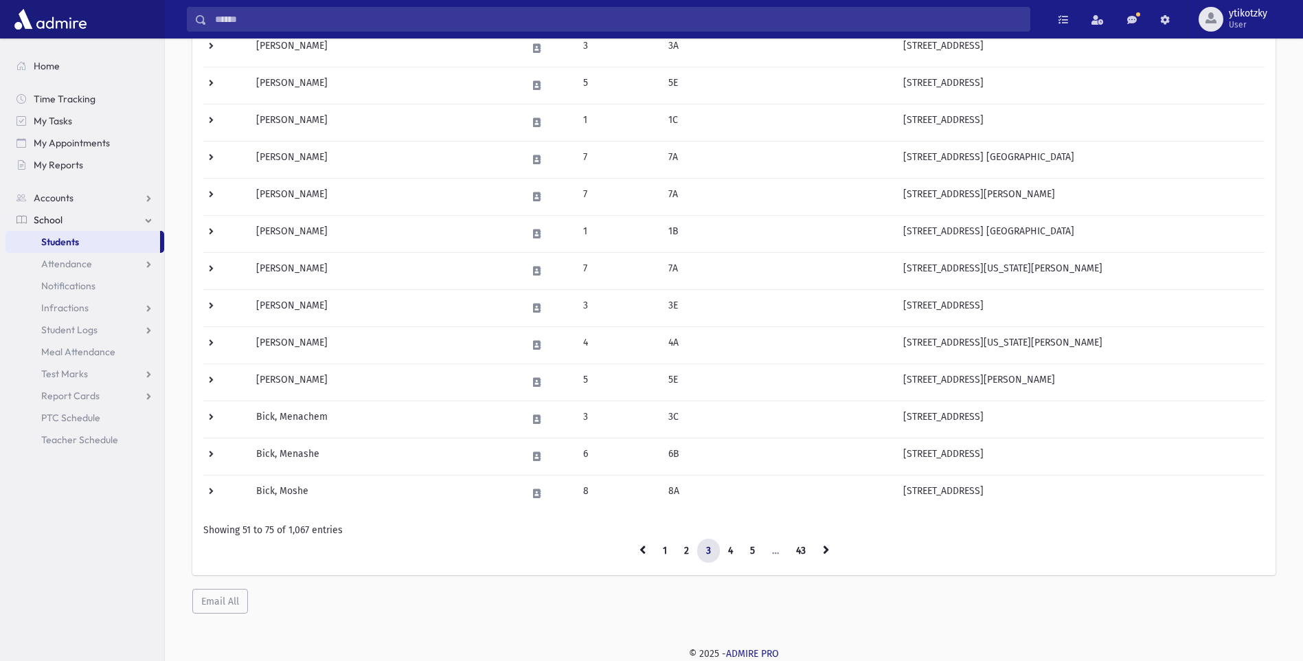
click at [830, 548] on link at bounding box center [826, 551] width 24 height 25
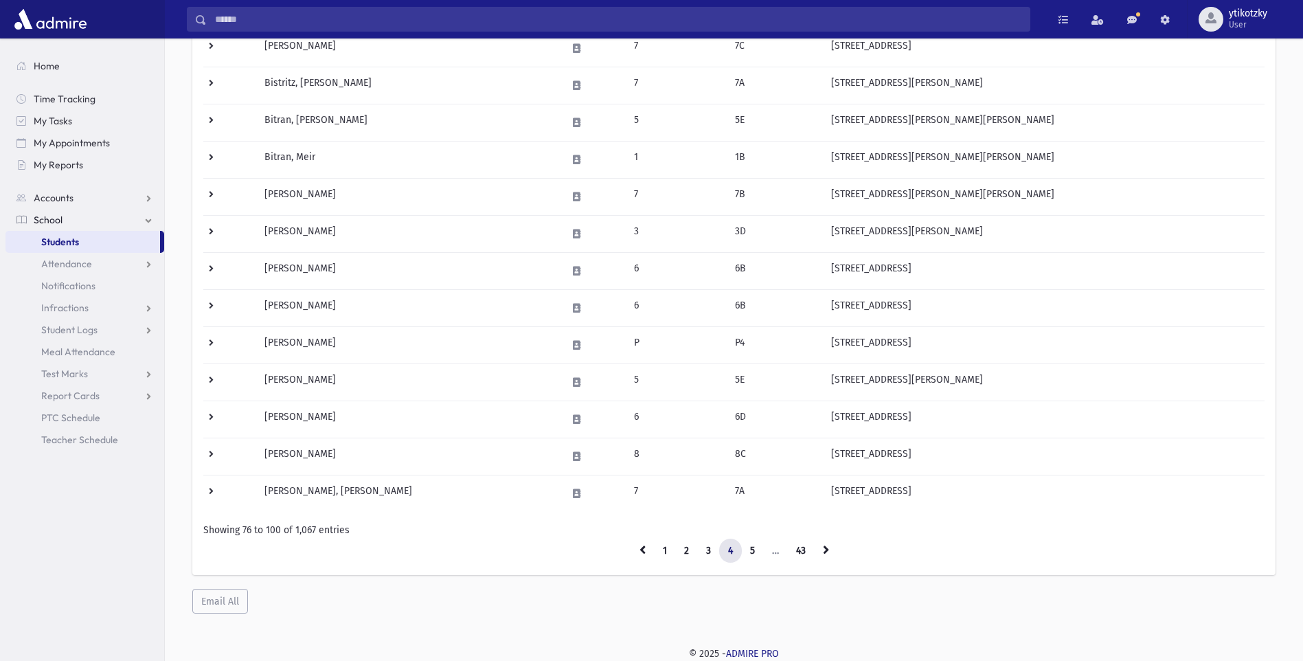
click at [830, 548] on link at bounding box center [826, 551] width 24 height 25
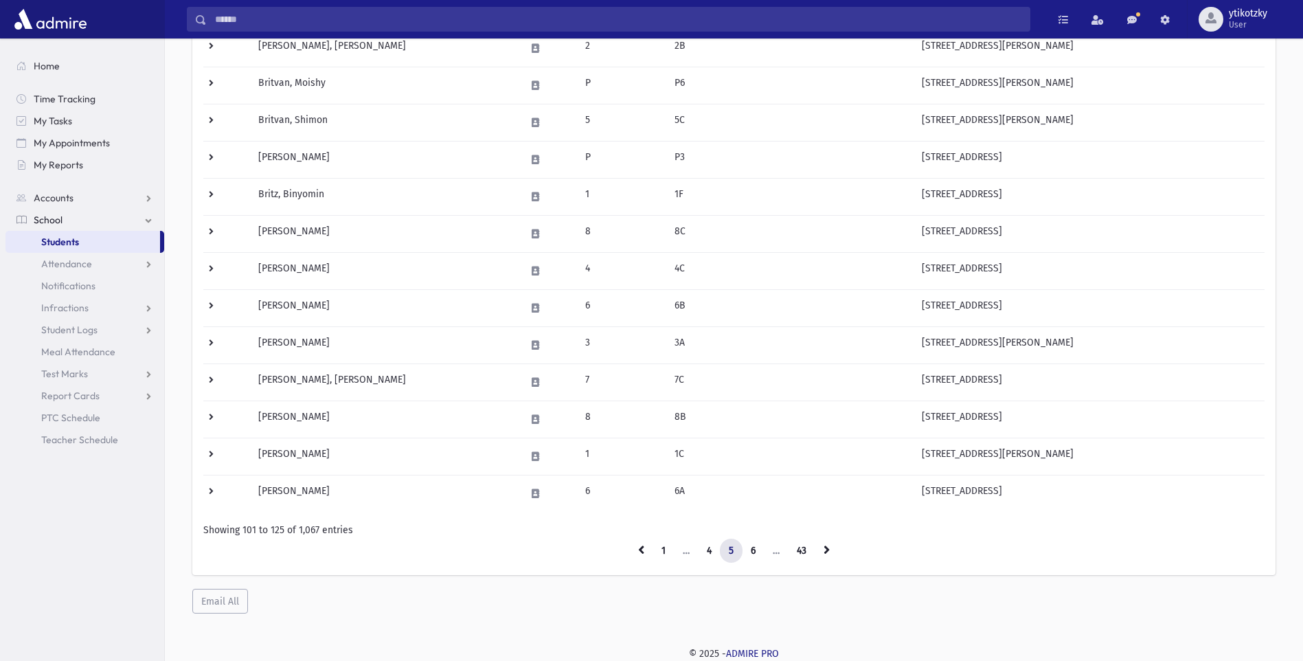
click at [830, 548] on icon at bounding box center [827, 550] width 6 height 10
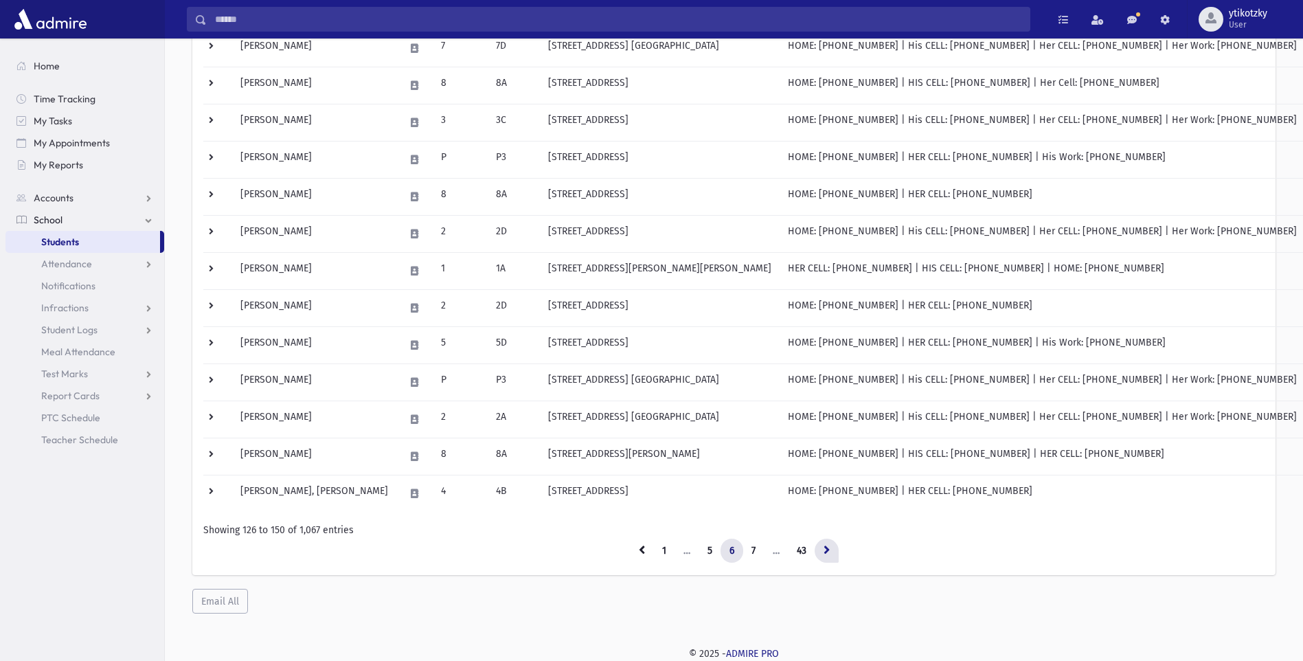
click at [828, 548] on icon at bounding box center [827, 550] width 6 height 10
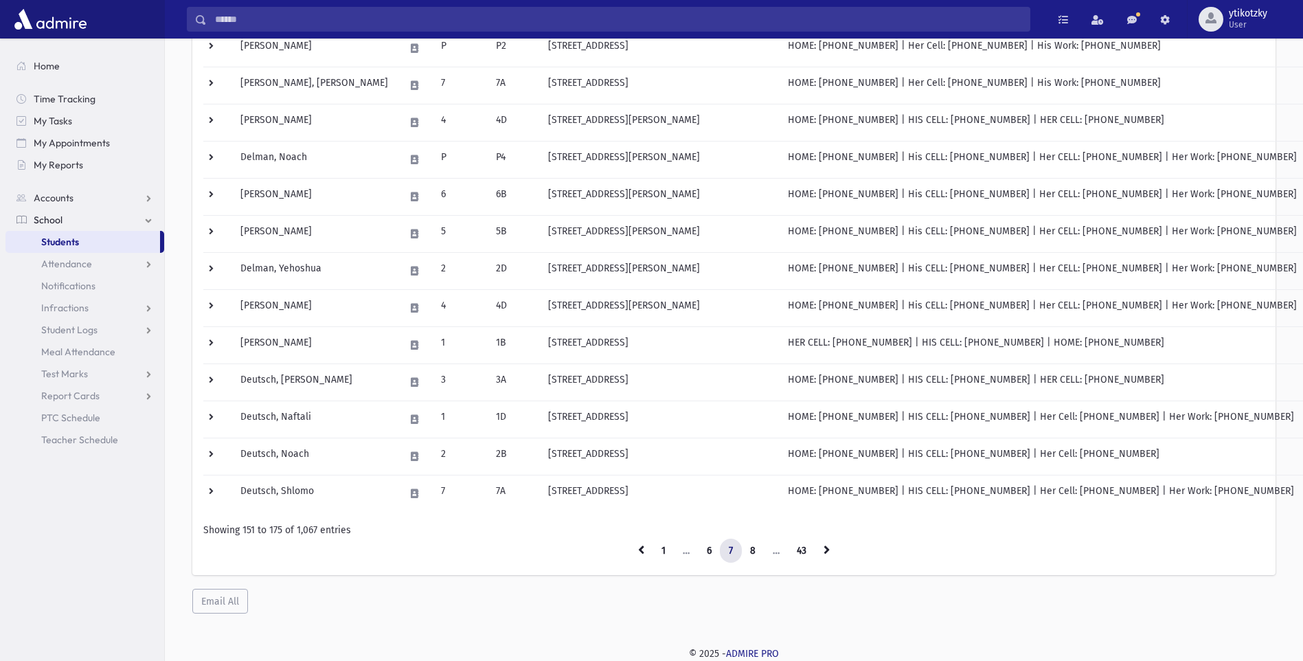
click at [828, 548] on icon at bounding box center [827, 550] width 6 height 10
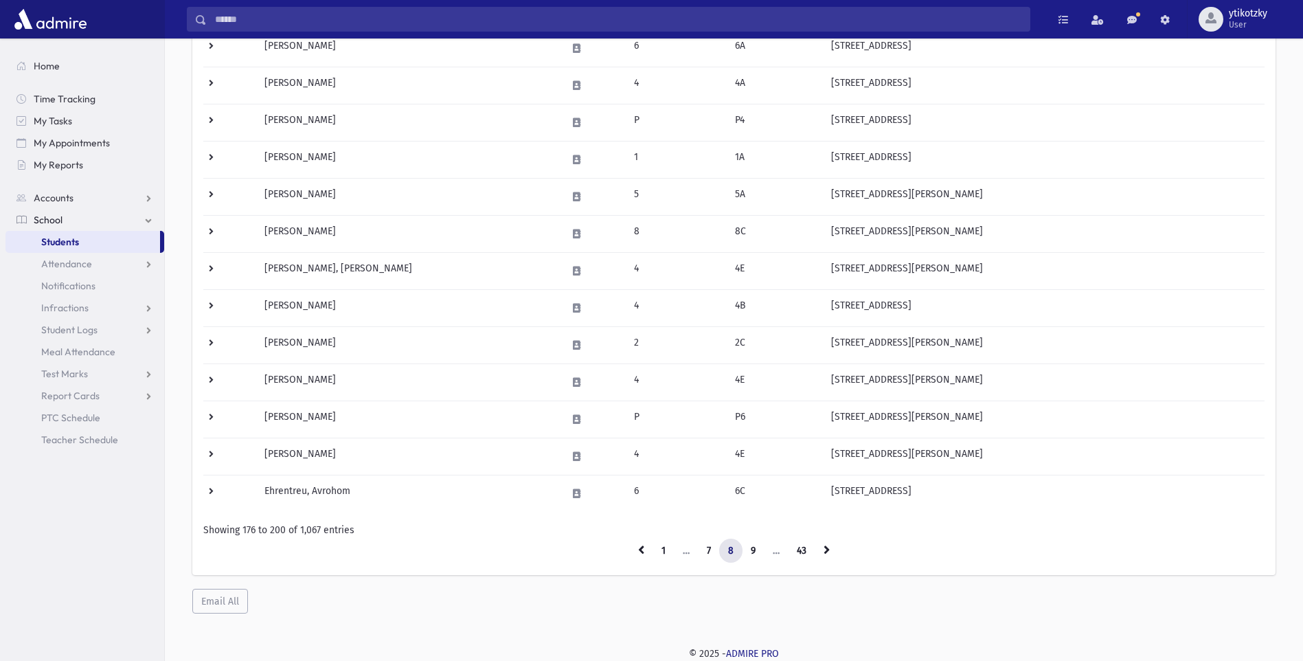
click at [825, 545] on icon at bounding box center [827, 550] width 6 height 10
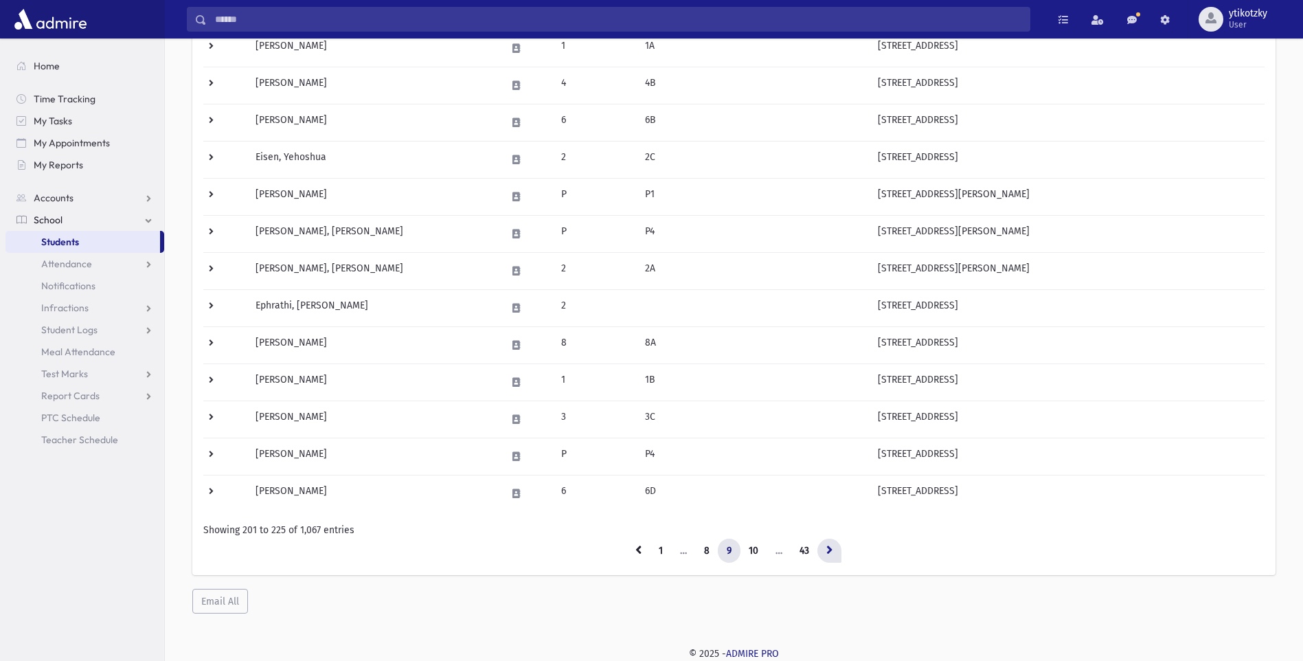
click at [828, 539] on link at bounding box center [829, 551] width 24 height 25
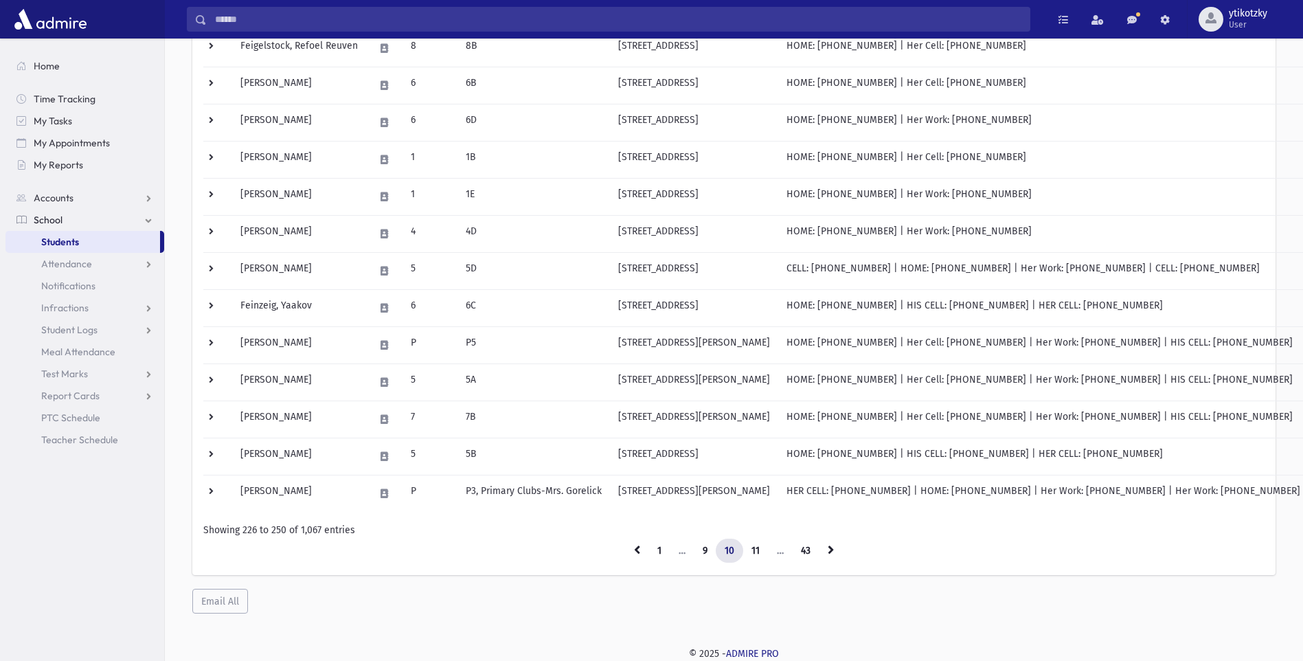
click at [828, 539] on link at bounding box center [831, 551] width 24 height 25
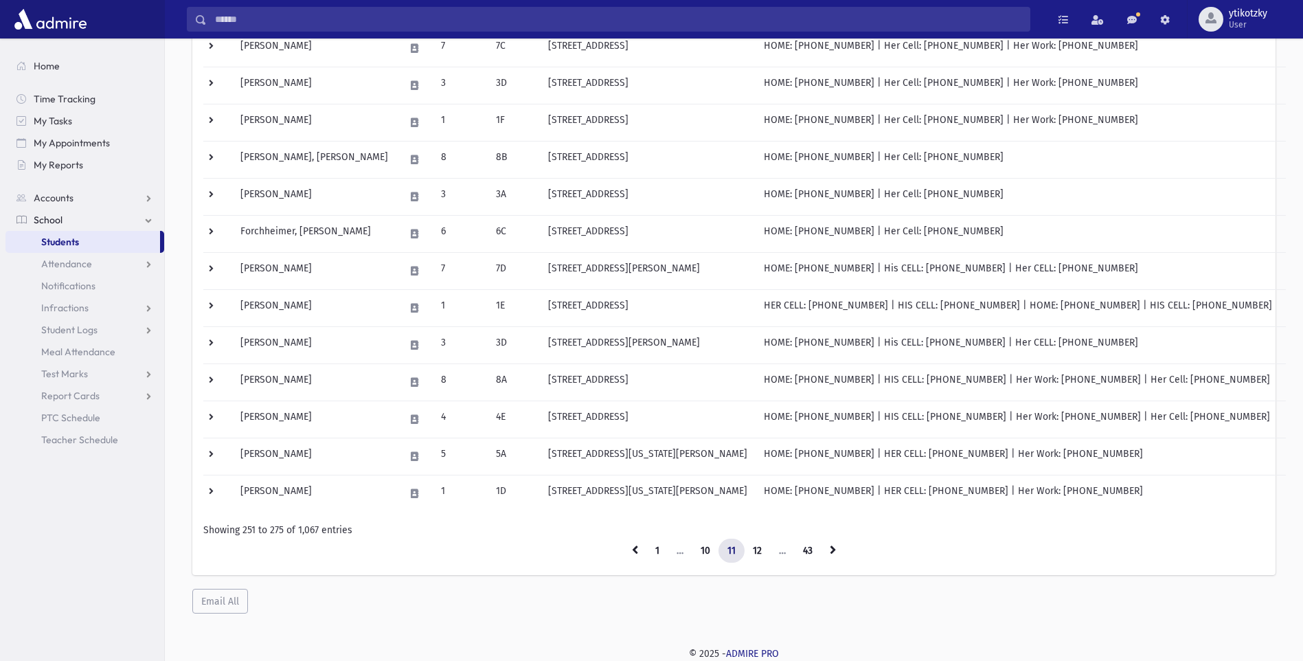
click at [828, 539] on link at bounding box center [833, 551] width 24 height 25
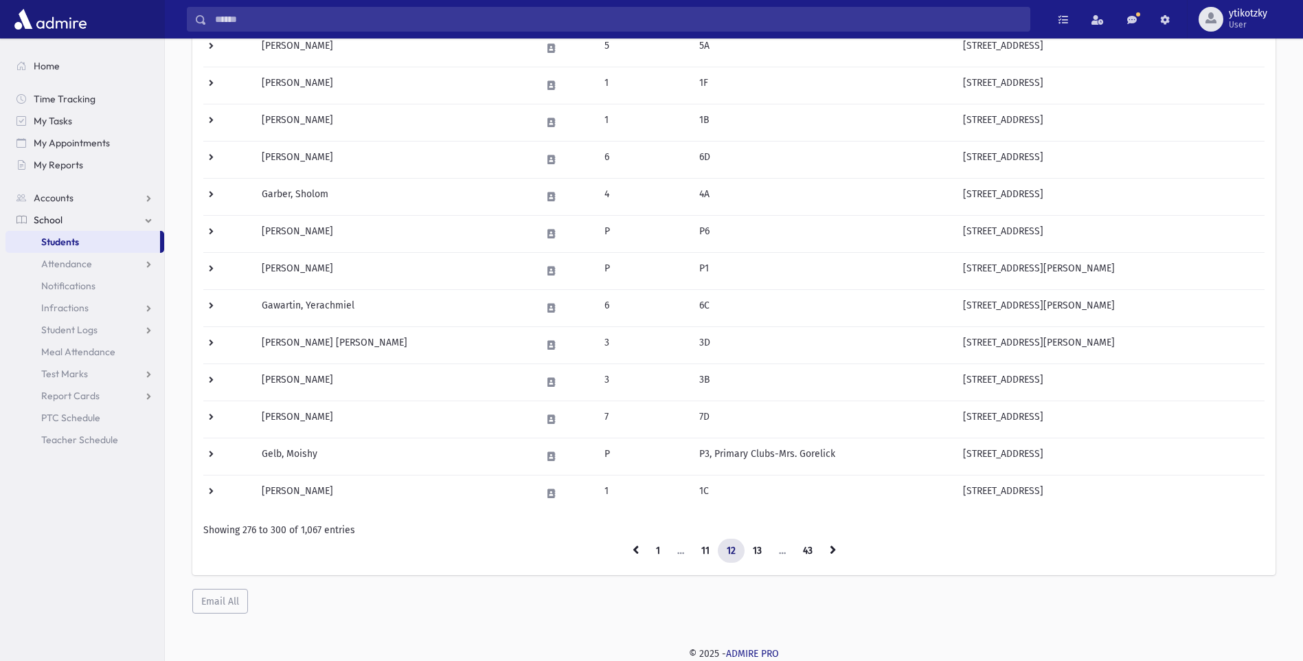
click at [828, 539] on link at bounding box center [833, 551] width 24 height 25
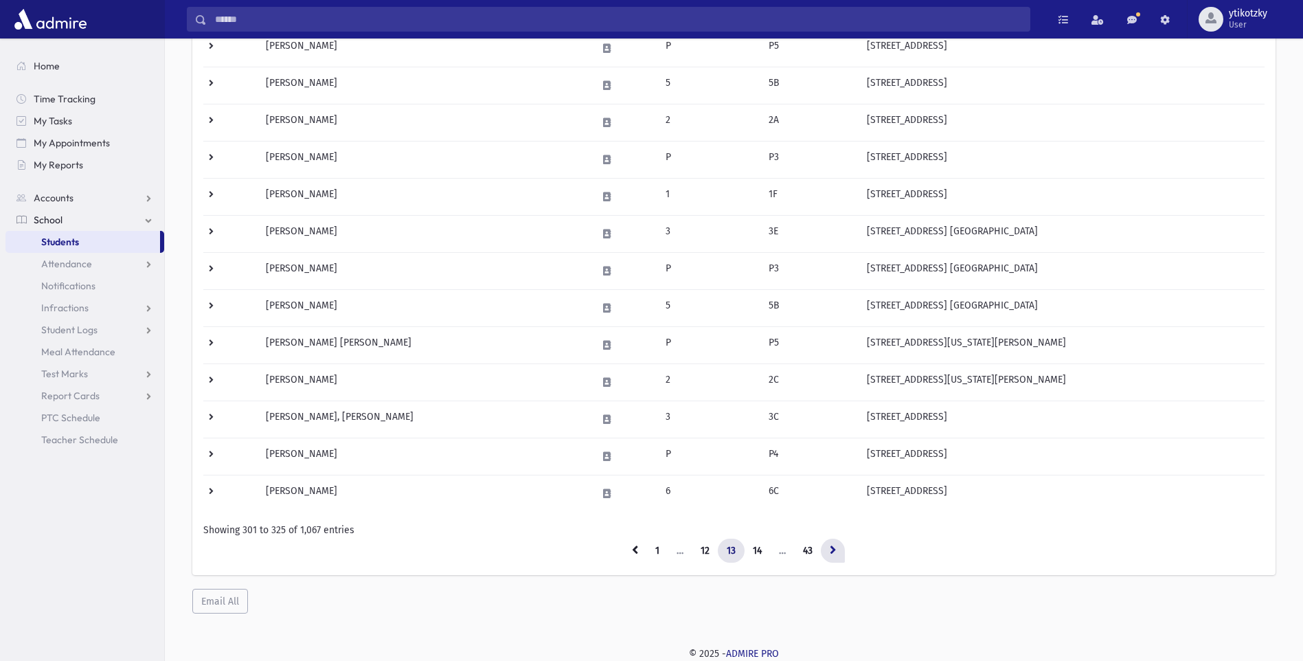
click at [832, 548] on icon at bounding box center [833, 550] width 6 height 10
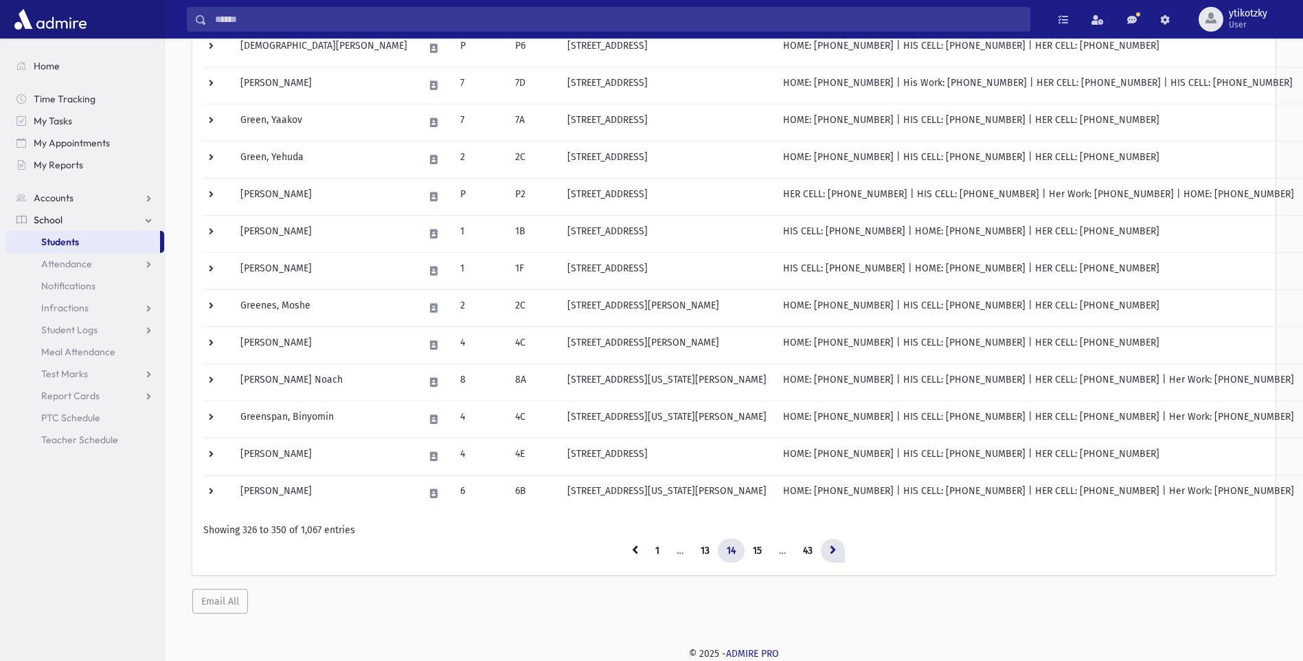
click at [836, 554] on icon at bounding box center [833, 550] width 6 height 10
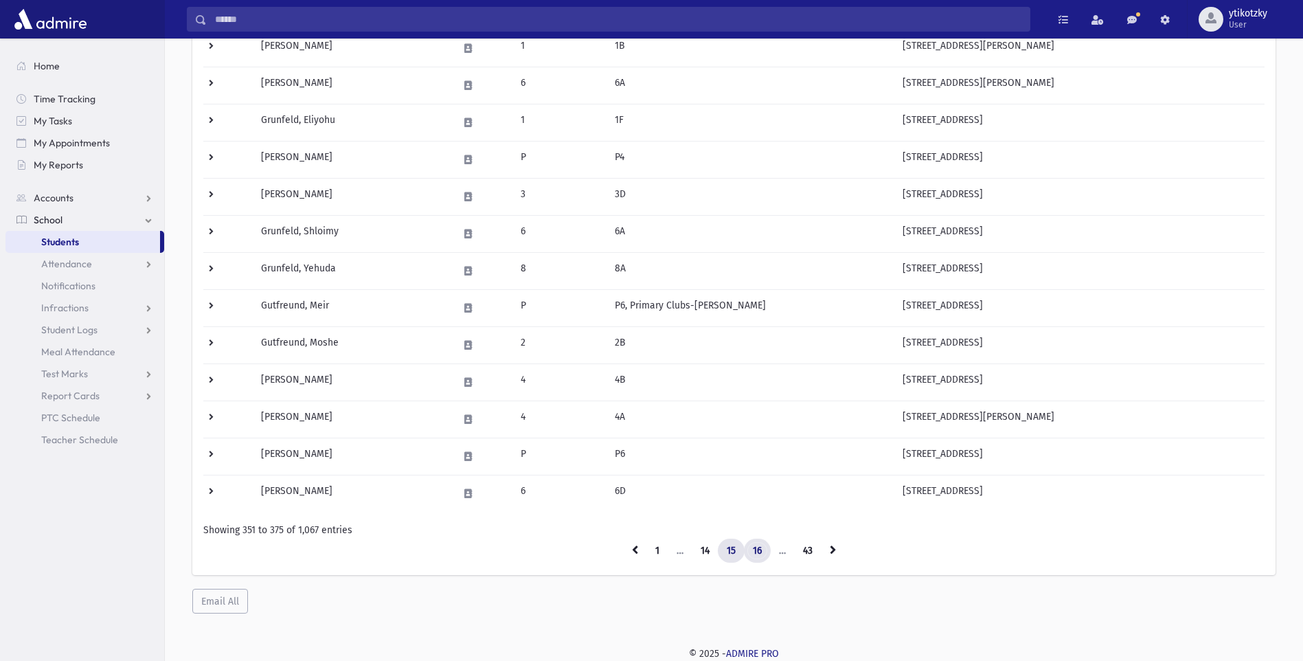
click at [753, 548] on link "16" at bounding box center [757, 551] width 27 height 25
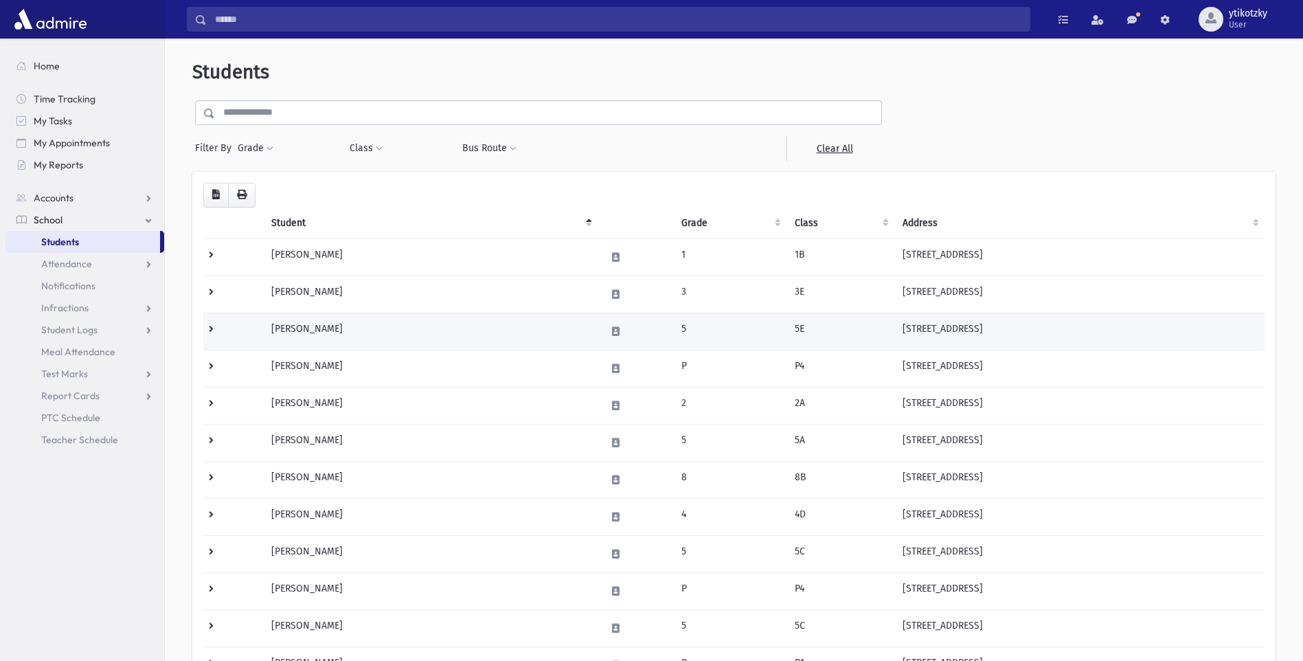
click at [787, 322] on td "5E" at bounding box center [841, 331] width 108 height 37
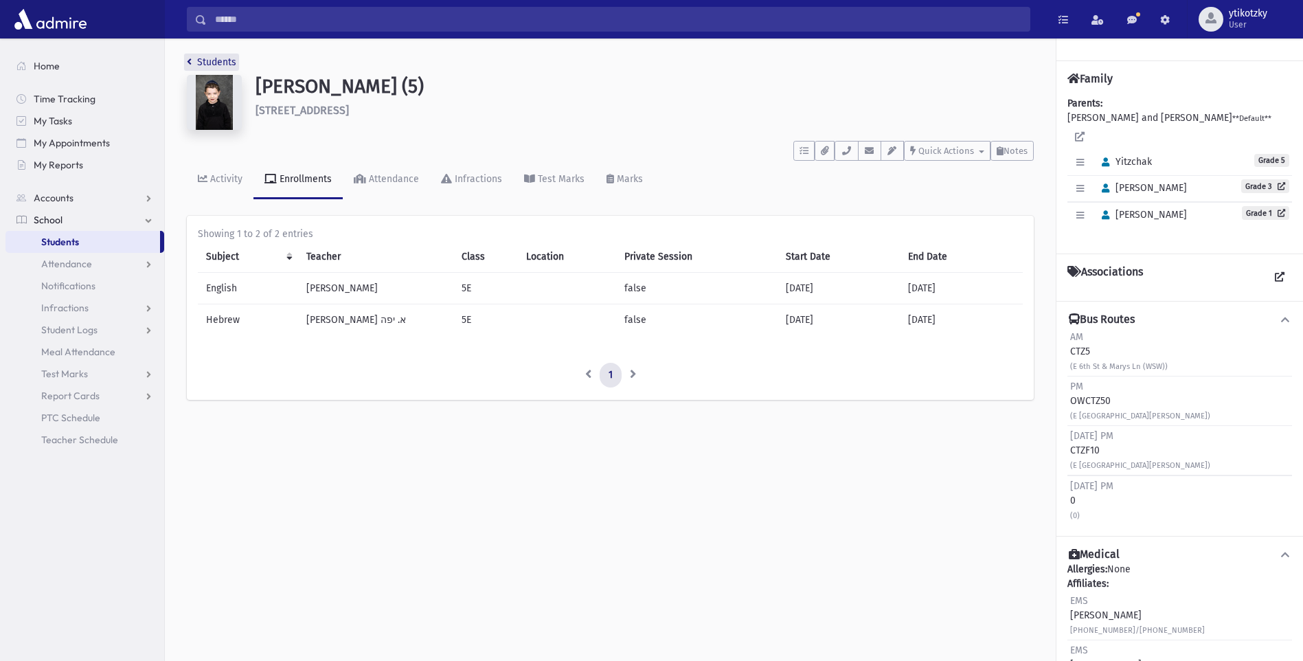
click at [189, 58] on icon "breadcrumb" at bounding box center [189, 62] width 5 height 10
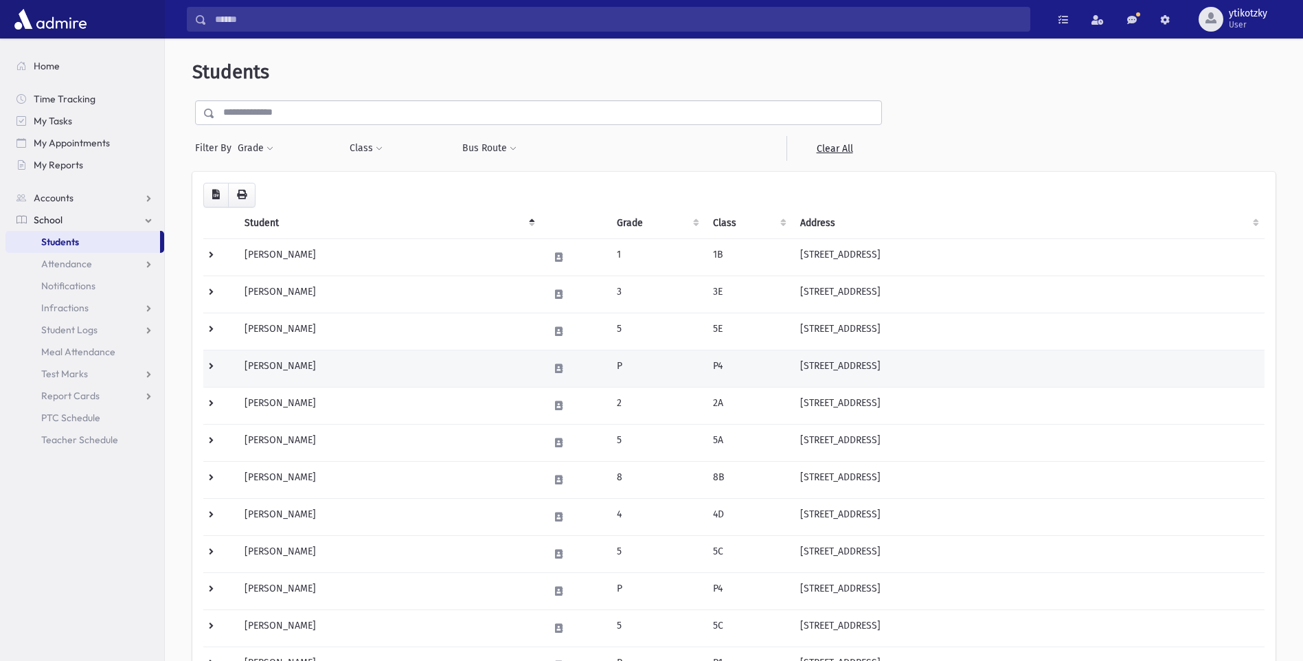
click at [373, 365] on td "[PERSON_NAME]" at bounding box center [388, 368] width 304 height 37
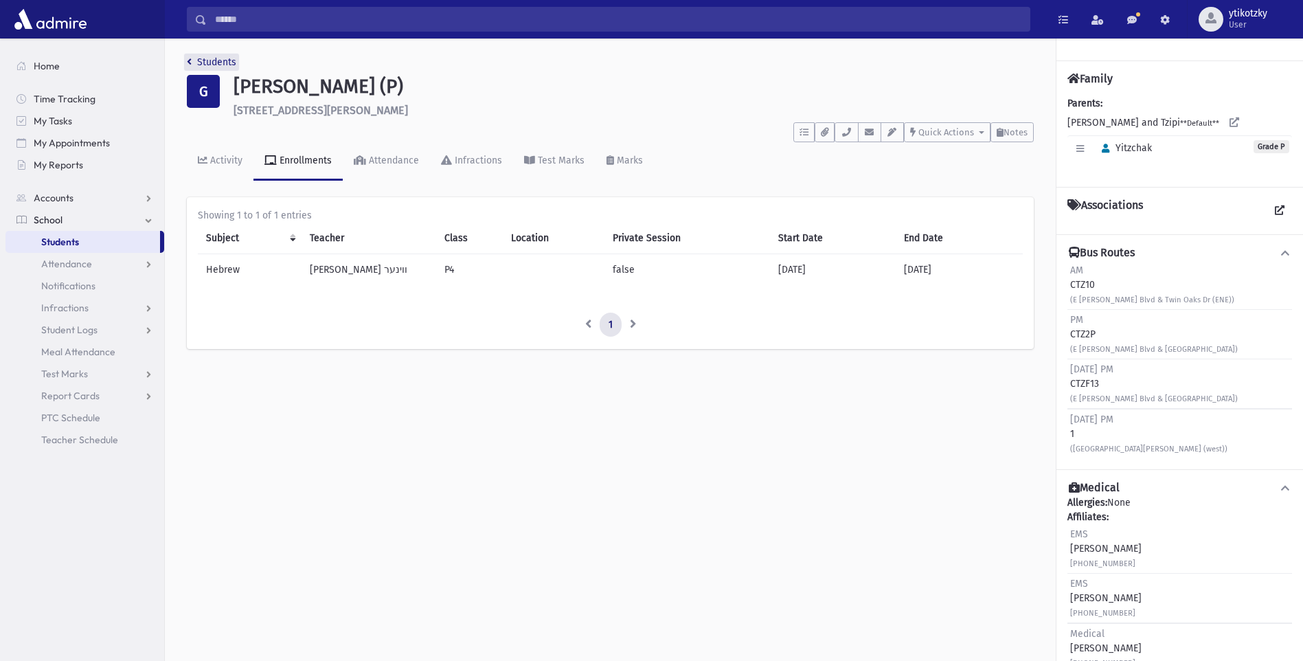
click at [188, 57] on icon "breadcrumb" at bounding box center [189, 62] width 5 height 10
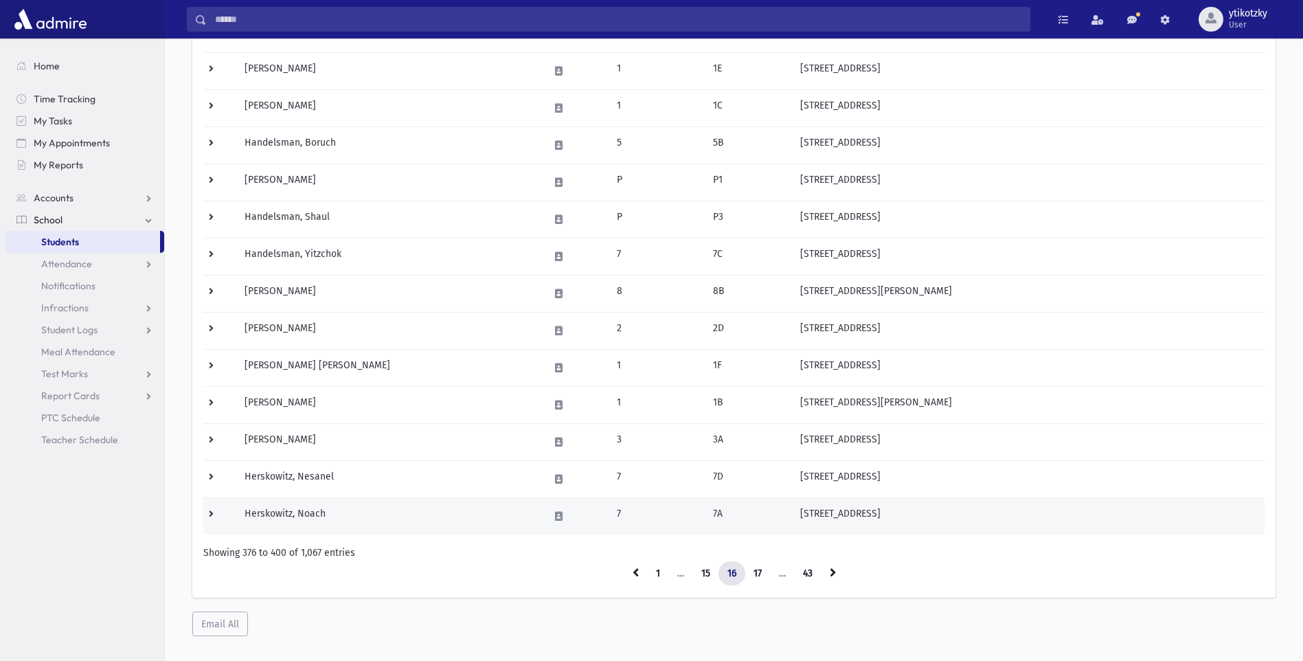
scroll to position [654, 0]
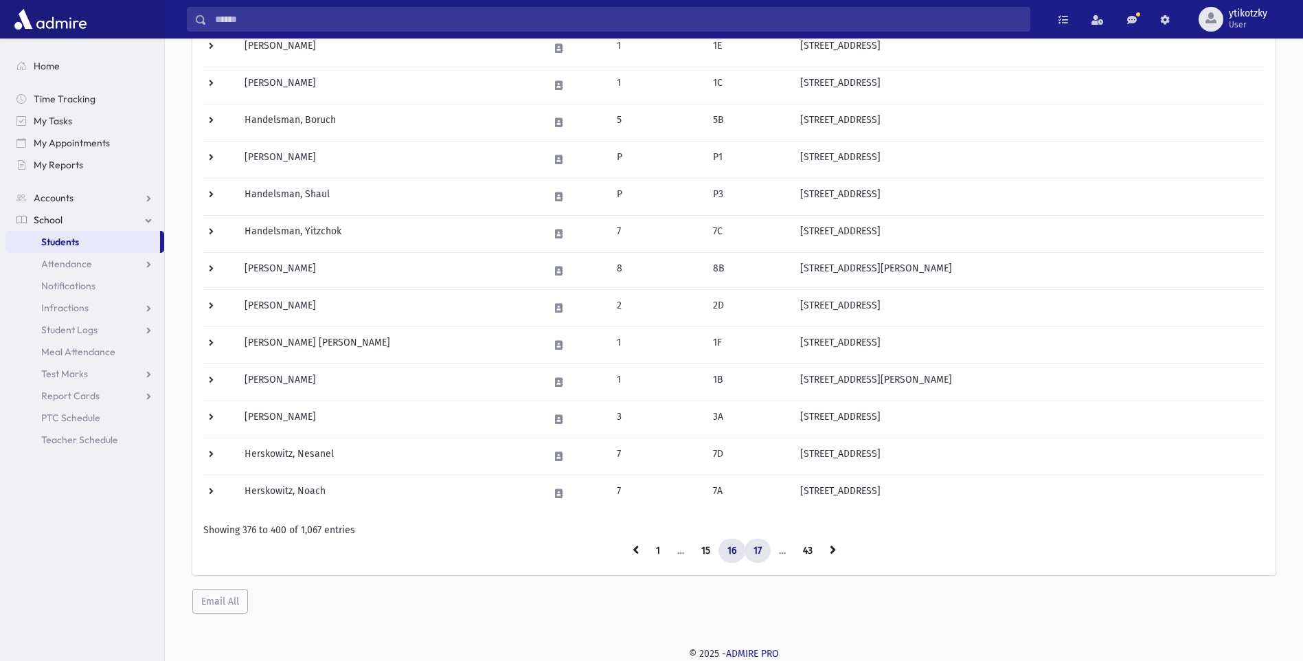
click at [752, 552] on link "17" at bounding box center [758, 551] width 26 height 25
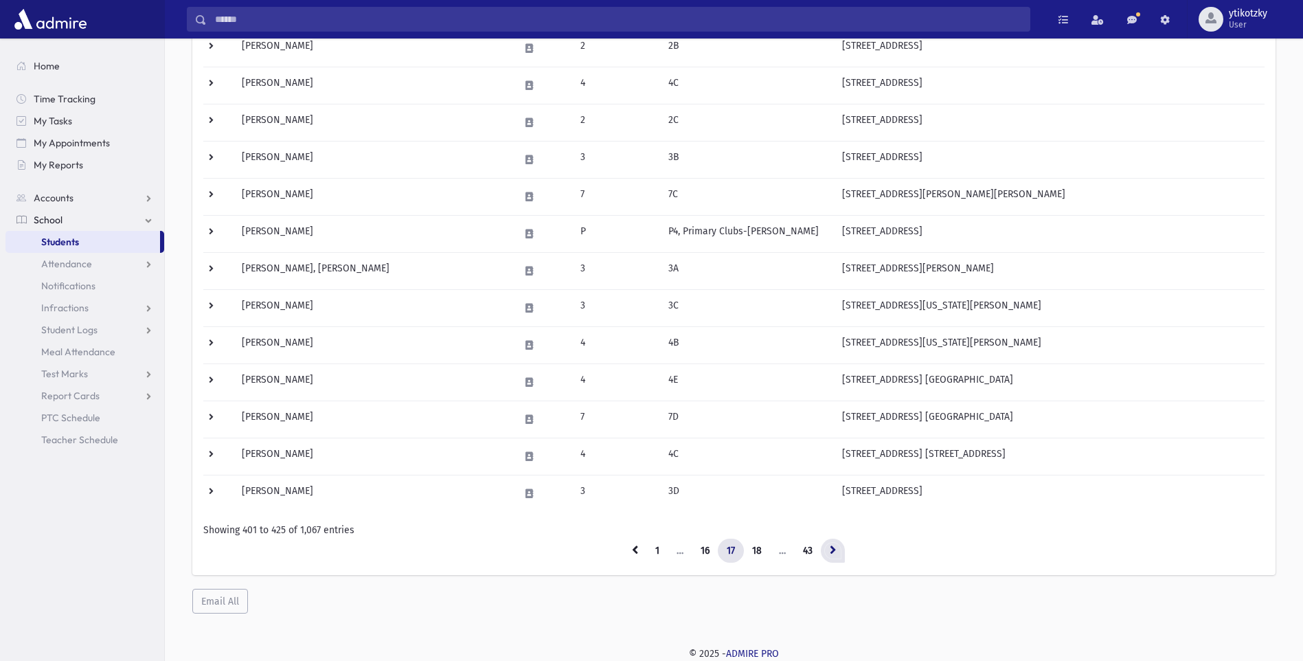
click at [826, 550] on link at bounding box center [833, 551] width 24 height 25
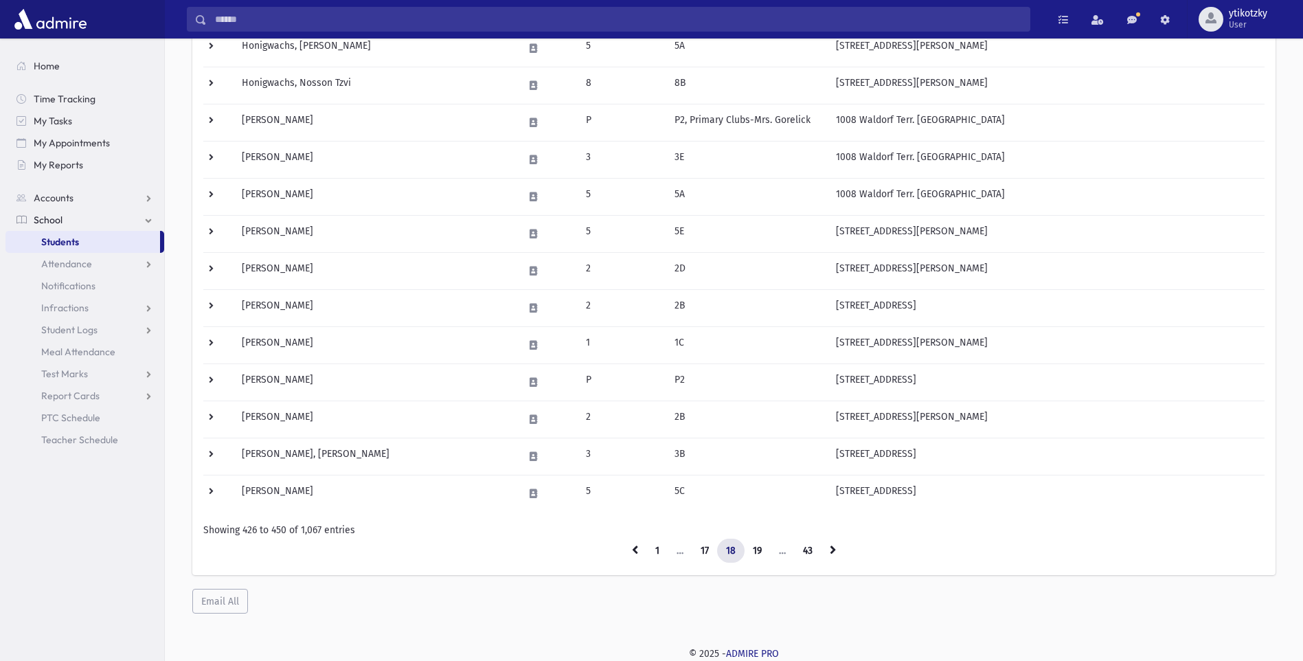
click at [826, 550] on link at bounding box center [833, 551] width 24 height 25
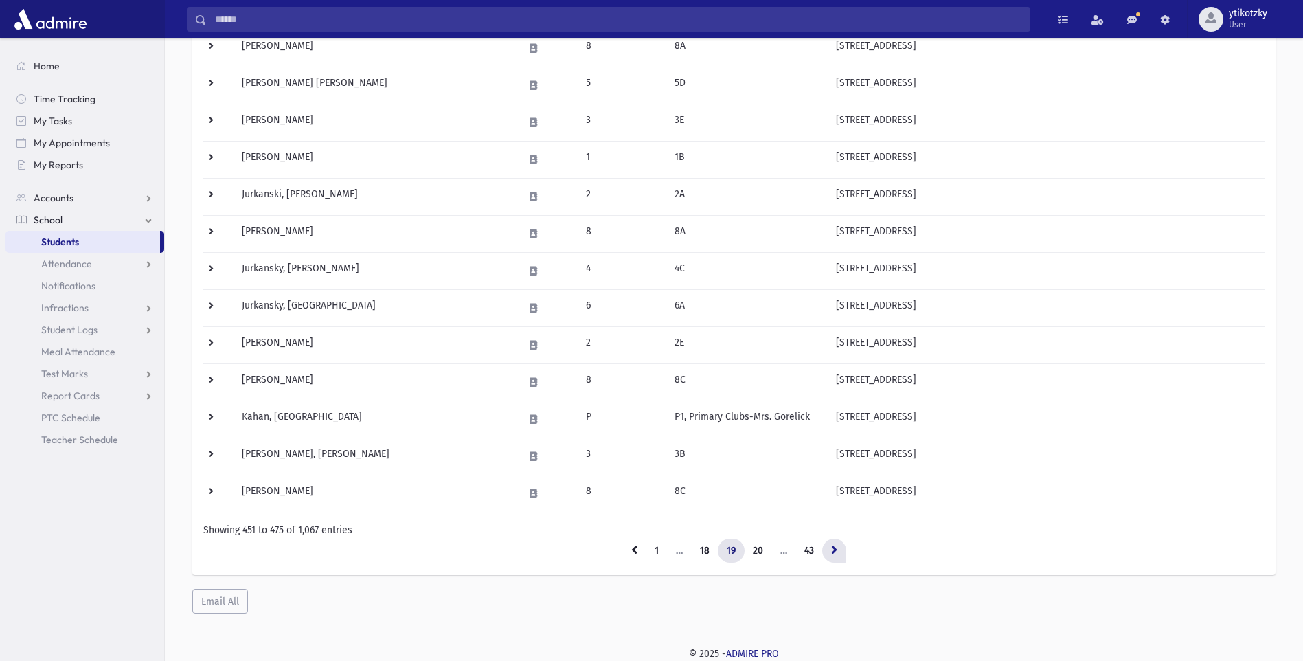
click at [839, 556] on link at bounding box center [834, 551] width 24 height 25
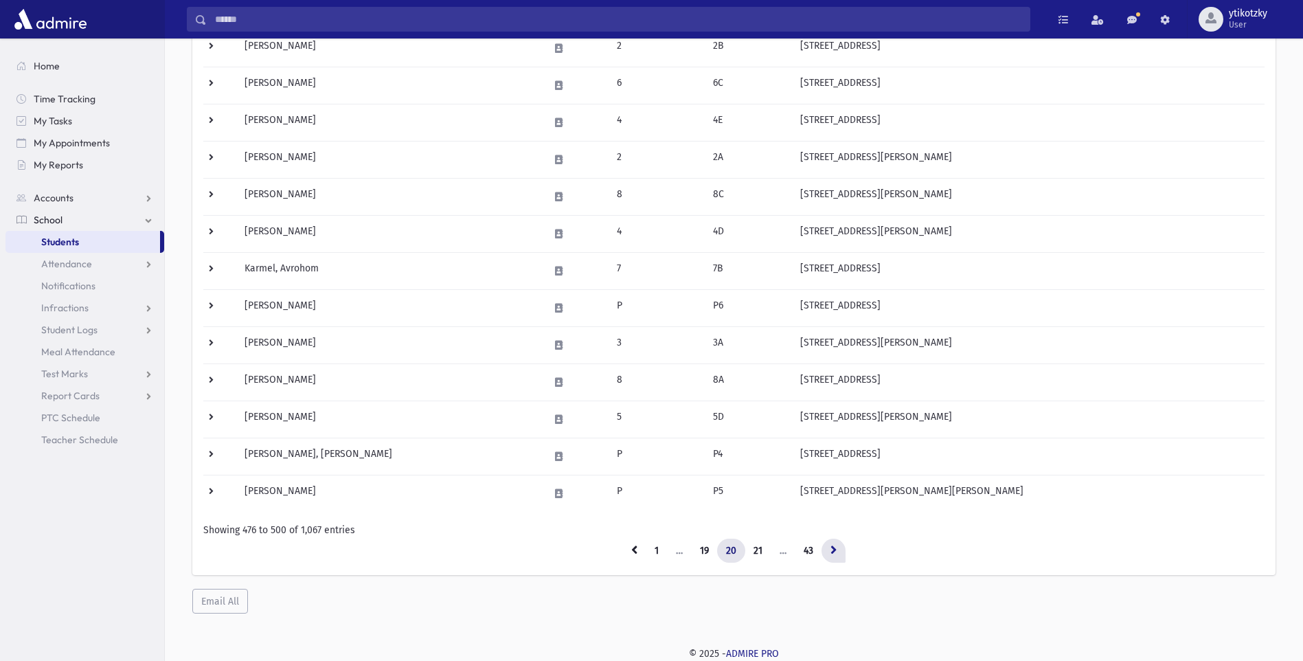
click at [832, 550] on icon at bounding box center [834, 550] width 6 height 10
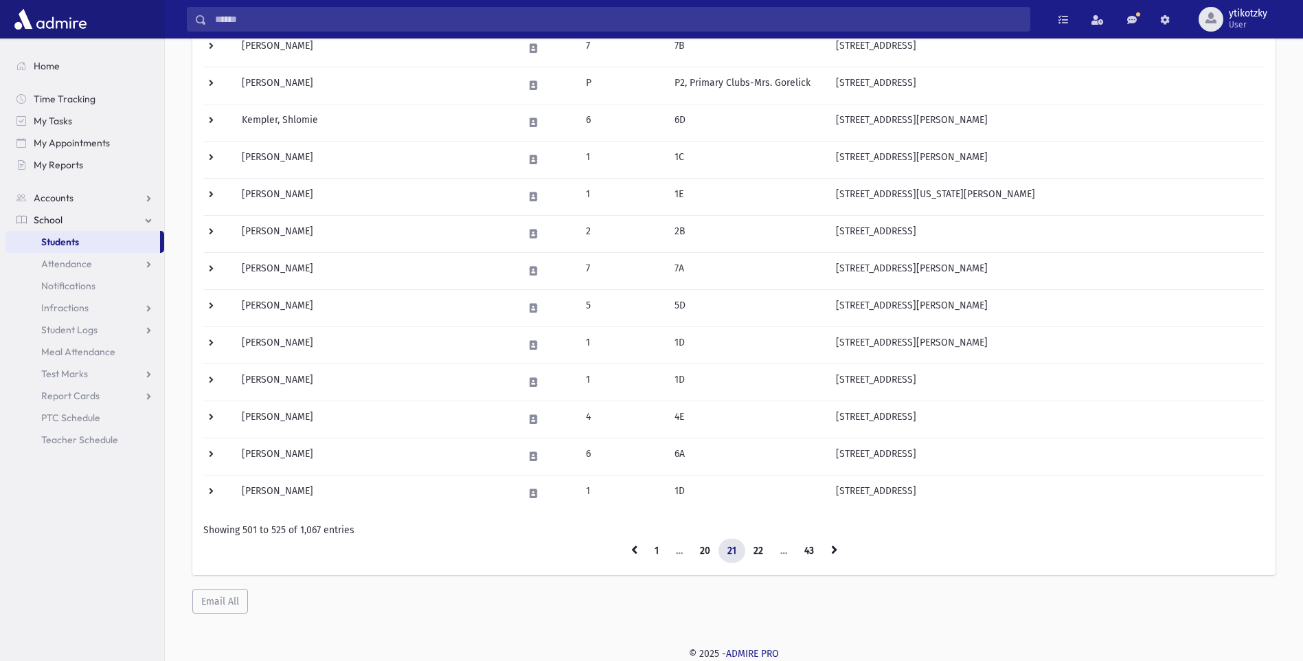
click at [832, 550] on icon at bounding box center [834, 550] width 6 height 10
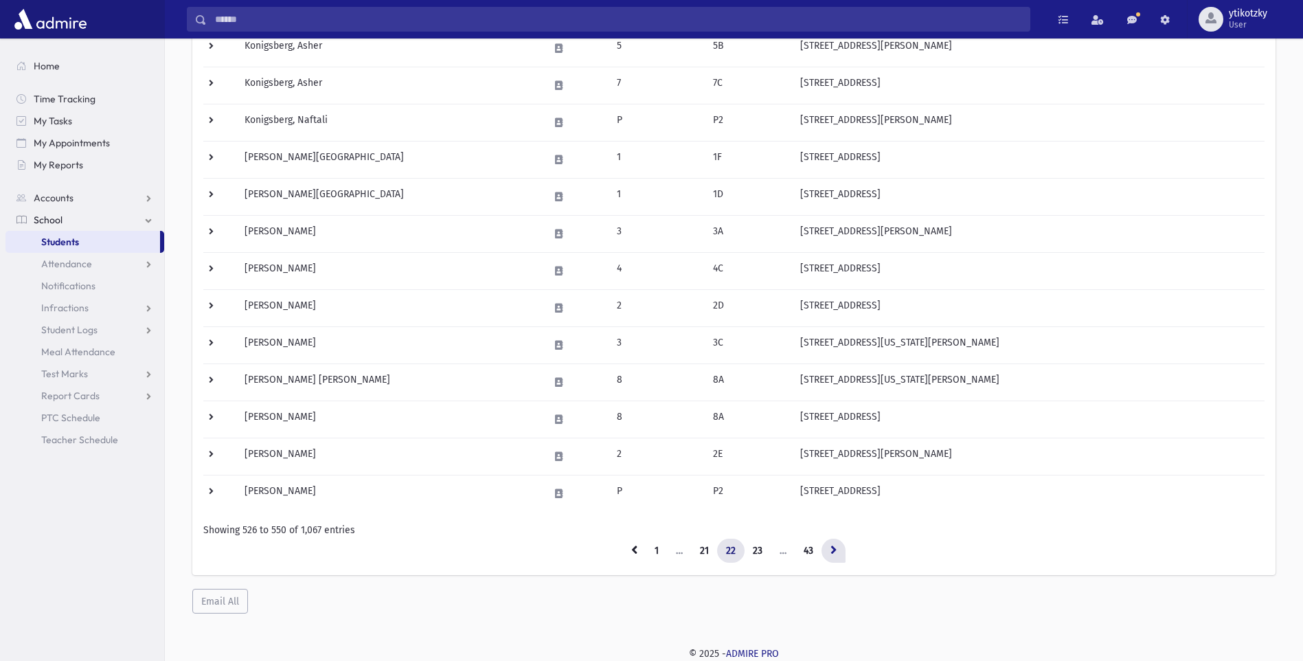
click at [837, 547] on link at bounding box center [834, 551] width 24 height 25
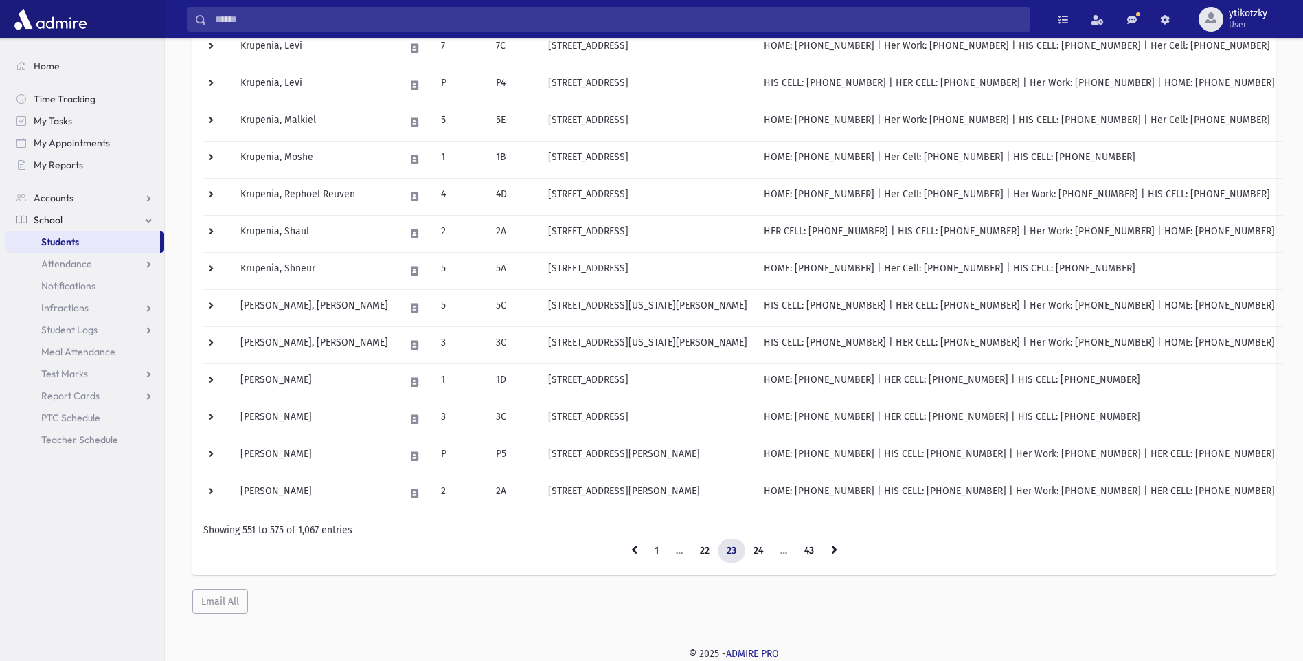
click at [837, 547] on icon at bounding box center [834, 550] width 6 height 10
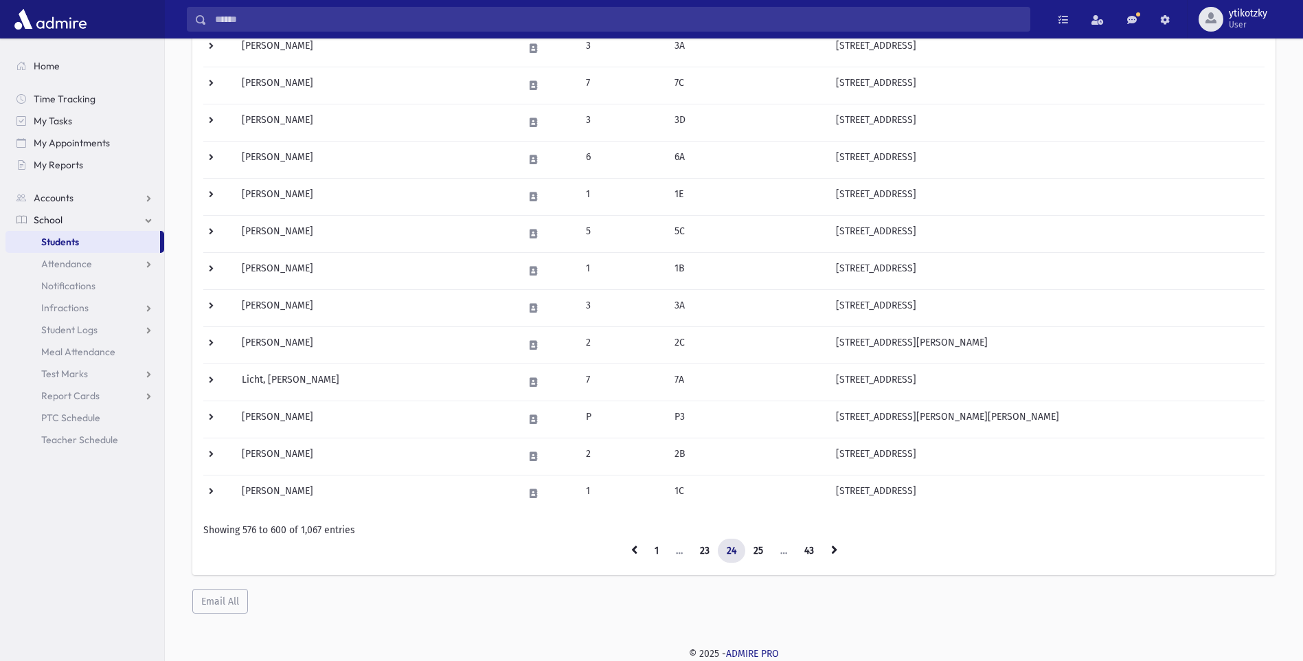
click at [837, 547] on icon at bounding box center [834, 550] width 6 height 10
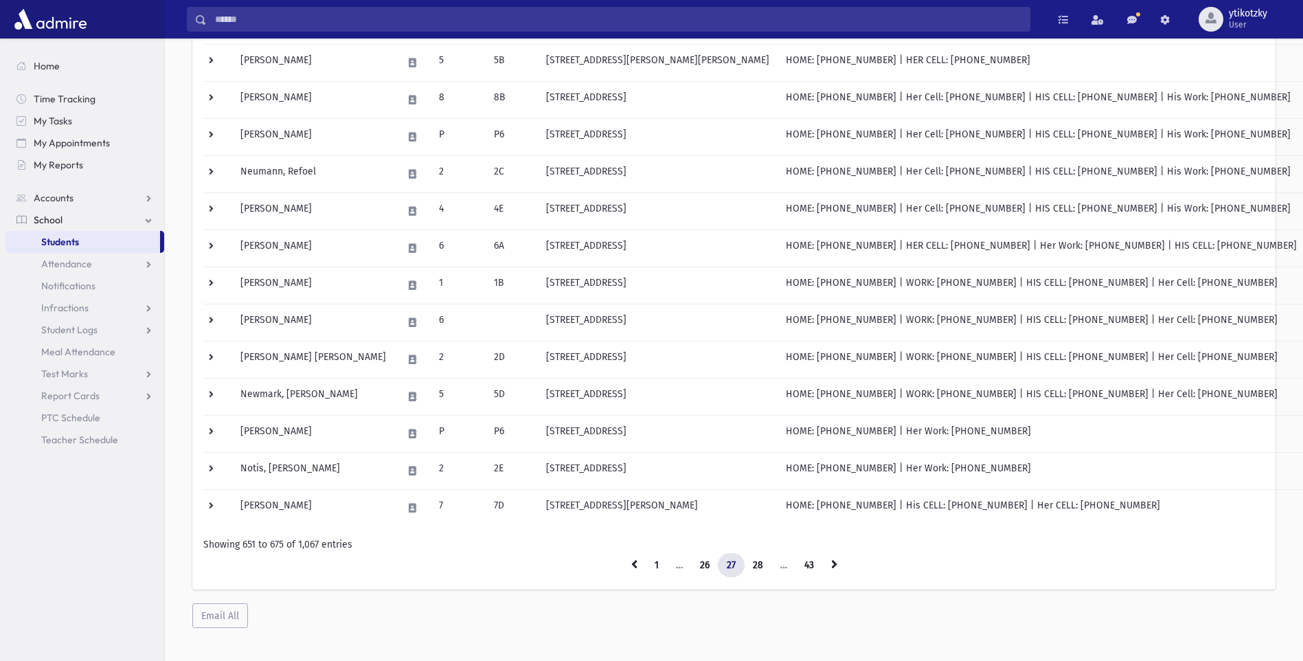
scroll to position [654, 0]
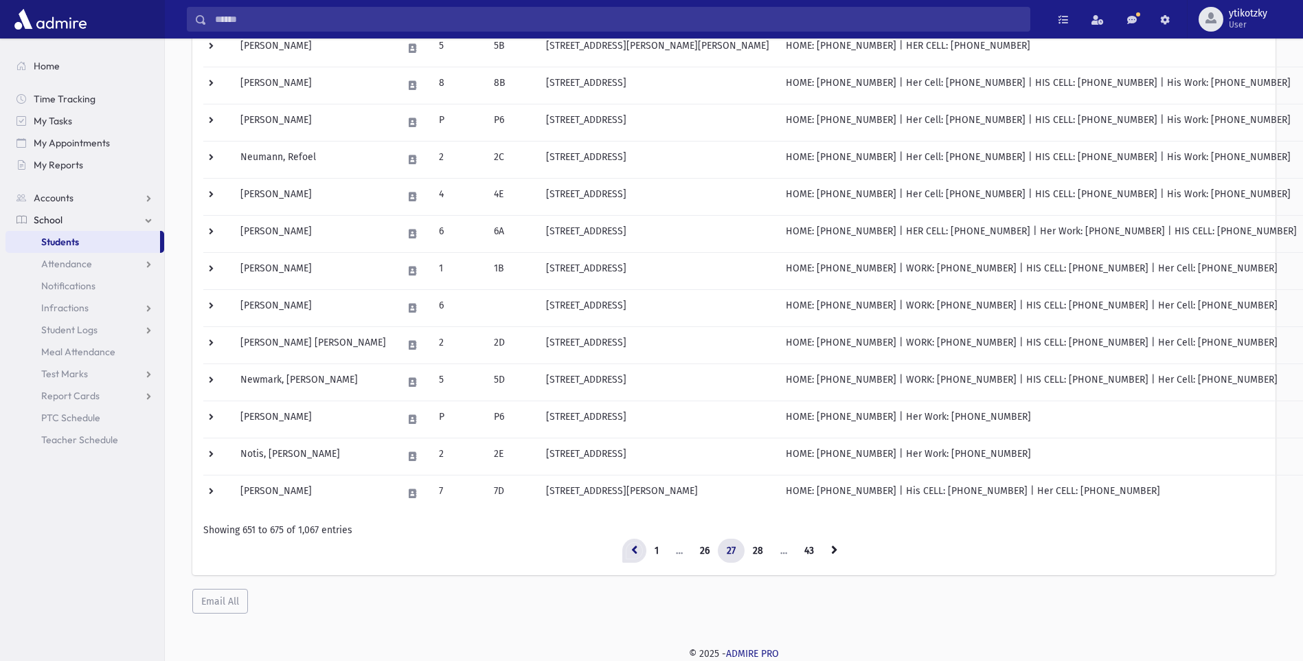
click at [624, 550] on link at bounding box center [634, 551] width 24 height 25
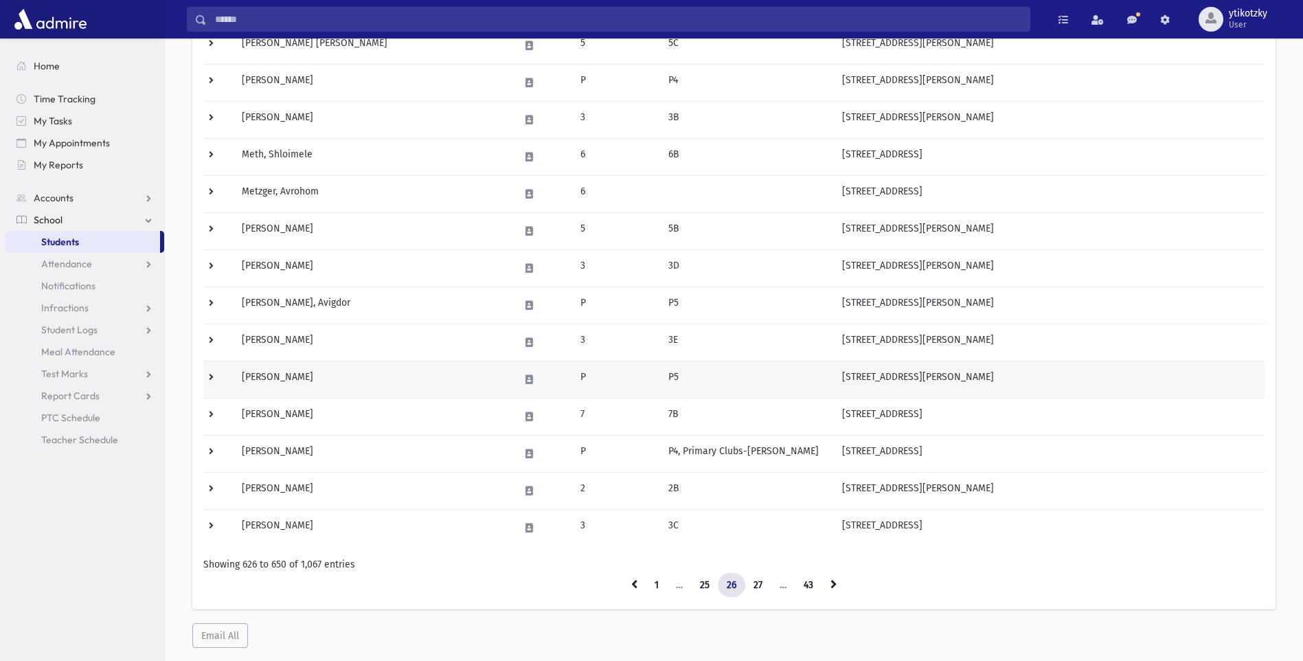
scroll to position [585, 0]
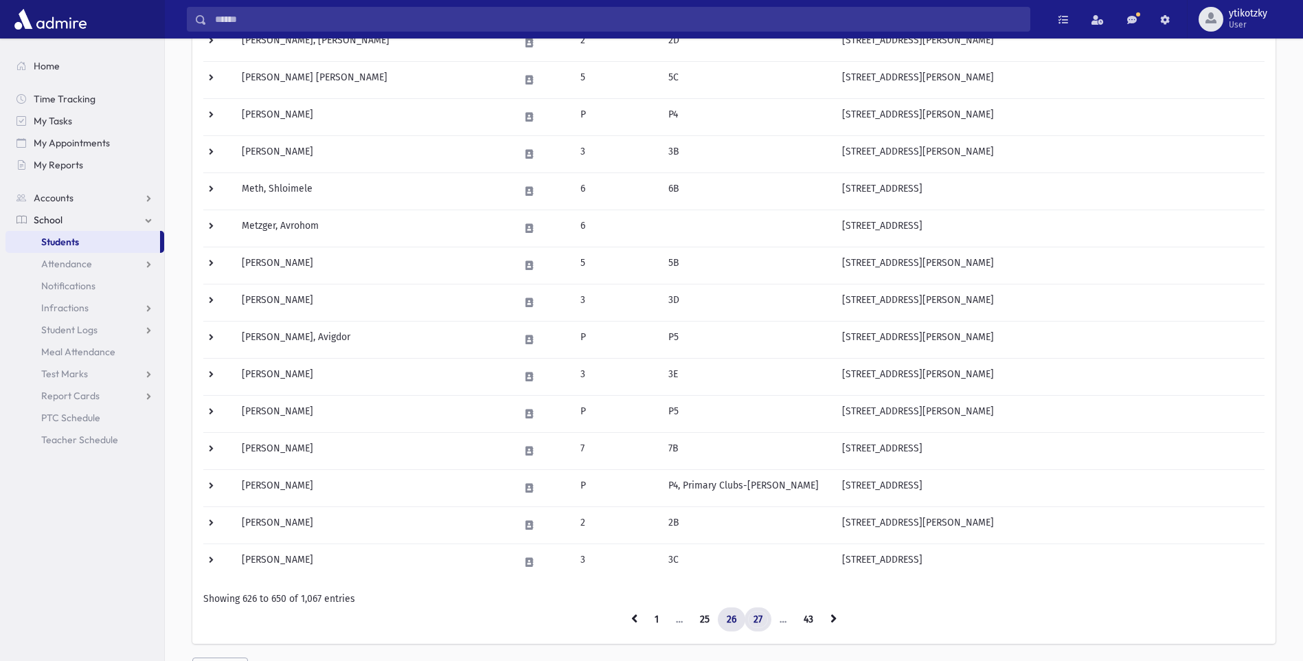
click at [763, 620] on link "27" at bounding box center [758, 619] width 27 height 25
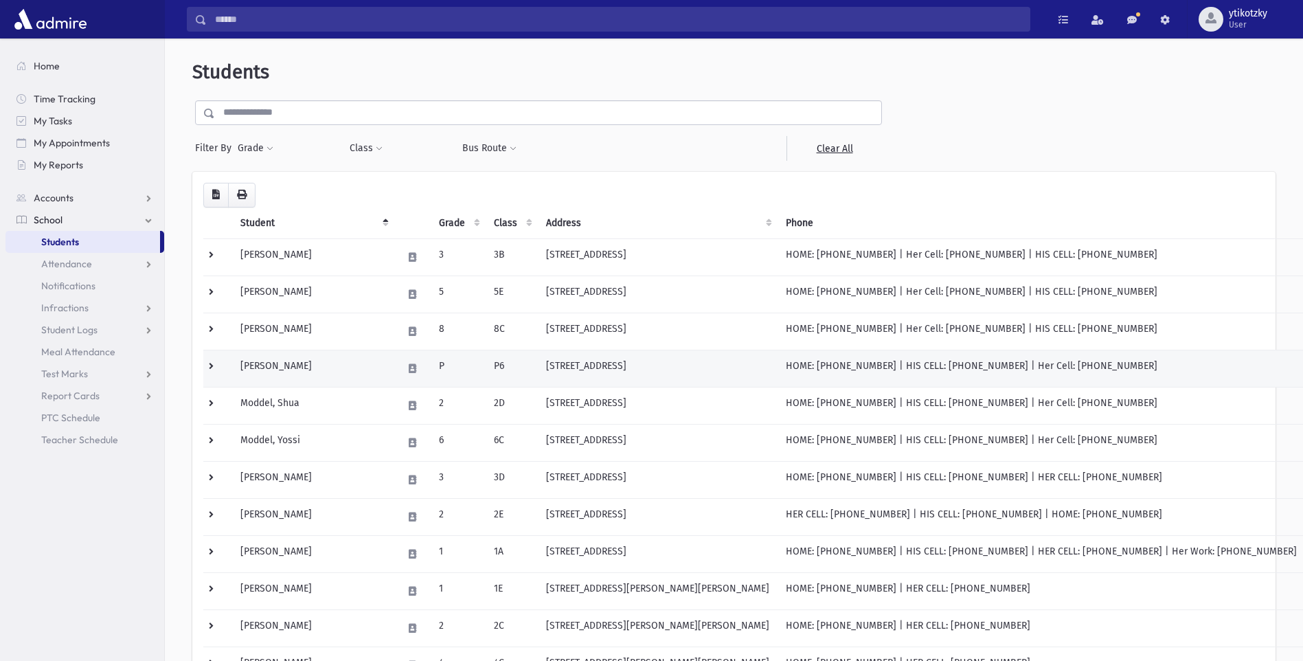
click at [769, 368] on td "199 Colesway Lakewood, NJ 08701" at bounding box center [658, 368] width 240 height 37
click at [1158, 363] on td "HOME: (732) 367-2737 | HIS CELL: (732) 552-4475 | Her Cell: (732) 552-4479" at bounding box center [1042, 368] width 528 height 37
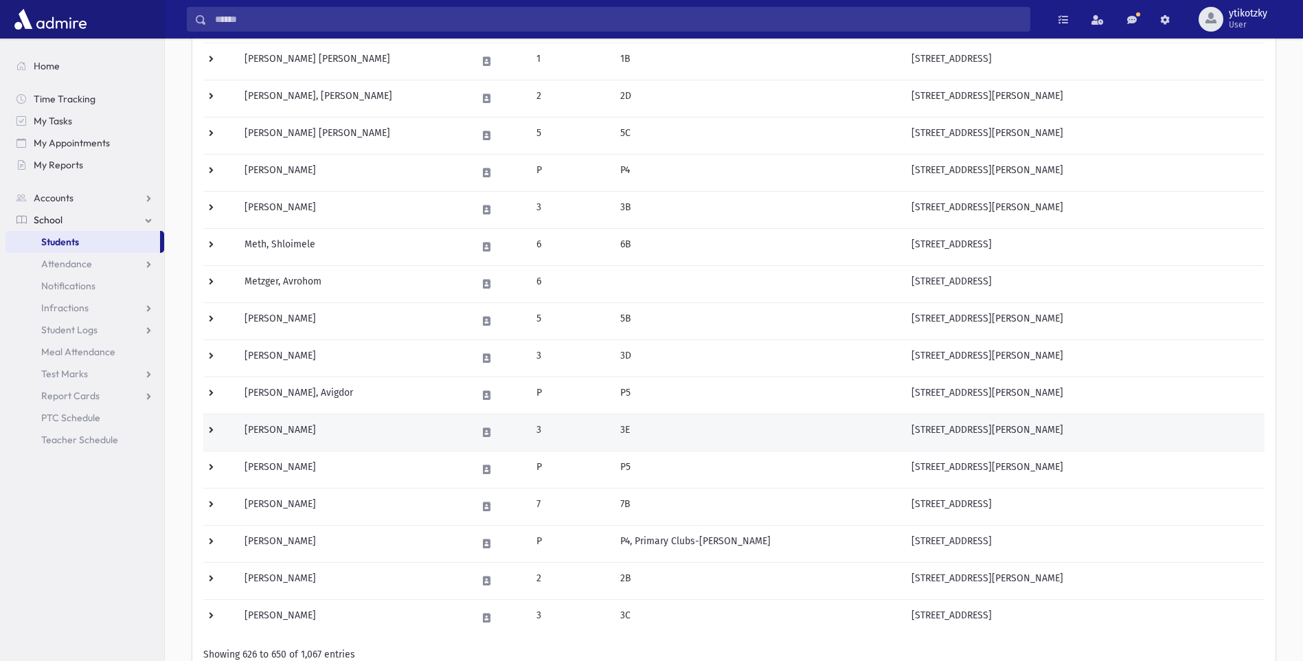
scroll to position [586, 0]
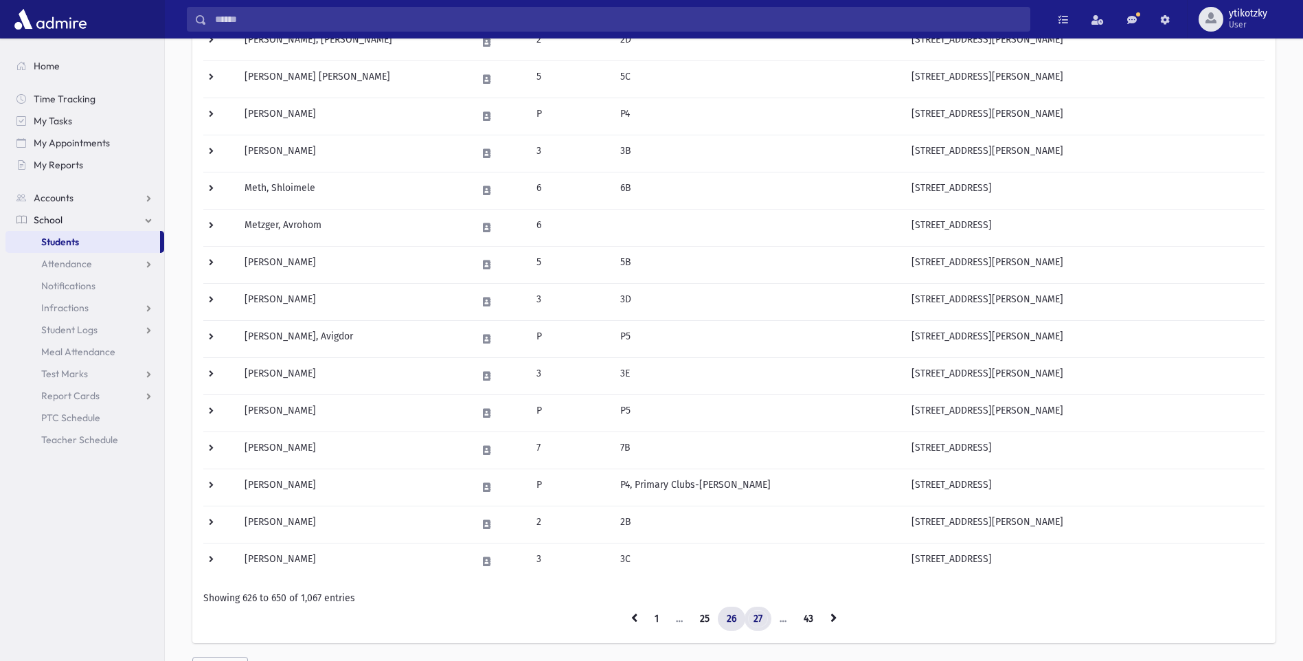
click at [766, 618] on link "27" at bounding box center [758, 619] width 27 height 25
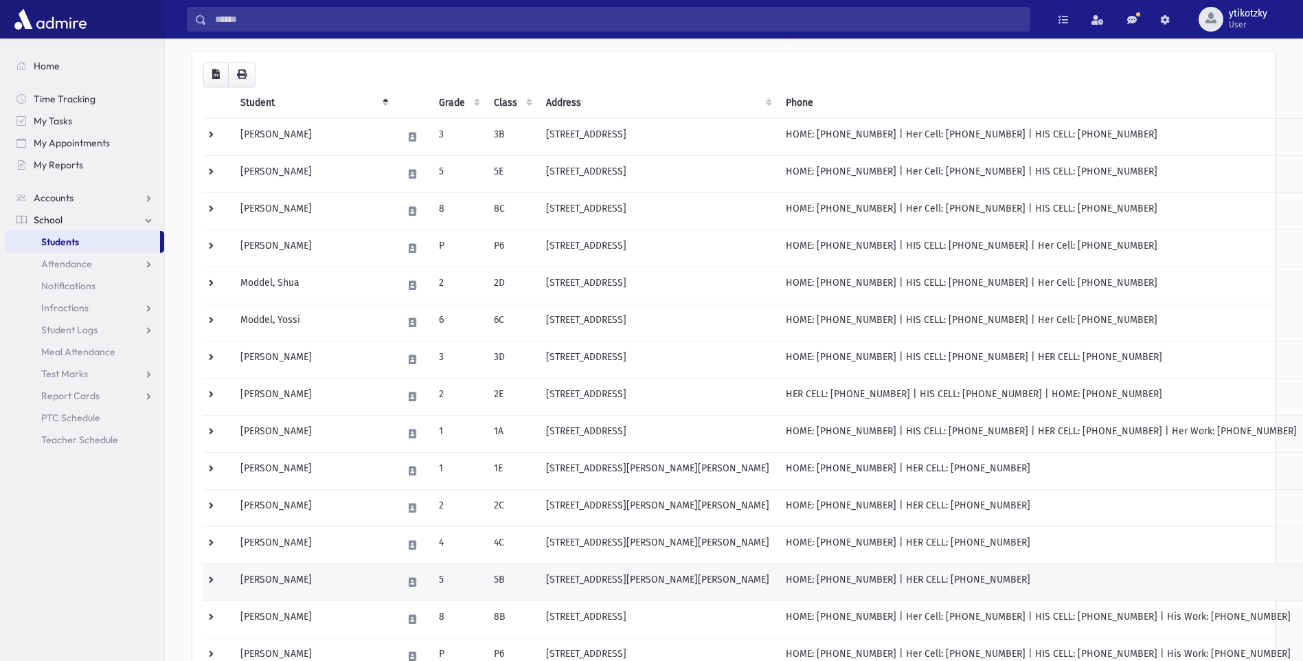
scroll to position [36, 0]
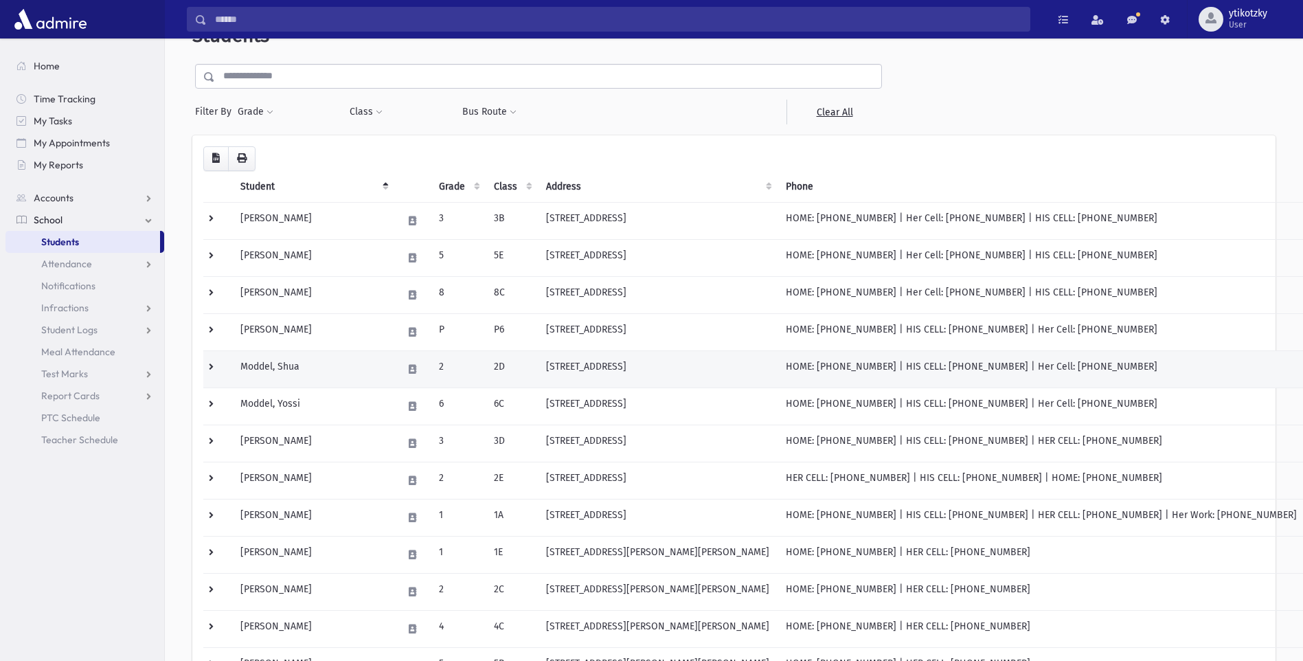
click at [323, 364] on td "Moddel, Shua" at bounding box center [313, 368] width 162 height 37
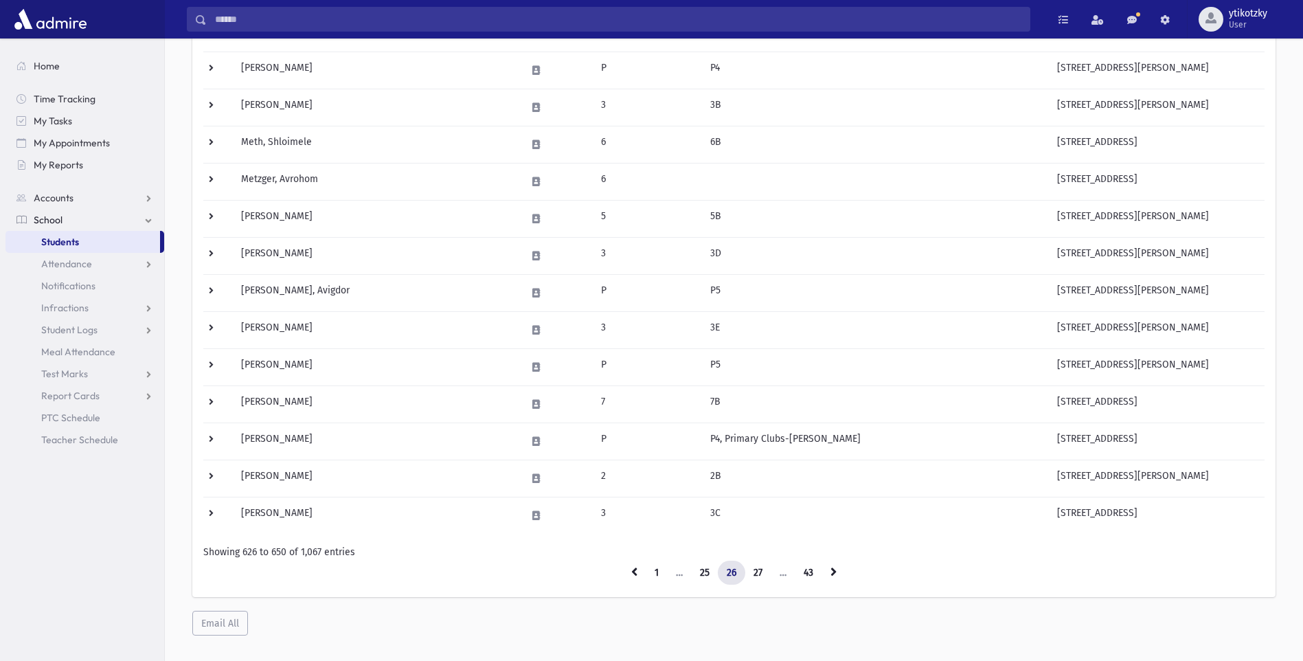
scroll to position [654, 0]
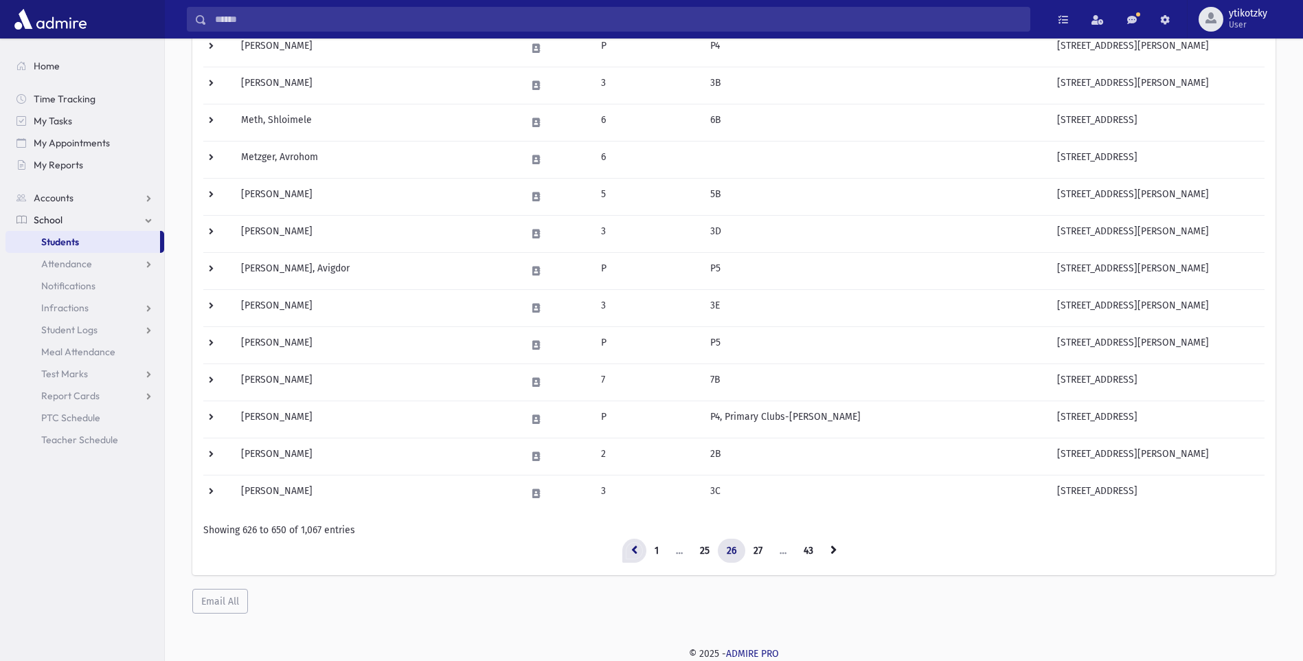
click at [635, 550] on icon at bounding box center [634, 550] width 6 height 10
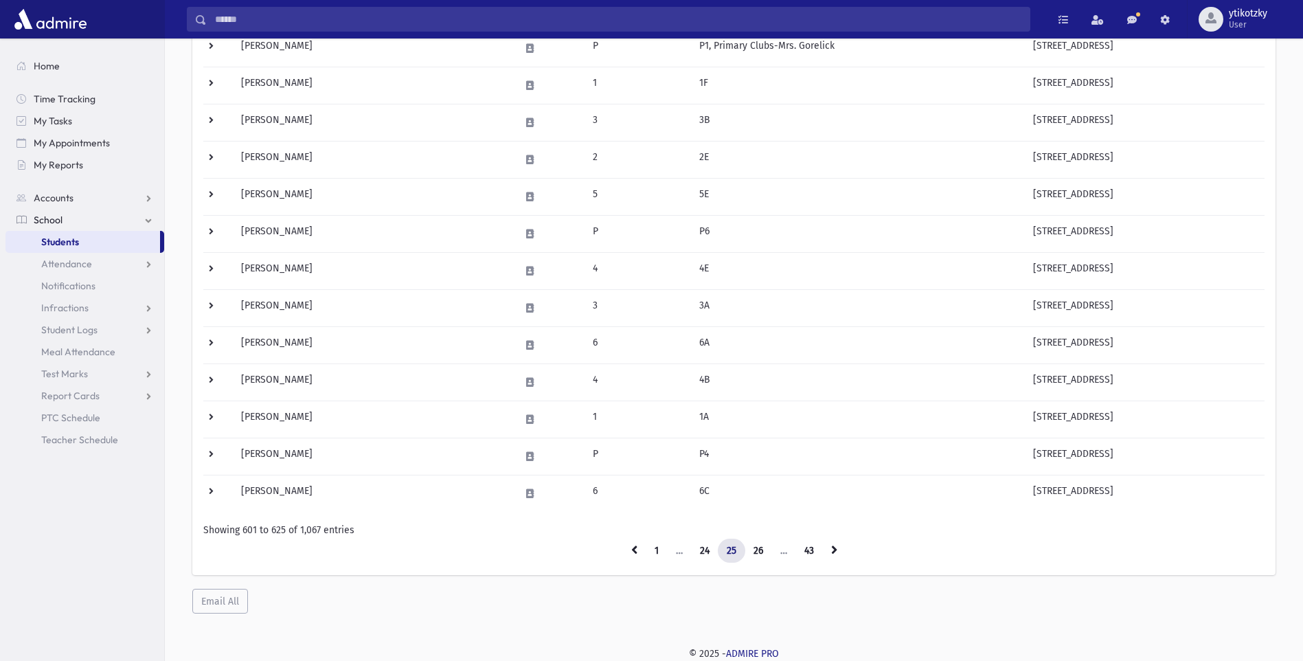
click at [635, 550] on icon at bounding box center [634, 550] width 6 height 10
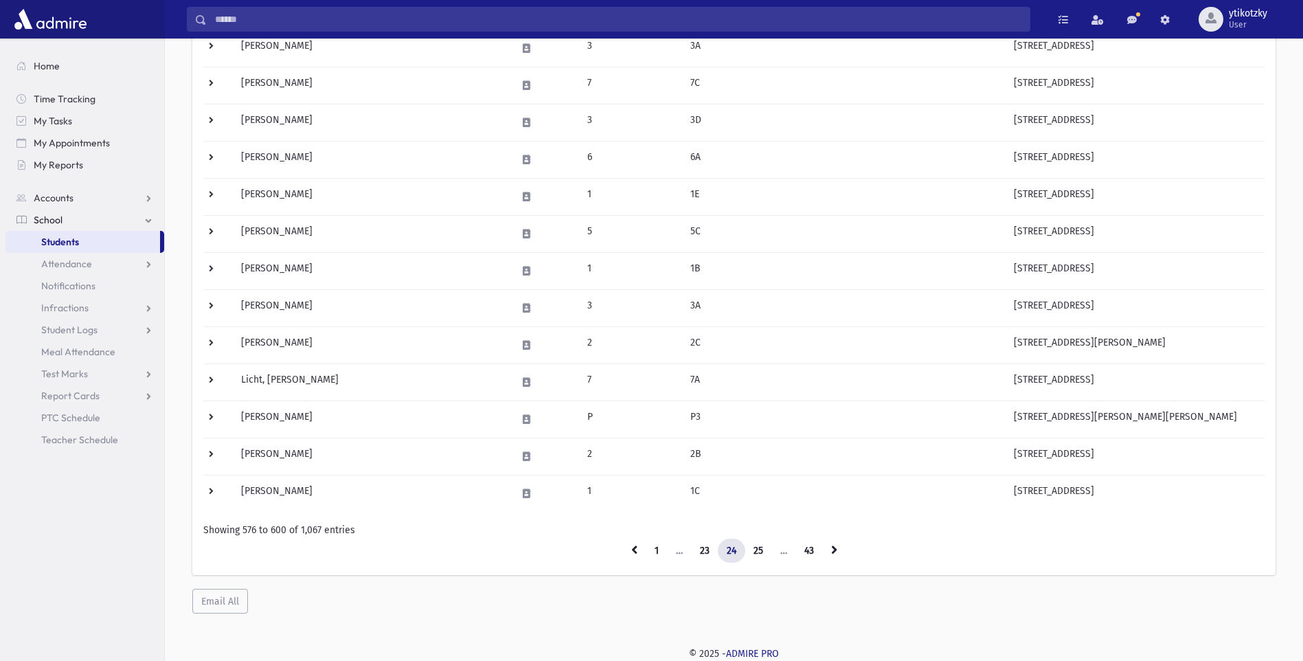
click at [635, 550] on icon at bounding box center [634, 550] width 6 height 10
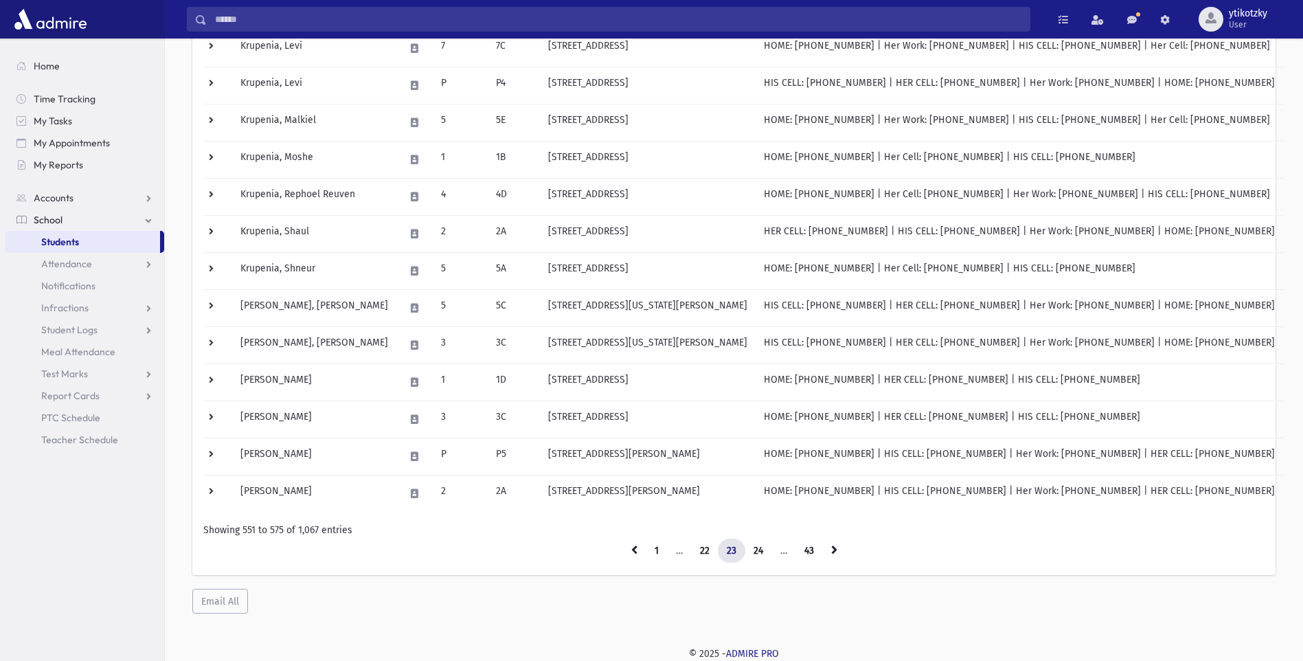
click at [635, 550] on icon at bounding box center [634, 550] width 6 height 10
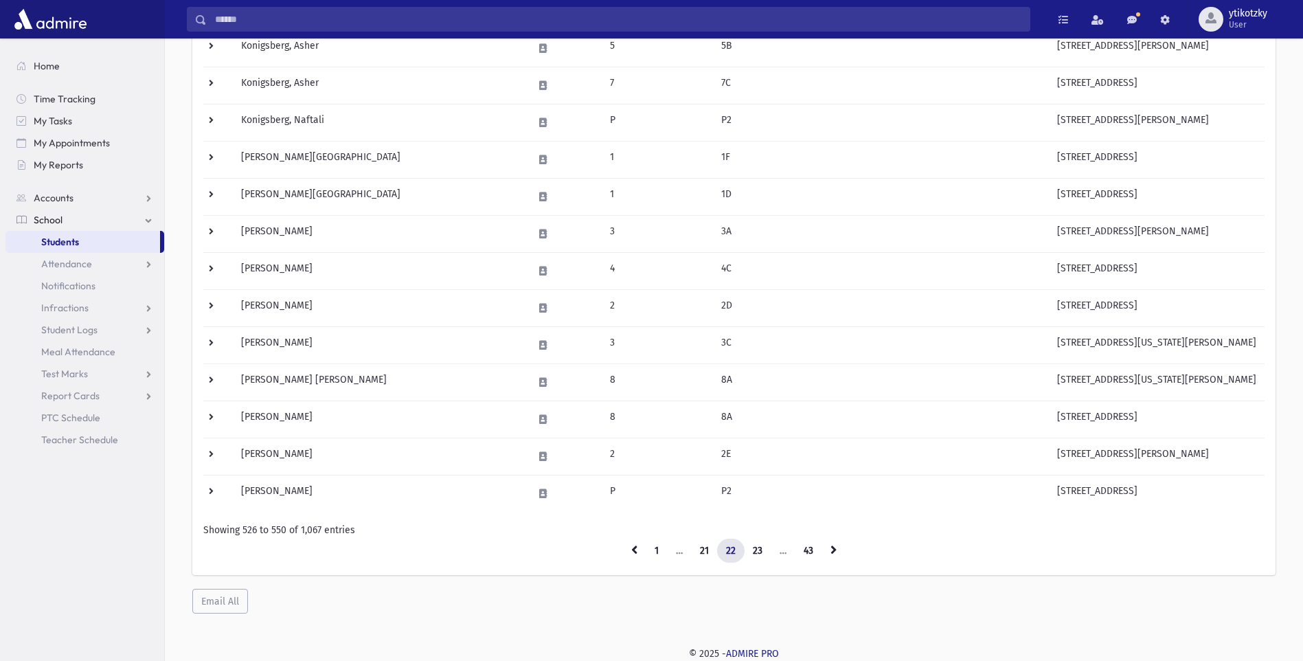
click at [635, 550] on icon at bounding box center [634, 550] width 6 height 10
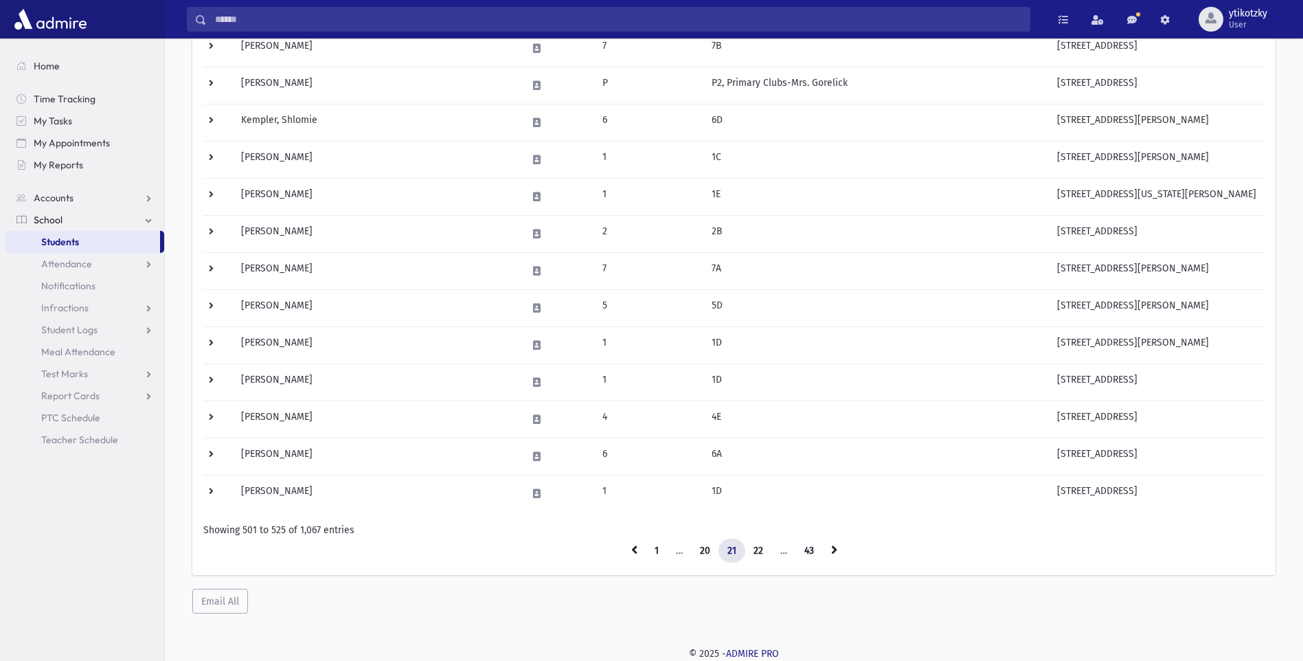
click at [635, 550] on icon at bounding box center [634, 550] width 6 height 10
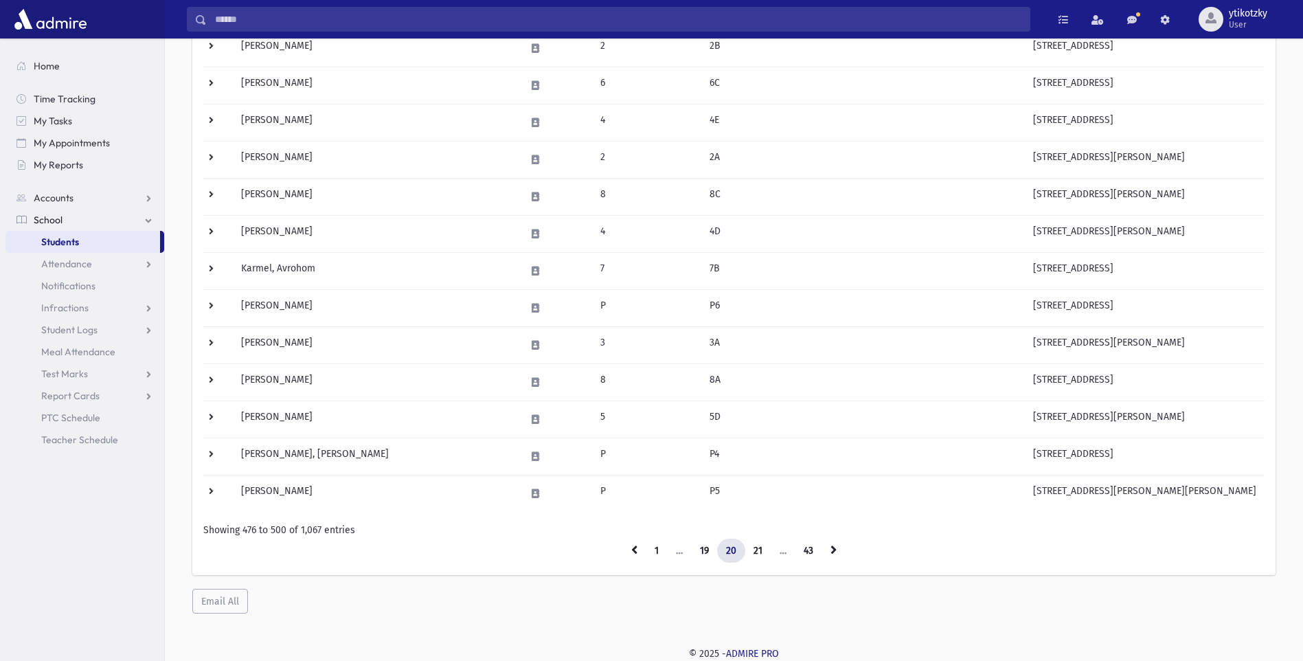
click at [635, 550] on icon at bounding box center [634, 550] width 6 height 10
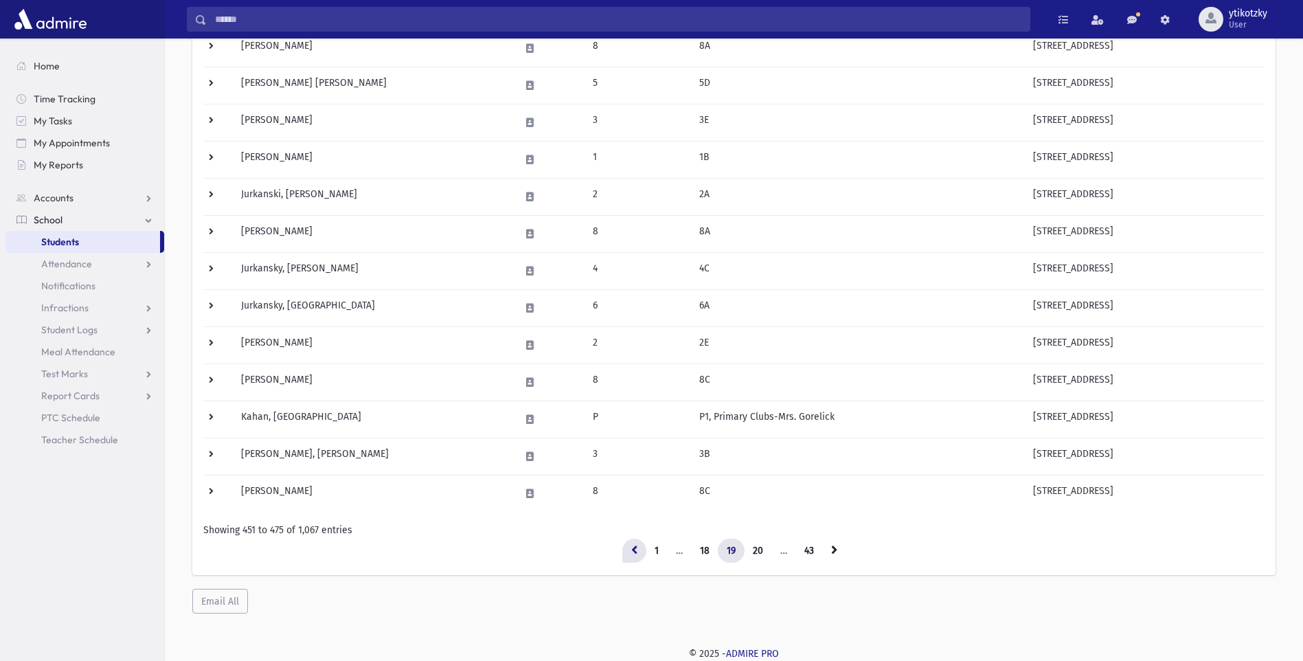
click at [631, 542] on link at bounding box center [634, 551] width 24 height 25
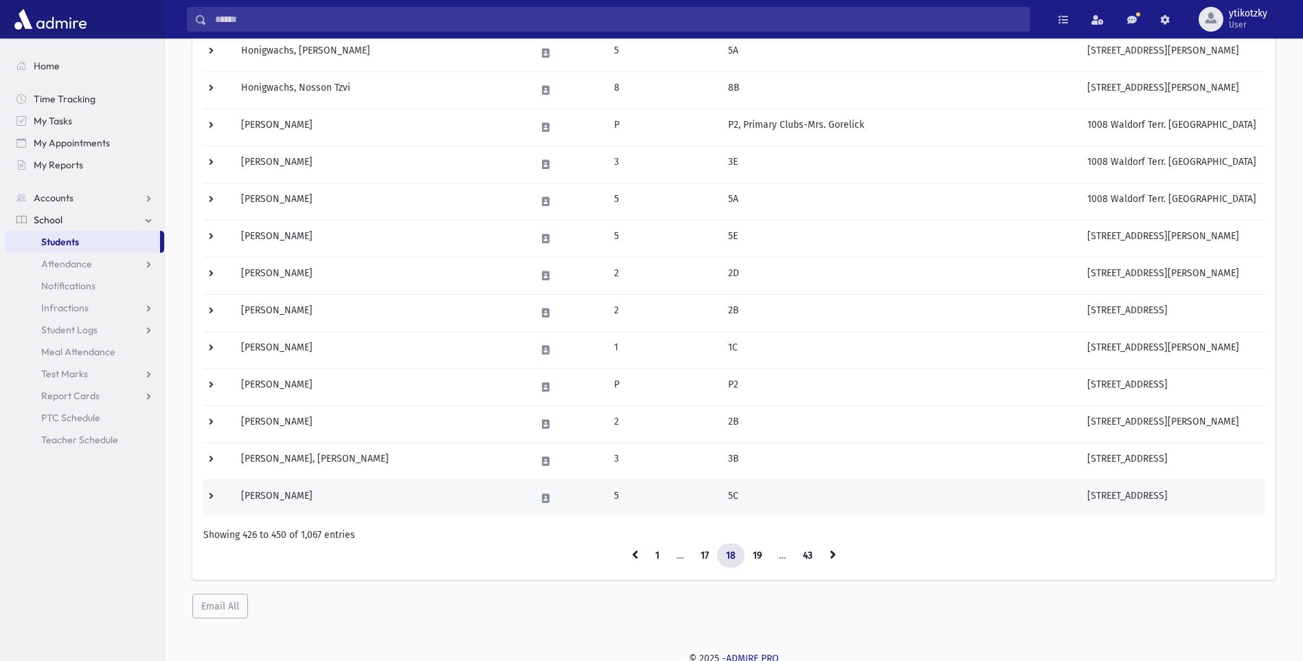
scroll to position [654, 0]
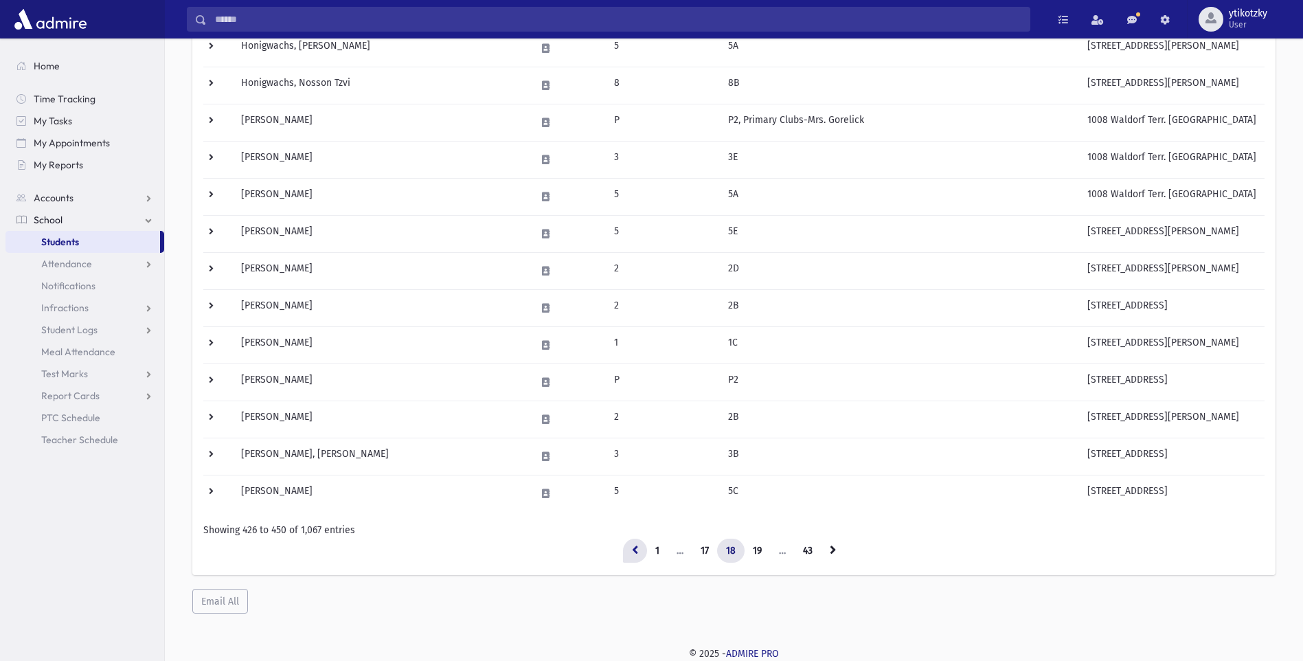
click at [640, 545] on link at bounding box center [635, 551] width 24 height 25
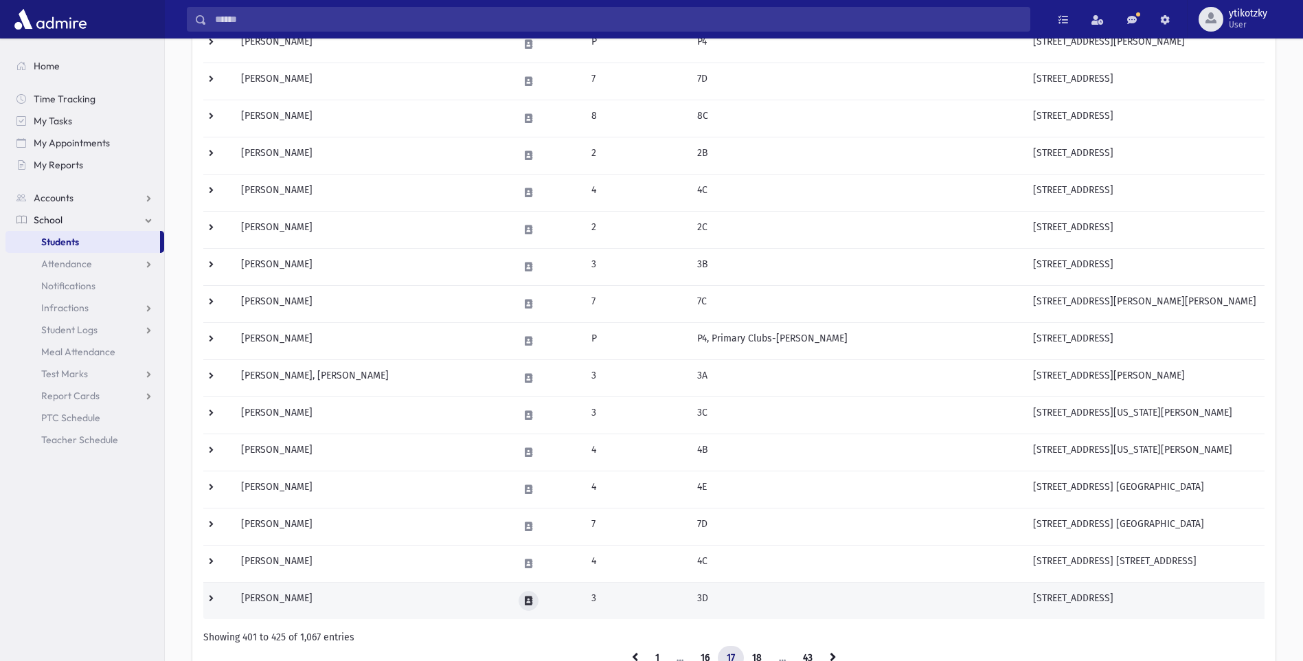
scroll to position [585, 0]
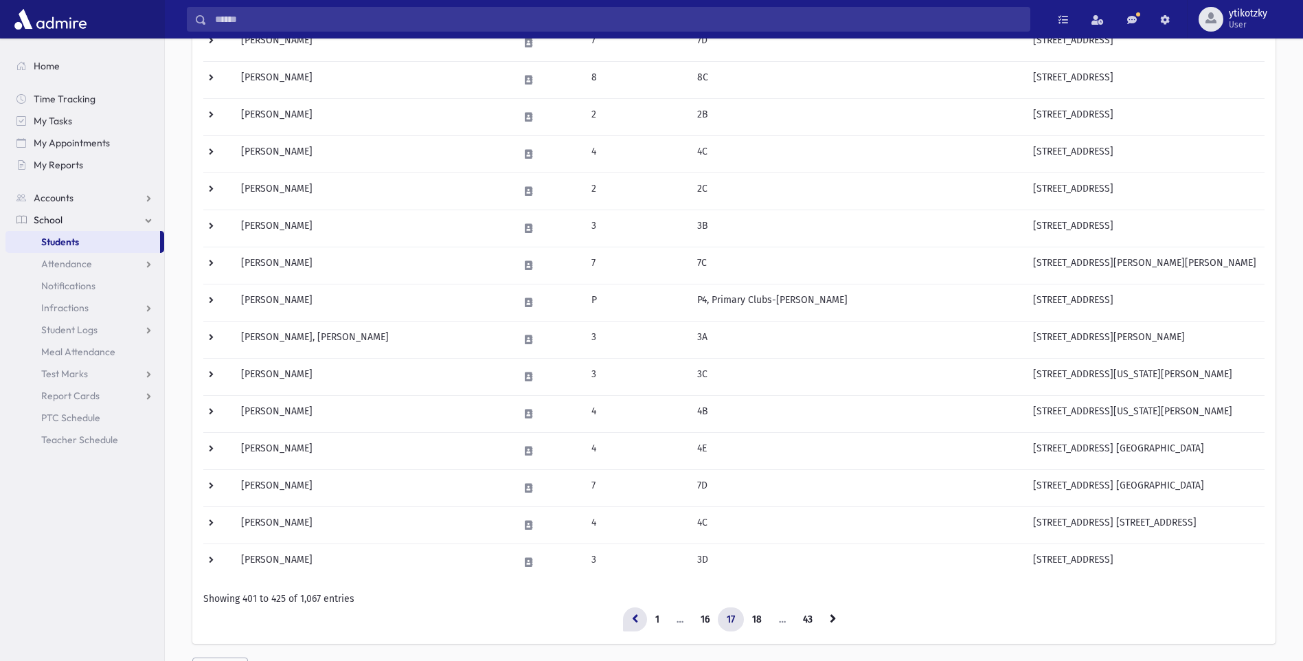
click at [632, 620] on icon at bounding box center [635, 618] width 6 height 10
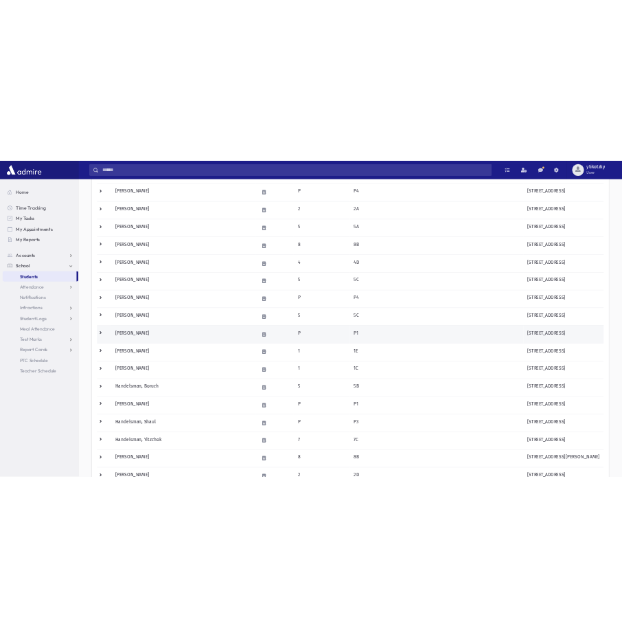
scroll to position [311, 0]
